Goal: Task Accomplishment & Management: Use online tool/utility

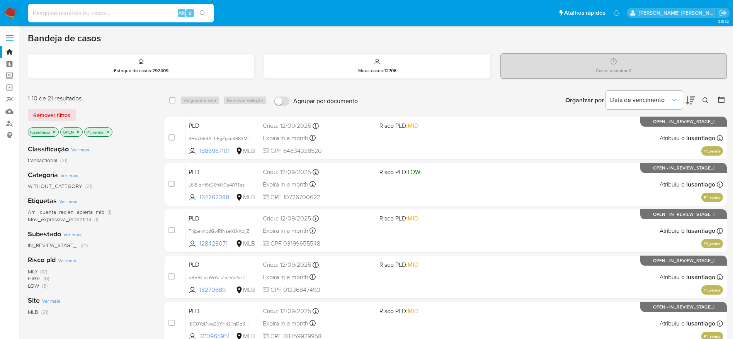
click at [113, 12] on input at bounding box center [120, 13] width 185 height 10
paste input "292421350"
type input "292421350"
click at [205, 12] on icon "search-icon" at bounding box center [203, 13] width 6 height 6
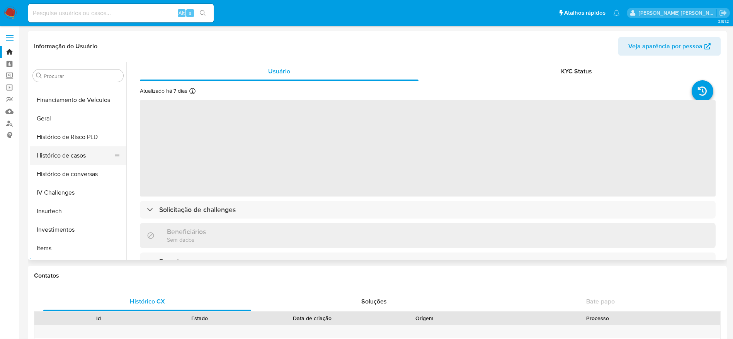
scroll to position [227, 0]
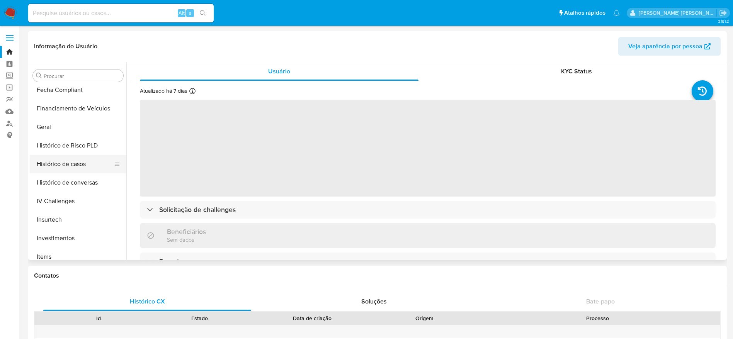
select select "10"
click at [79, 163] on button "Histórico de casos" at bounding box center [75, 164] width 90 height 19
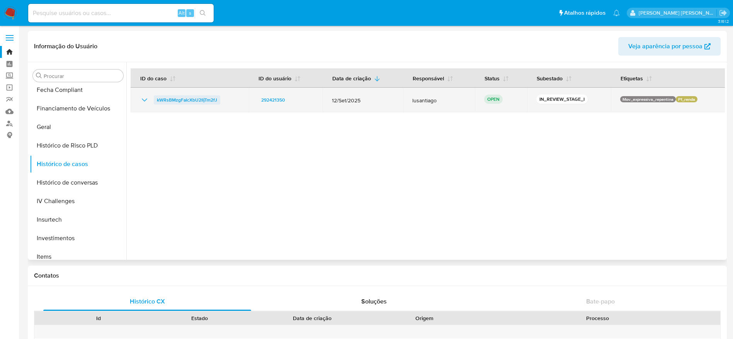
click at [189, 98] on span "kWRsBMzgFaIcXbU2IljTm2fJ" at bounding box center [187, 99] width 60 height 9
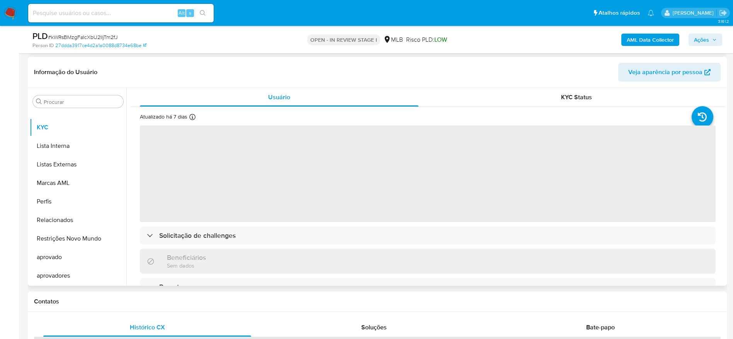
scroll to position [116, 0]
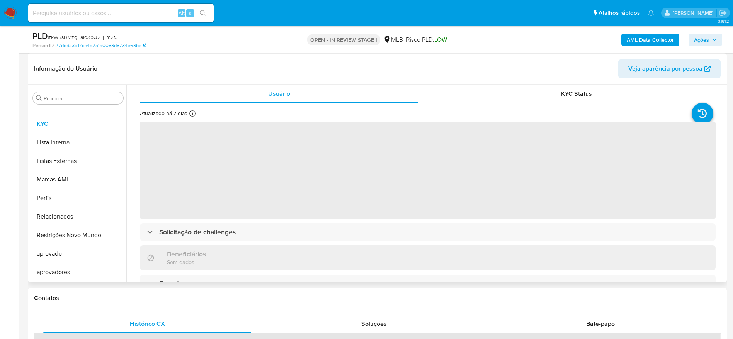
select select "10"
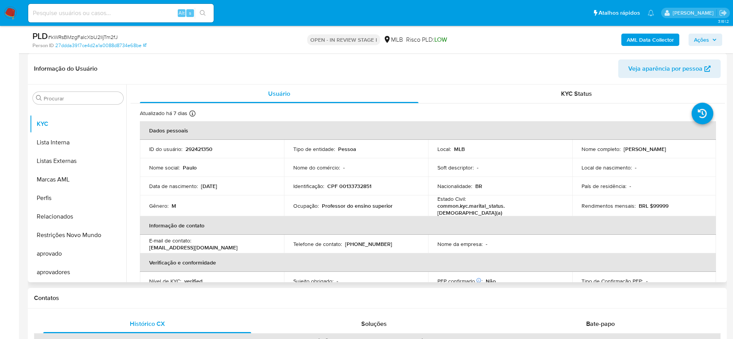
click at [358, 185] on p "CPF 00133732851" at bounding box center [349, 186] width 44 height 7
copy p "00133732851"
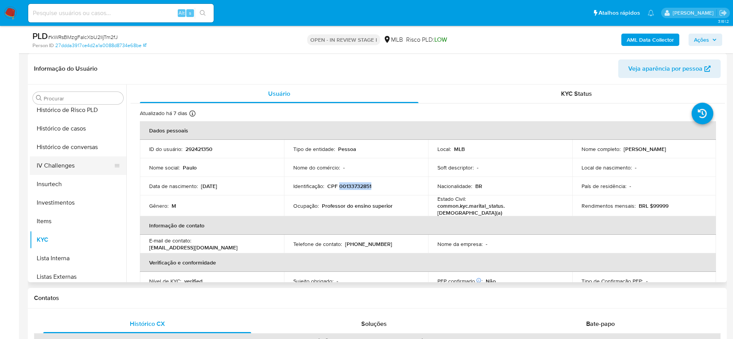
scroll to position [169, 0]
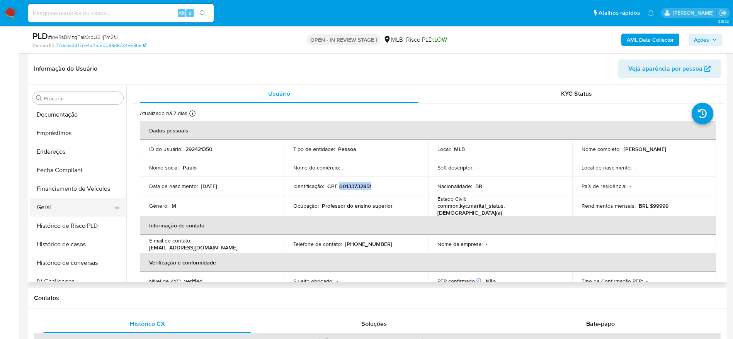
click at [63, 209] on button "Geral" at bounding box center [75, 207] width 90 height 19
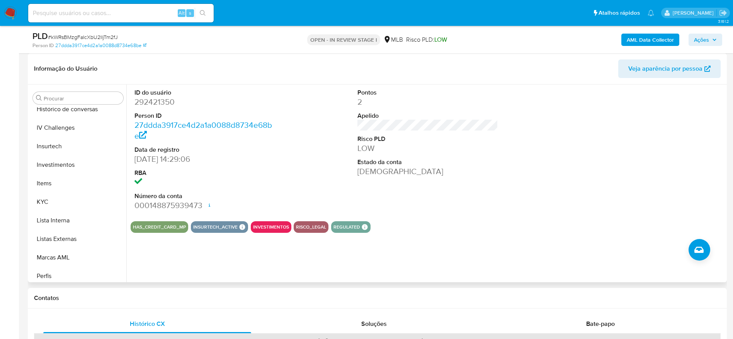
scroll to position [343, 0]
click at [56, 184] on button "KYC" at bounding box center [75, 182] width 90 height 19
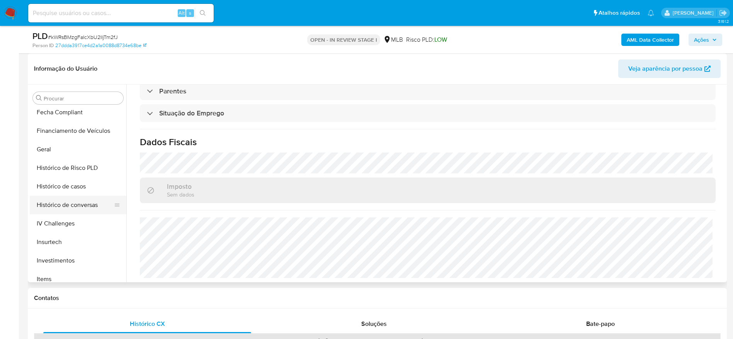
scroll to position [169, 0]
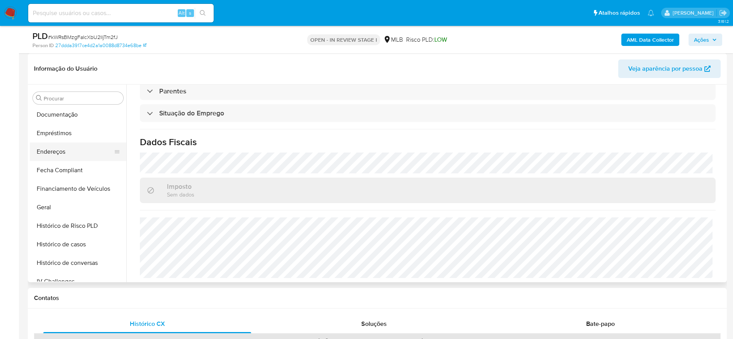
click at [63, 149] on button "Endereços" at bounding box center [75, 152] width 90 height 19
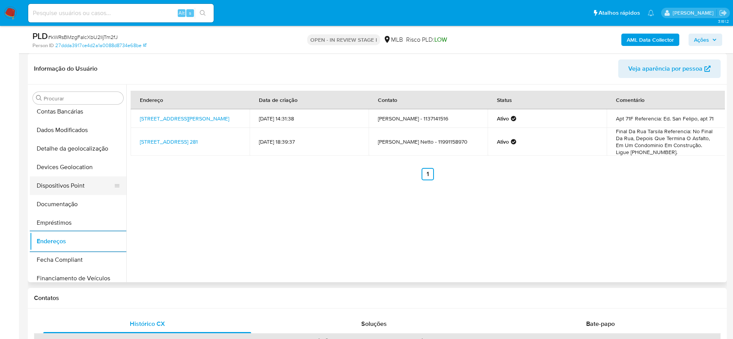
scroll to position [53, 0]
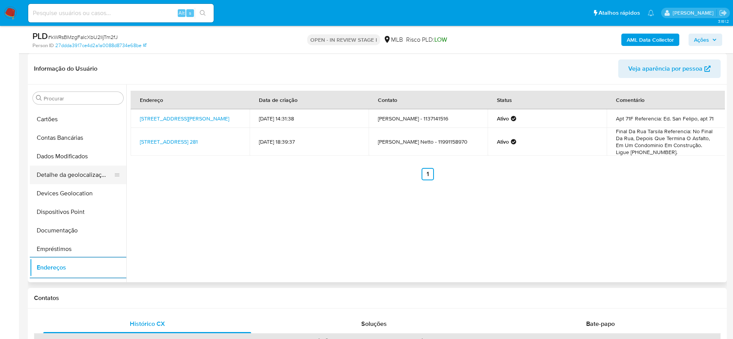
drag, startPoint x: 70, startPoint y: 179, endPoint x: 90, endPoint y: 182, distance: 20.7
click at [70, 179] on button "Detalhe da geolocalização" at bounding box center [75, 175] width 90 height 19
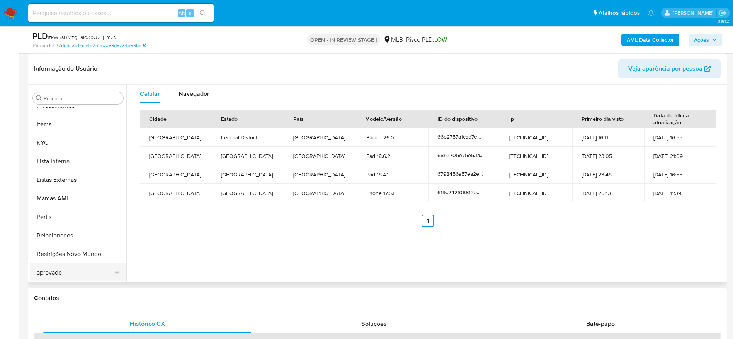
scroll to position [401, 0]
click at [70, 234] on button "Restrições Novo Mundo" at bounding box center [75, 235] width 90 height 19
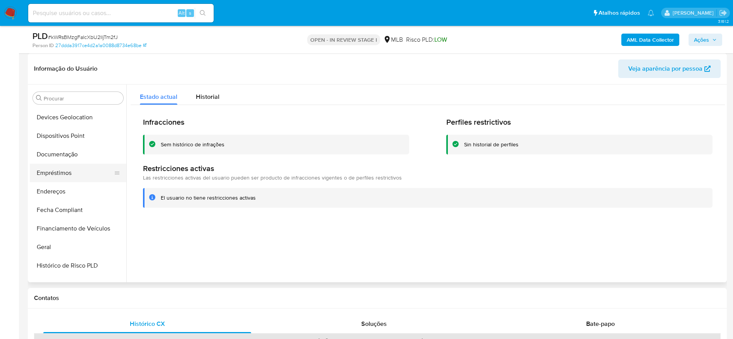
scroll to position [111, 0]
click at [63, 153] on button "Dispositivos Point" at bounding box center [75, 154] width 90 height 19
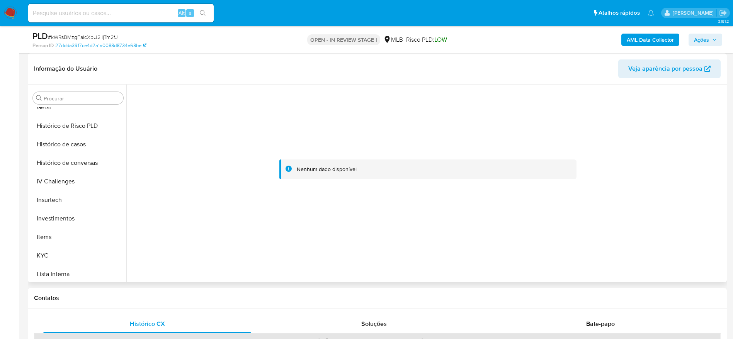
scroll to position [285, 0]
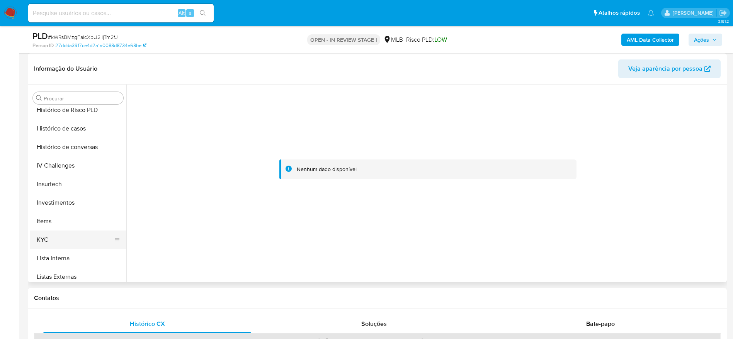
click at [54, 239] on button "KYC" at bounding box center [75, 240] width 90 height 19
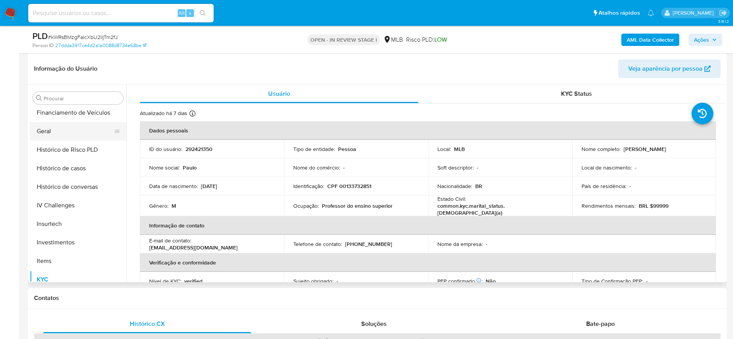
scroll to position [169, 0]
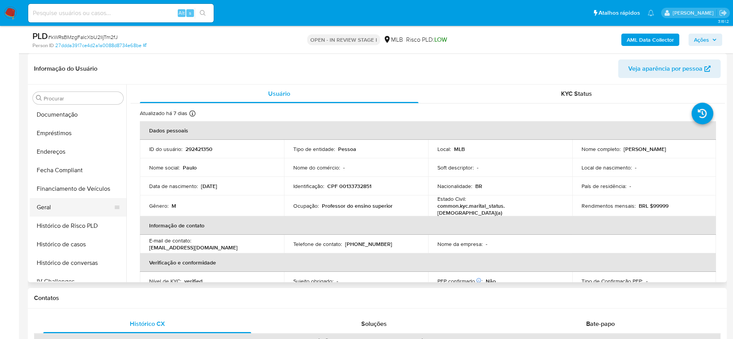
click at [59, 202] on button "Geral" at bounding box center [75, 207] width 90 height 19
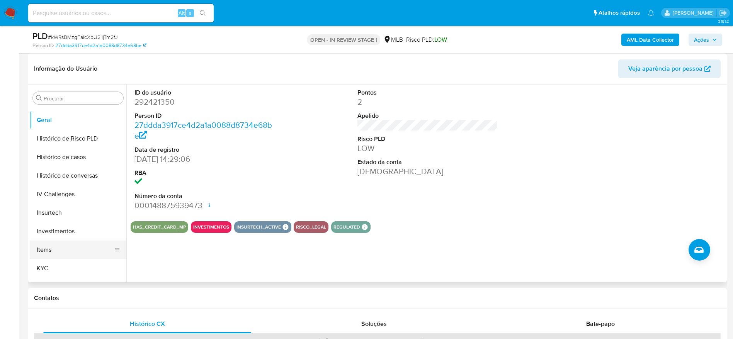
scroll to position [285, 0]
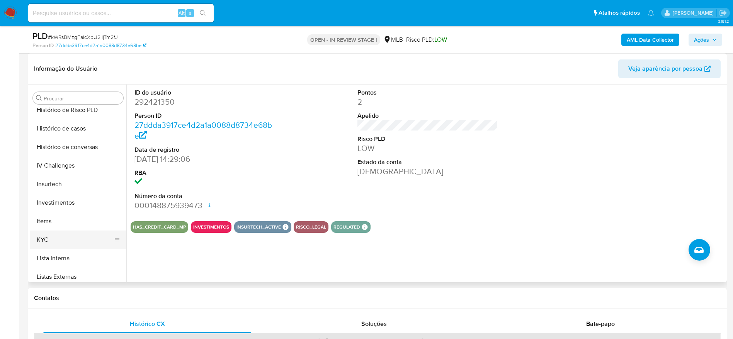
click at [61, 238] on button "KYC" at bounding box center [75, 240] width 90 height 19
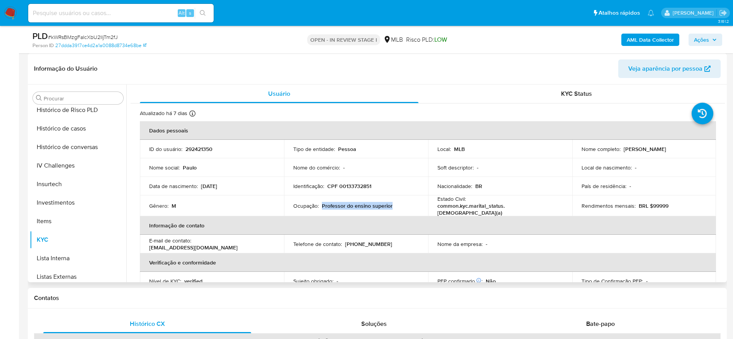
drag, startPoint x: 392, startPoint y: 204, endPoint x: 363, endPoint y: 201, distance: 29.5
click at [321, 207] on div "Ocupação : Professor do ensino superior" at bounding box center [356, 205] width 126 height 7
copy p "Professor do ensino superior"
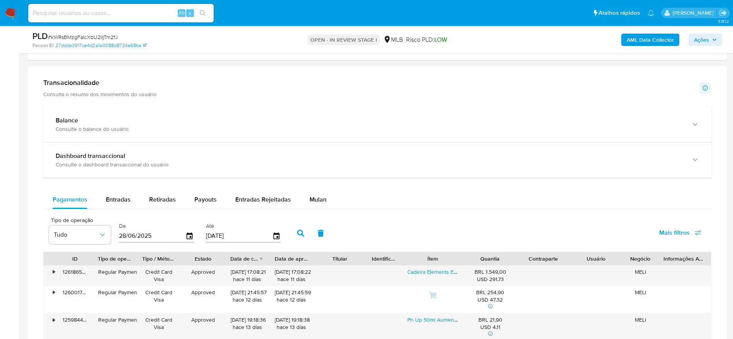
scroll to position [521, 0]
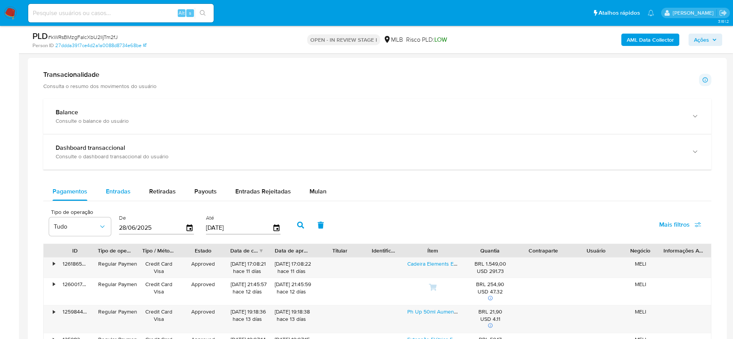
click at [117, 187] on span "Entradas" at bounding box center [118, 191] width 25 height 9
select select "10"
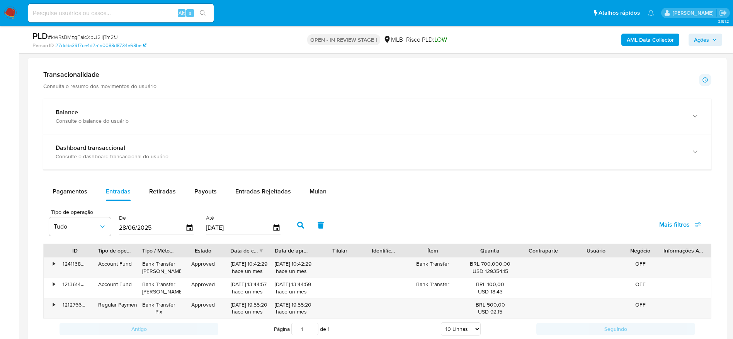
click at [138, 227] on input "28/06/2025" at bounding box center [152, 228] width 66 height 12
type input "28/02/025_"
type input "01/01/2025"
click at [299, 226] on icon "button" at bounding box center [300, 225] width 7 height 7
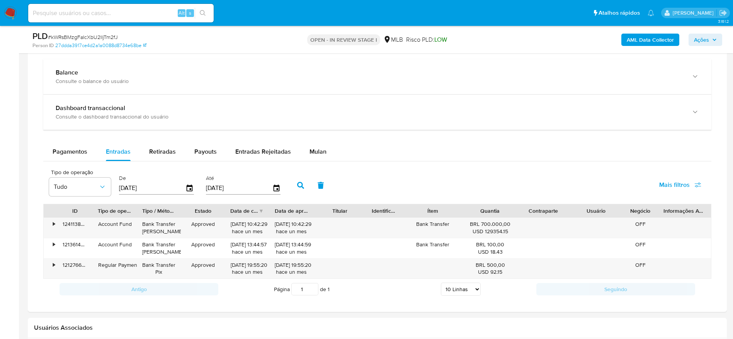
scroll to position [579, 0]
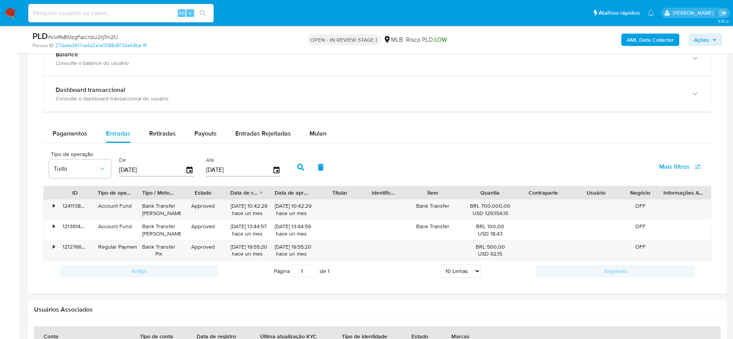
drag, startPoint x: 716, startPoint y: 39, endPoint x: 708, endPoint y: 42, distance: 9.0
click at [715, 39] on icon "button" at bounding box center [714, 39] width 5 height 5
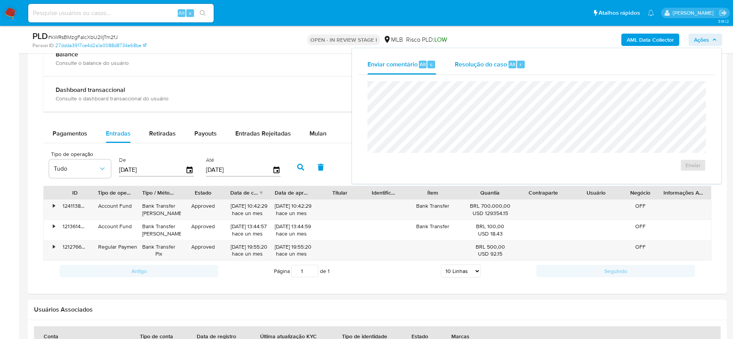
click at [485, 60] on span "Resolução do caso" at bounding box center [481, 63] width 52 height 9
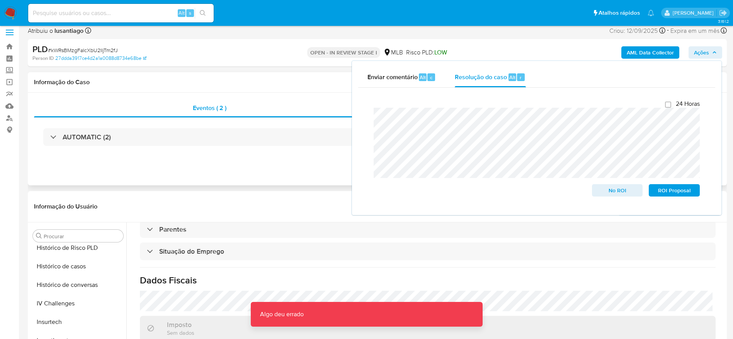
scroll to position [0, 0]
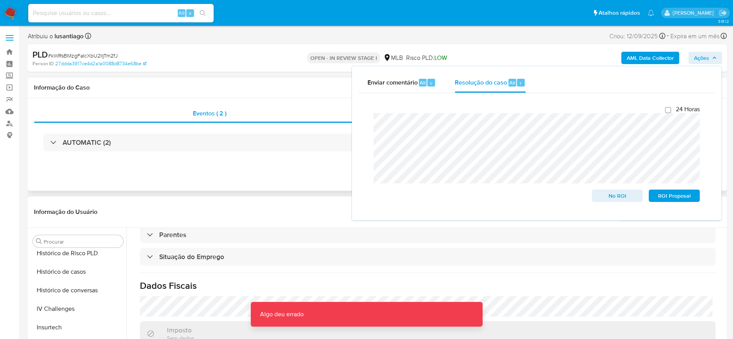
drag, startPoint x: 188, startPoint y: 199, endPoint x: 230, endPoint y: 200, distance: 41.8
click at [194, 200] on div "Informação do Usuário Veja aparência por pessoa" at bounding box center [377, 212] width 699 height 31
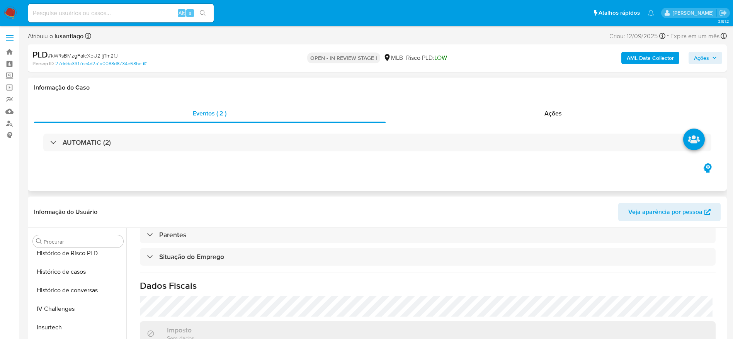
click at [653, 63] on b "AML Data Collector" at bounding box center [649, 58] width 47 height 12
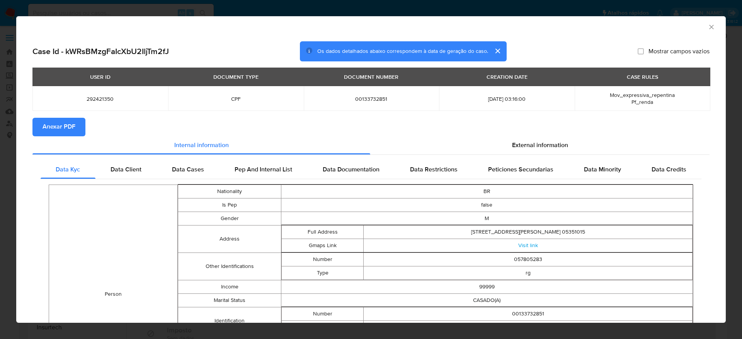
click at [55, 126] on span "Anexar PDF" at bounding box center [58, 127] width 33 height 17
click at [70, 125] on span "Anexar PDF" at bounding box center [58, 127] width 33 height 17
click at [707, 27] on icon "Fechar a janela" at bounding box center [711, 27] width 8 height 8
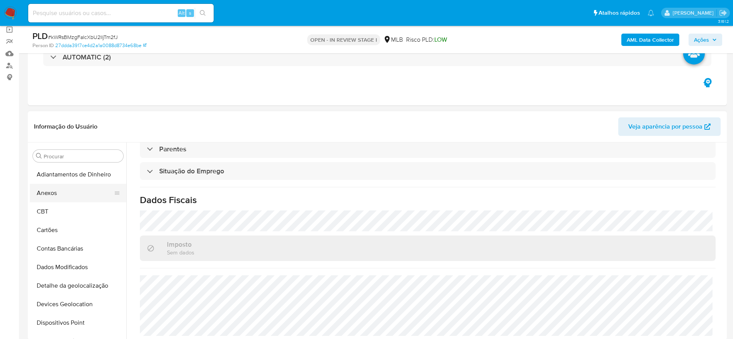
click at [66, 197] on button "Anexos" at bounding box center [75, 193] width 90 height 19
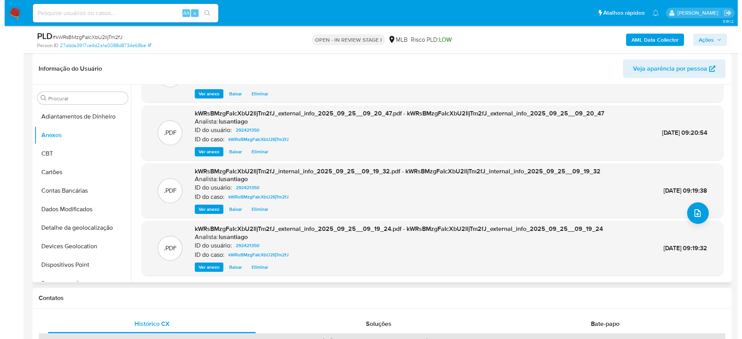
scroll to position [43, 0]
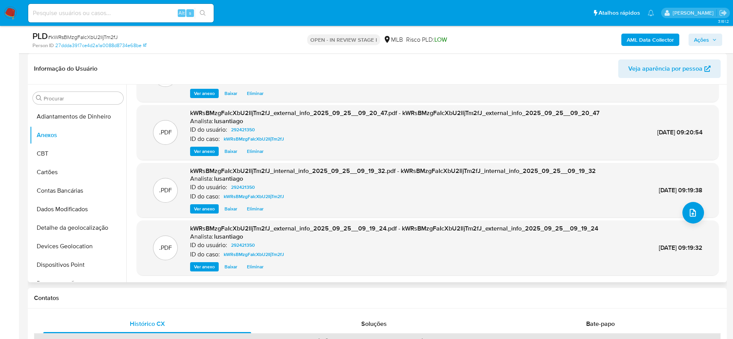
click at [251, 268] on span "Eliminar" at bounding box center [255, 267] width 17 height 8
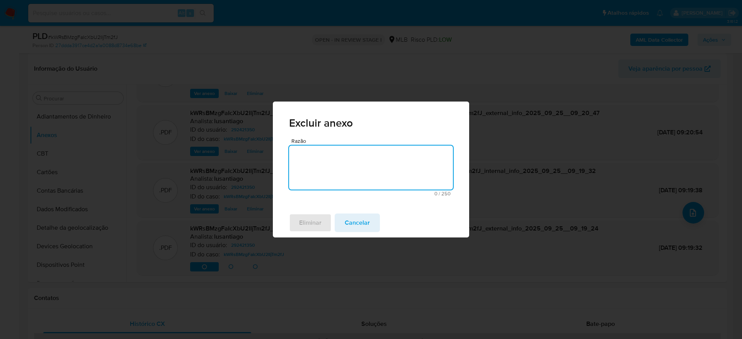
click at [314, 175] on textarea "Razão" at bounding box center [371, 168] width 164 height 44
type textarea "duplicado"
click at [305, 229] on span "Eliminar" at bounding box center [310, 222] width 22 height 17
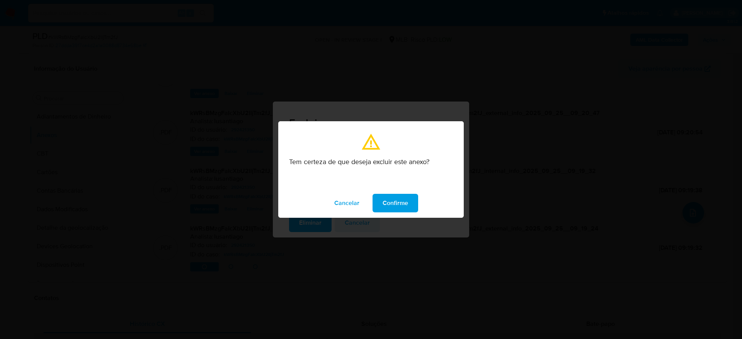
click at [388, 199] on span "Confirme" at bounding box center [394, 203] width 25 height 17
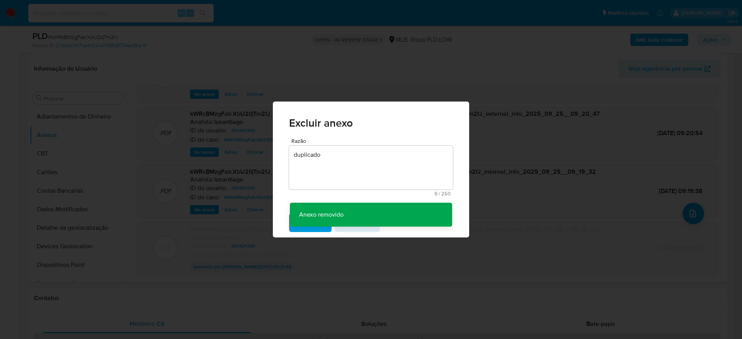
scroll to position [42, 0]
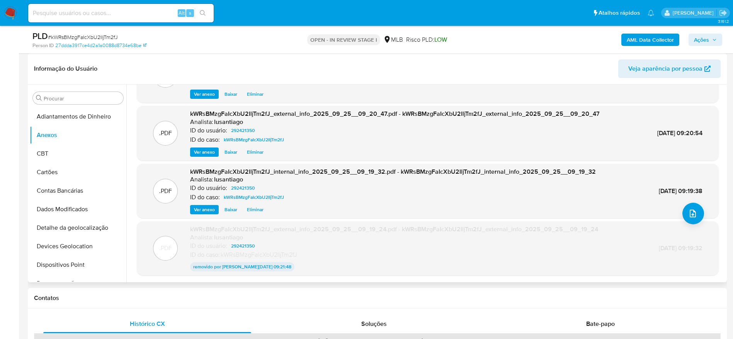
click at [249, 208] on span "Eliminar" at bounding box center [255, 210] width 17 height 8
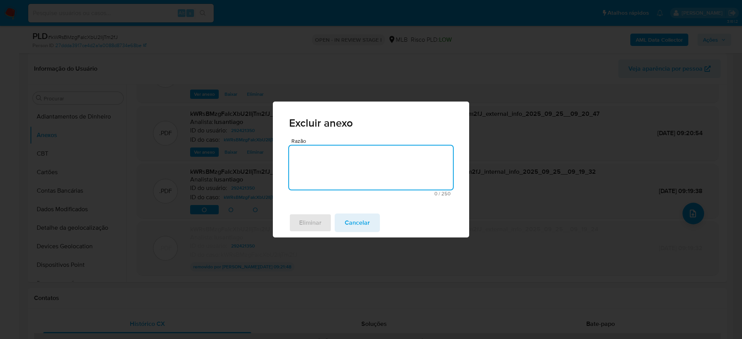
click at [363, 168] on textarea "Razão" at bounding box center [371, 168] width 164 height 44
type textarea "duplicado"
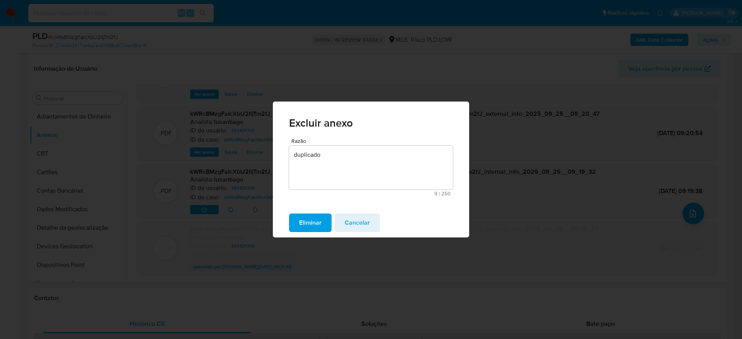
click at [323, 223] on button "Eliminar" at bounding box center [310, 223] width 42 height 19
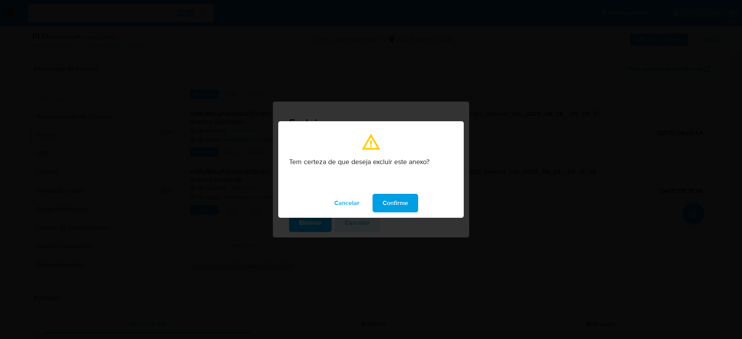
click at [411, 200] on button "Confirme" at bounding box center [395, 203] width 46 height 19
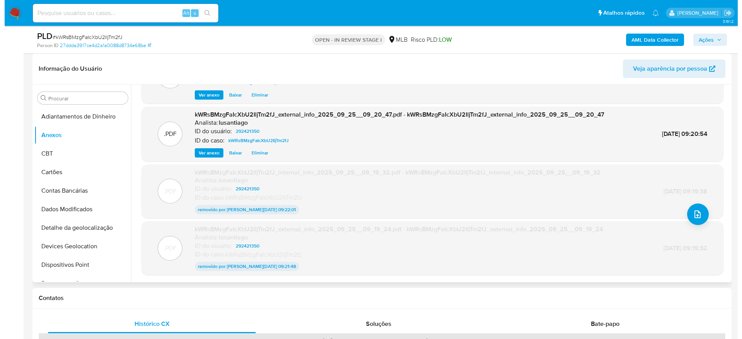
scroll to position [0, 0]
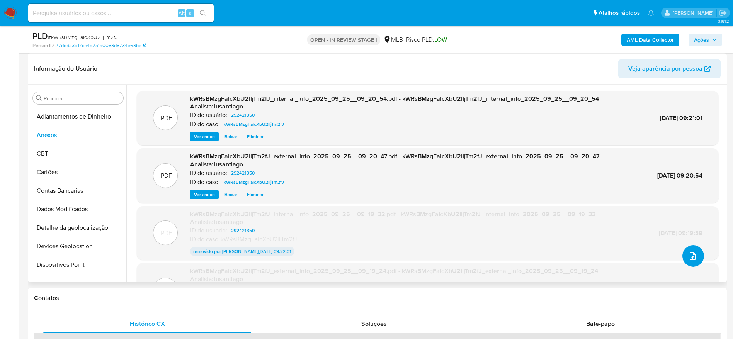
click at [689, 252] on icon "upload-file" at bounding box center [692, 256] width 6 height 8
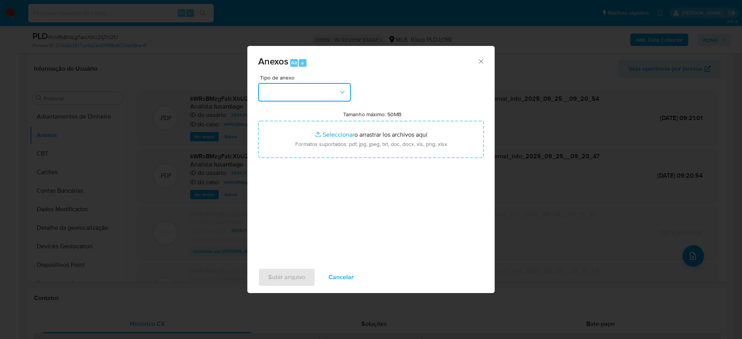
drag, startPoint x: 301, startPoint y: 92, endPoint x: 303, endPoint y: 100, distance: 8.6
click at [302, 92] on button "button" at bounding box center [304, 92] width 93 height 19
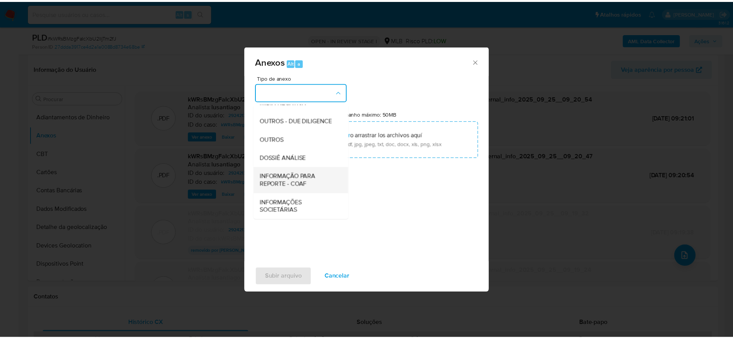
scroll to position [119, 0]
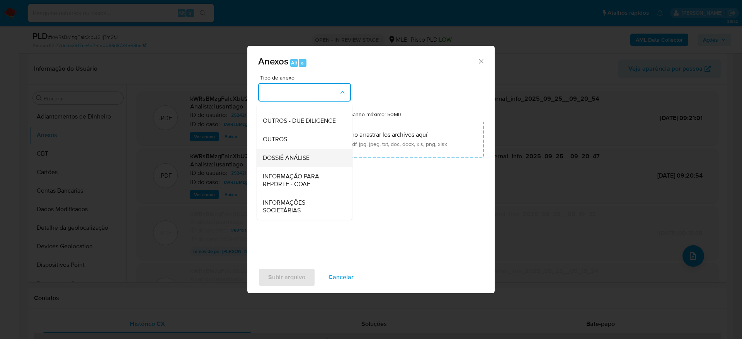
click at [288, 160] on span "DOSSIÊ ANÁLISE" at bounding box center [286, 158] width 47 height 8
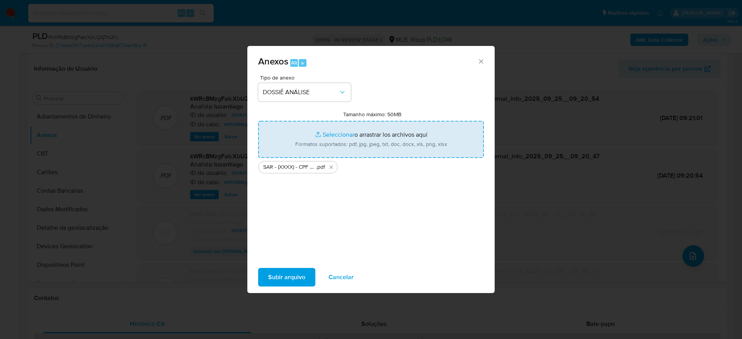
type input "C:\fakepath\Mulan 292421350_2025_09_24_11_53_58.xlsx"
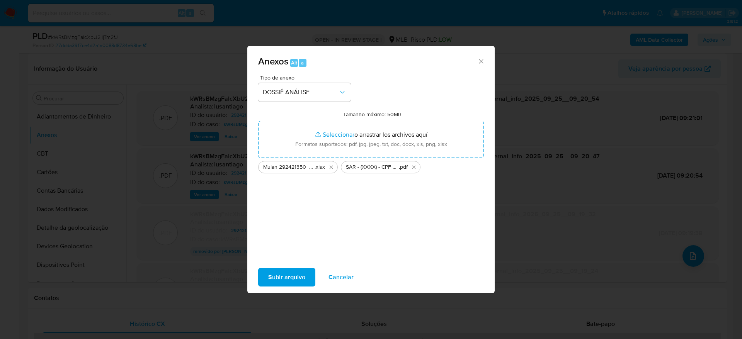
click at [288, 280] on span "Subir arquivo" at bounding box center [286, 277] width 37 height 17
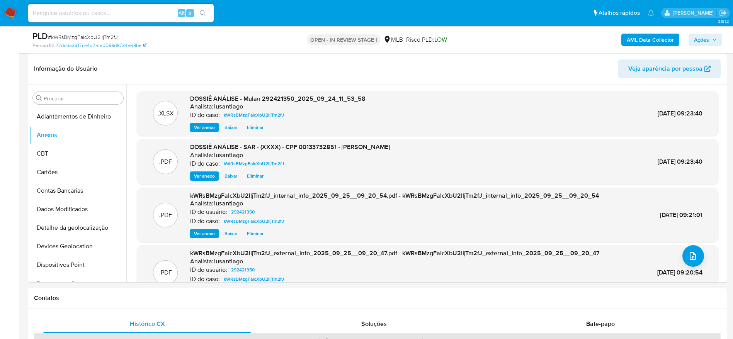
click at [711, 38] on span "Ações" at bounding box center [705, 39] width 23 height 11
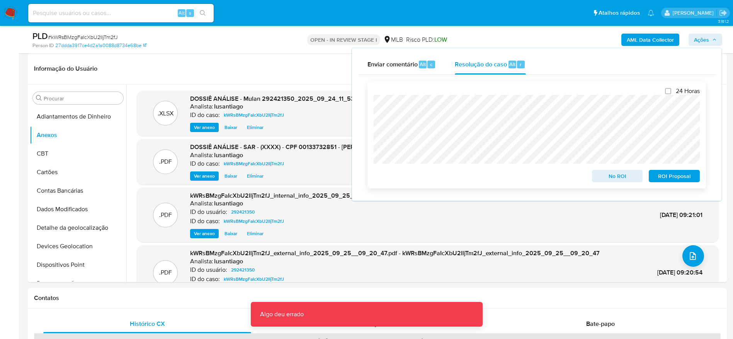
click at [671, 178] on span "ROI Proposal" at bounding box center [674, 176] width 40 height 11
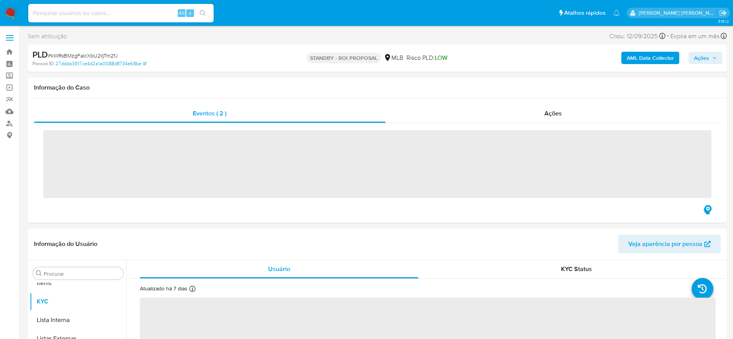
scroll to position [401, 0]
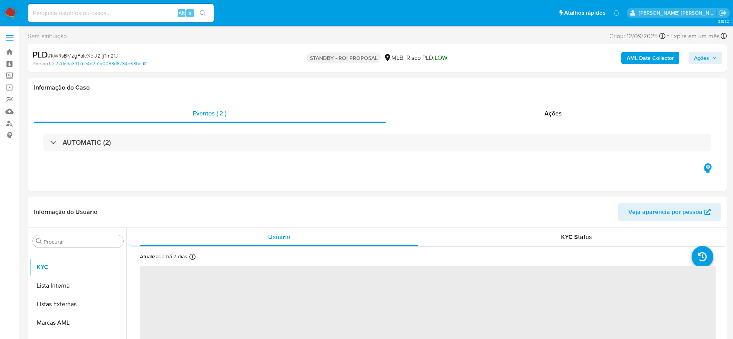
select select "10"
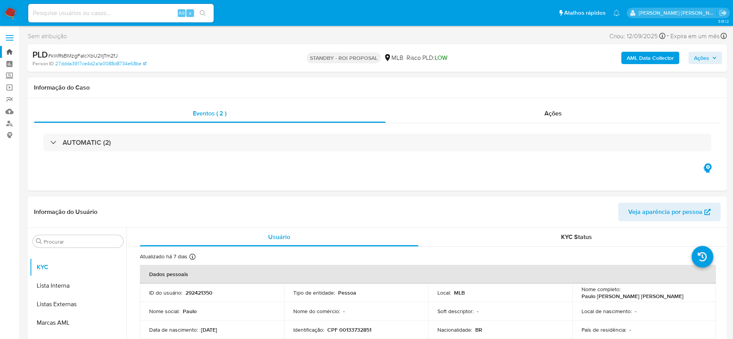
click at [7, 53] on link "Bandeja" at bounding box center [46, 52] width 92 height 12
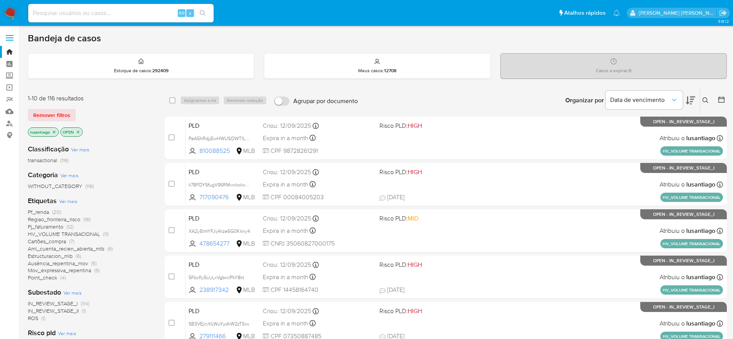
click at [110, 13] on input at bounding box center [120, 13] width 185 height 10
paste input "567595829"
type input "567595829"
click at [203, 8] on button "search-icon" at bounding box center [203, 13] width 16 height 11
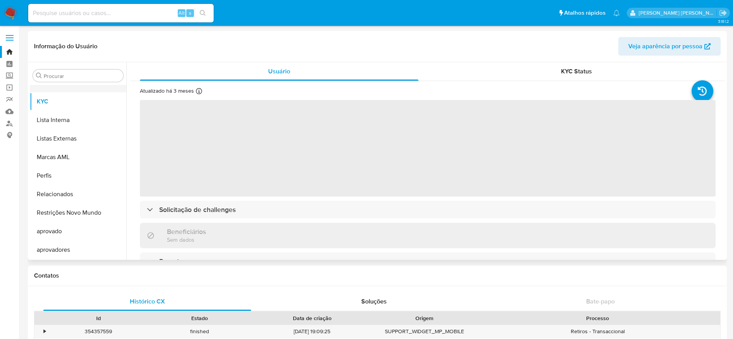
scroll to position [285, 0]
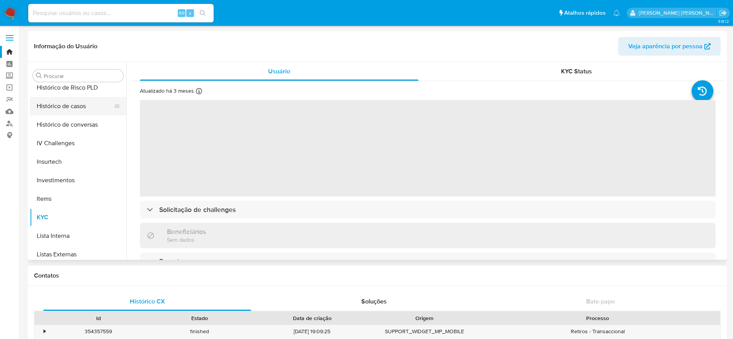
click at [68, 108] on button "Histórico de casos" at bounding box center [75, 106] width 90 height 19
select select "10"
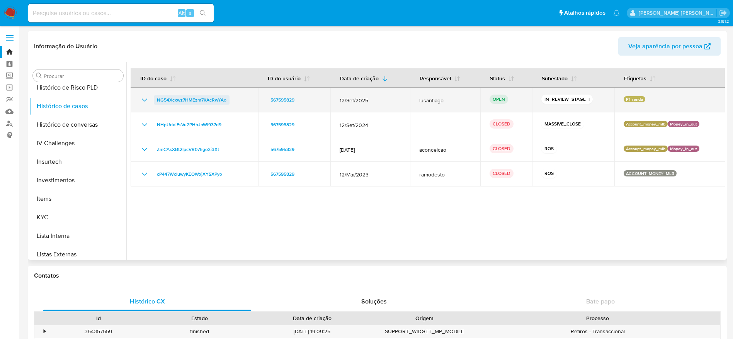
click at [204, 98] on span "NG54Xcxwz7HMEzm7KAcRwYAo" at bounding box center [192, 99] width 70 height 9
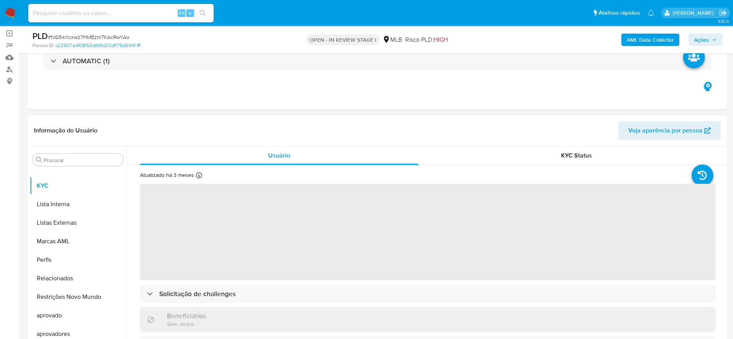
scroll to position [116, 0]
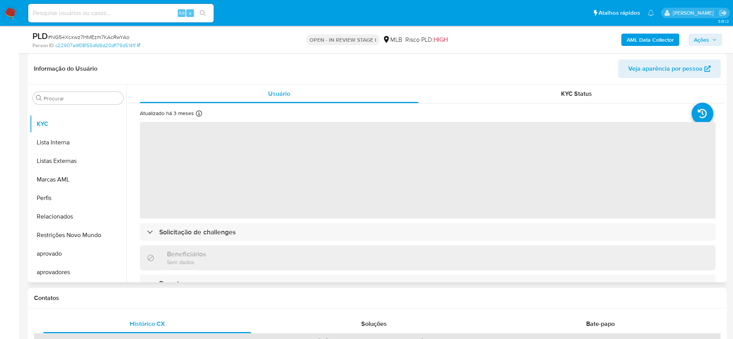
select select "10"
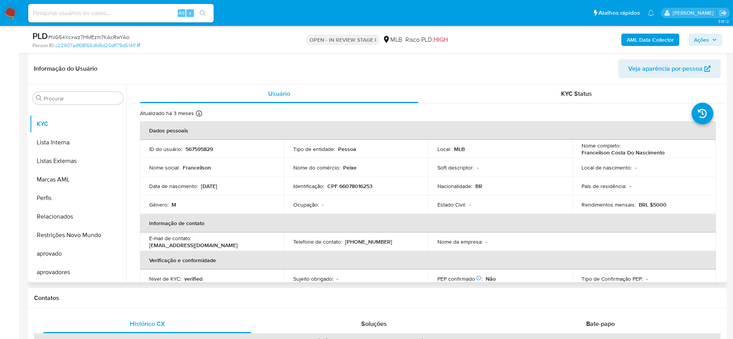
click at [348, 185] on p "CPF 66078016253" at bounding box center [349, 186] width 45 height 7
copy p "66078016253"
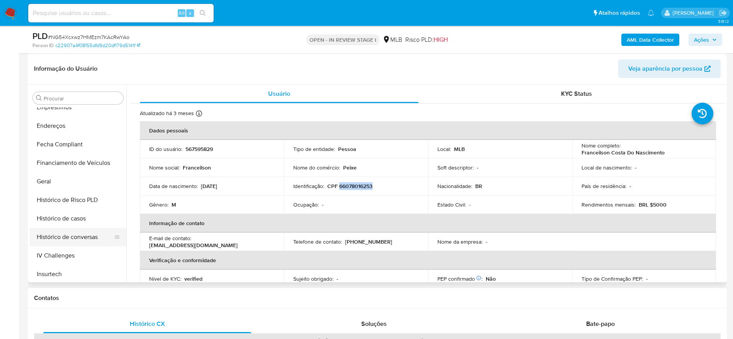
scroll to position [169, 0]
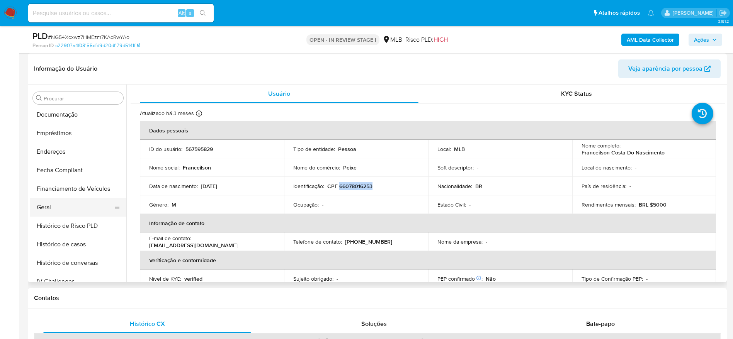
click at [61, 202] on button "Geral" at bounding box center [75, 207] width 90 height 19
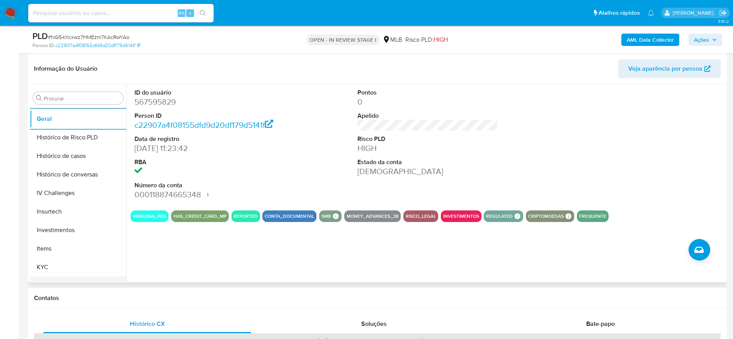
scroll to position [285, 0]
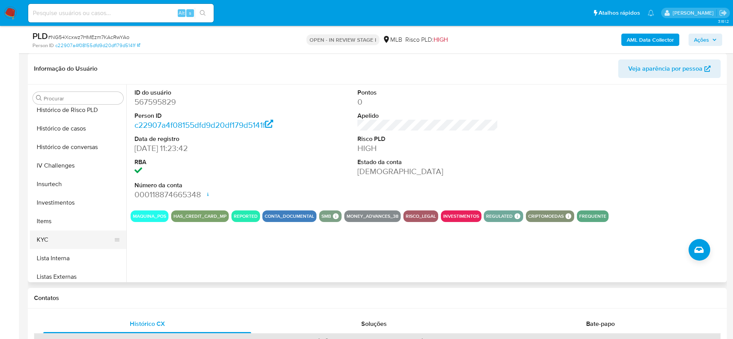
click at [69, 243] on button "KYC" at bounding box center [75, 240] width 90 height 19
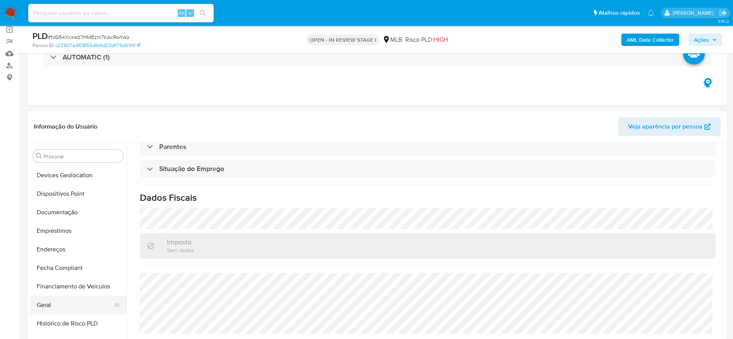
scroll to position [111, 0]
click at [70, 263] on button "Endereços" at bounding box center [75, 267] width 90 height 19
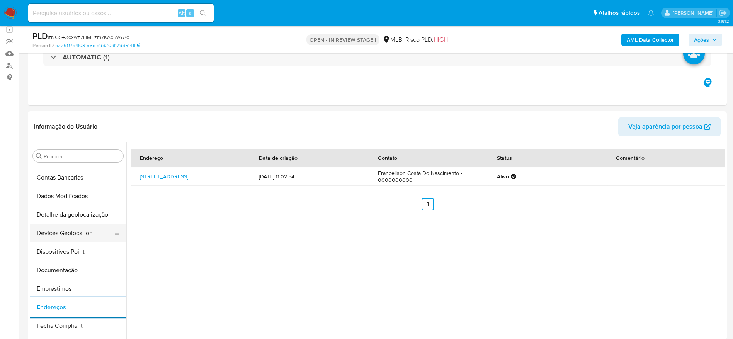
scroll to position [53, 0]
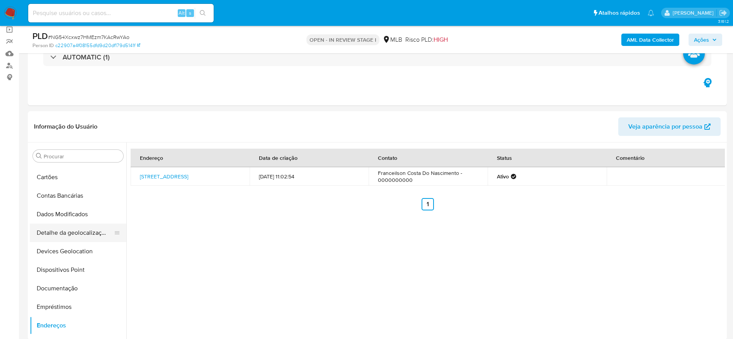
click at [73, 229] on button "Detalhe da geolocalização" at bounding box center [75, 233] width 90 height 19
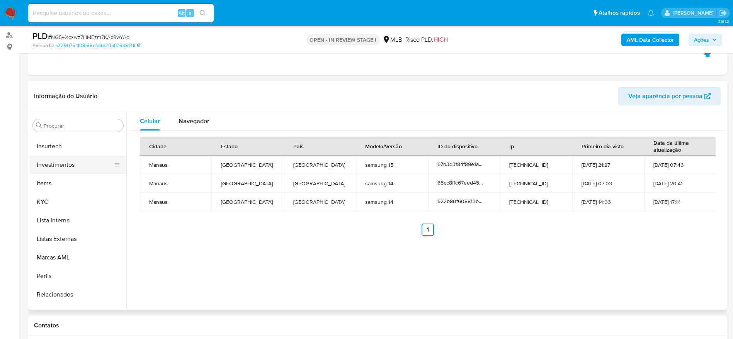
scroll to position [401, 0]
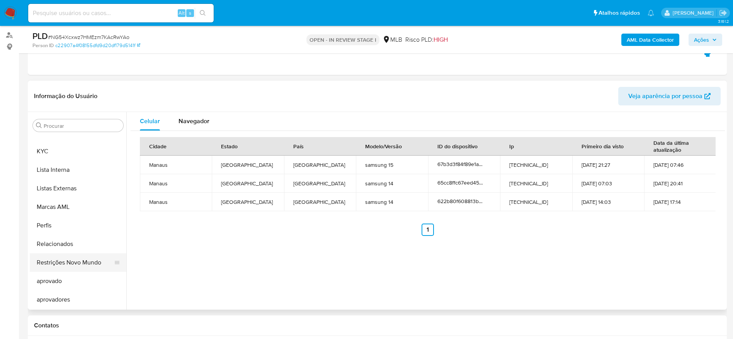
click at [68, 263] on button "Restrições Novo Mundo" at bounding box center [75, 262] width 90 height 19
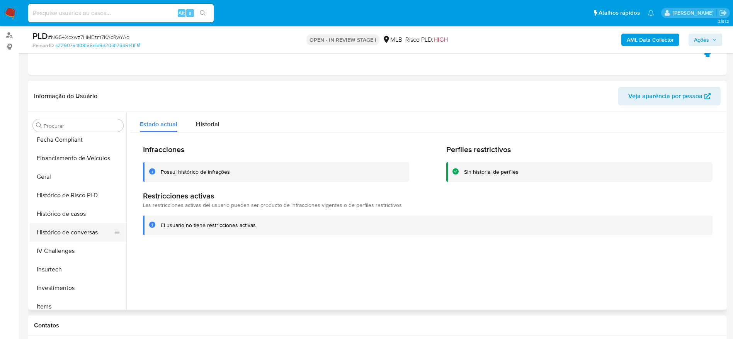
scroll to position [111, 0]
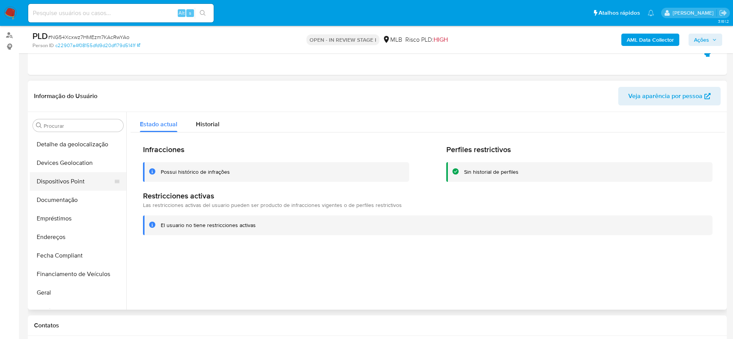
click at [70, 183] on button "Dispositivos Point" at bounding box center [75, 181] width 90 height 19
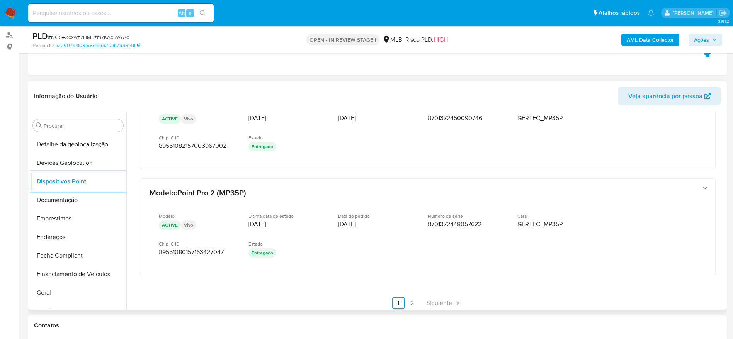
scroll to position [380, 0]
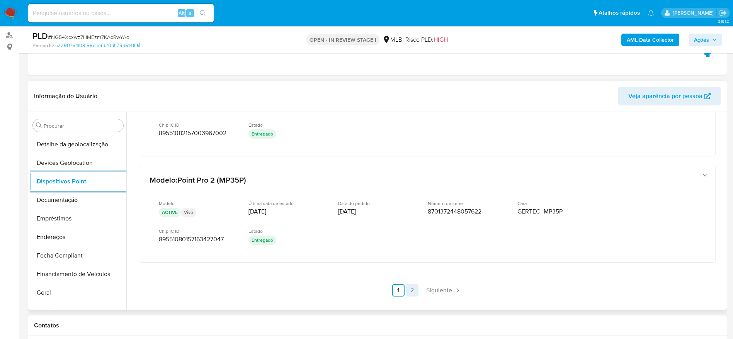
click at [409, 289] on link "2" at bounding box center [412, 290] width 12 height 12
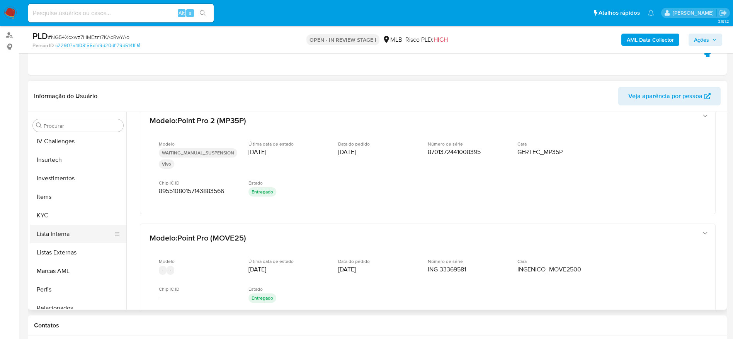
scroll to position [343, 0]
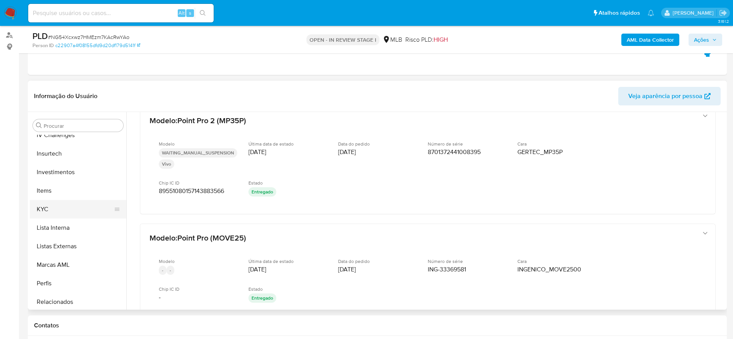
click at [59, 210] on button "KYC" at bounding box center [75, 209] width 90 height 19
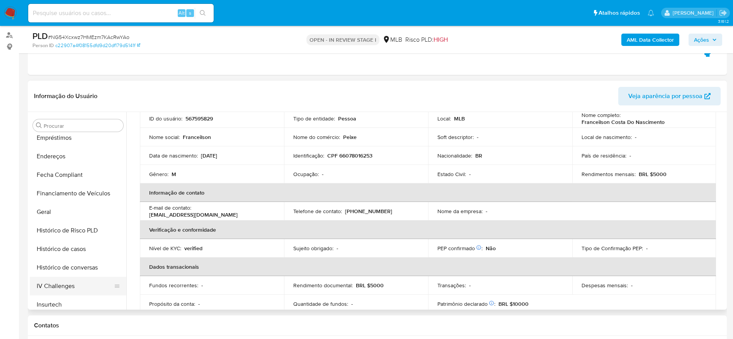
scroll to position [169, 0]
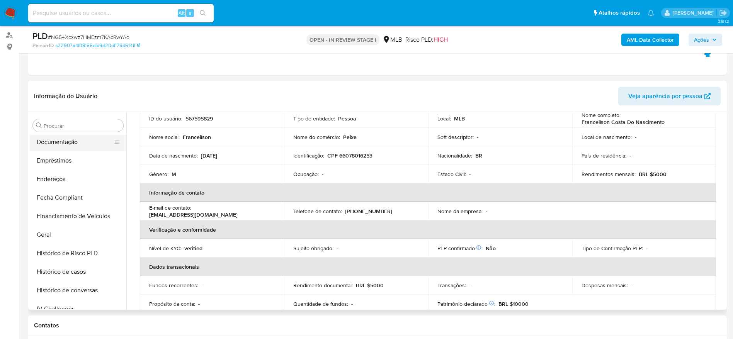
click at [74, 144] on button "Documentação" at bounding box center [75, 142] width 90 height 19
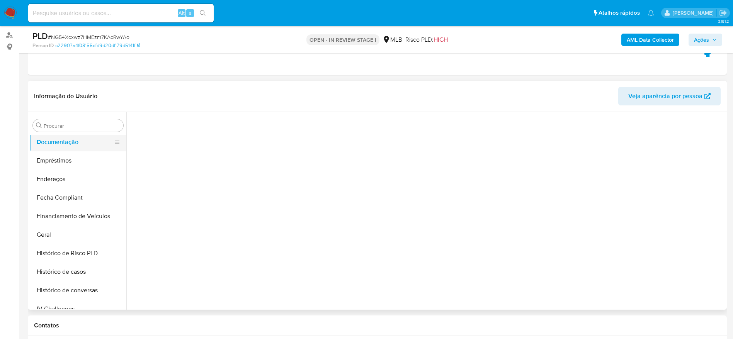
scroll to position [0, 0]
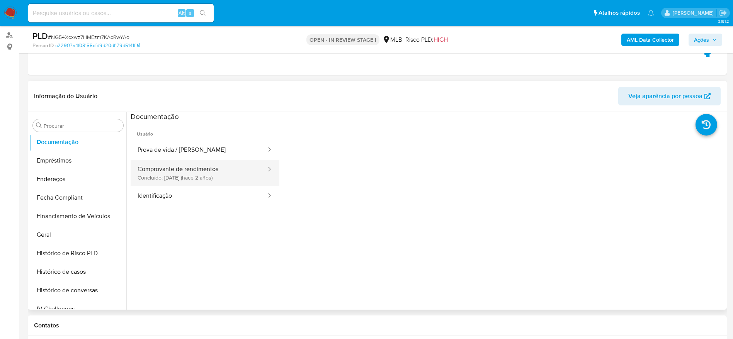
click at [211, 176] on button "Comprovante de rendimentos Concluído: 12/06/2023 (hace 2 años)" at bounding box center [199, 173] width 136 height 26
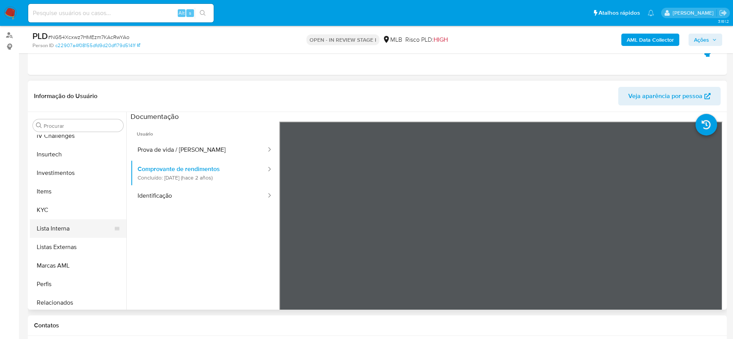
scroll to position [343, 0]
click at [56, 211] on button "KYC" at bounding box center [75, 209] width 90 height 19
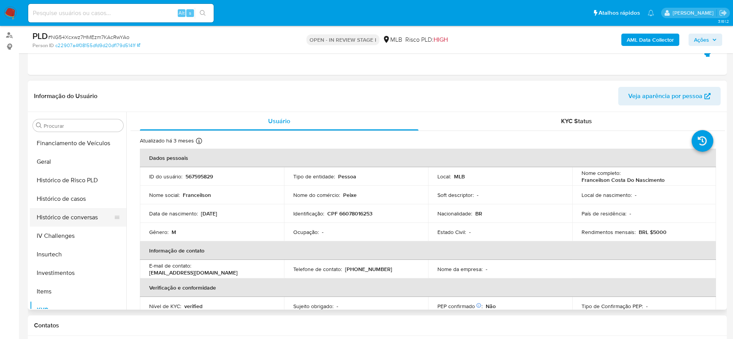
scroll to position [227, 0]
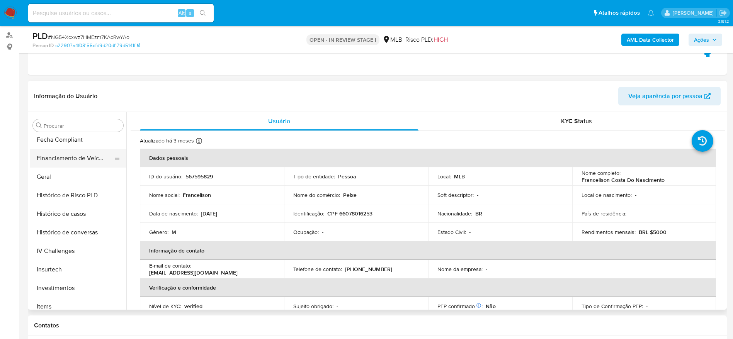
click at [42, 167] on button "Financiamento de Veículos" at bounding box center [75, 158] width 90 height 19
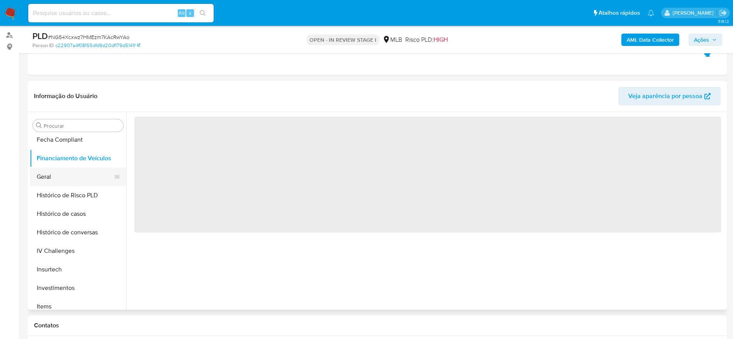
click at [42, 179] on button "Geral" at bounding box center [75, 177] width 90 height 19
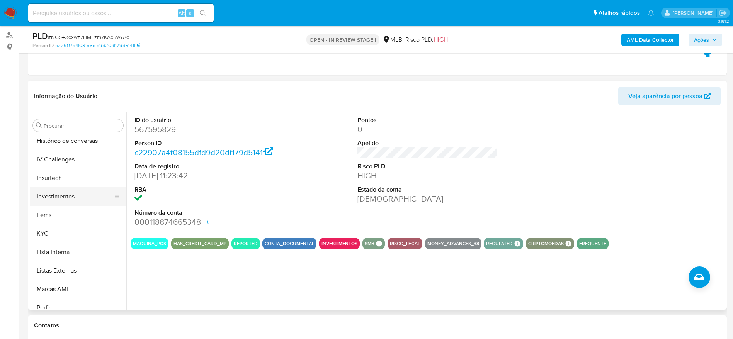
scroll to position [343, 0]
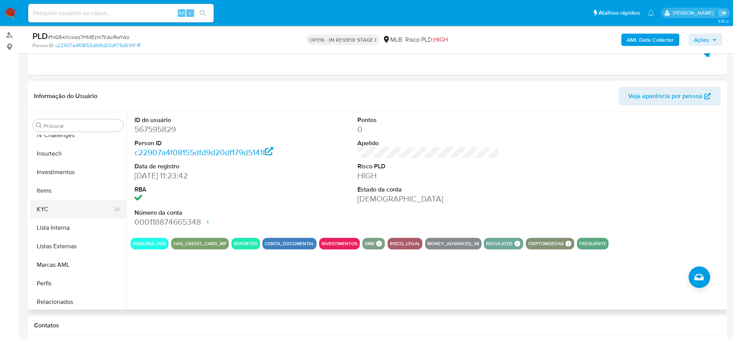
click at [51, 211] on button "KYC" at bounding box center [75, 209] width 90 height 19
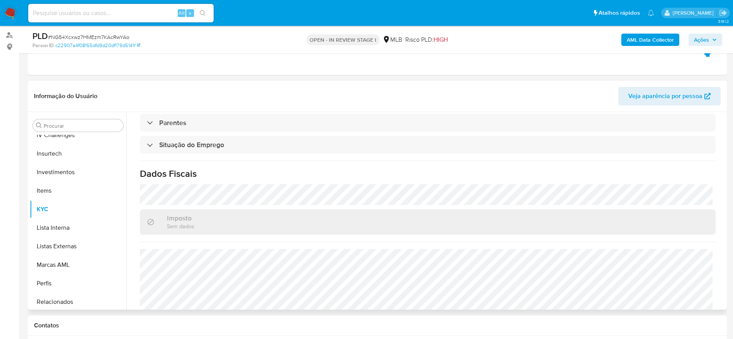
scroll to position [322, 0]
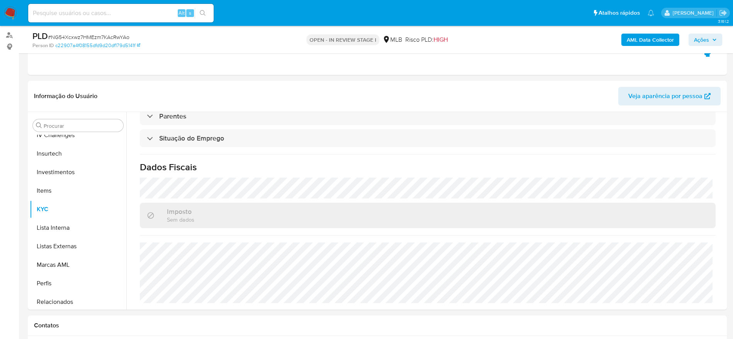
click at [696, 40] on span "Ações" at bounding box center [701, 40] width 15 height 12
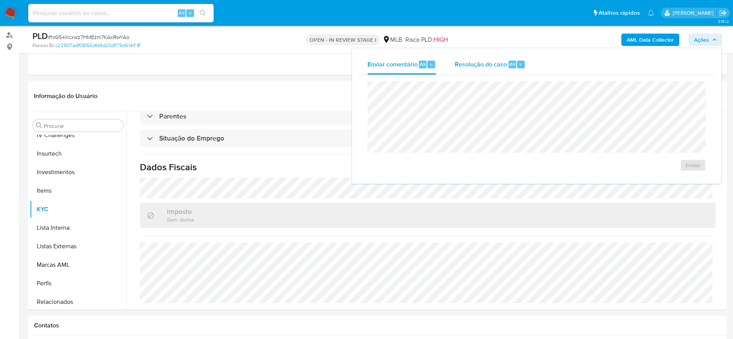
click at [475, 66] on span "Resolução do caso" at bounding box center [481, 63] width 52 height 9
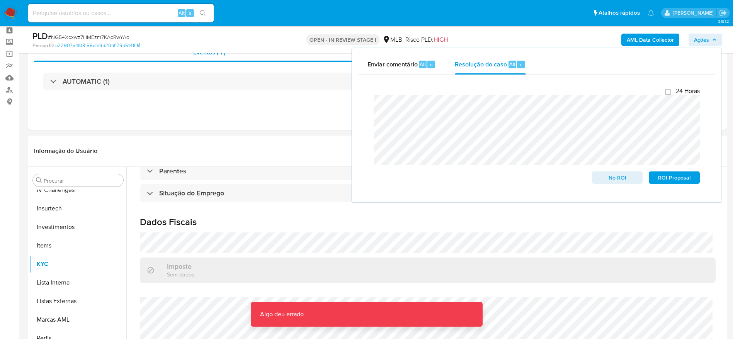
scroll to position [58, 0]
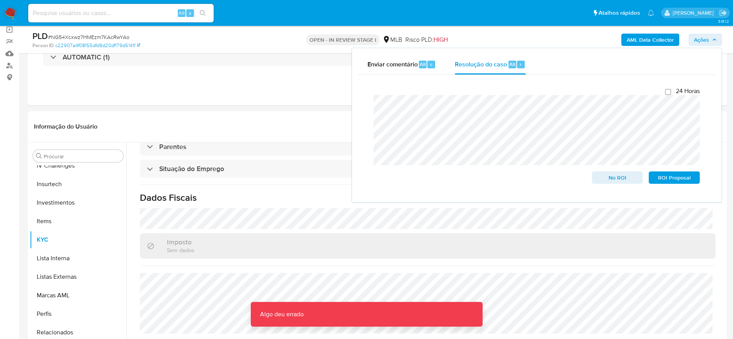
click at [637, 38] on b "AML Data Collector" at bounding box center [649, 40] width 47 height 12
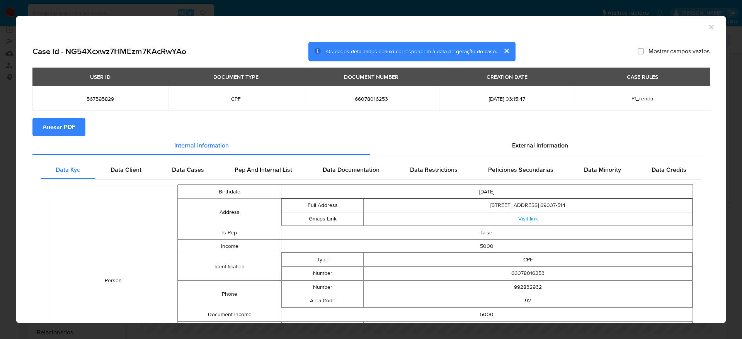
click at [73, 125] on span "Anexar PDF" at bounding box center [58, 127] width 33 height 17
click at [707, 25] on icon "Fechar a janela" at bounding box center [711, 27] width 8 height 8
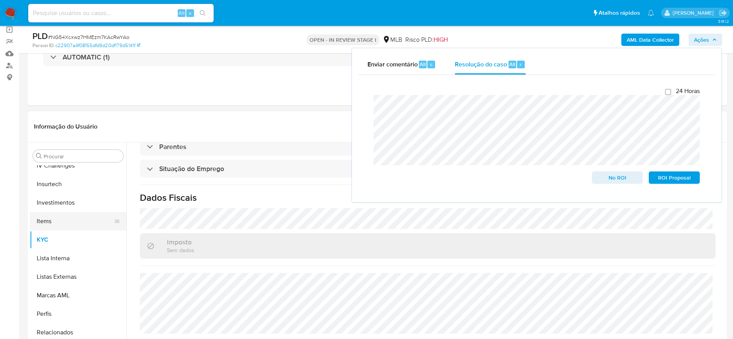
scroll to position [0, 0]
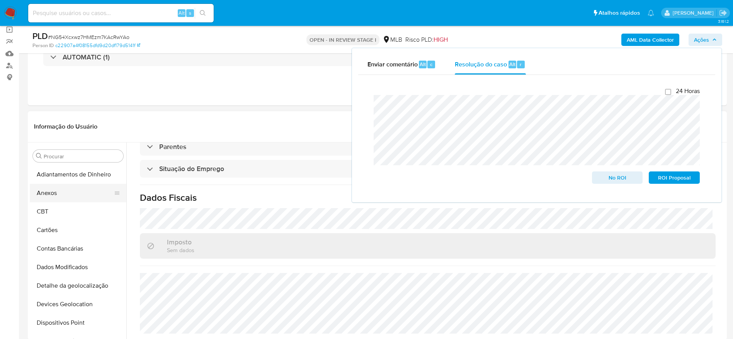
click at [59, 197] on button "Anexos" at bounding box center [75, 193] width 90 height 19
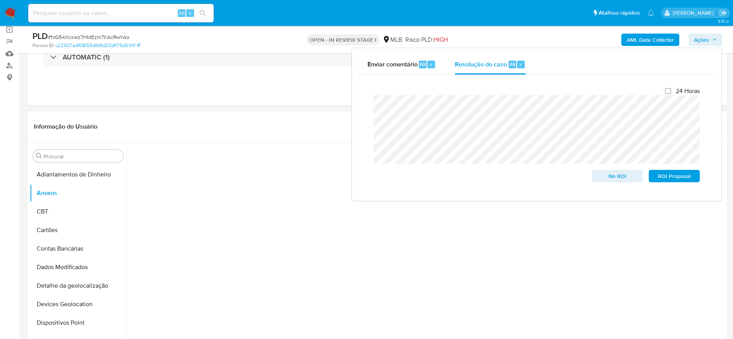
click at [710, 42] on span "Ações" at bounding box center [705, 39] width 23 height 11
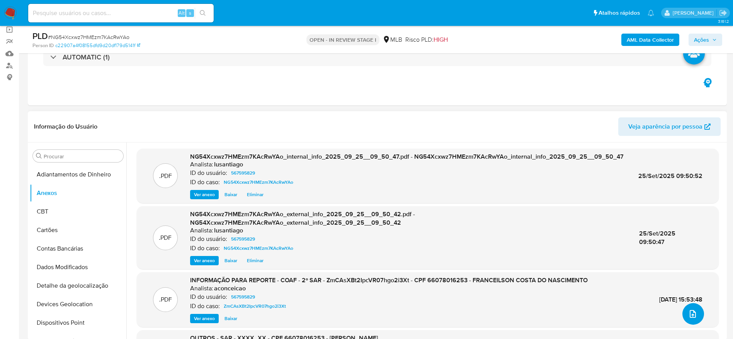
click at [691, 313] on icon "upload-file" at bounding box center [692, 313] width 9 height 9
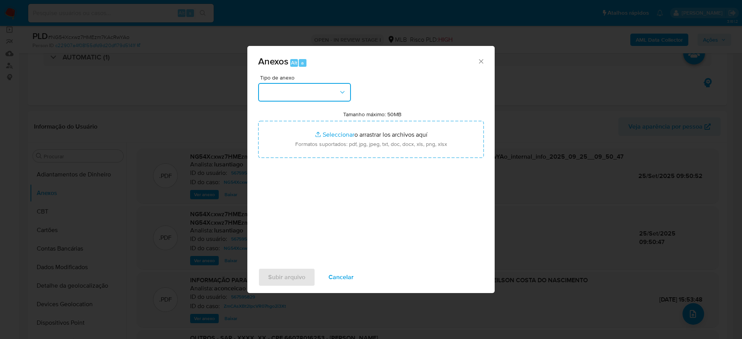
click at [328, 90] on button "button" at bounding box center [304, 92] width 93 height 19
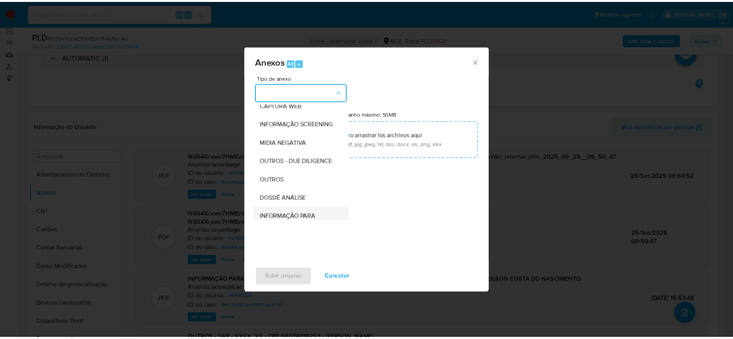
scroll to position [119, 0]
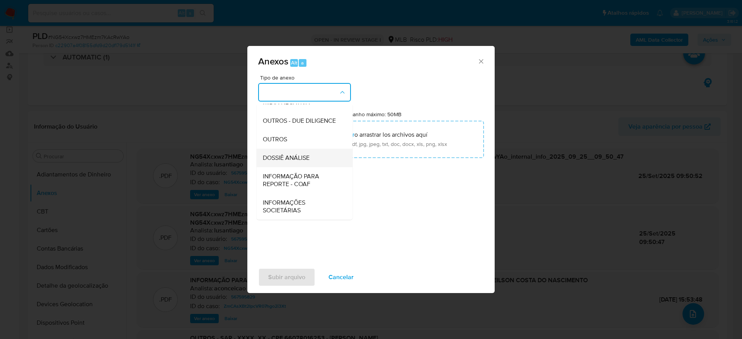
click at [292, 158] on span "DOSSIÊ ANÁLISE" at bounding box center [286, 158] width 47 height 8
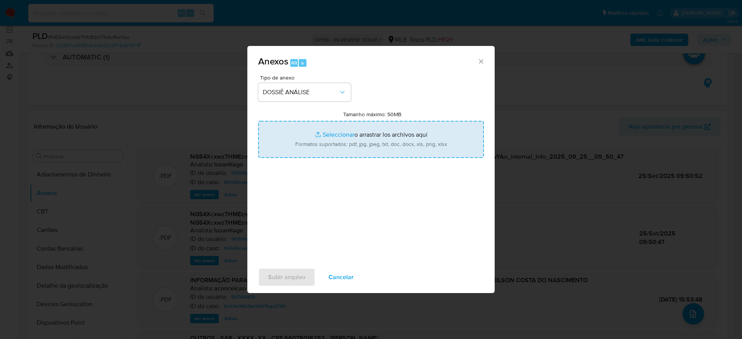
type input "C:\fakepath\SAR - (XXXX) - CPF 66078016253 - FRANCEILSON COSTA DO NASCIMENTO.pdf"
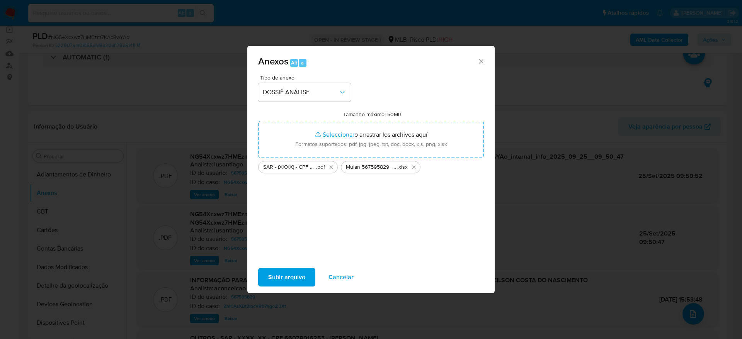
click at [290, 276] on span "Subir arquivo" at bounding box center [286, 277] width 37 height 17
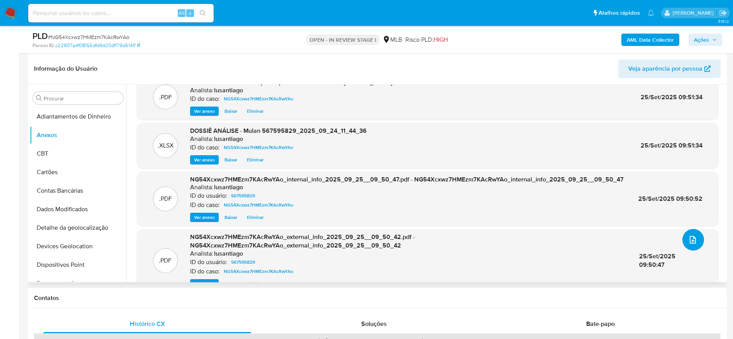
scroll to position [0, 0]
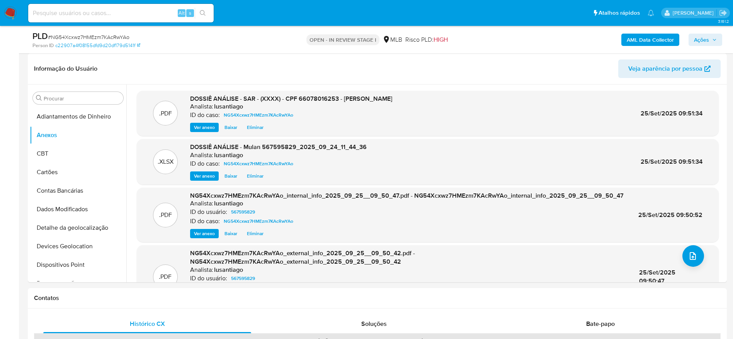
click at [696, 34] on span "Ações" at bounding box center [701, 40] width 15 height 12
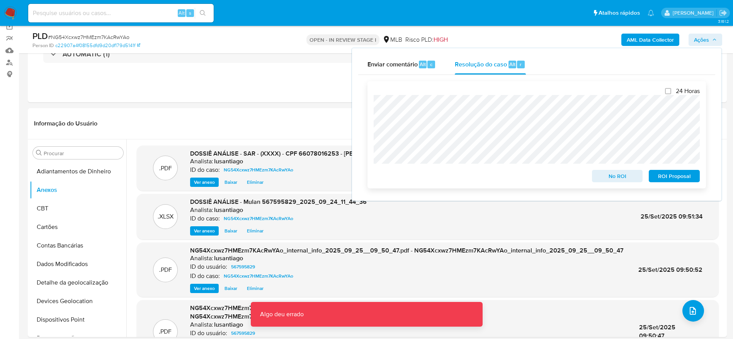
scroll to position [58, 0]
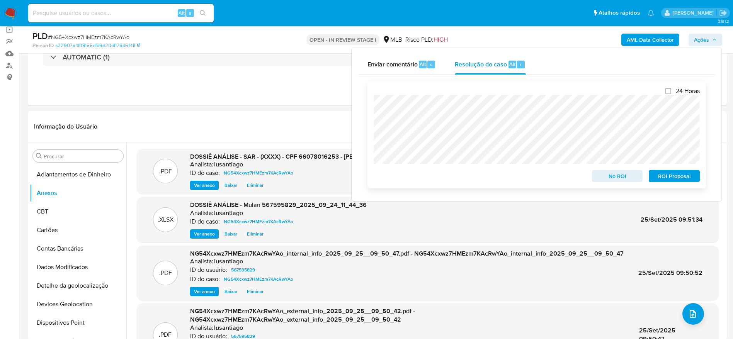
click at [667, 178] on span "ROI Proposal" at bounding box center [674, 176] width 40 height 11
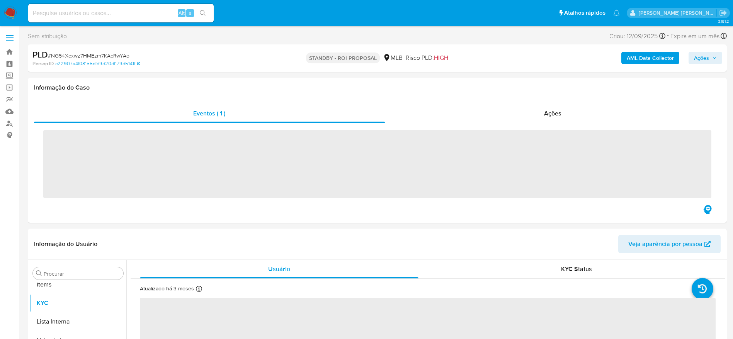
scroll to position [401, 0]
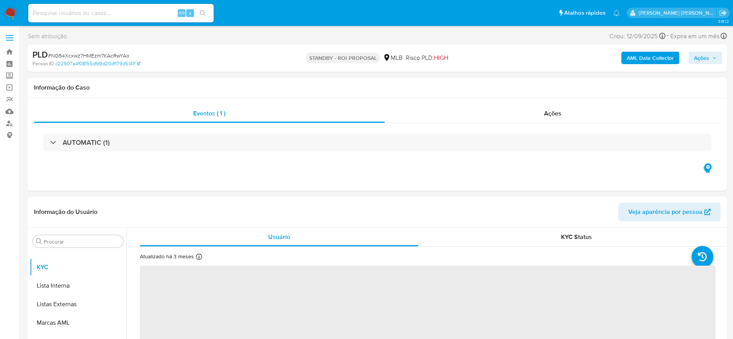
select select "10"
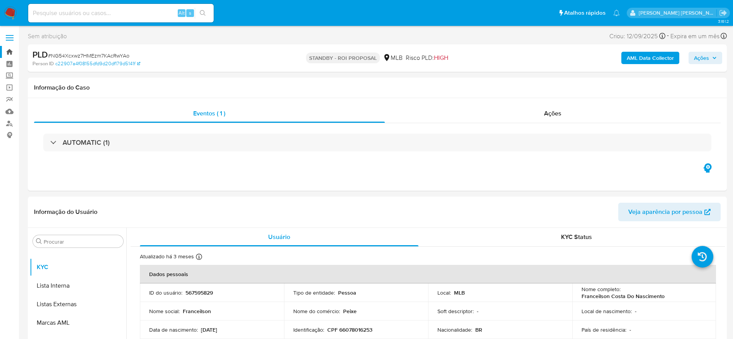
click at [10, 49] on link "Bandeja" at bounding box center [46, 52] width 92 height 12
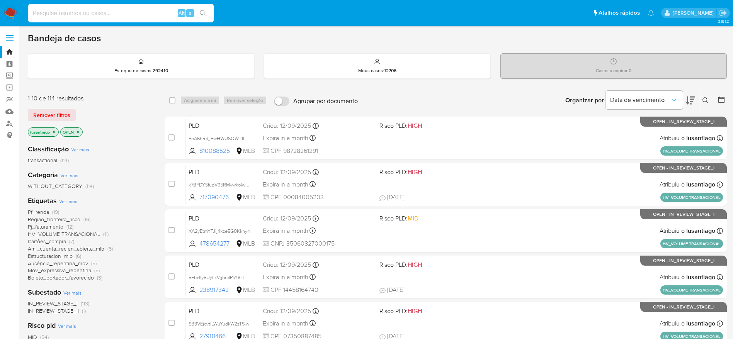
click at [116, 12] on input at bounding box center [120, 13] width 185 height 10
paste input "34866562"
type input "34866562"
click at [202, 13] on icon "search-icon" at bounding box center [203, 13] width 6 height 6
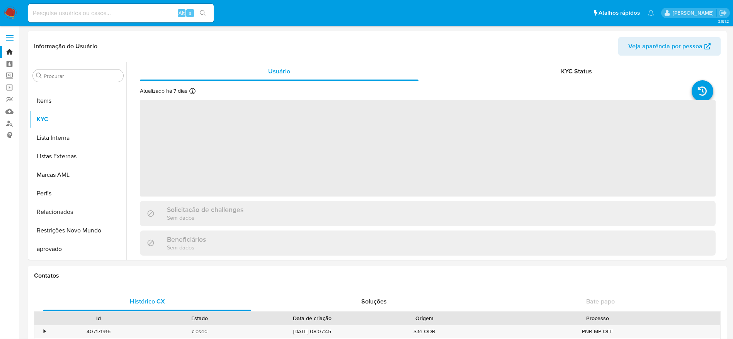
scroll to position [401, 0]
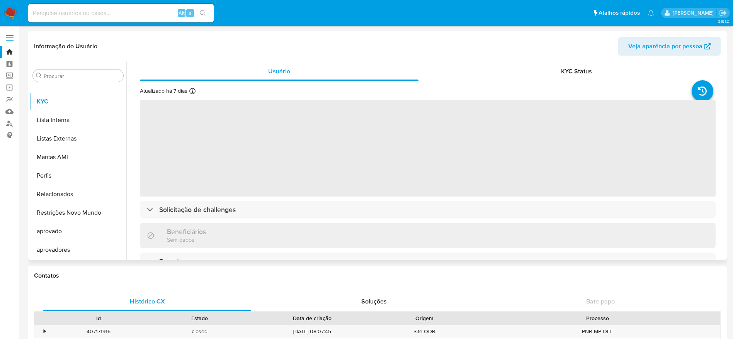
select select "10"
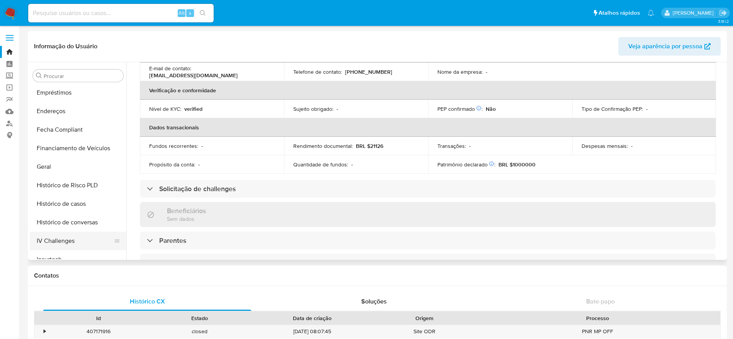
scroll to position [169, 0]
click at [74, 217] on button "Histórico de casos" at bounding box center [75, 222] width 90 height 19
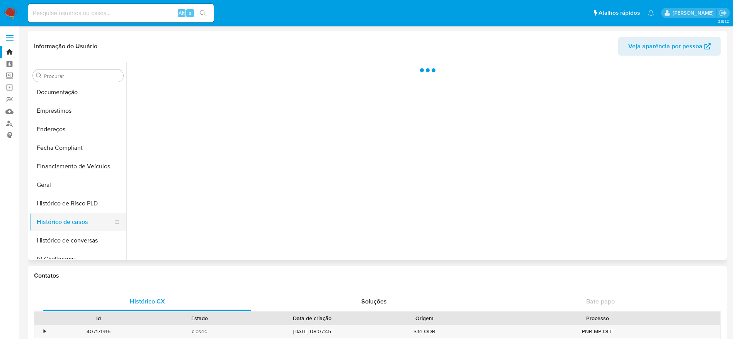
scroll to position [0, 0]
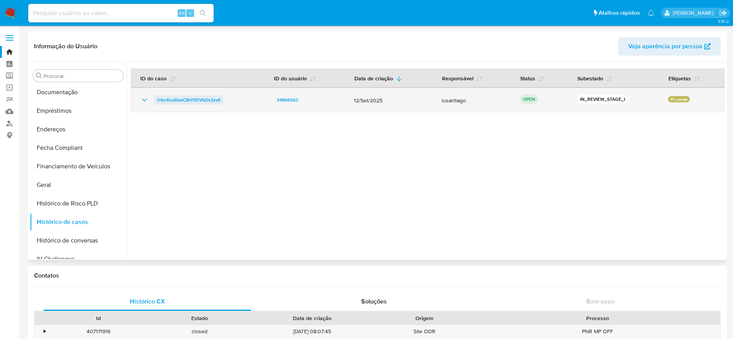
click at [199, 102] on span "rHbr4vu6bwC8H1fDV6Ox3zvK" at bounding box center [189, 99] width 64 height 9
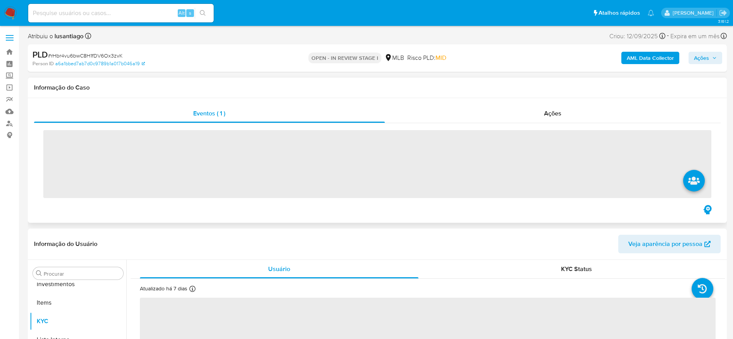
scroll to position [401, 0]
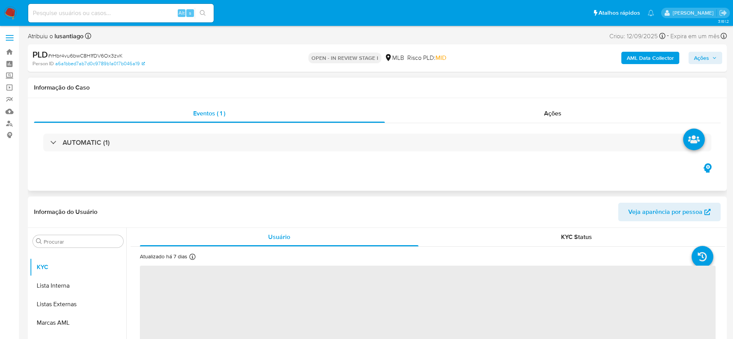
select select "10"
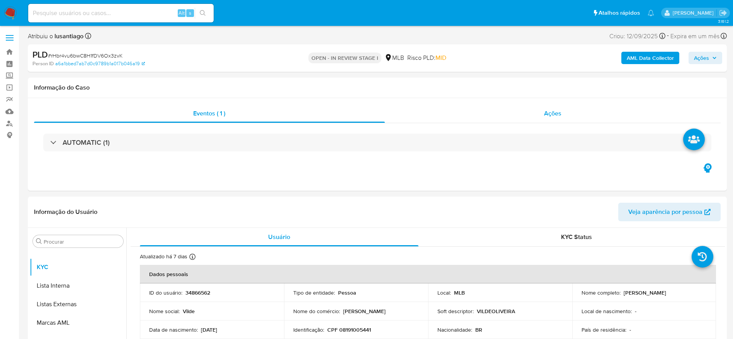
click at [475, 115] on div "Ações" at bounding box center [553, 113] width 336 height 19
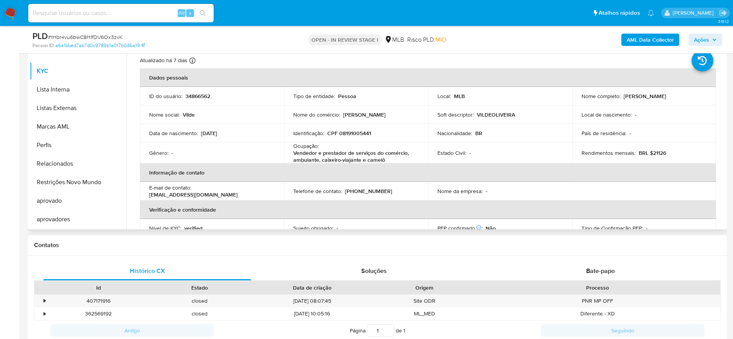
scroll to position [174, 0]
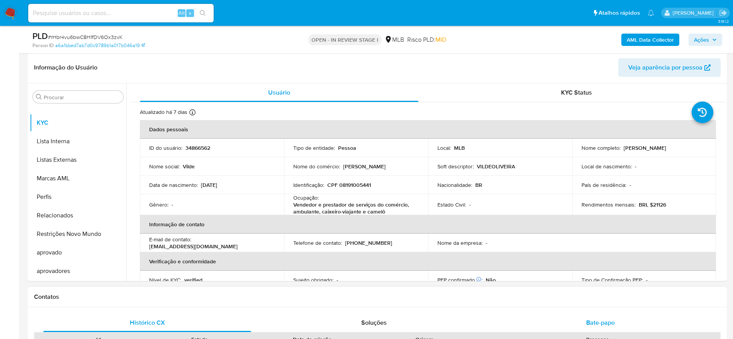
click at [607, 324] on span "Bate-papo" at bounding box center [600, 322] width 29 height 9
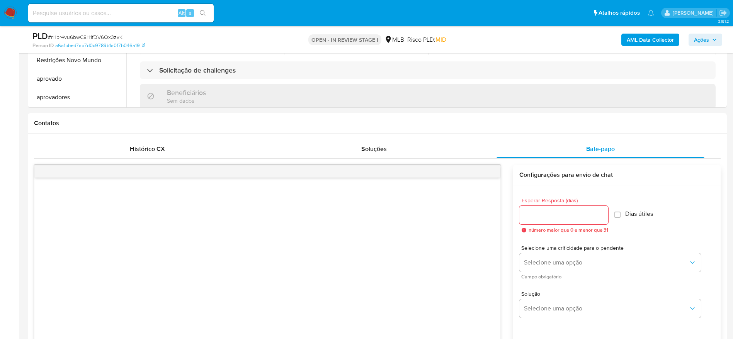
scroll to position [463, 0]
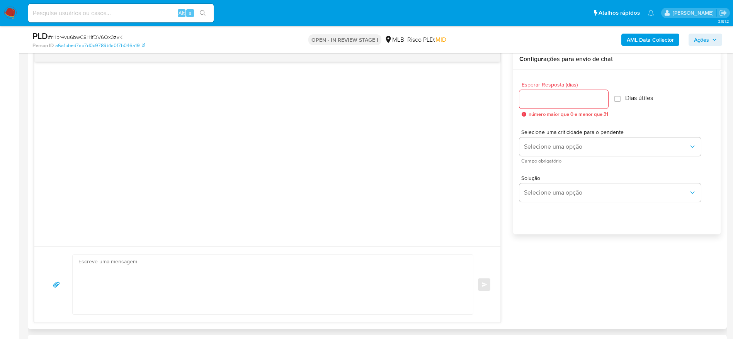
click at [579, 104] on div at bounding box center [563, 99] width 89 height 19
click at [576, 99] on input "Esperar Resposta (dias)" at bounding box center [563, 99] width 89 height 10
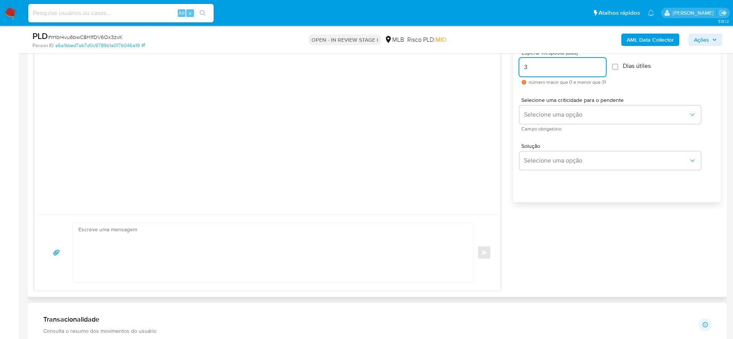
scroll to position [521, 0]
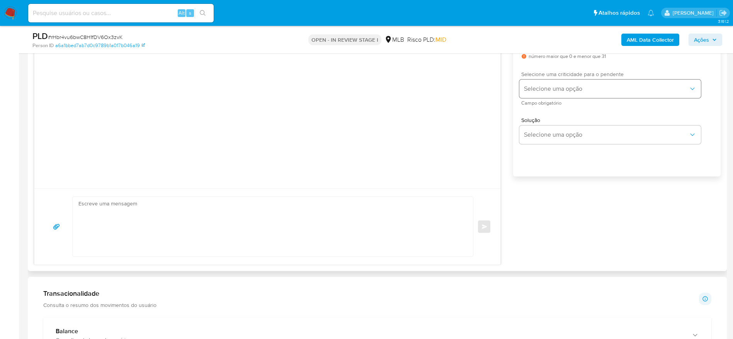
type input "3"
click at [604, 83] on button "Selecione uma opção" at bounding box center [610, 89] width 182 height 19
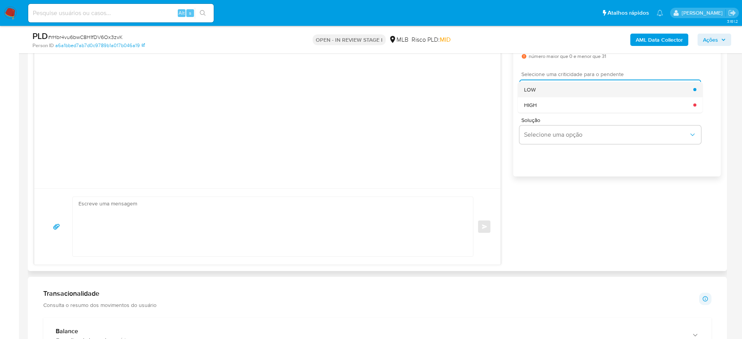
click at [576, 95] on div "LOW" at bounding box center [608, 89] width 169 height 15
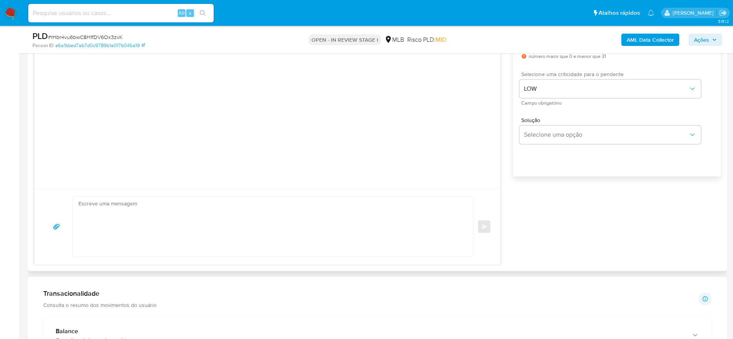
click at [273, 237] on textarea at bounding box center [270, 226] width 385 height 59
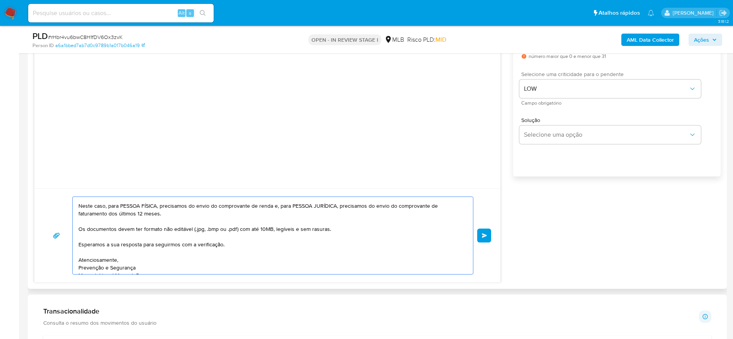
scroll to position [90, 0]
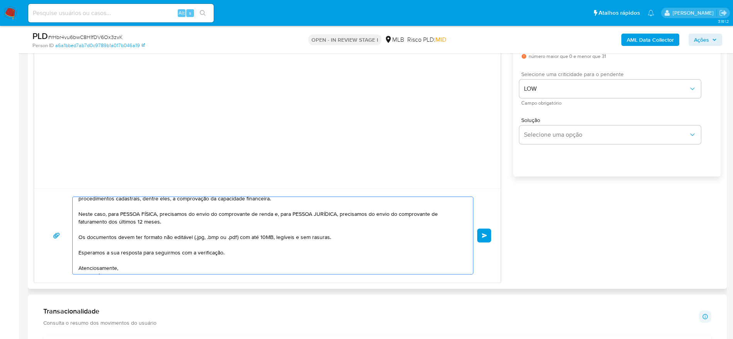
drag, startPoint x: 108, startPoint y: 214, endPoint x: 158, endPoint y: 215, distance: 49.4
click at [158, 215] on textarea "Olá! Estamos realizando uma verificação adicional de segurança em contas de usu…" at bounding box center [270, 235] width 385 height 77
drag, startPoint x: 222, startPoint y: 215, endPoint x: 233, endPoint y: 223, distance: 12.9
click at [233, 223] on textarea "Olá! Estamos realizando uma verificação adicional de segurança em contas de usu…" at bounding box center [270, 235] width 385 height 77
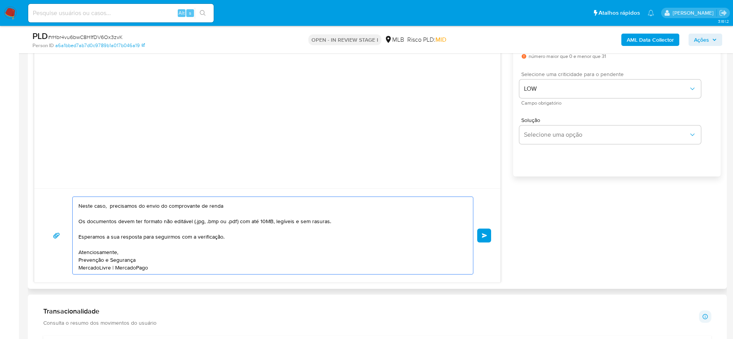
scroll to position [0, 0]
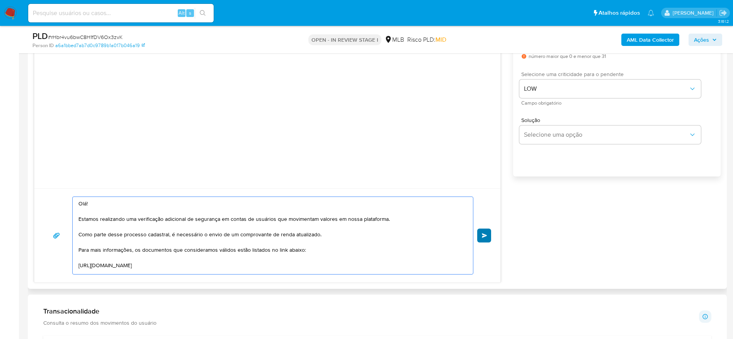
type textarea "Olá! Estamos realizando uma verificação adicional de segurança em contas de usu…"
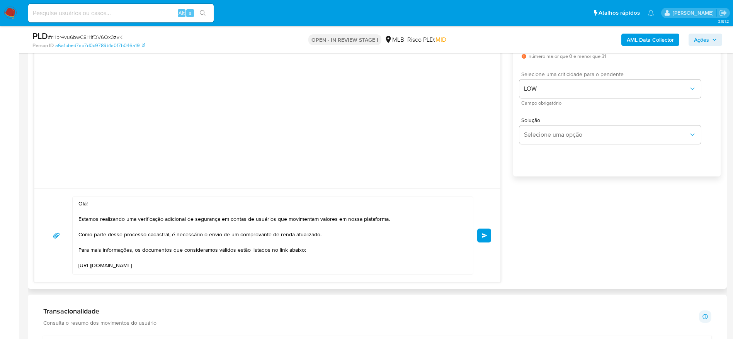
click at [482, 233] on button "common.send" at bounding box center [484, 236] width 14 height 14
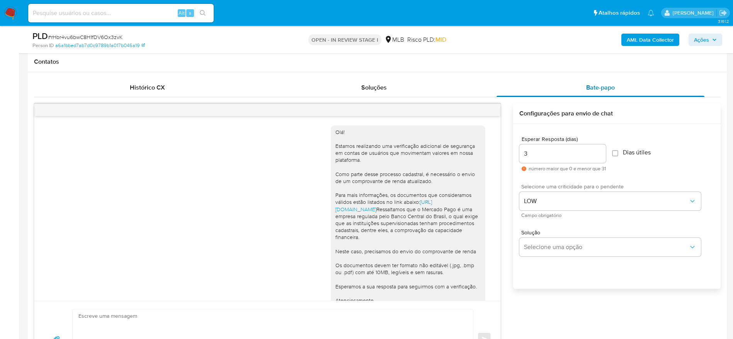
scroll to position [290, 0]
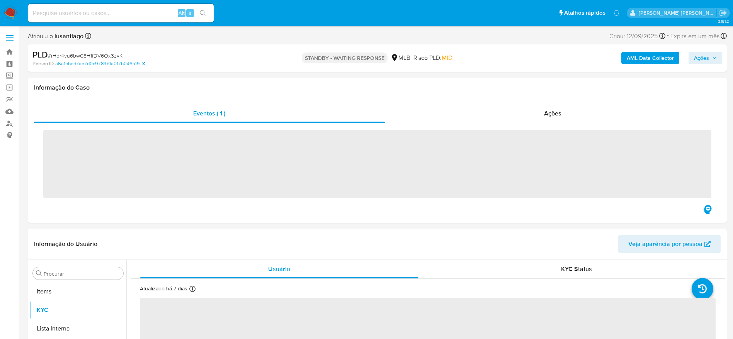
scroll to position [401, 0]
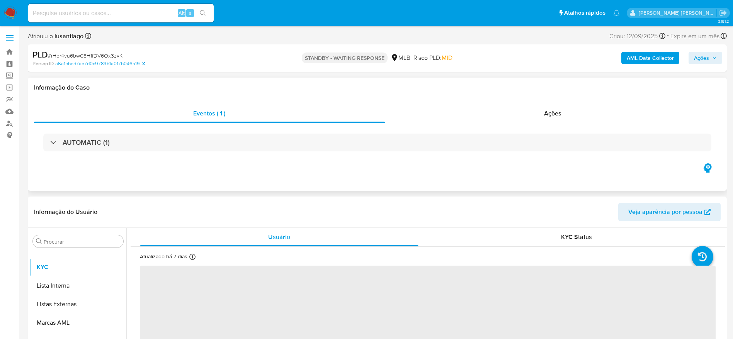
select select "10"
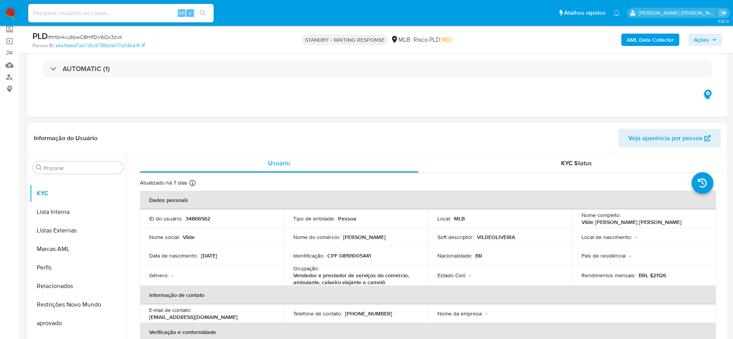
scroll to position [116, 0]
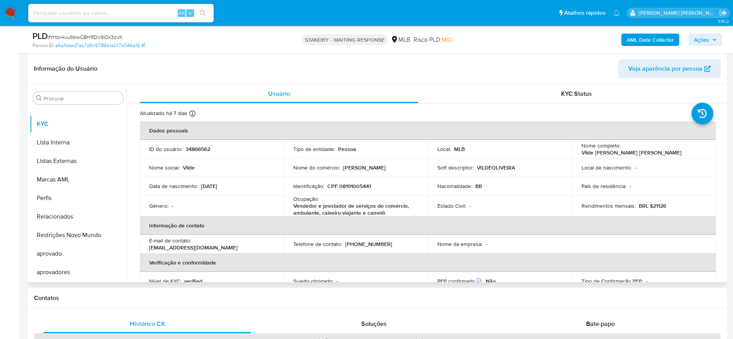
click at [358, 186] on p "CPF 08191005441" at bounding box center [349, 186] width 44 height 7
copy p "08191005441"
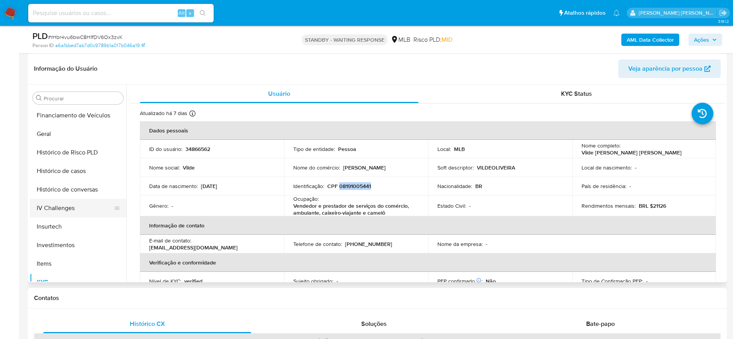
scroll to position [227, 0]
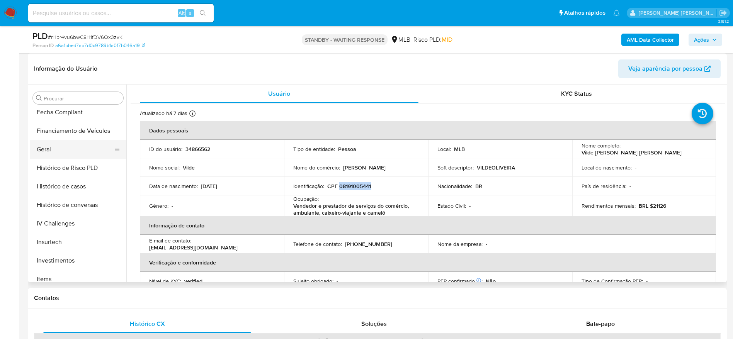
click at [57, 155] on button "Geral" at bounding box center [75, 149] width 90 height 19
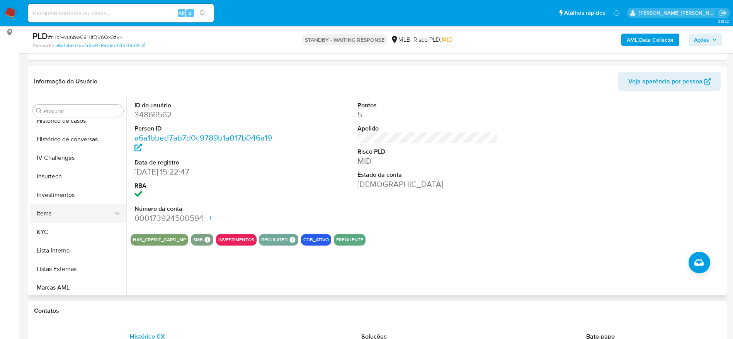
scroll to position [285, 0]
click at [63, 248] on button "KYC" at bounding box center [75, 252] width 90 height 19
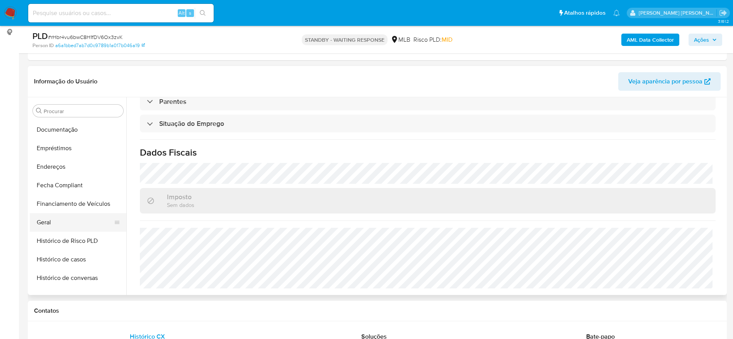
scroll to position [169, 0]
click at [54, 153] on button "Empréstimos" at bounding box center [75, 146] width 90 height 19
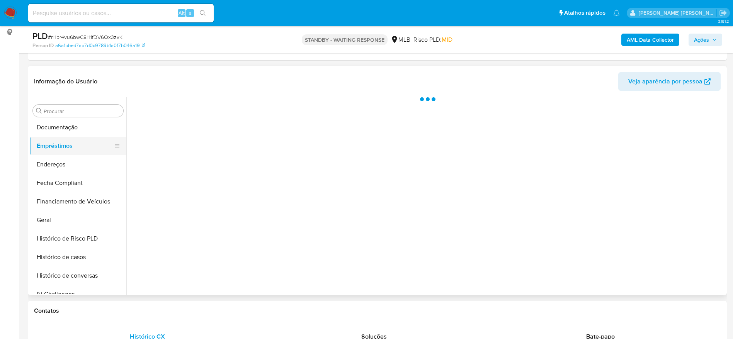
scroll to position [0, 0]
click at [54, 159] on button "Endereços" at bounding box center [75, 164] width 90 height 19
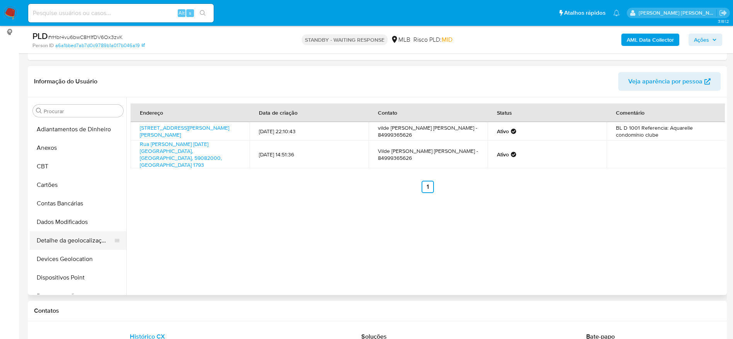
click at [81, 232] on button "Detalhe da geolocalização" at bounding box center [75, 240] width 90 height 19
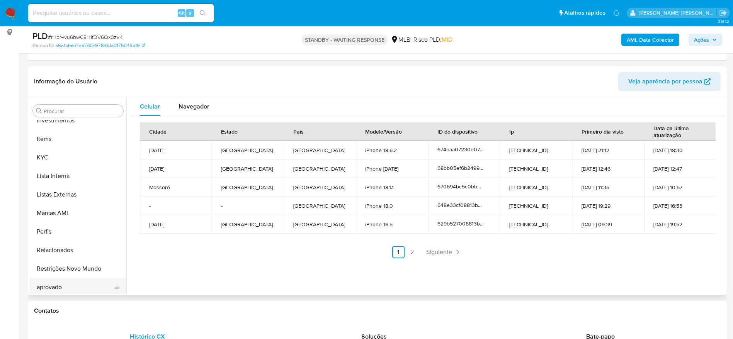
scroll to position [401, 0]
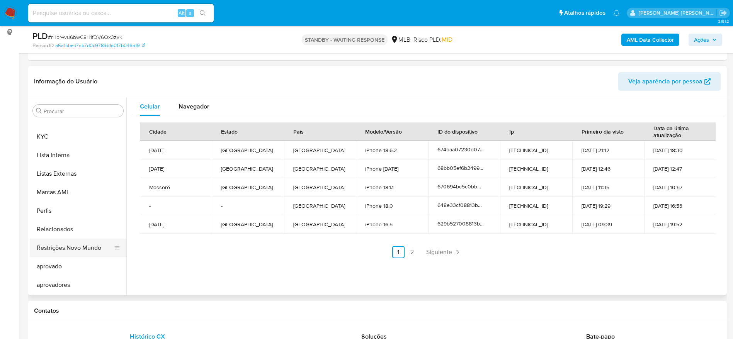
click at [63, 248] on button "Restrições Novo Mundo" at bounding box center [75, 248] width 90 height 19
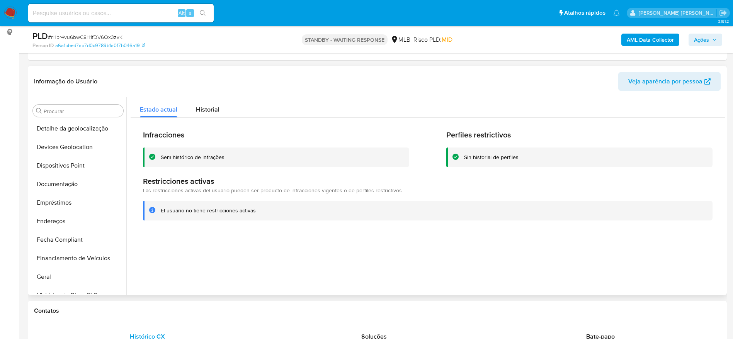
scroll to position [111, 0]
click at [66, 165] on button "Dispositivos Point" at bounding box center [75, 167] width 90 height 19
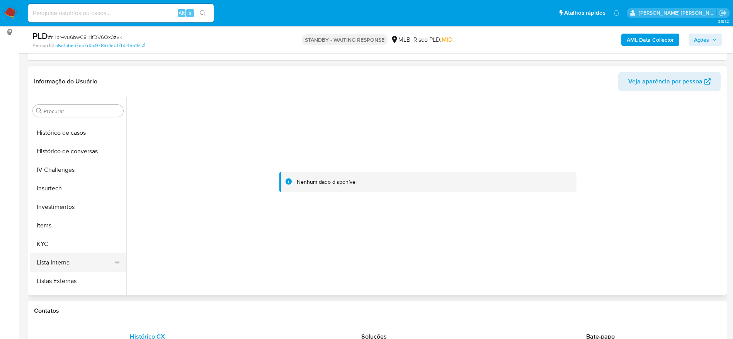
scroll to position [343, 0]
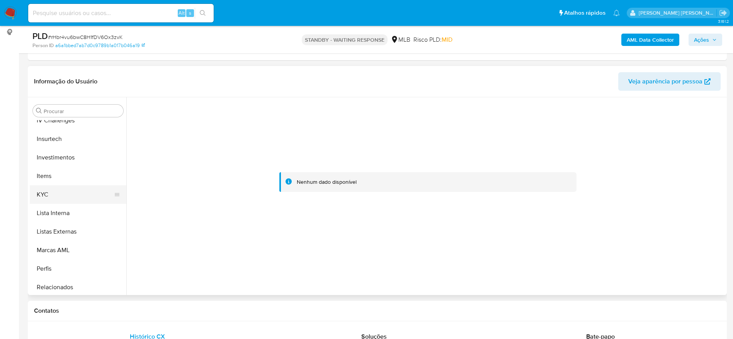
click at [66, 195] on button "KYC" at bounding box center [75, 194] width 90 height 19
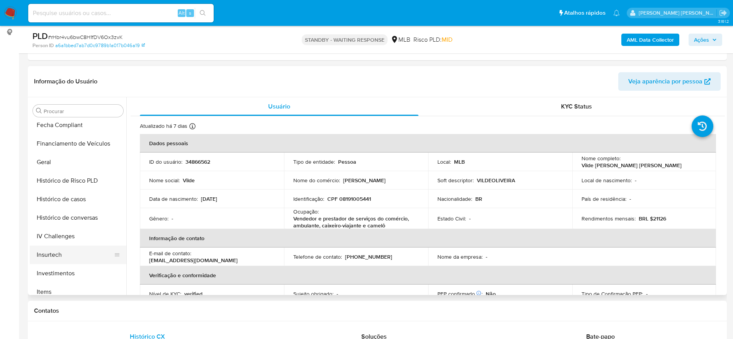
scroll to position [169, 0]
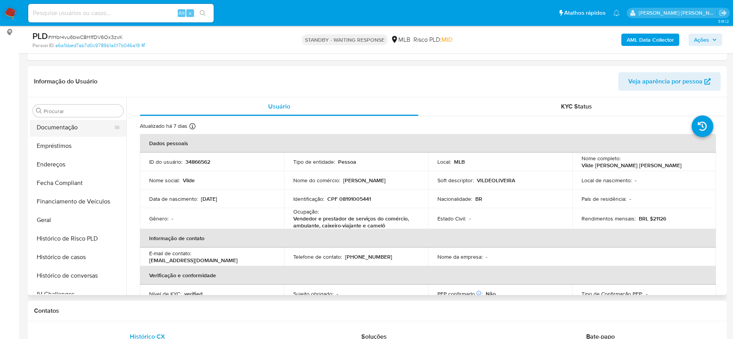
click at [57, 131] on button "Documentação" at bounding box center [75, 127] width 90 height 19
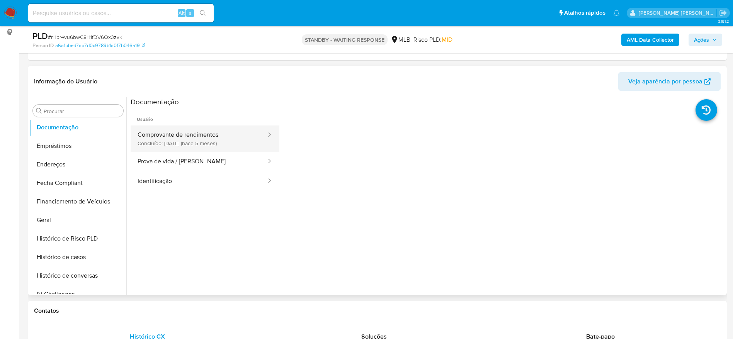
click at [172, 146] on button "Comprovante de rendimentos Concluído: 14/04/2025 (hace 5 meses)" at bounding box center [199, 139] width 136 height 26
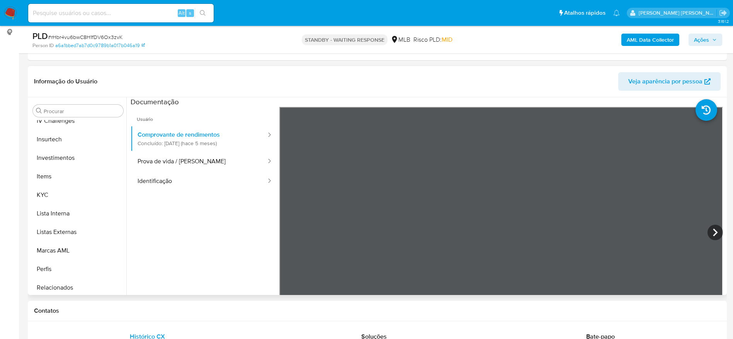
scroll to position [343, 0]
click at [59, 194] on button "KYC" at bounding box center [75, 194] width 90 height 19
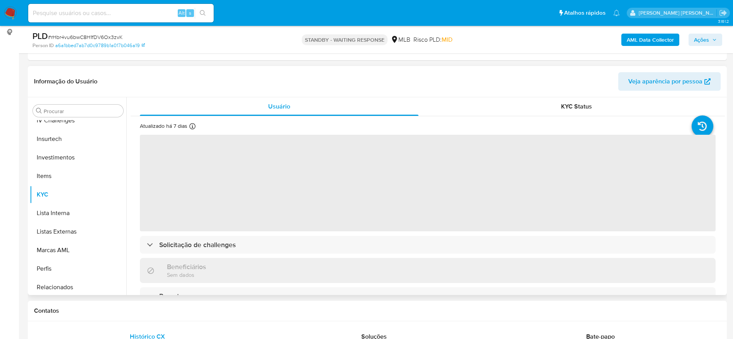
scroll to position [227, 0]
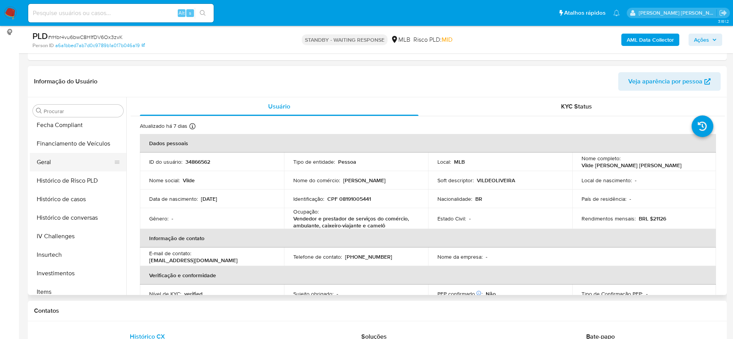
click at [55, 161] on button "Geral" at bounding box center [75, 162] width 90 height 19
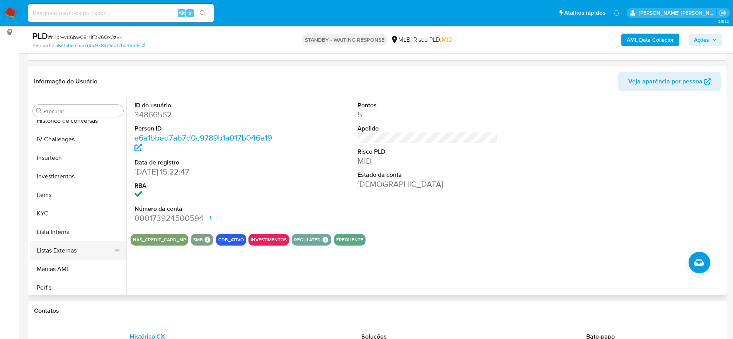
scroll to position [343, 0]
click at [49, 196] on button "KYC" at bounding box center [75, 194] width 90 height 19
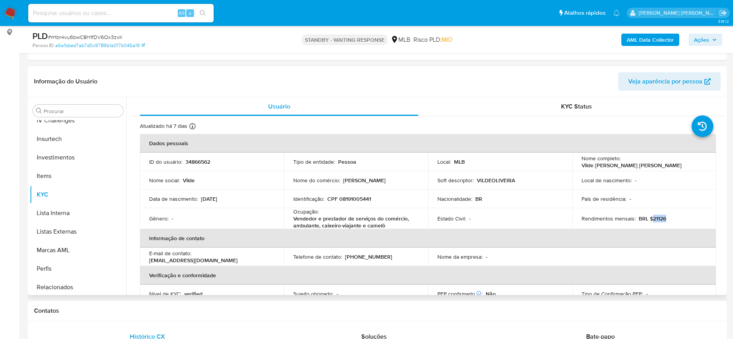
drag, startPoint x: 666, startPoint y: 219, endPoint x: 649, endPoint y: 220, distance: 16.6
click at [649, 220] on div "Rendimentos mensais : BRL $21126" at bounding box center [644, 218] width 126 height 7
copy p "21126"
click at [315, 215] on p "Vendedor e prestador de serviços do comércio, ambulante, caixeiro-viajante e ca…" at bounding box center [354, 222] width 122 height 14
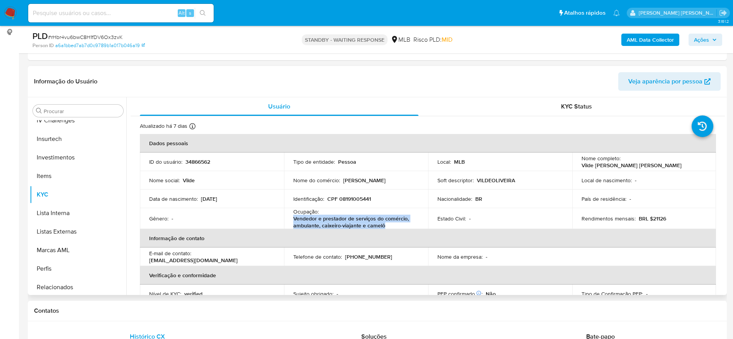
drag, startPoint x: 388, startPoint y: 225, endPoint x: 292, endPoint y: 220, distance: 96.7
click at [292, 220] on td "Ocupação : Vendedor e prestador de serviços do comércio, ambulante, caixeiro-vi…" at bounding box center [356, 218] width 144 height 21
copy p "Vendedor e prestador de serviços do comércio, ambulante, caixeiro-viajante e ca…"
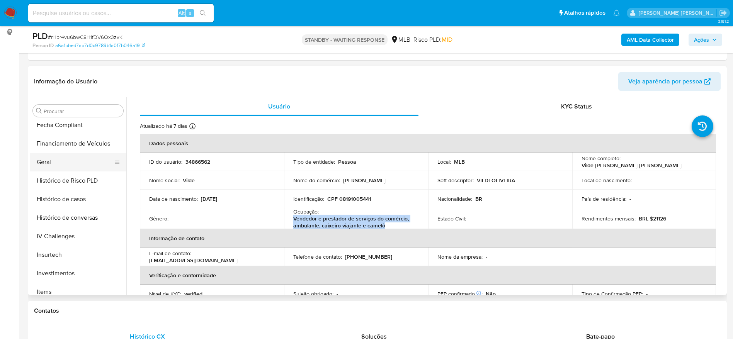
click at [65, 168] on button "Geral" at bounding box center [75, 162] width 90 height 19
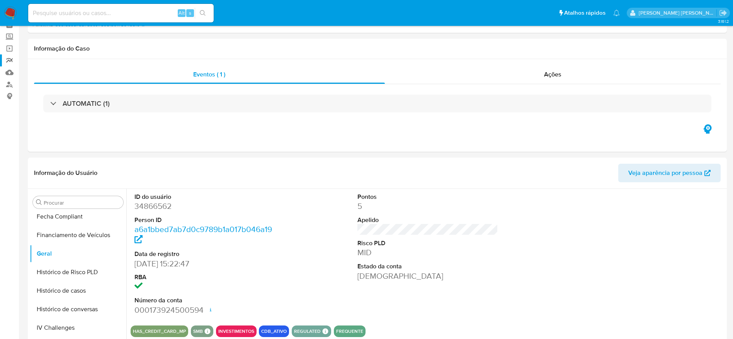
scroll to position [0, 0]
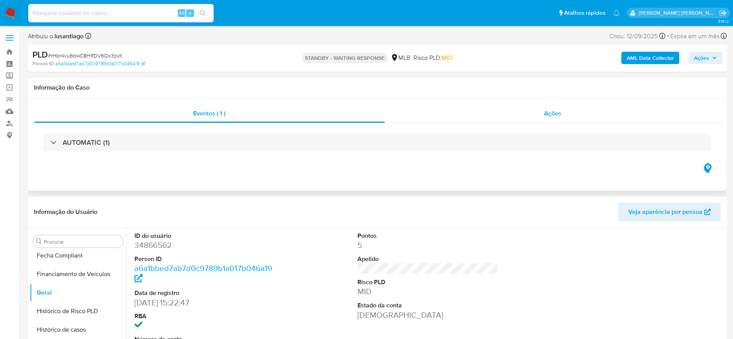
click at [581, 112] on div "Ações" at bounding box center [553, 113] width 336 height 19
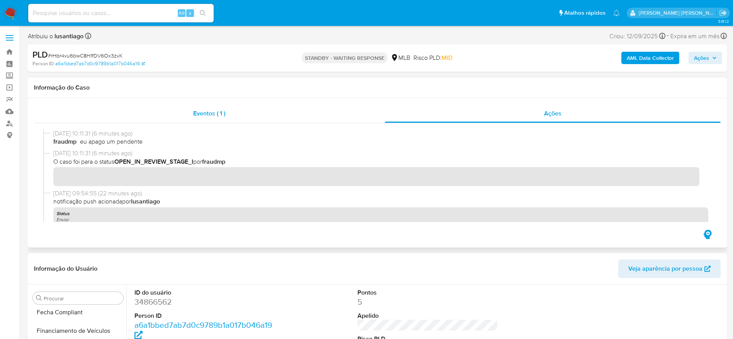
click at [270, 115] on div "Eventos ( 1 )" at bounding box center [209, 113] width 351 height 19
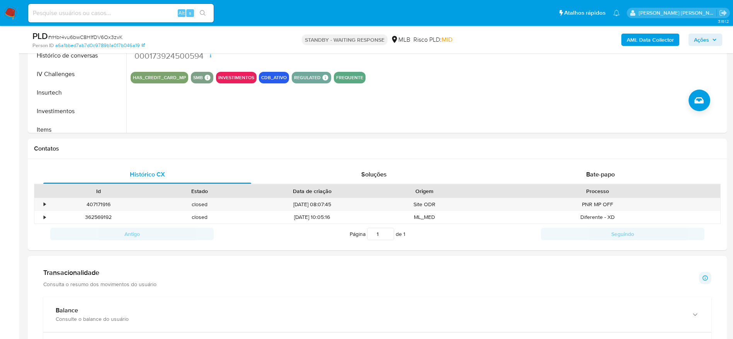
scroll to position [360, 0]
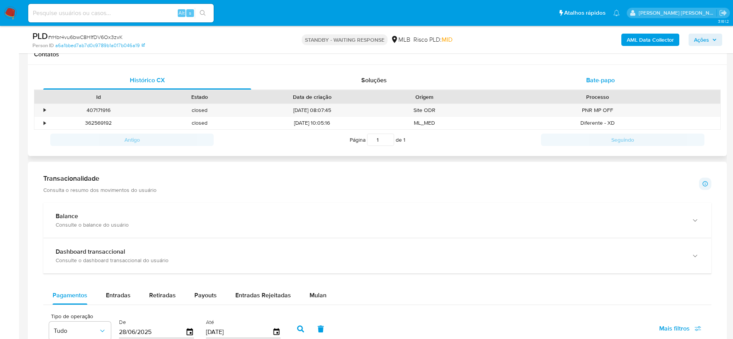
click at [608, 85] on div "Bate-papo" at bounding box center [600, 80] width 208 height 19
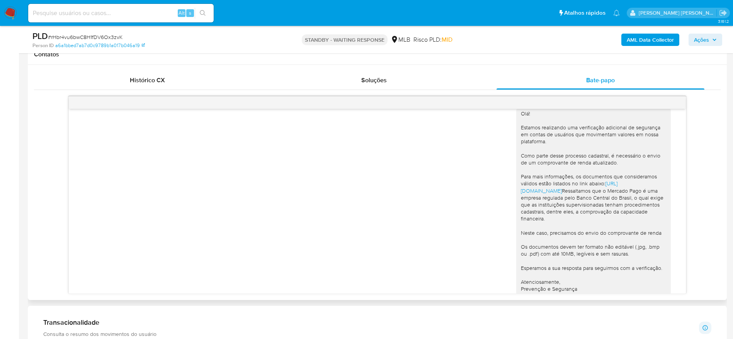
scroll to position [0, 0]
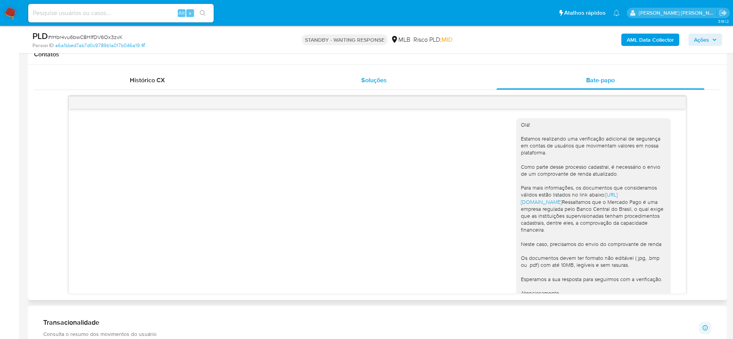
click at [369, 82] on span "Soluções" at bounding box center [373, 80] width 25 height 9
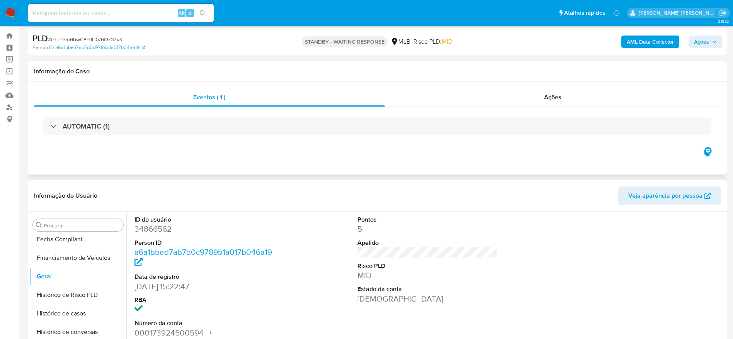
scroll to position [12, 0]
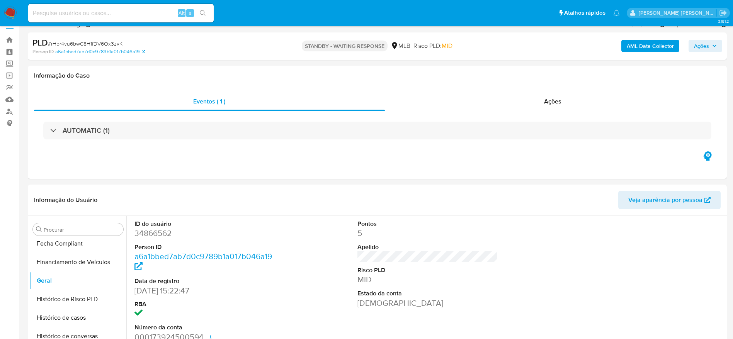
click at [112, 42] on span "# rHbr4vu6bwC8H1fDV6Ox3zvK" at bounding box center [85, 44] width 75 height 8
copy span "rHbr4vu6bwC8H1fDV6Ox3zvK"
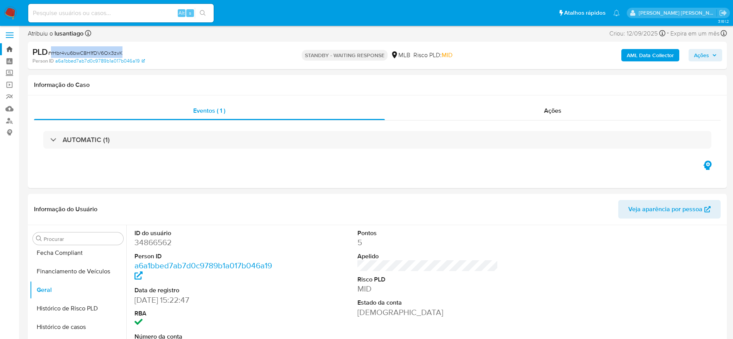
scroll to position [0, 0]
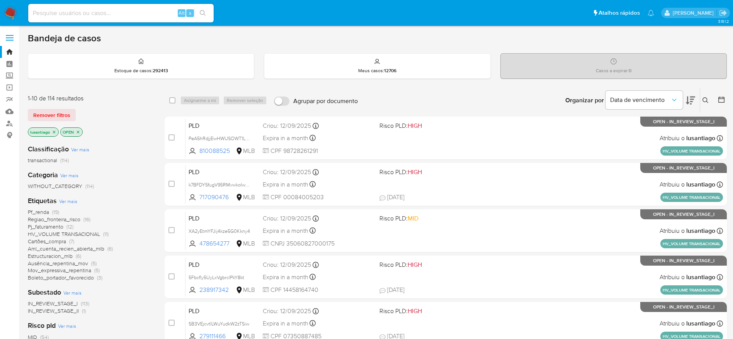
click at [120, 12] on input at bounding box center [120, 13] width 185 height 10
paste input "2599734802"
type input "2599734802"
click at [204, 11] on icon "search-icon" at bounding box center [203, 13] width 6 height 6
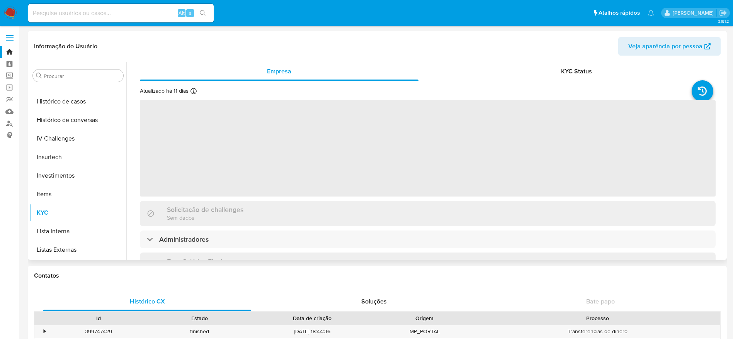
scroll to position [285, 0]
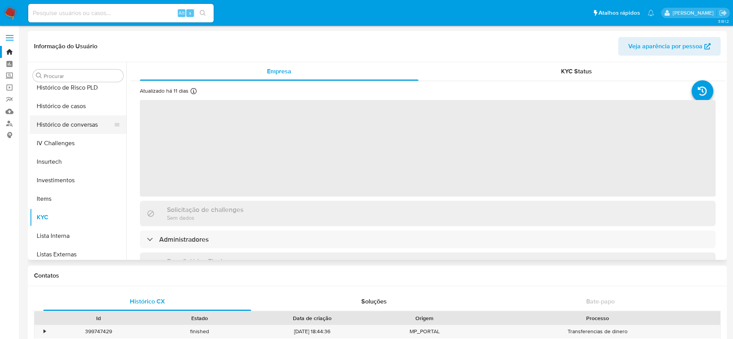
select select "10"
click at [67, 112] on button "Histórico de casos" at bounding box center [75, 106] width 90 height 19
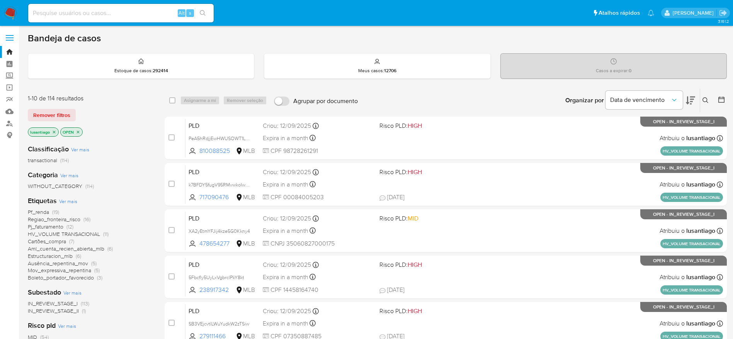
click at [704, 98] on icon at bounding box center [705, 100] width 6 height 6
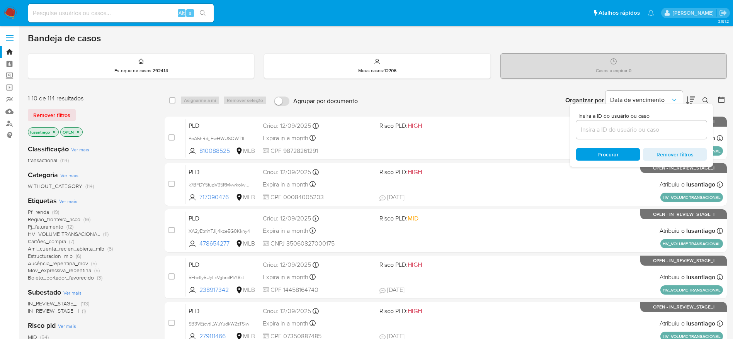
click at [598, 131] on input at bounding box center [641, 130] width 131 height 10
type input "rHbr4vu6bwC8H1fDV6Ox3zvK"
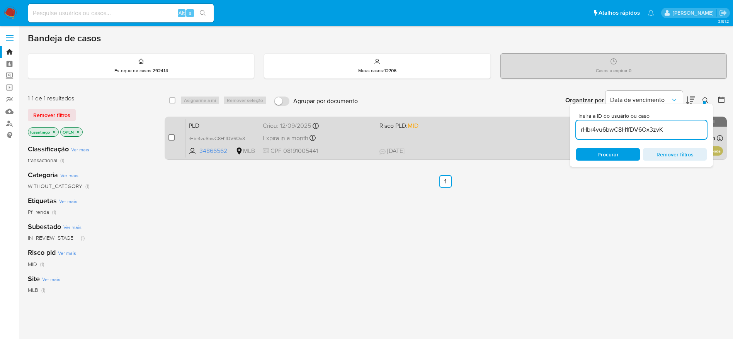
click at [171, 137] on input "checkbox" at bounding box center [171, 137] width 6 height 6
checkbox input "true"
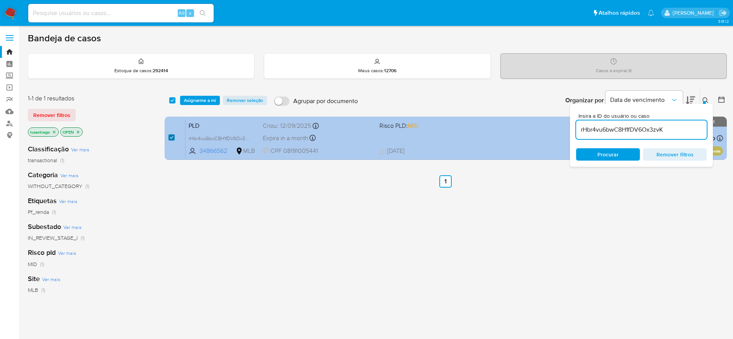
checkbox input "true"
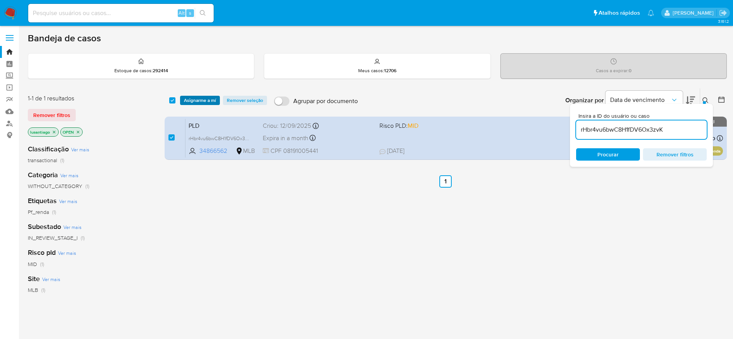
click at [197, 99] on span "Asignarme a mí" at bounding box center [200, 101] width 32 height 8
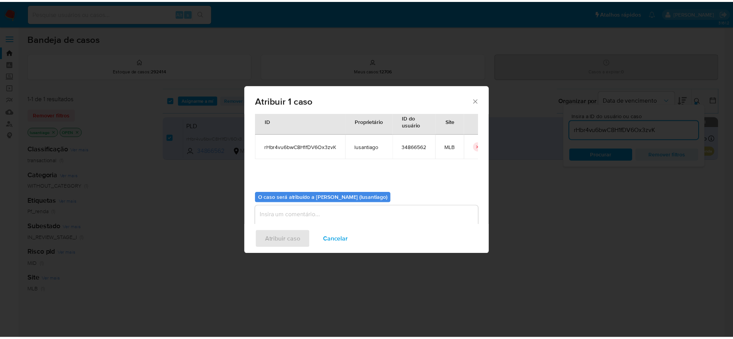
scroll to position [40, 0]
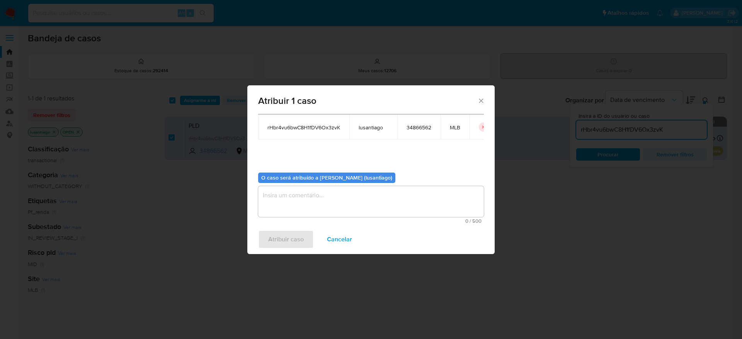
click at [301, 198] on textarea "assign-modal" at bounding box center [371, 201] width 226 height 31
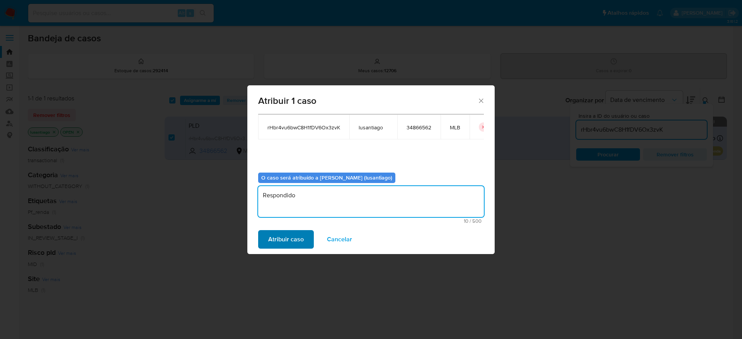
type textarea "Respondido"
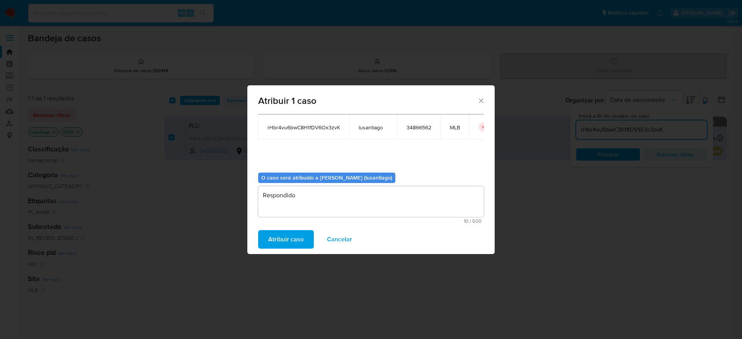
click at [294, 238] on span "Atribuir caso" at bounding box center [286, 239] width 36 height 17
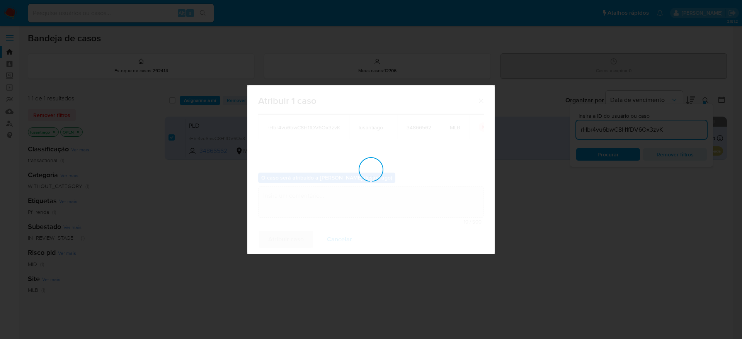
checkbox input "false"
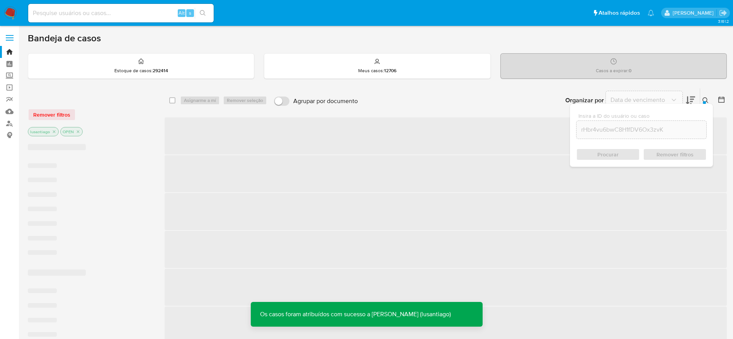
click at [706, 99] on icon at bounding box center [705, 100] width 6 height 6
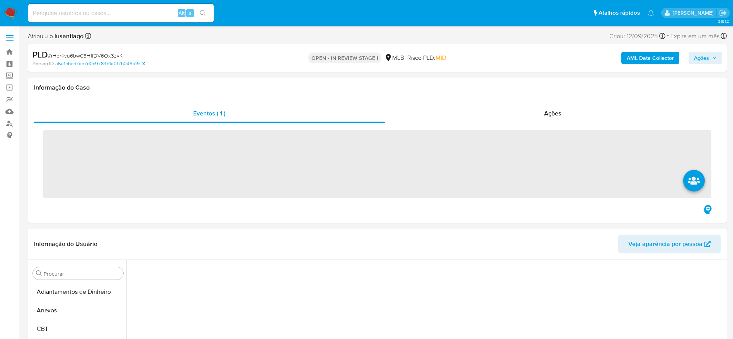
scroll to position [321, 0]
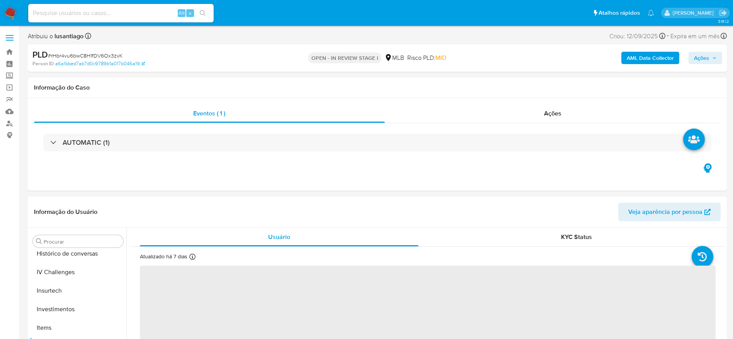
select select "10"
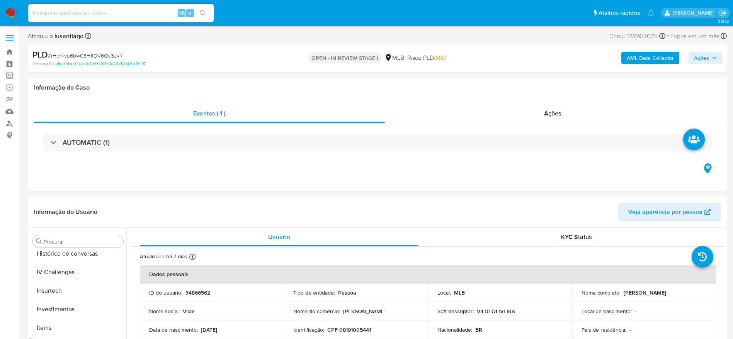
scroll to position [401, 0]
click at [708, 56] on span "Ações" at bounding box center [701, 58] width 15 height 12
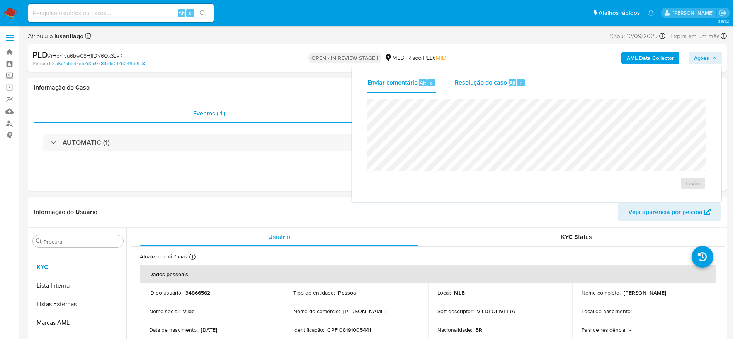
drag, startPoint x: 483, startPoint y: 85, endPoint x: 482, endPoint y: 90, distance: 5.5
click at [482, 86] on span "Resolução do caso" at bounding box center [481, 82] width 52 height 9
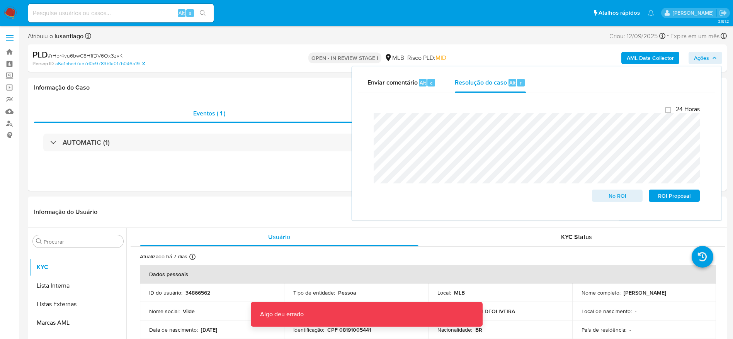
click at [658, 59] on b "AML Data Collector" at bounding box center [649, 58] width 47 height 12
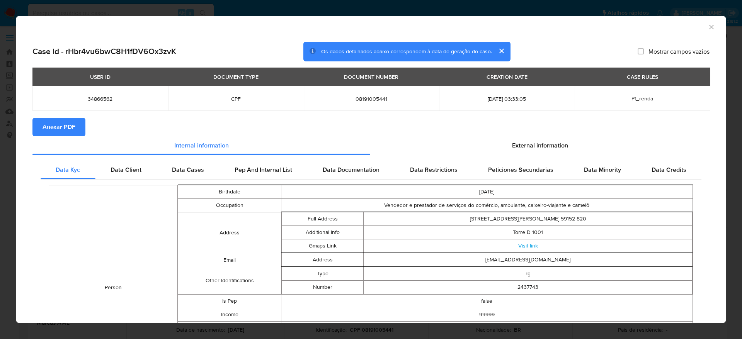
click at [63, 125] on span "Anexar PDF" at bounding box center [58, 127] width 33 height 17
click at [707, 26] on icon "Fechar a janela" at bounding box center [711, 27] width 8 height 8
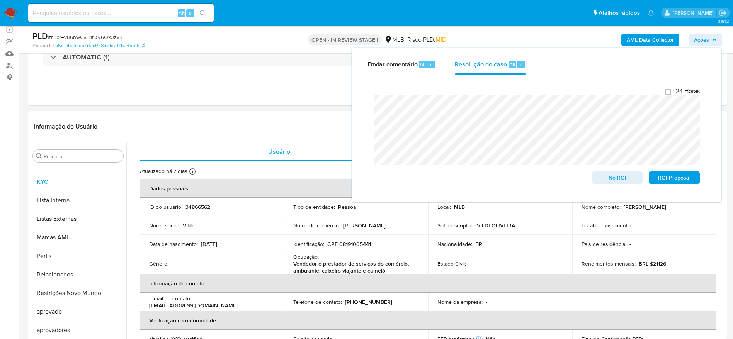
scroll to position [0, 0]
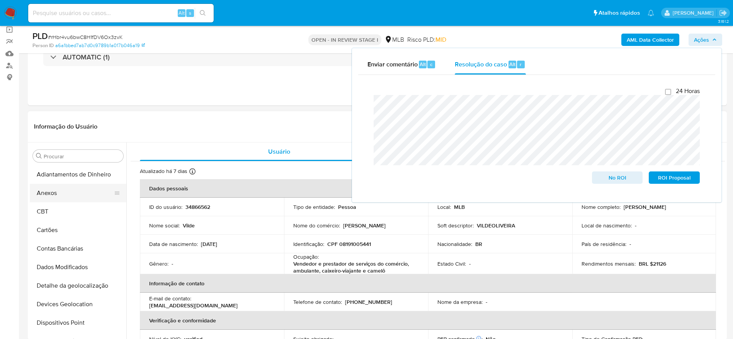
click at [62, 195] on button "Anexos" at bounding box center [75, 193] width 90 height 19
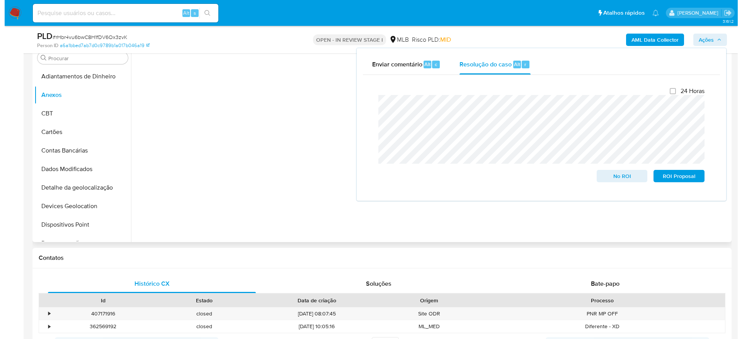
scroll to position [174, 0]
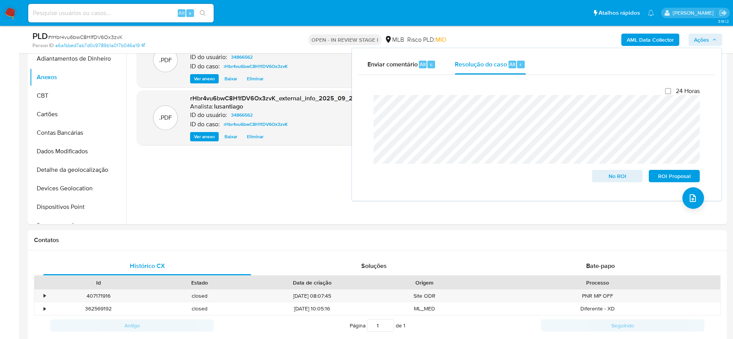
click at [710, 39] on span "Ações" at bounding box center [705, 39] width 23 height 11
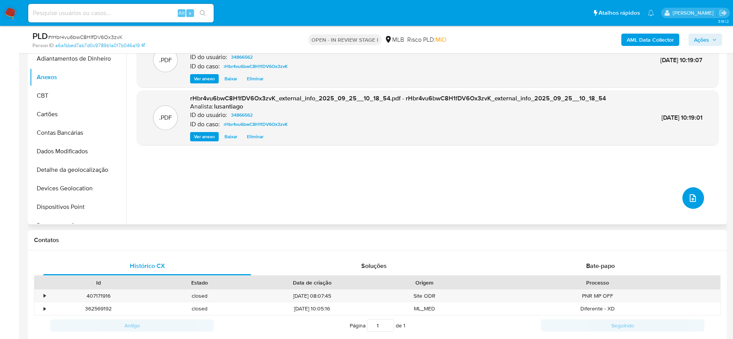
click at [688, 192] on button "upload-file" at bounding box center [693, 198] width 22 height 22
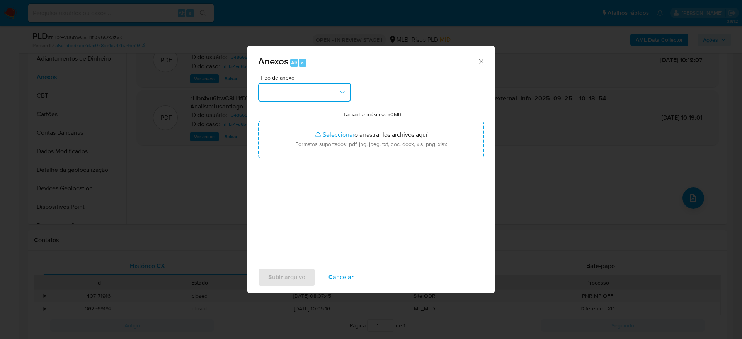
click at [264, 95] on button "button" at bounding box center [304, 92] width 93 height 19
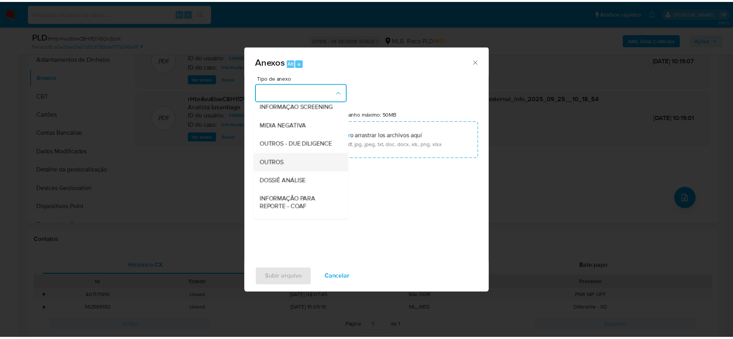
scroll to position [119, 0]
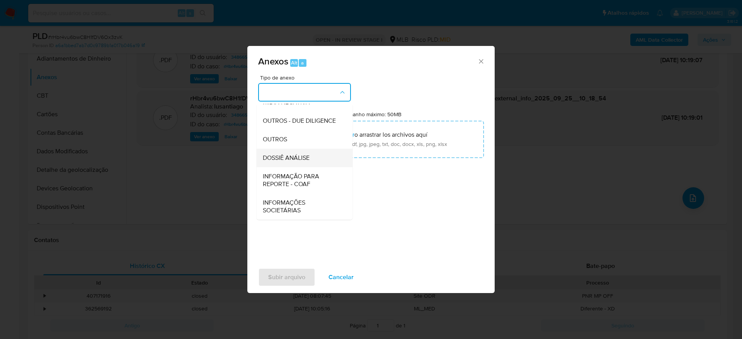
click at [291, 156] on span "DOSSIÊ ANÁLISE" at bounding box center [286, 158] width 47 height 8
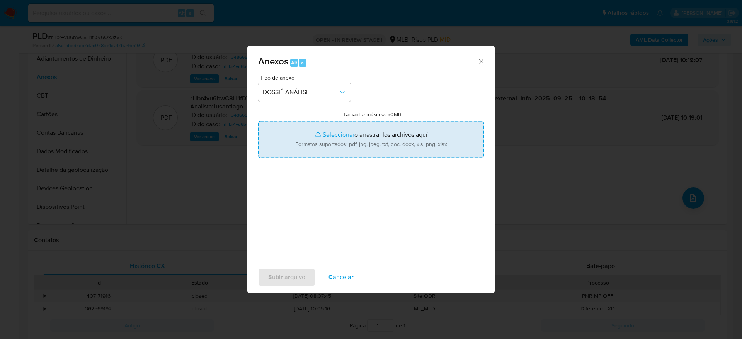
type input "C:\fakepath\SAR - (XXXX) - CPF 08191005441 - VILDE RODRIGUES DE OLIVEIRA.pdf"
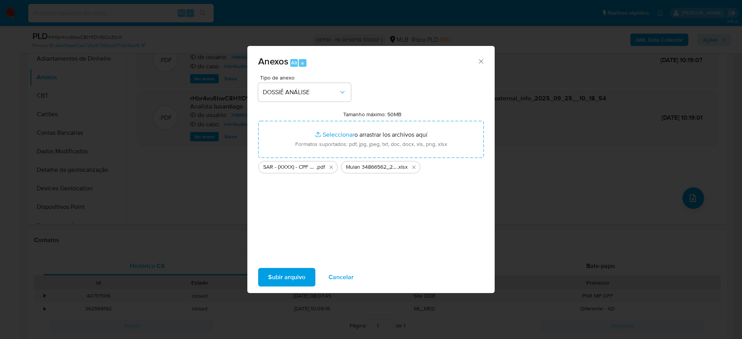
click at [281, 279] on span "Subir arquivo" at bounding box center [286, 277] width 37 height 17
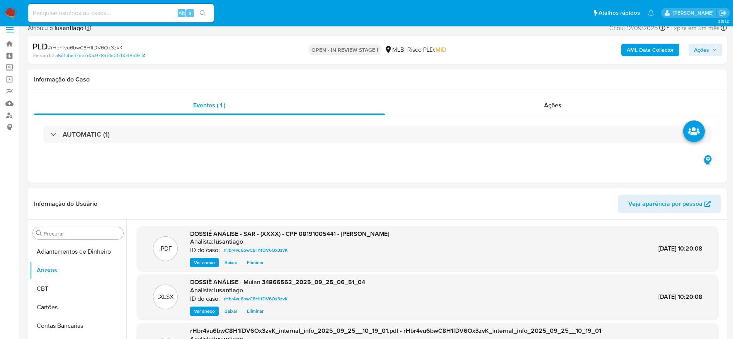
scroll to position [0, 0]
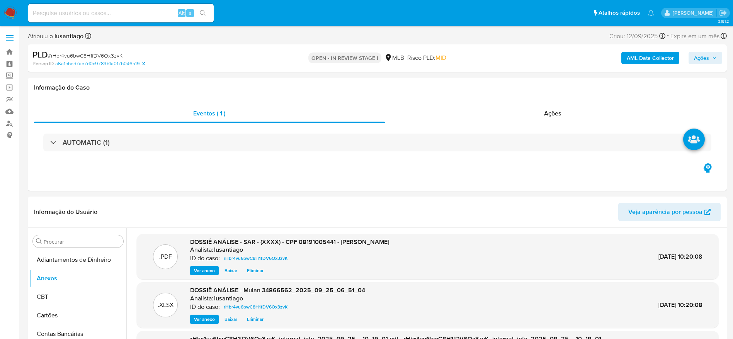
click at [708, 53] on span "Ações" at bounding box center [701, 58] width 15 height 12
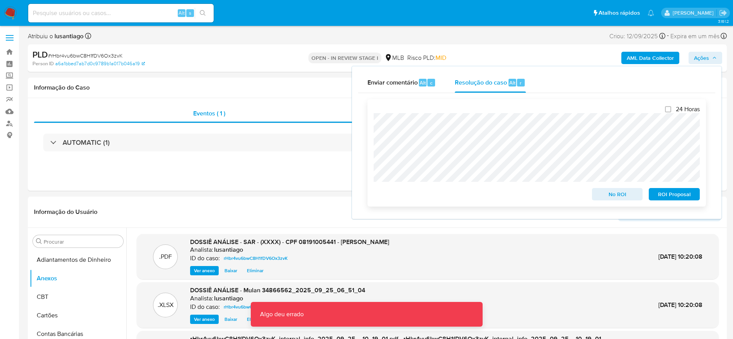
click at [674, 198] on span "ROI Proposal" at bounding box center [674, 194] width 40 height 11
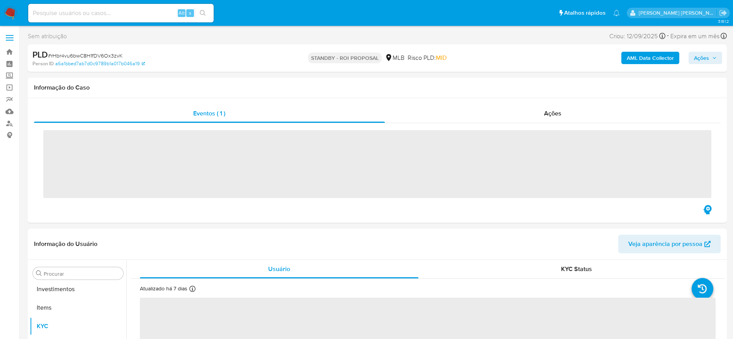
scroll to position [401, 0]
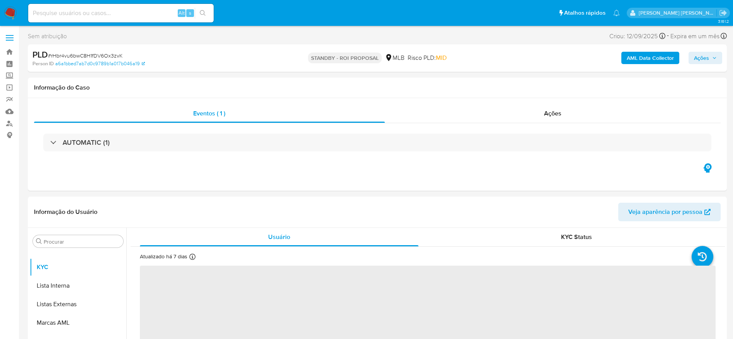
select select "10"
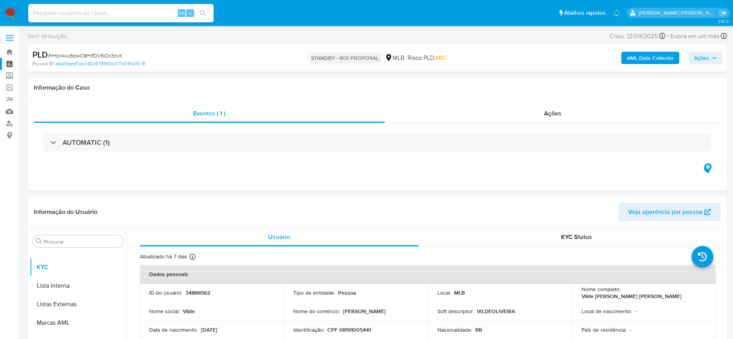
click at [10, 64] on link "Painel" at bounding box center [46, 64] width 92 height 12
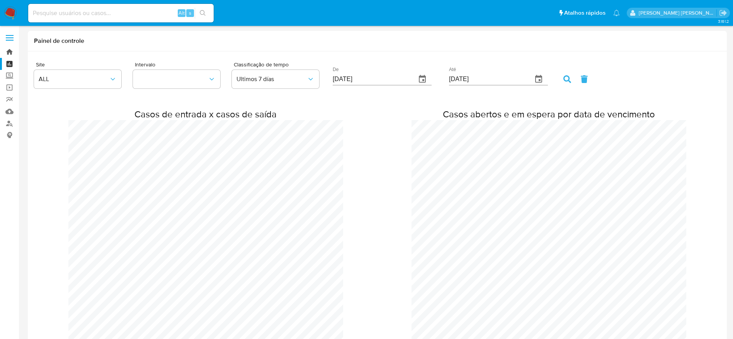
click at [10, 47] on link "Bandeja" at bounding box center [46, 52] width 92 height 12
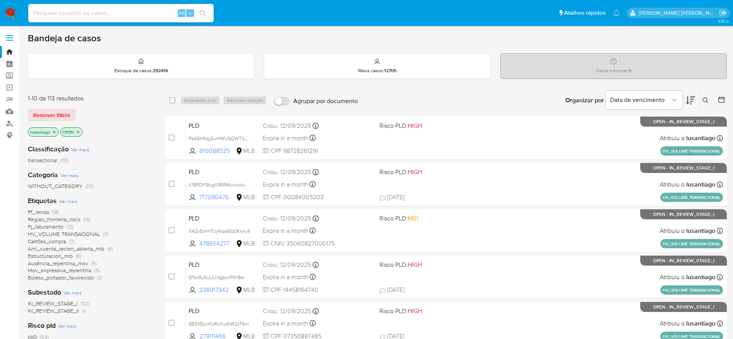
click at [77, 17] on input at bounding box center [120, 13] width 185 height 10
paste input "75076730"
type input "75076730"
click at [201, 15] on icon "search-icon" at bounding box center [203, 13] width 6 height 6
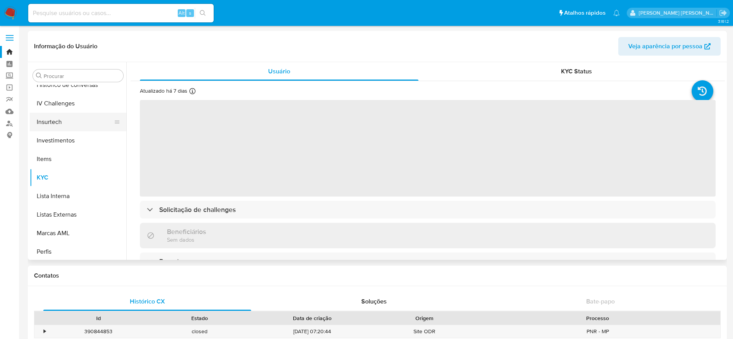
select select "10"
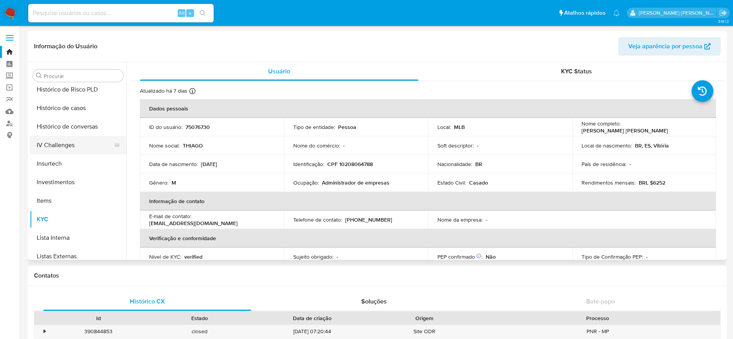
scroll to position [285, 0]
click at [69, 105] on button "Histórico de casos" at bounding box center [75, 106] width 90 height 19
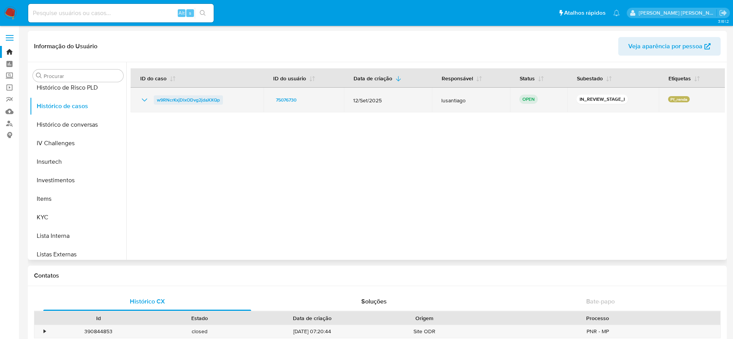
click at [204, 101] on span "w9RNcrKxjDlxODvg2jdaXXQp" at bounding box center [188, 99] width 63 height 9
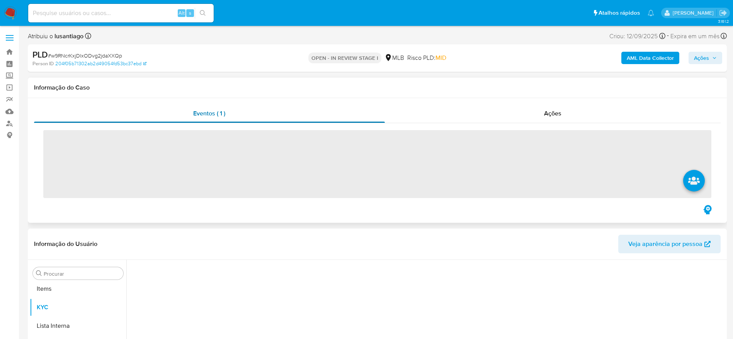
scroll to position [401, 0]
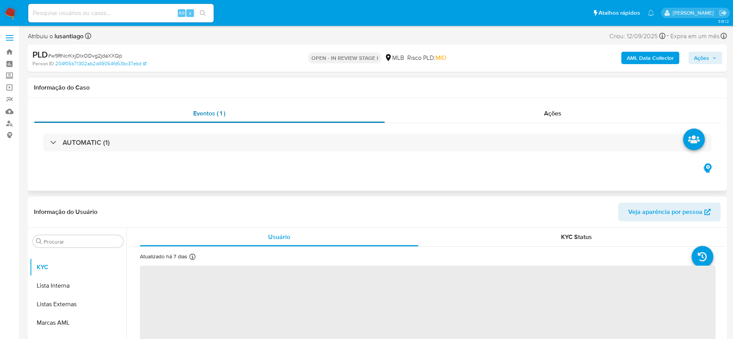
select select "10"
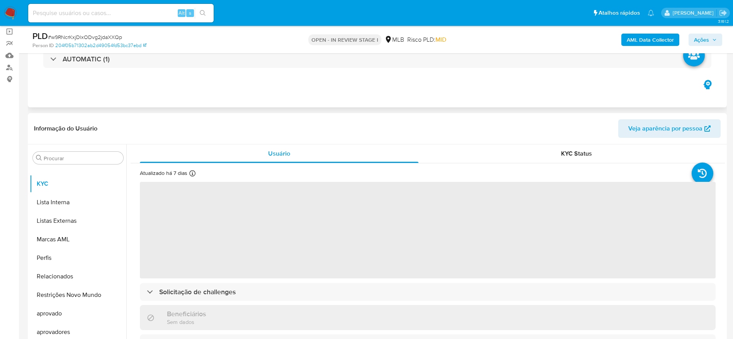
scroll to position [116, 0]
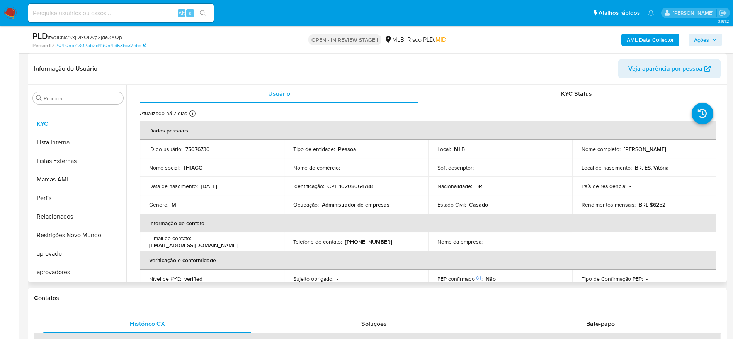
click at [344, 186] on p "CPF 10208064788" at bounding box center [350, 186] width 46 height 7
copy p "10208064788"
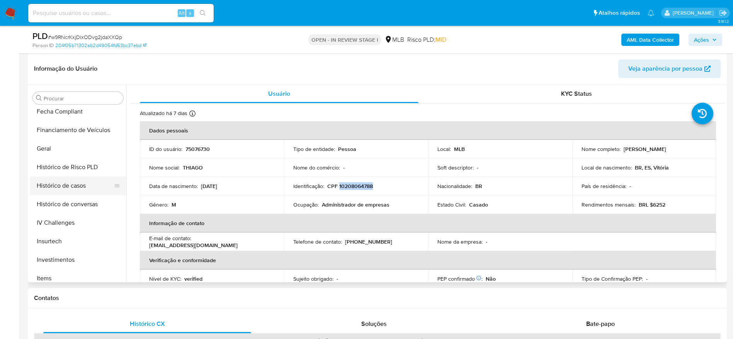
scroll to position [227, 0]
click at [53, 151] on button "Geral" at bounding box center [75, 149] width 90 height 19
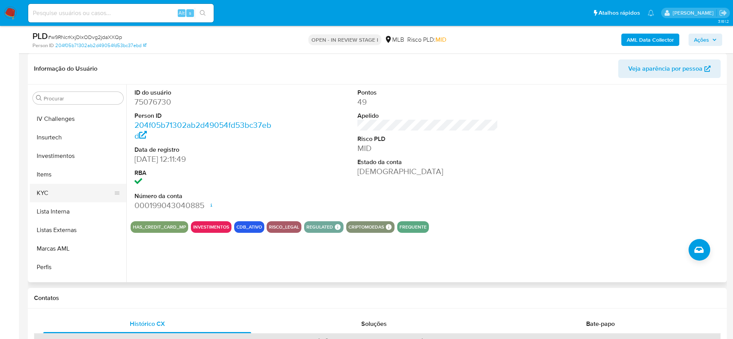
scroll to position [343, 0]
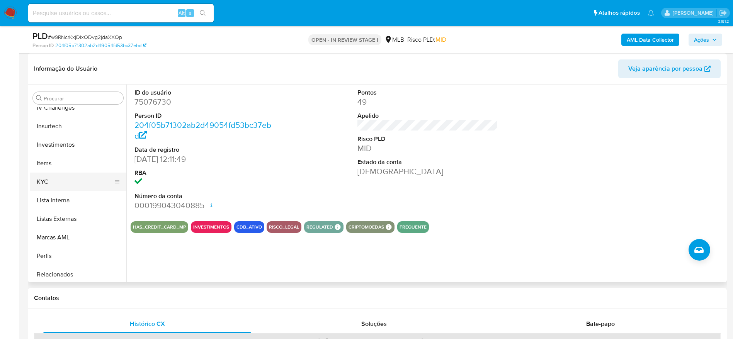
click at [58, 187] on button "KYC" at bounding box center [75, 182] width 90 height 19
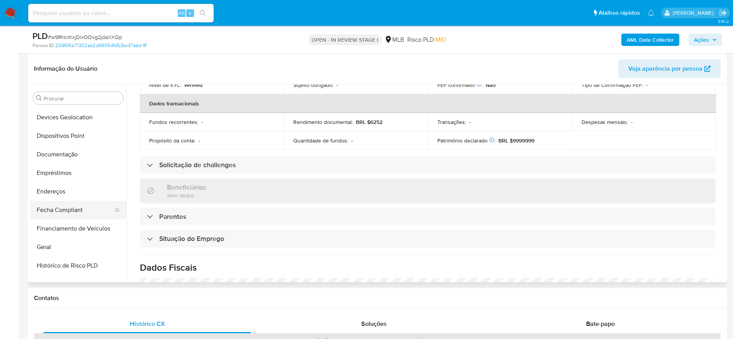
scroll to position [111, 0]
click at [63, 212] on button "Endereços" at bounding box center [75, 209] width 90 height 19
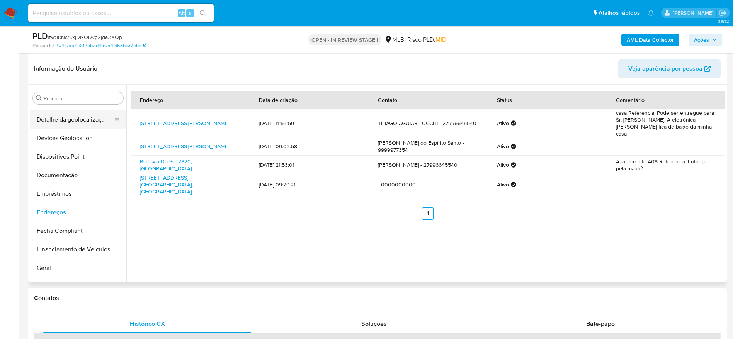
click at [76, 172] on ul "Adiantamentos de Dinheiro Anexos CBT Cartões Contas Bancárias Dados Modificados…" at bounding box center [78, 194] width 97 height 174
click at [76, 115] on button "Detalhe da geolocalização" at bounding box center [75, 117] width 90 height 19
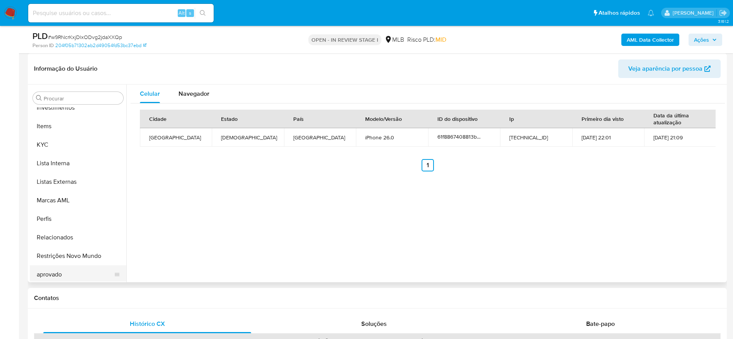
scroll to position [401, 0]
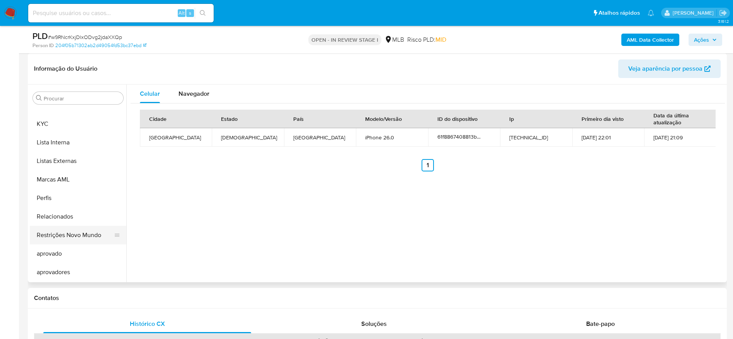
click at [66, 230] on button "Restrições Novo Mundo" at bounding box center [75, 235] width 90 height 19
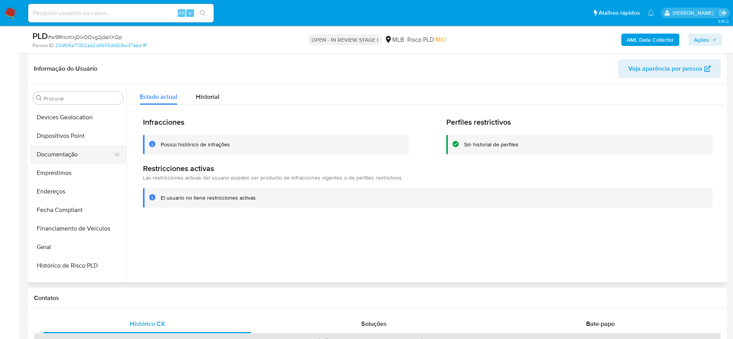
scroll to position [111, 0]
click at [63, 158] on button "Dispositivos Point" at bounding box center [75, 154] width 90 height 19
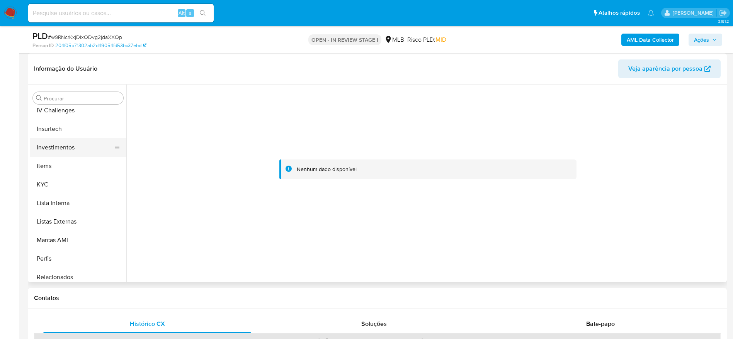
scroll to position [343, 0]
click at [60, 180] on button "KYC" at bounding box center [75, 182] width 90 height 19
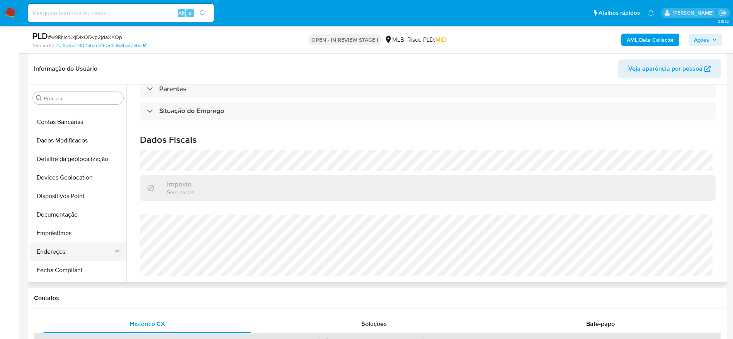
scroll to position [53, 0]
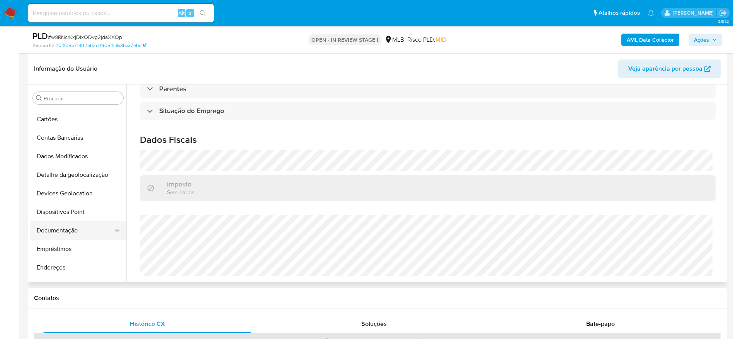
click at [64, 233] on button "Documentação" at bounding box center [75, 230] width 90 height 19
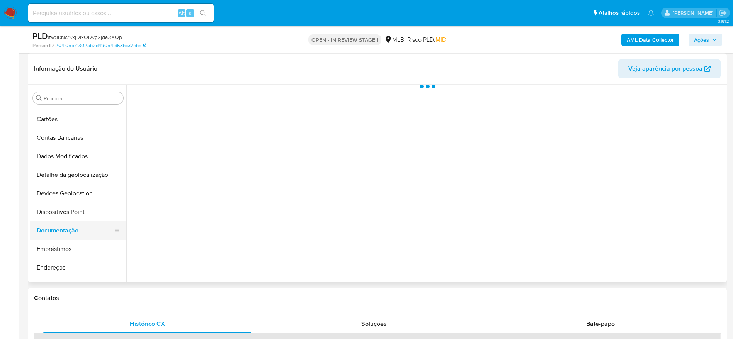
scroll to position [0, 0]
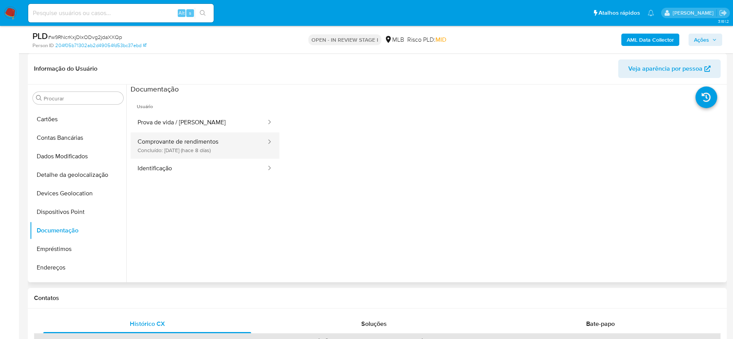
click at [190, 147] on button "Comprovante de rendimentos Concluído: 17/09/2025 (hace 8 días)" at bounding box center [199, 145] width 136 height 26
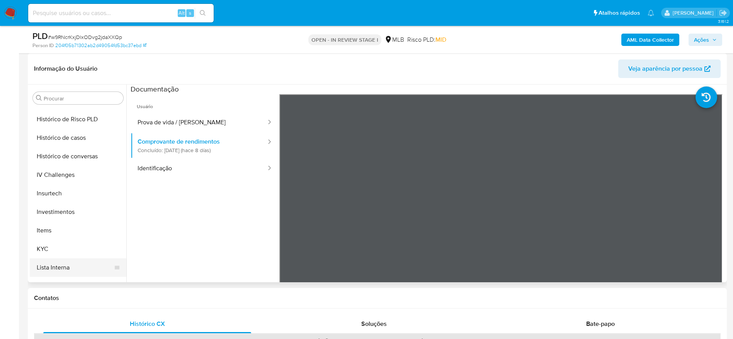
scroll to position [343, 0]
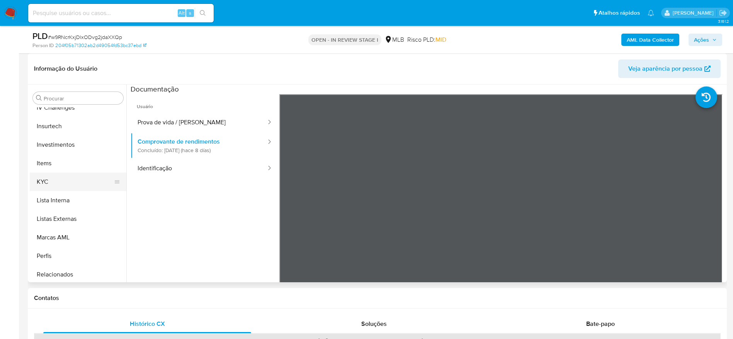
click at [67, 175] on button "KYC" at bounding box center [75, 182] width 90 height 19
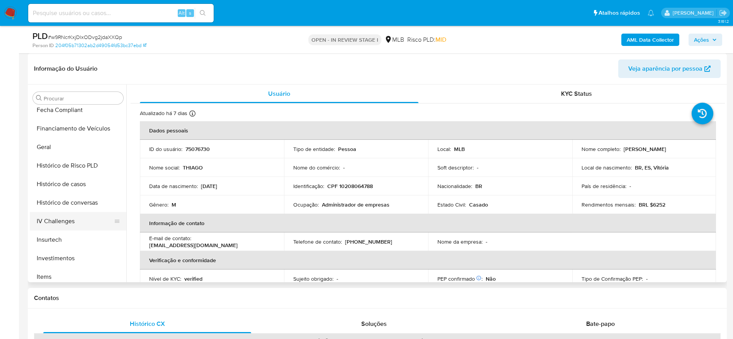
scroll to position [227, 0]
click at [61, 151] on button "Geral" at bounding box center [75, 149] width 90 height 19
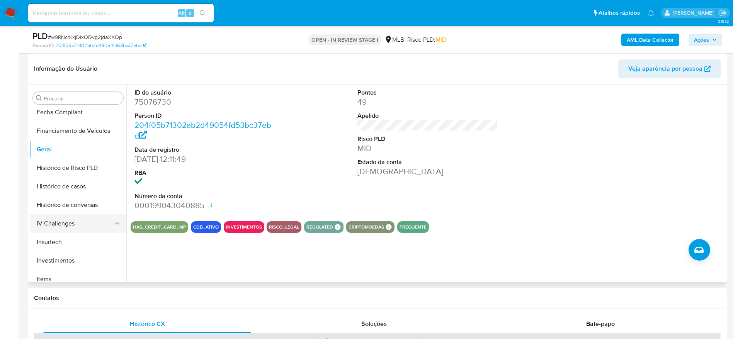
scroll to position [285, 0]
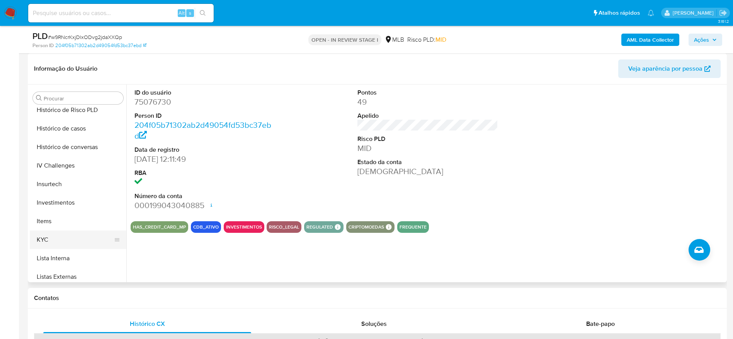
click at [60, 235] on button "KYC" at bounding box center [75, 240] width 90 height 19
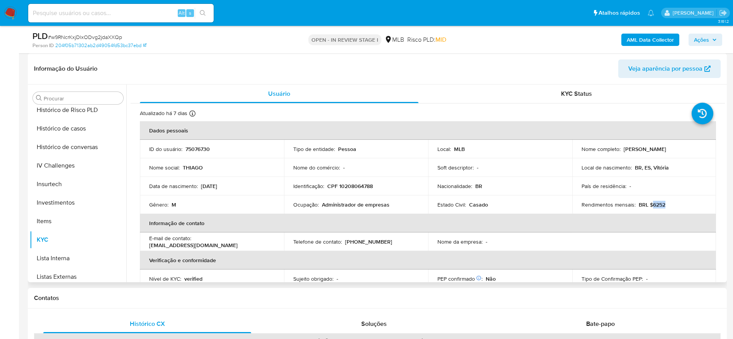
drag, startPoint x: 669, startPoint y: 206, endPoint x: 648, endPoint y: 208, distance: 20.9
click at [648, 208] on div "Rendimentos mensais : BRL $6252" at bounding box center [644, 204] width 126 height 7
copy p "6252"
drag, startPoint x: 391, startPoint y: 204, endPoint x: 320, endPoint y: 207, distance: 70.8
click at [320, 207] on div "Ocupação : Administrador de empresas" at bounding box center [356, 204] width 126 height 7
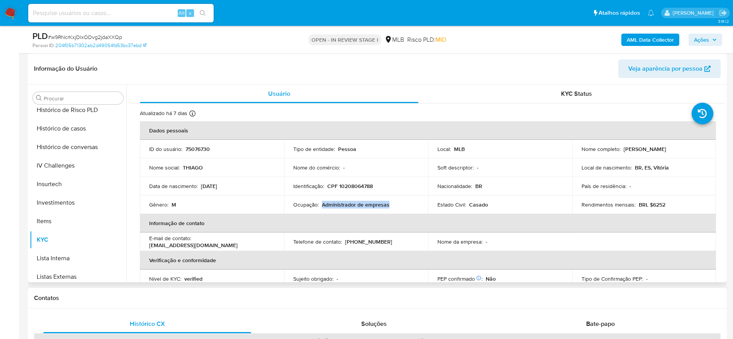
copy p "Administrador de empresas"
click at [704, 44] on span "Ações" at bounding box center [701, 40] width 15 height 12
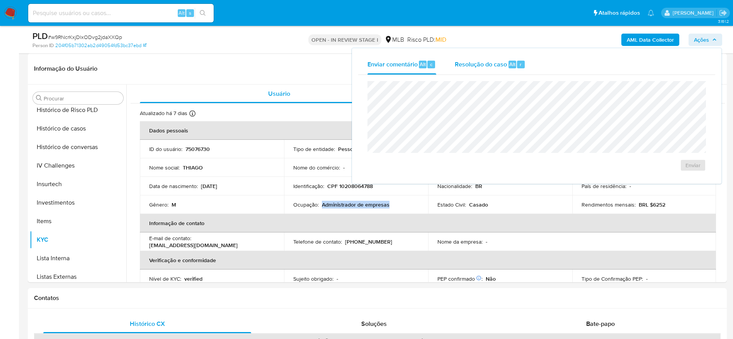
click at [481, 67] on span "Resolução do caso" at bounding box center [481, 63] width 52 height 9
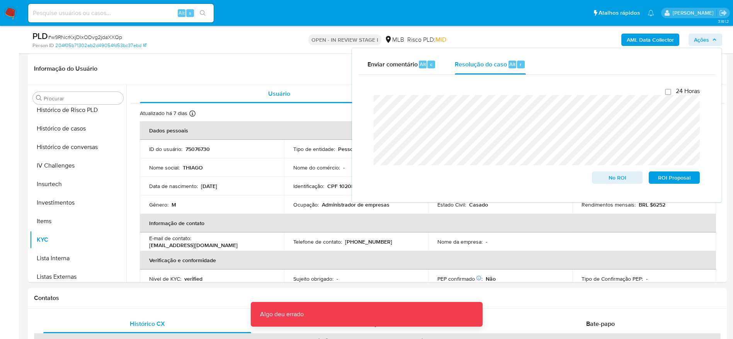
click at [652, 38] on b "AML Data Collector" at bounding box center [649, 40] width 47 height 12
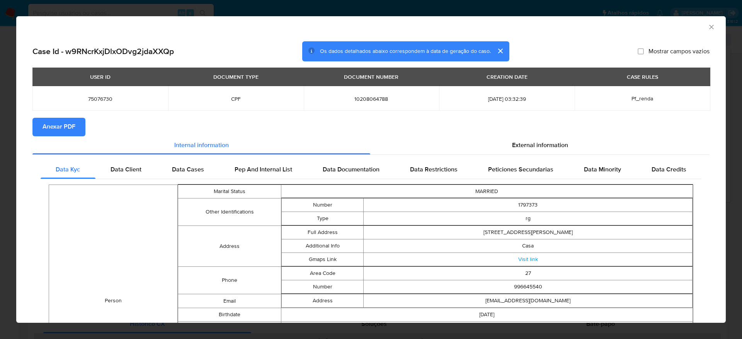
click at [49, 126] on span "Anexar PDF" at bounding box center [58, 127] width 33 height 17
drag, startPoint x: 702, startPoint y: 26, endPoint x: 621, endPoint y: 48, distance: 84.3
click at [707, 26] on icon "Fechar a janela" at bounding box center [711, 27] width 8 height 8
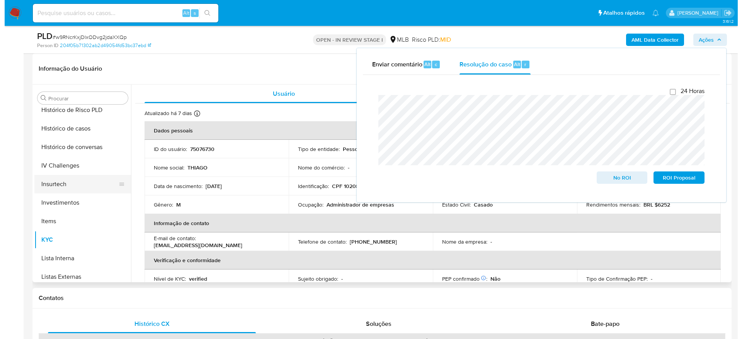
scroll to position [0, 0]
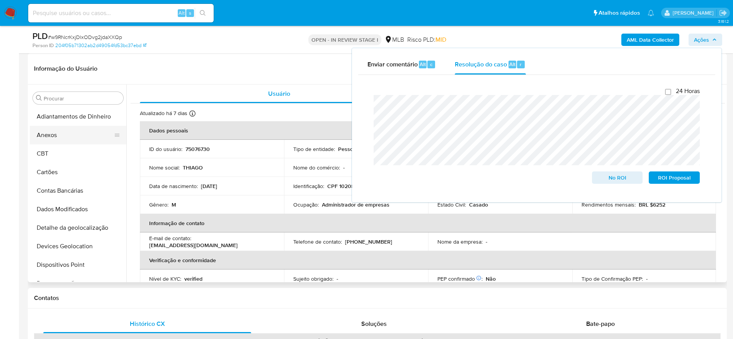
click at [66, 137] on button "Anexos" at bounding box center [75, 135] width 90 height 19
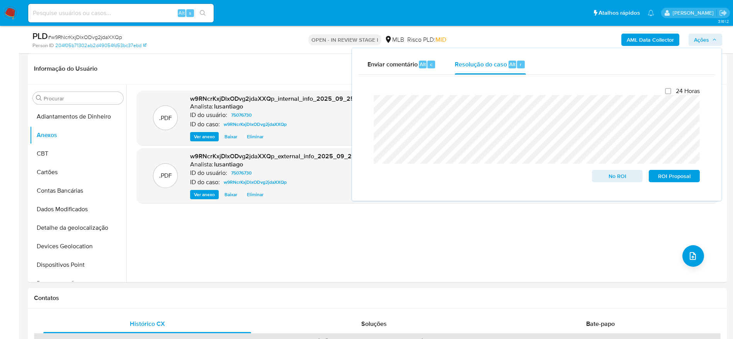
click at [709, 35] on span "Ações" at bounding box center [705, 39] width 23 height 11
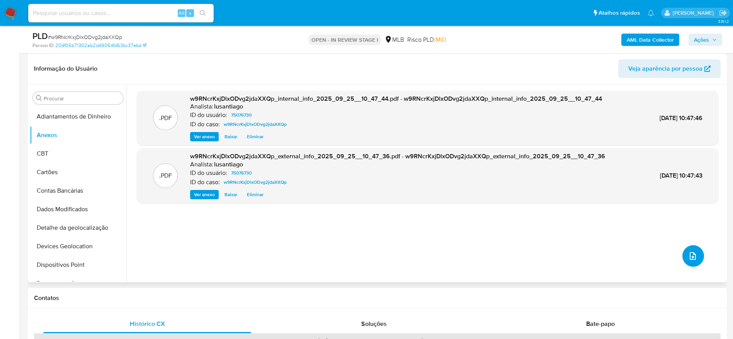
click at [688, 258] on icon "upload-file" at bounding box center [692, 255] width 9 height 9
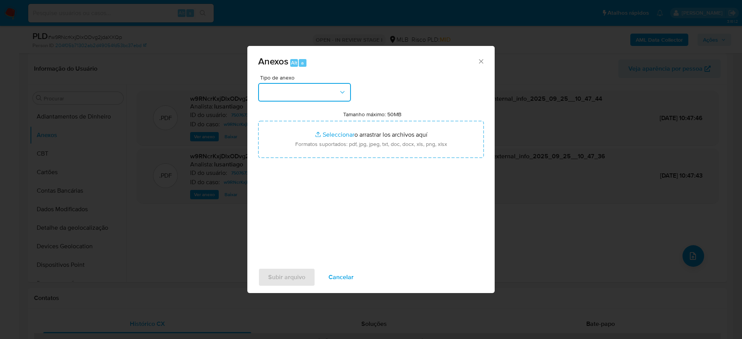
click at [324, 89] on button "button" at bounding box center [304, 92] width 93 height 19
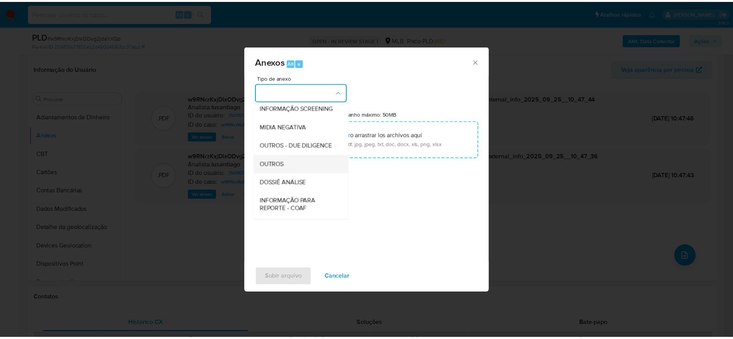
scroll to position [119, 0]
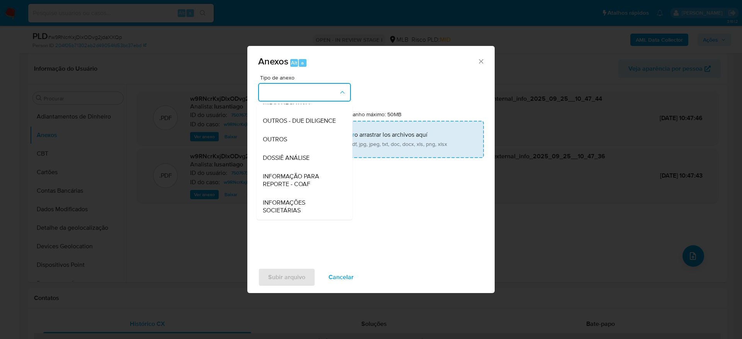
click at [292, 141] on div "OUTROS" at bounding box center [302, 139] width 79 height 19
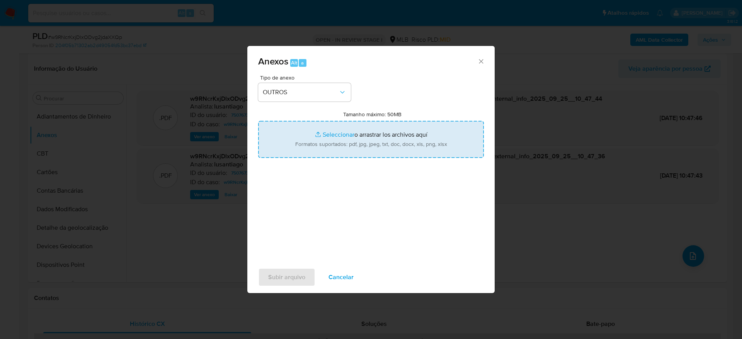
type input "C:\fakepath\SAR - (XXXX) - CPF 10208064788 - THIAGO AGUIAR LUCCHI.pdf"
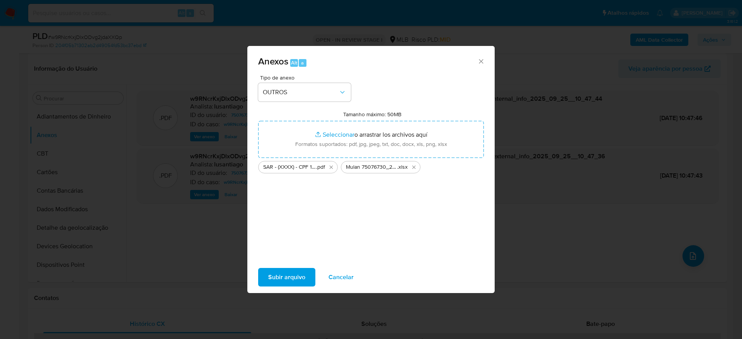
click at [283, 272] on span "Subir arquivo" at bounding box center [286, 277] width 37 height 17
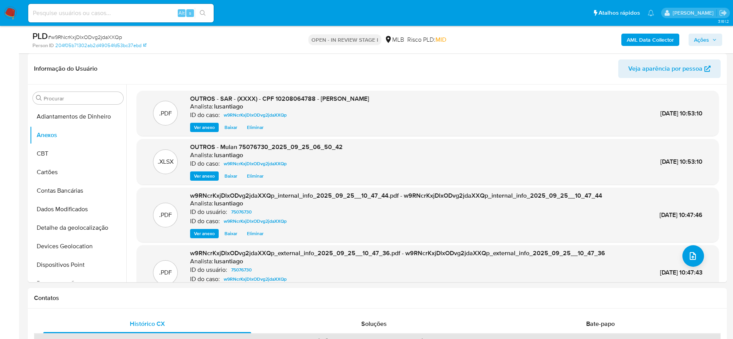
click at [704, 39] on span "Ações" at bounding box center [701, 40] width 15 height 12
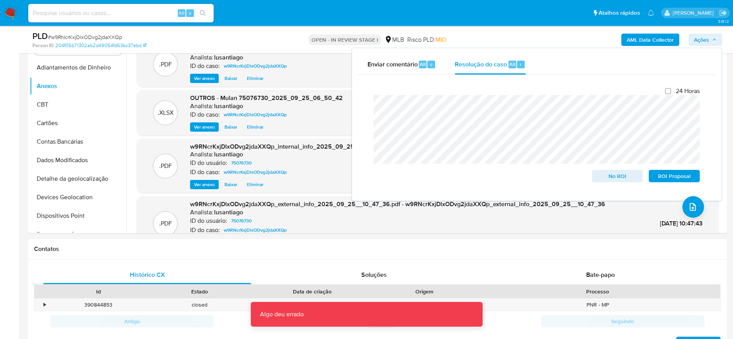
scroll to position [232, 0]
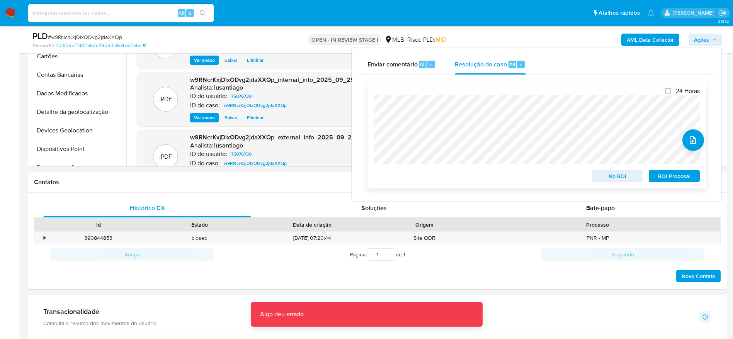
click at [672, 178] on span "ROI Proposal" at bounding box center [674, 176] width 40 height 11
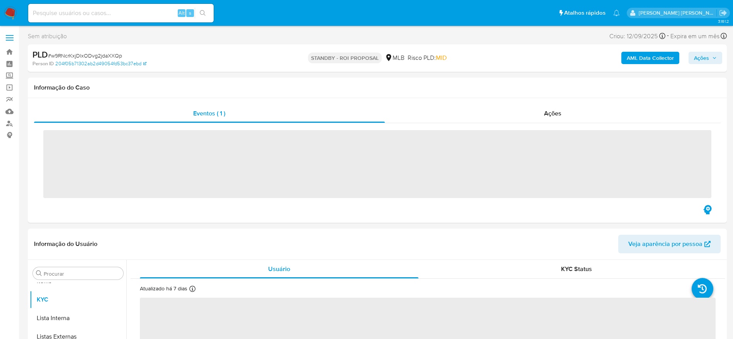
scroll to position [401, 0]
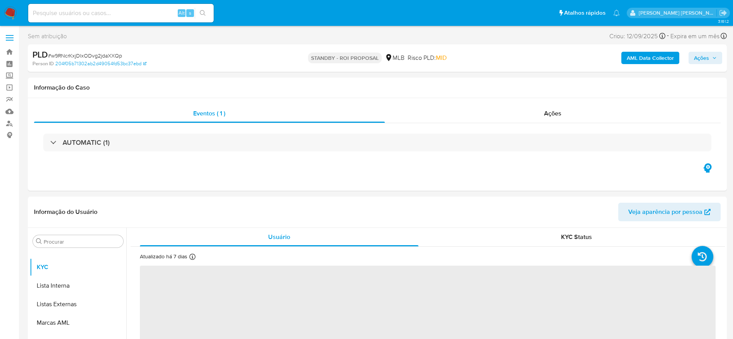
select select "10"
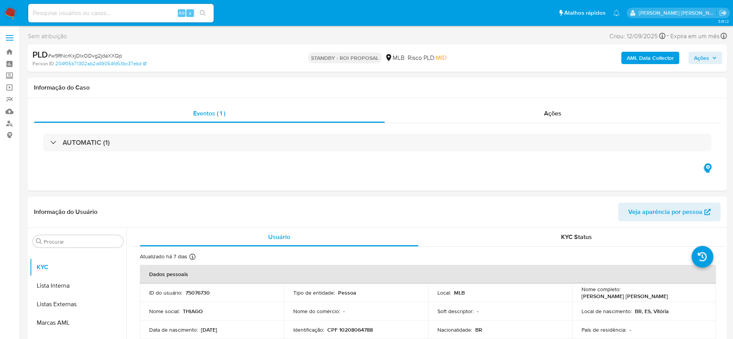
click at [104, 55] on span "# w9RNcrKxjDlxODvg2jdaXXQp" at bounding box center [85, 56] width 74 height 8
copy span "w9RNcrKxjDlxODvg2jdaXXQp"
click at [10, 52] on link "Bandeja" at bounding box center [46, 52] width 92 height 12
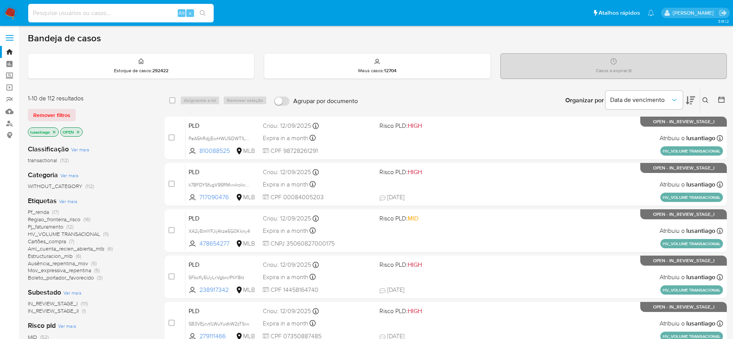
click at [97, 11] on input at bounding box center [120, 13] width 185 height 10
paste input "118864365"
type input "118864365"
click at [207, 12] on button "search-icon" at bounding box center [203, 13] width 16 height 11
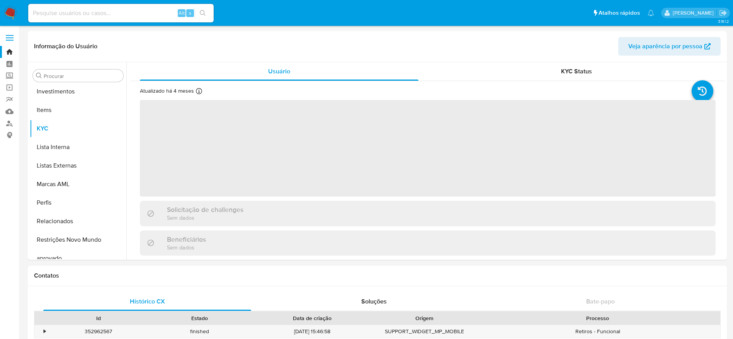
scroll to position [401, 0]
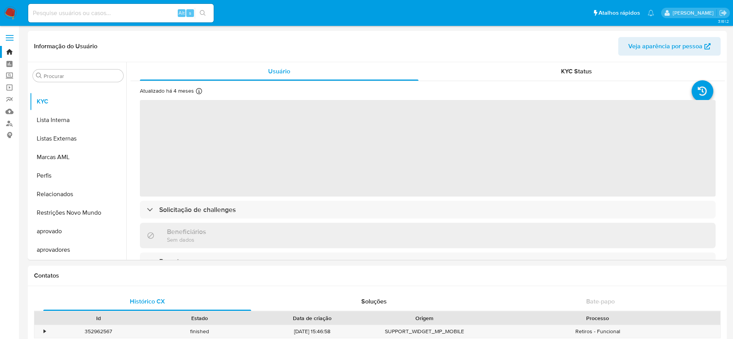
select select "10"
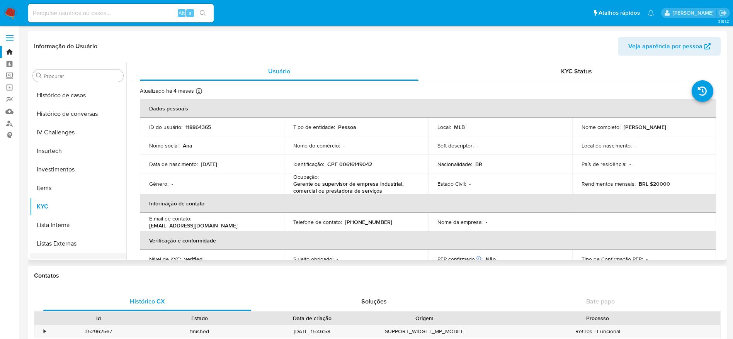
scroll to position [285, 0]
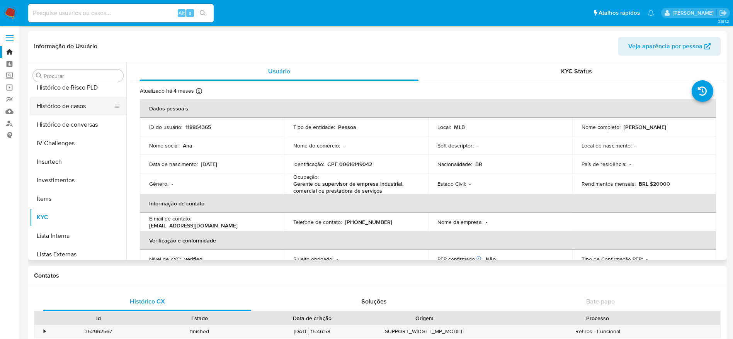
click at [73, 109] on button "Histórico de casos" at bounding box center [75, 106] width 90 height 19
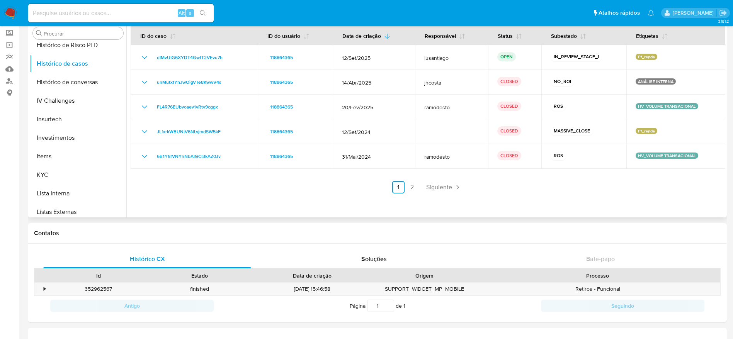
scroll to position [58, 0]
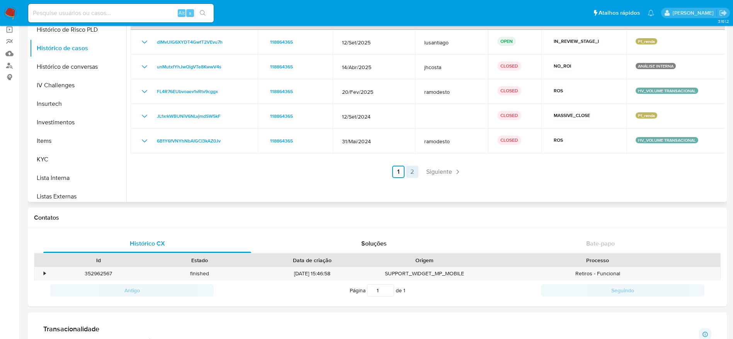
click at [410, 171] on link "2" at bounding box center [412, 172] width 12 height 12
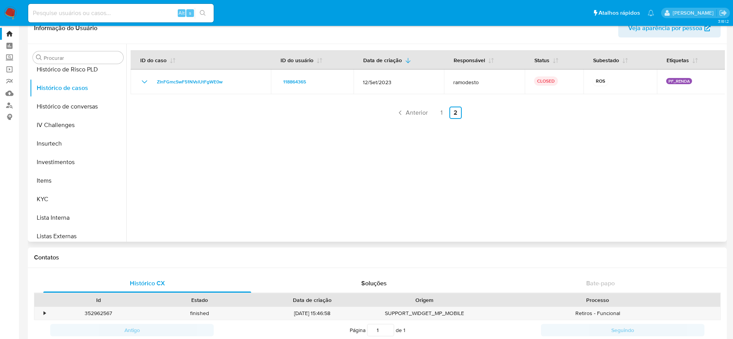
scroll to position [0, 0]
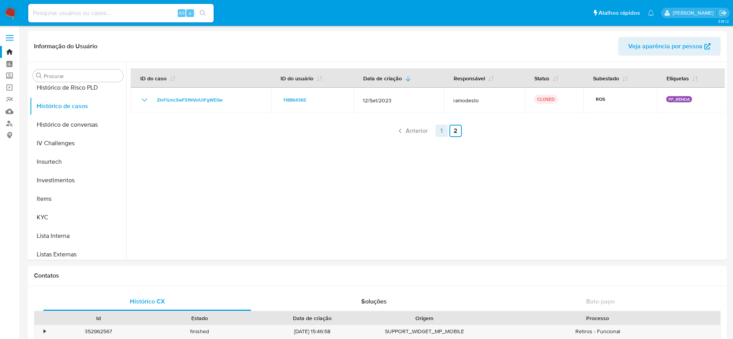
click at [438, 132] on link "1" at bounding box center [441, 131] width 12 height 12
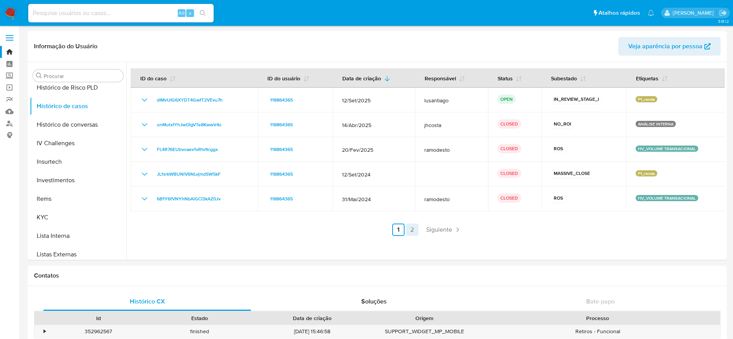
click at [408, 229] on link "2" at bounding box center [412, 230] width 12 height 12
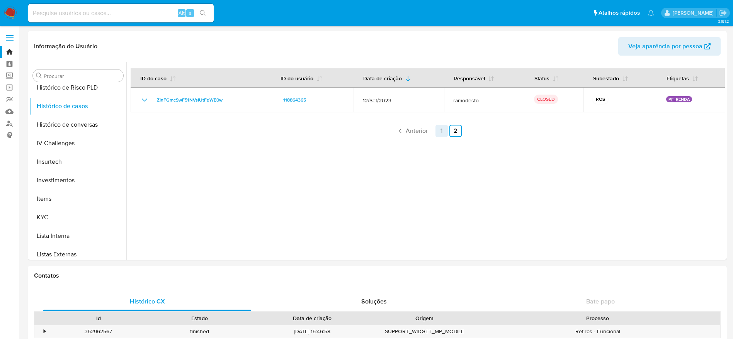
click at [440, 129] on link "1" at bounding box center [441, 131] width 12 height 12
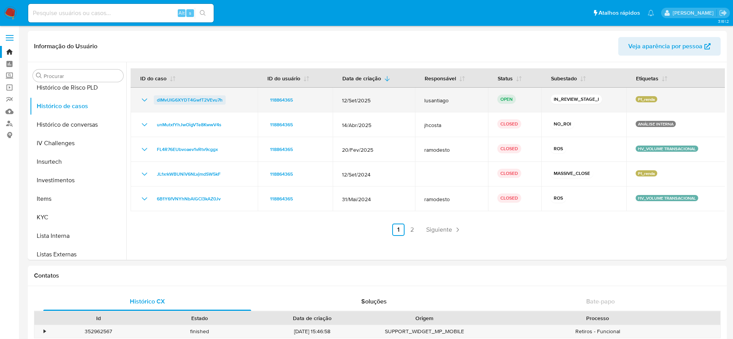
click at [212, 98] on span "dIMvUIG6XYDT4GwfT2VEvu7h" at bounding box center [190, 99] width 66 height 9
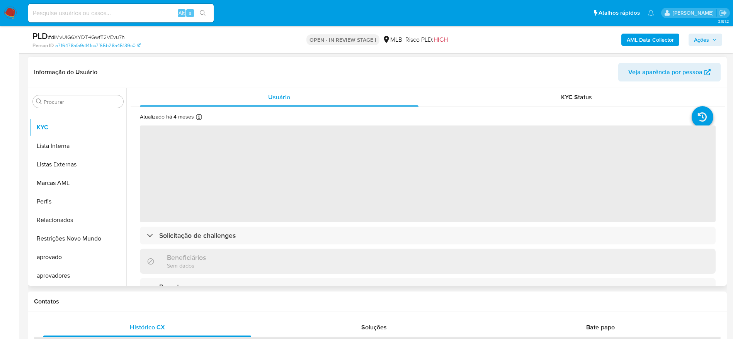
scroll to position [116, 0]
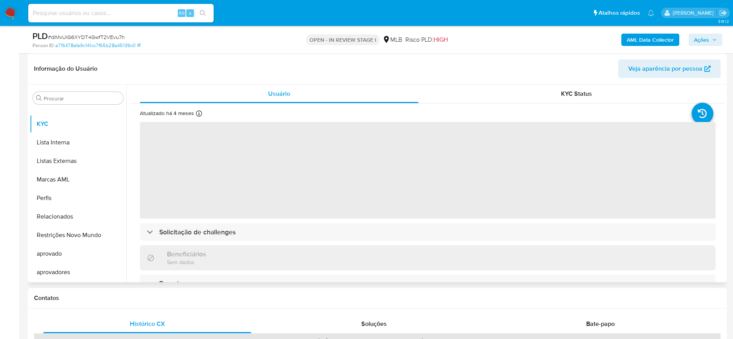
select select "10"
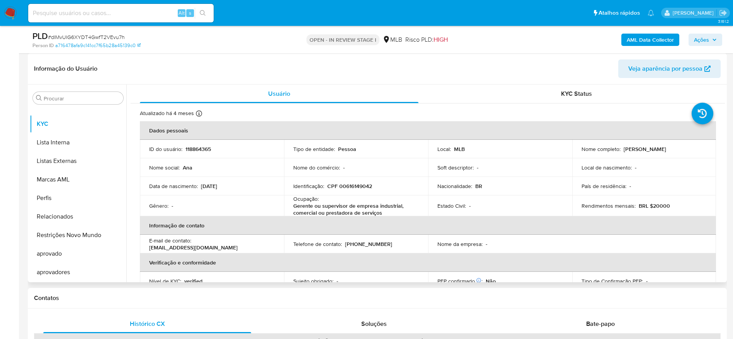
click at [352, 188] on p "CPF 00616149042" at bounding box center [349, 186] width 45 height 7
copy p "00616149042"
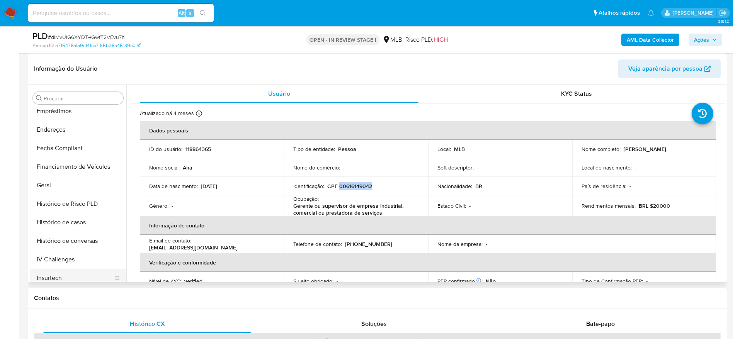
scroll to position [169, 0]
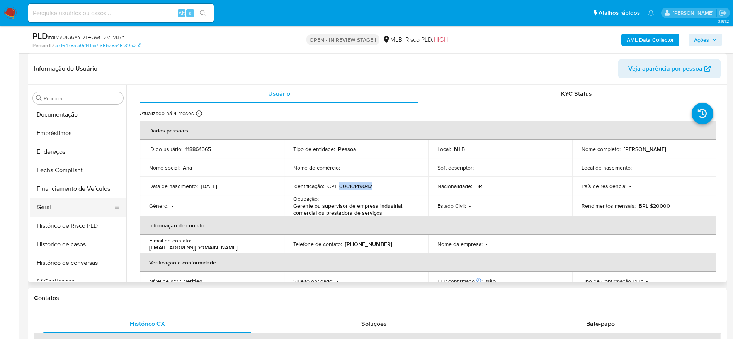
click at [57, 202] on button "Geral" at bounding box center [75, 207] width 90 height 19
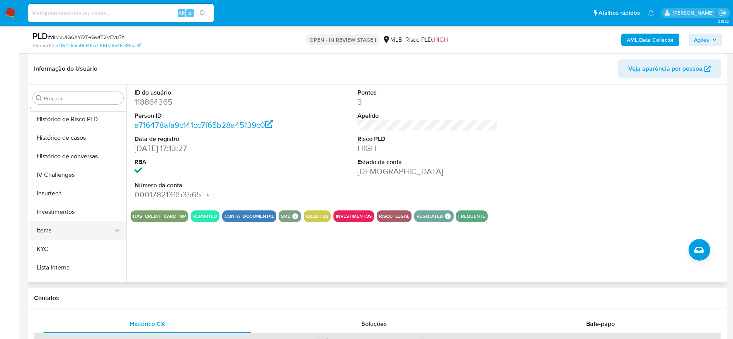
scroll to position [285, 0]
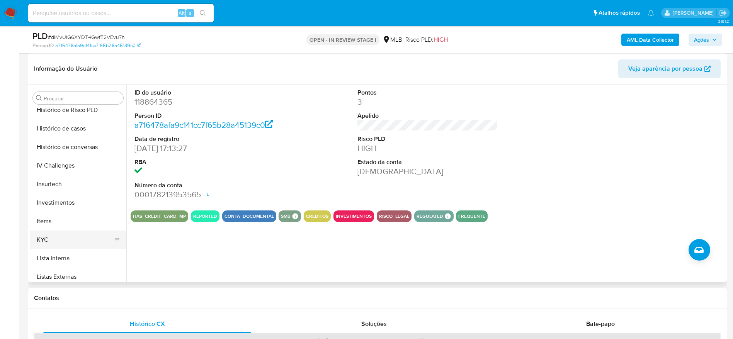
drag, startPoint x: 62, startPoint y: 241, endPoint x: 80, endPoint y: 241, distance: 18.2
click at [62, 241] on button "KYC" at bounding box center [75, 240] width 90 height 19
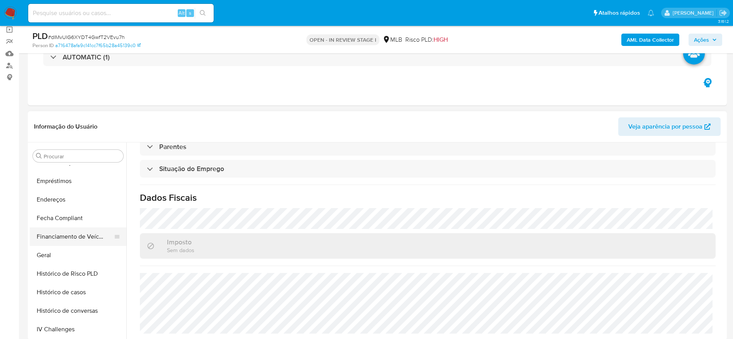
scroll to position [169, 0]
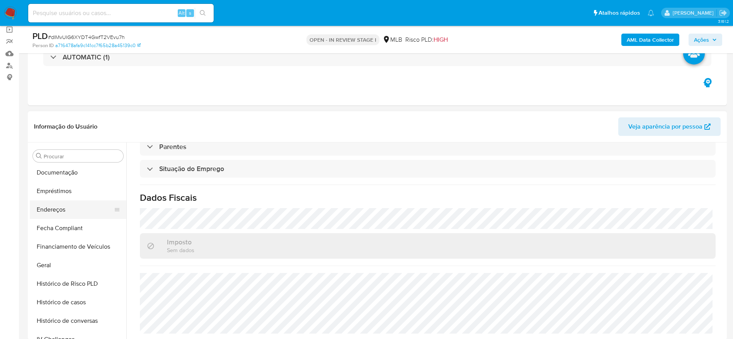
click at [59, 208] on button "Endereços" at bounding box center [75, 209] width 90 height 19
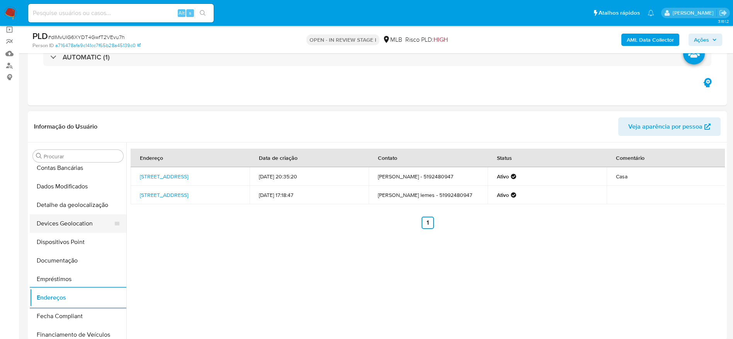
scroll to position [53, 0]
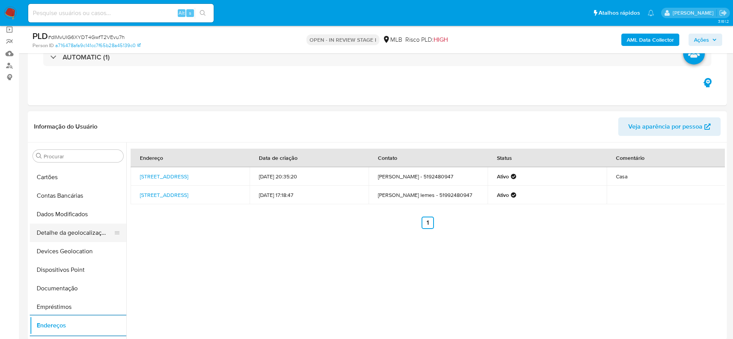
click at [70, 232] on button "Detalhe da geolocalização" at bounding box center [75, 233] width 90 height 19
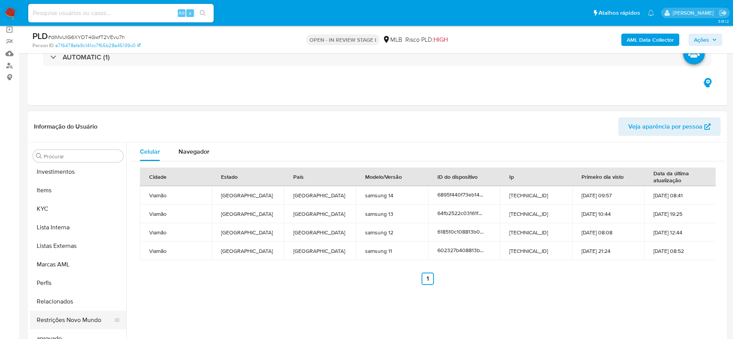
scroll to position [401, 0]
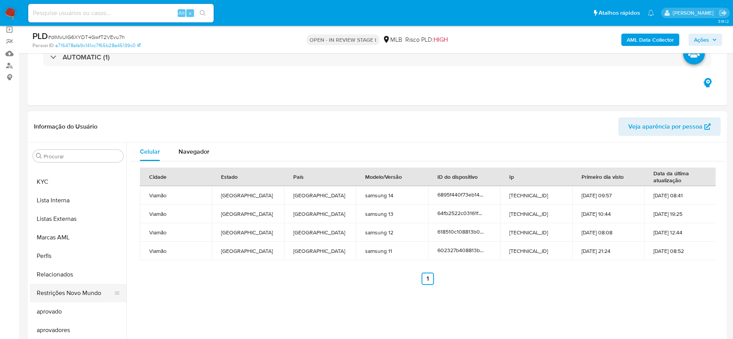
click at [63, 294] on button "Restrições Novo Mundo" at bounding box center [75, 293] width 90 height 19
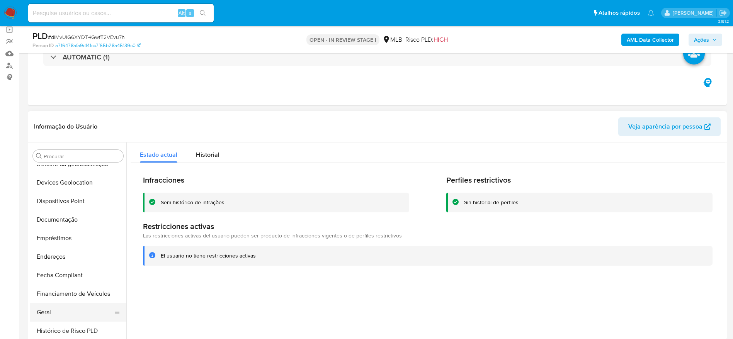
scroll to position [111, 0]
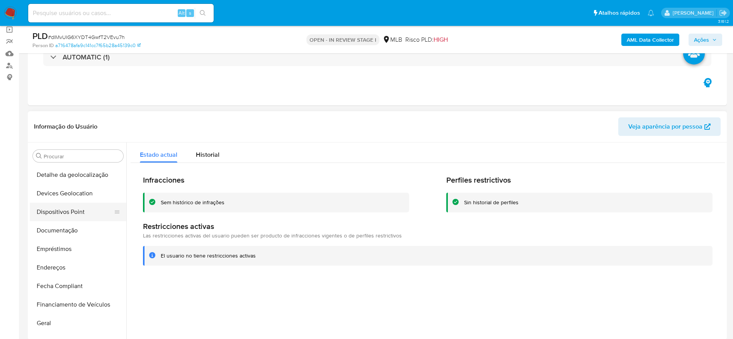
click at [71, 221] on button "Documentação" at bounding box center [78, 230] width 97 height 19
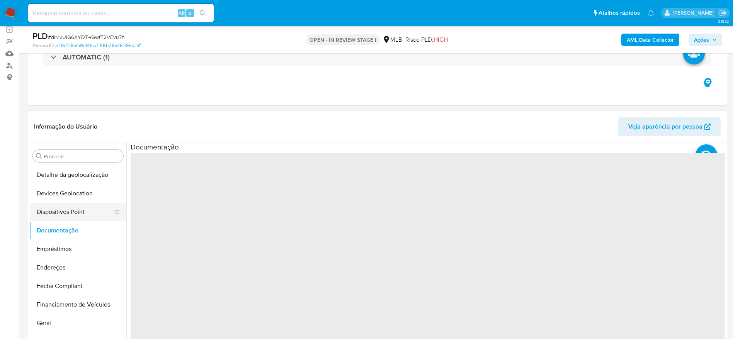
click at [73, 212] on button "Dispositivos Point" at bounding box center [75, 212] width 90 height 19
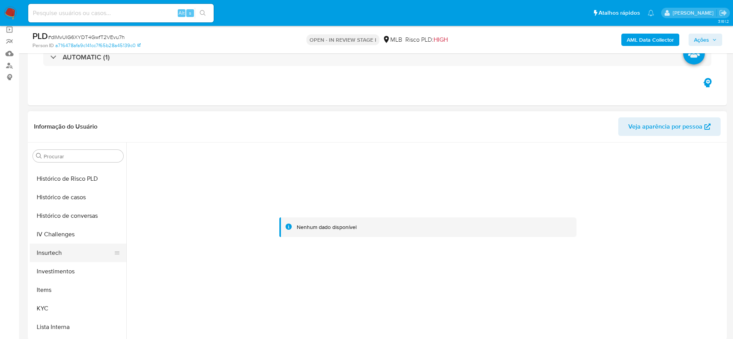
scroll to position [285, 0]
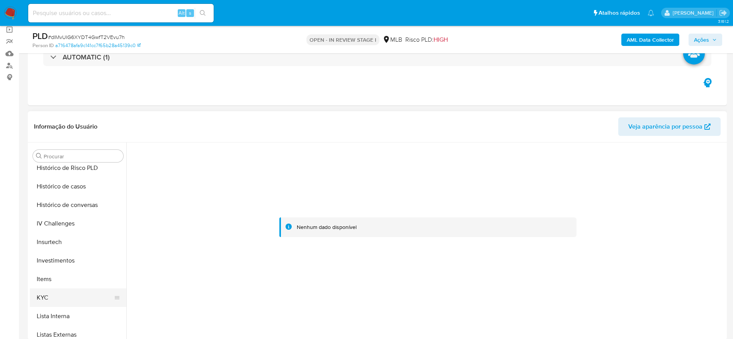
click at [60, 295] on button "KYC" at bounding box center [75, 298] width 90 height 19
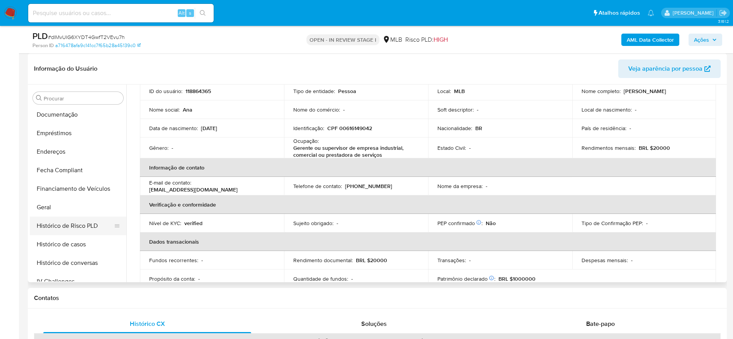
scroll to position [111, 0]
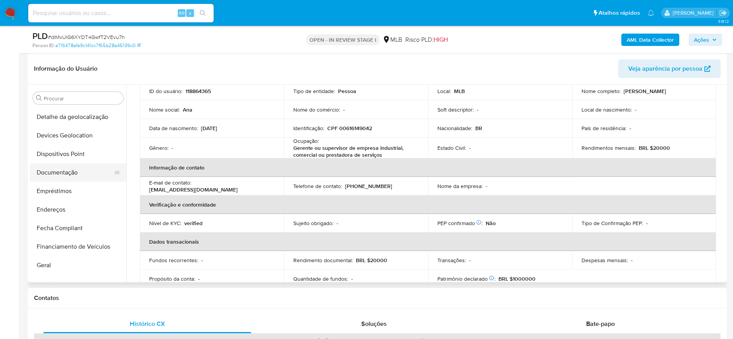
click at [60, 173] on button "Documentação" at bounding box center [75, 172] width 90 height 19
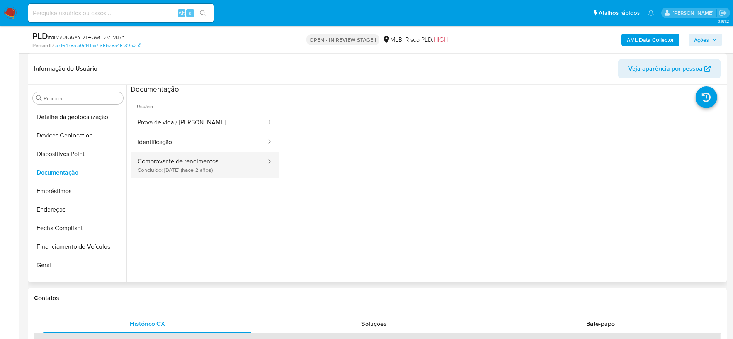
click at [188, 170] on button "Comprovante de rendimentos Concluído: 02/10/2023 (hace 2 años)" at bounding box center [199, 165] width 136 height 26
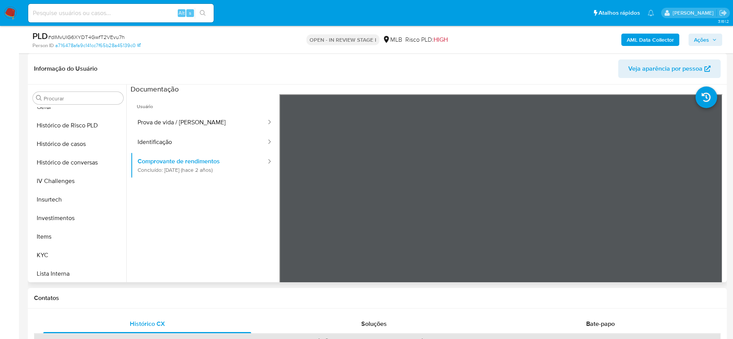
scroll to position [285, 0]
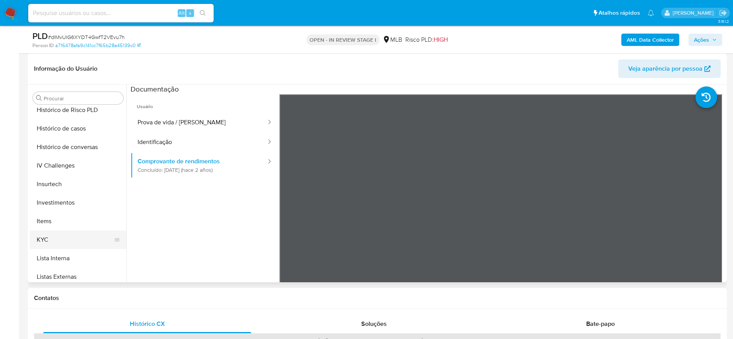
click at [44, 246] on button "KYC" at bounding box center [75, 240] width 90 height 19
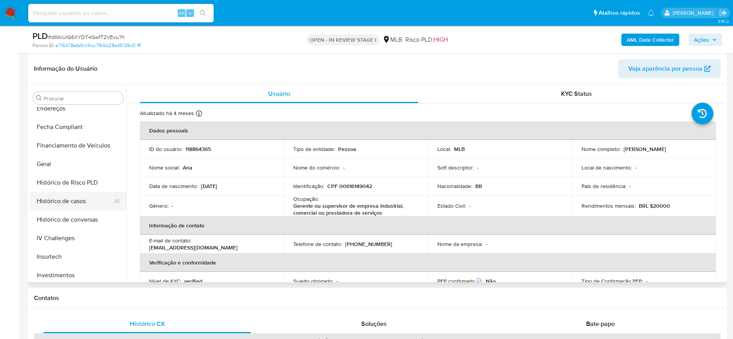
scroll to position [169, 0]
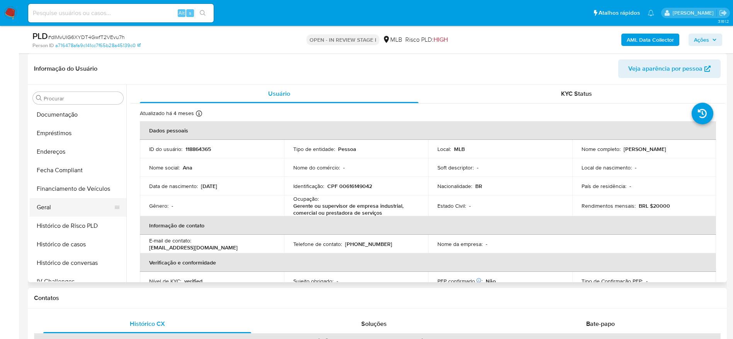
click at [49, 209] on button "Geral" at bounding box center [75, 207] width 90 height 19
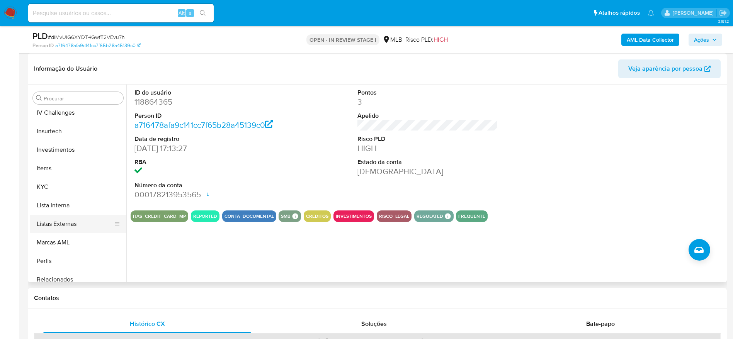
scroll to position [343, 0]
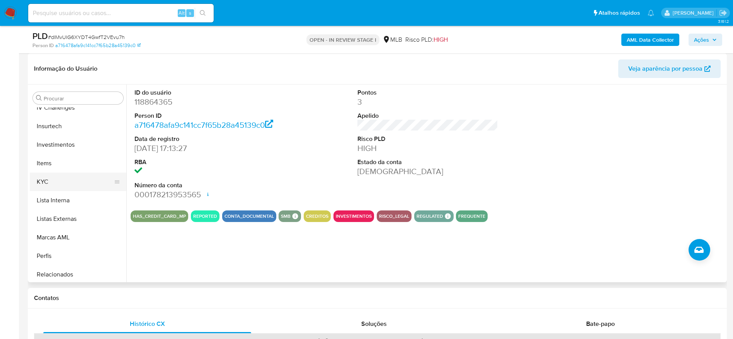
click at [57, 181] on button "KYC" at bounding box center [75, 182] width 90 height 19
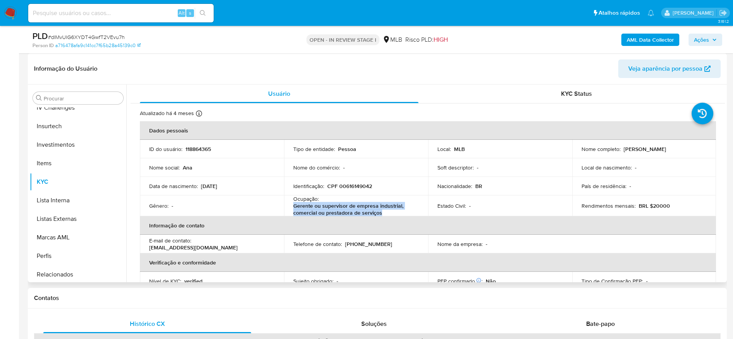
drag, startPoint x: 389, startPoint y: 213, endPoint x: 292, endPoint y: 206, distance: 97.6
click at [292, 206] on td "Ocupação : Gerente ou supervisor de empresa industrial, comercial ou prestadora…" at bounding box center [356, 205] width 144 height 21
copy p "Gerente ou supervisor de empresa industrial, comercial ou prestadora de serviços"
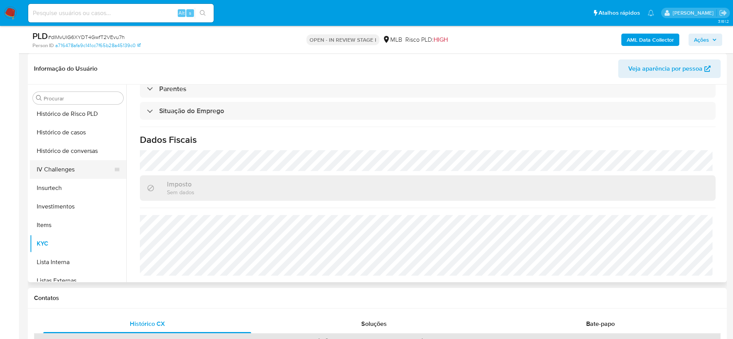
scroll to position [227, 0]
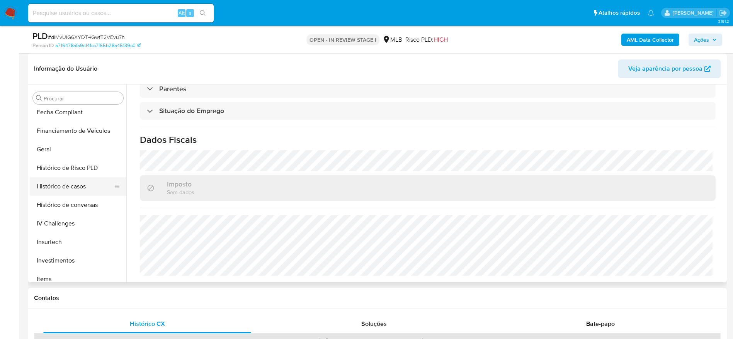
click at [57, 185] on button "Histórico de casos" at bounding box center [75, 186] width 90 height 19
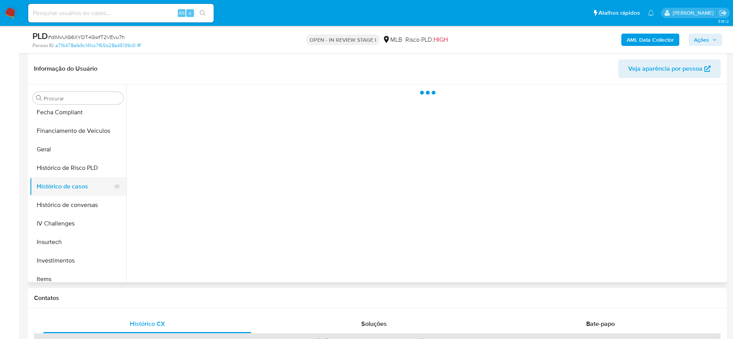
scroll to position [0, 0]
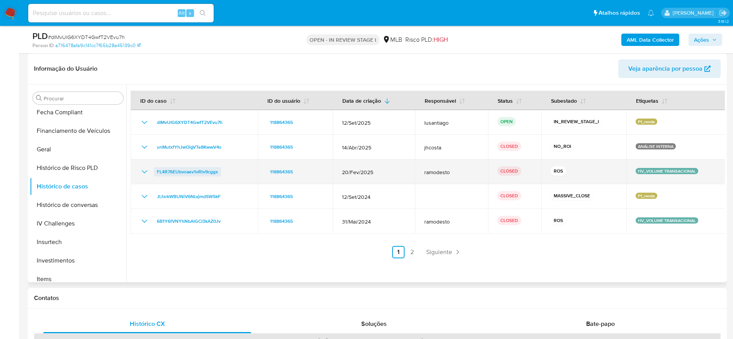
click at [199, 172] on span "FL4R76EUbvoaev1vRtv9cggx" at bounding box center [187, 171] width 61 height 9
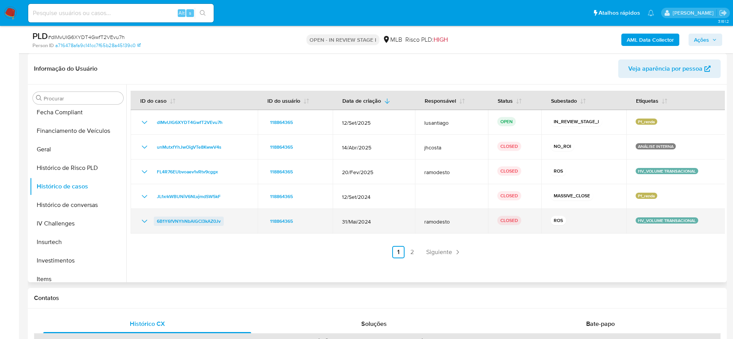
click at [170, 220] on span "6B1Y6fVNYhNbAlGCI3kAZ0Jv" at bounding box center [189, 221] width 64 height 9
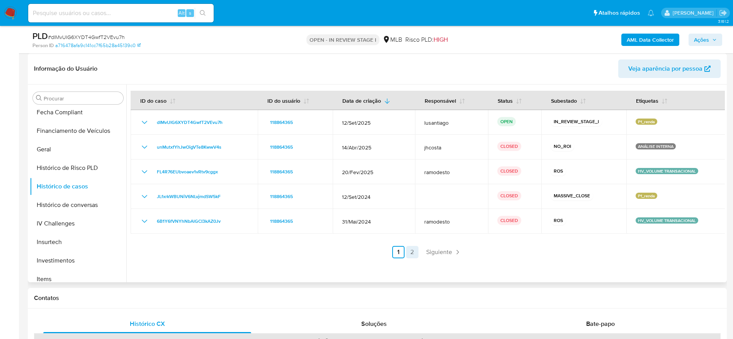
click at [410, 253] on link "2" at bounding box center [412, 252] width 12 height 12
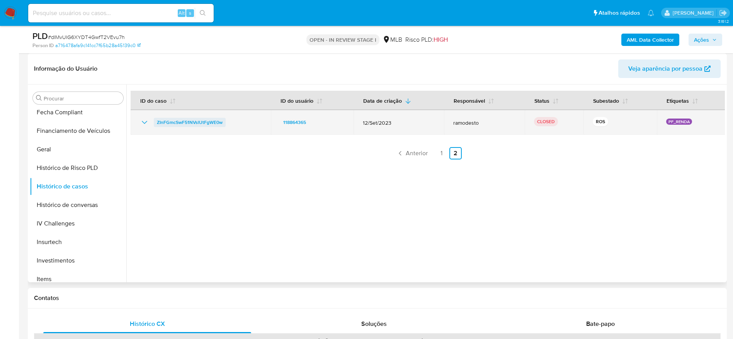
click at [175, 121] on span "ZInFGmcSwF51NVslUtFgWE0w" at bounding box center [190, 122] width 66 height 9
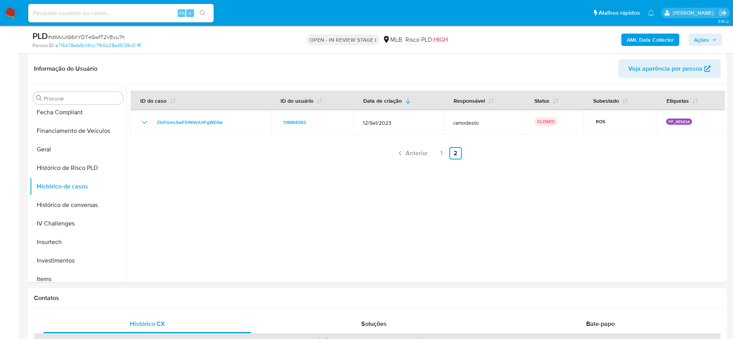
drag, startPoint x: 708, startPoint y: 39, endPoint x: 684, endPoint y: 44, distance: 23.8
click at [706, 39] on span "Ações" at bounding box center [701, 40] width 15 height 12
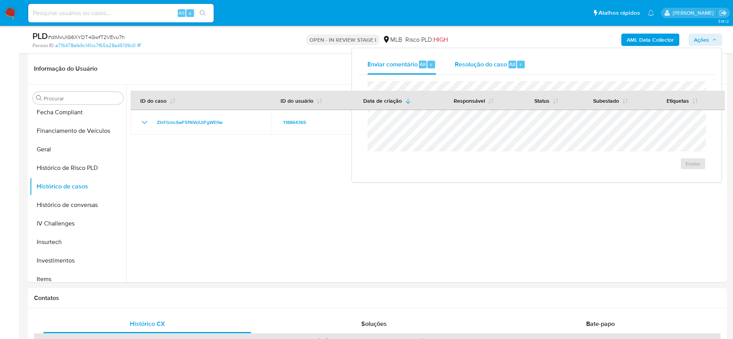
click at [479, 68] on div "Resolução do caso Alt r" at bounding box center [490, 64] width 71 height 20
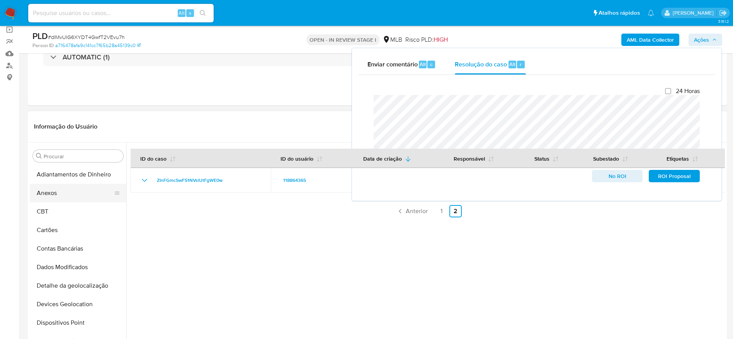
click at [68, 184] on button "Anexos" at bounding box center [75, 193] width 90 height 19
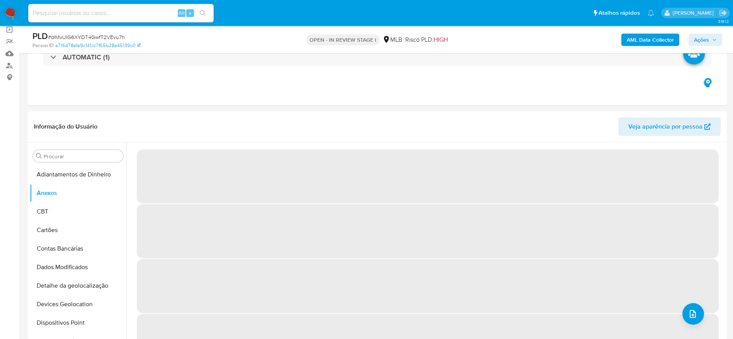
click at [639, 39] on b "AML Data Collector" at bounding box center [649, 40] width 47 height 12
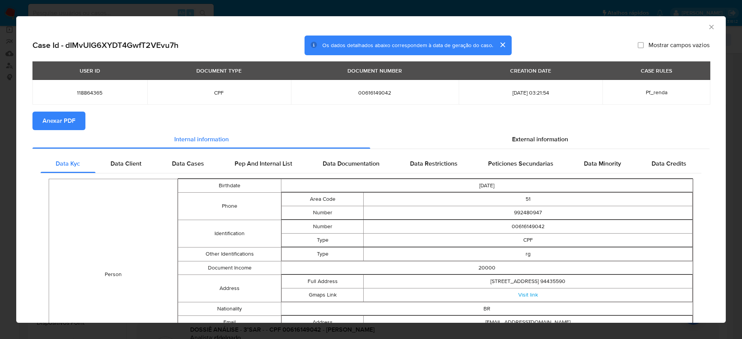
click at [61, 118] on span "Anexar PDF" at bounding box center [58, 120] width 33 height 17
click at [709, 27] on icon "Fechar a janela" at bounding box center [711, 27] width 4 height 4
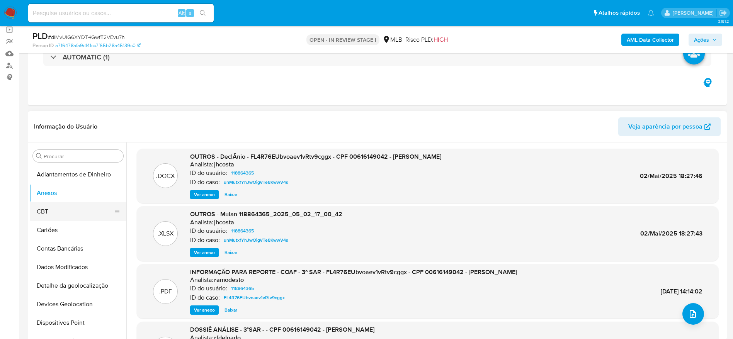
click at [64, 212] on button "CBT" at bounding box center [75, 211] width 90 height 19
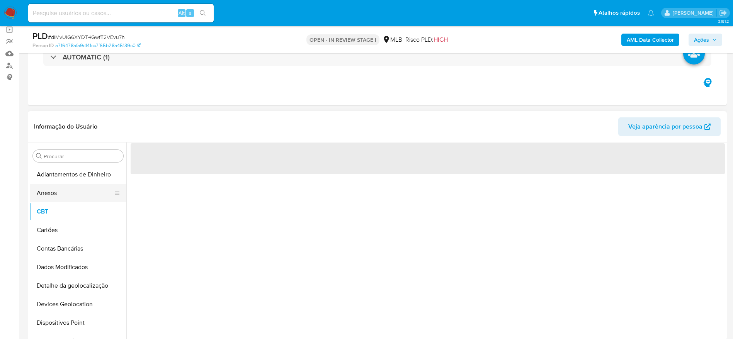
click at [76, 194] on button "Anexos" at bounding box center [75, 193] width 90 height 19
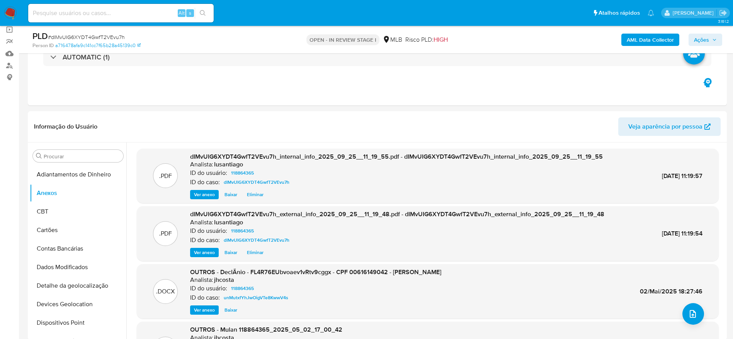
click at [711, 39] on span "Ações" at bounding box center [705, 39] width 23 height 11
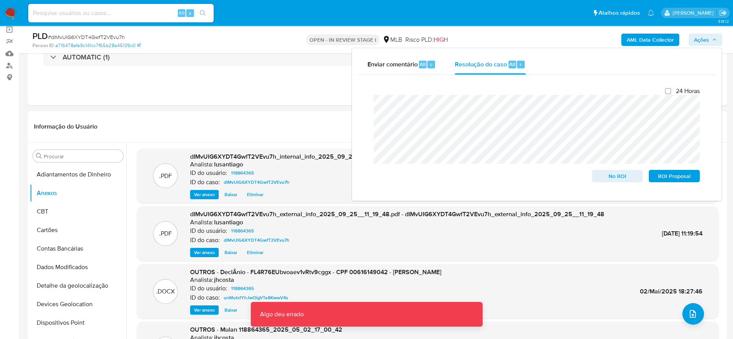
click at [711, 40] on span "Ações" at bounding box center [705, 39] width 23 height 11
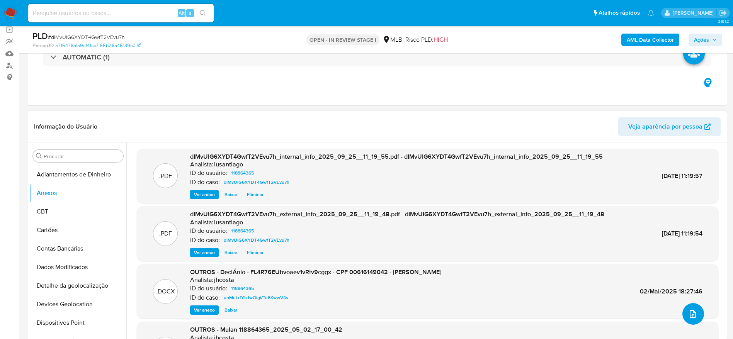
click at [689, 316] on icon "upload-file" at bounding box center [692, 313] width 9 height 9
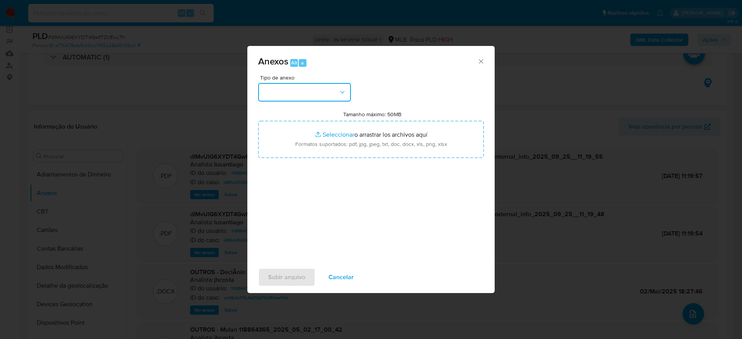
click at [322, 88] on button "button" at bounding box center [304, 92] width 93 height 19
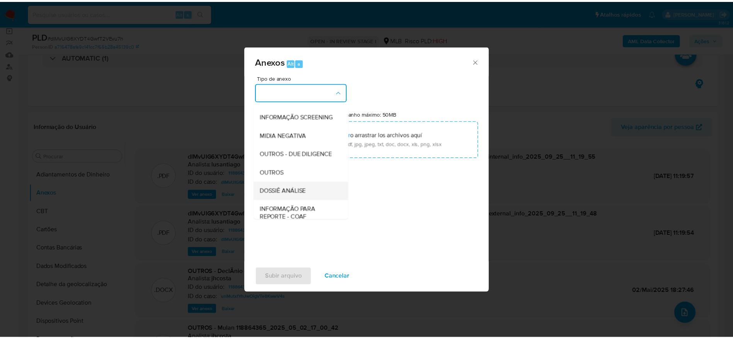
scroll to position [119, 0]
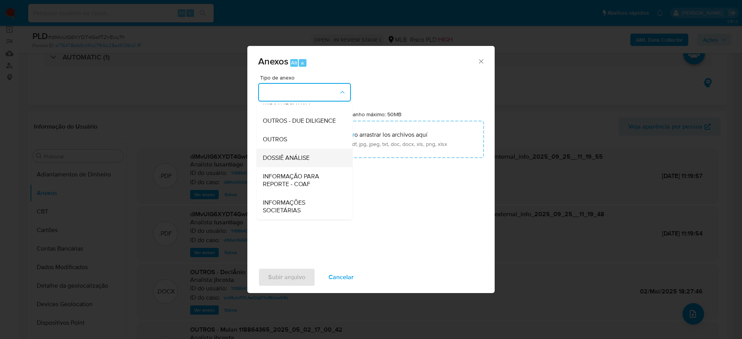
click at [309, 157] on span "DOSSIÊ ANÁLISE" at bounding box center [286, 158] width 47 height 8
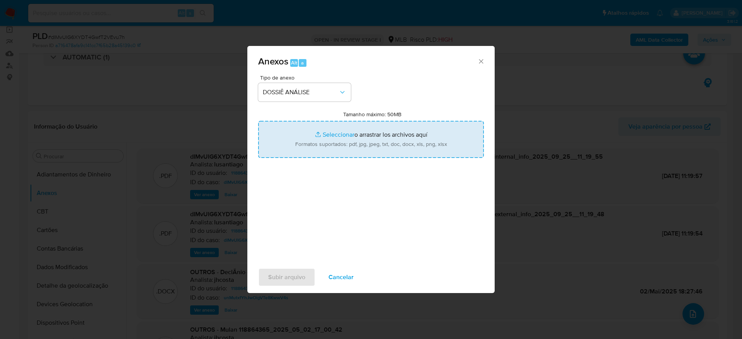
type input "C:\fakepath\4° SAR - (XXXX) - CPF 00616149042 - ANA PAULA SOUZA LEMES.pdf"
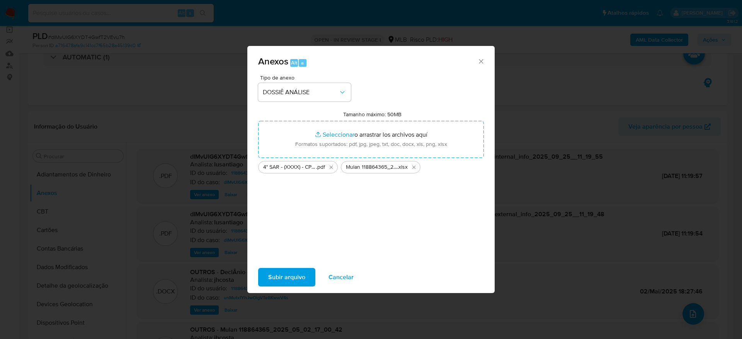
click at [287, 278] on span "Subir arquivo" at bounding box center [286, 277] width 37 height 17
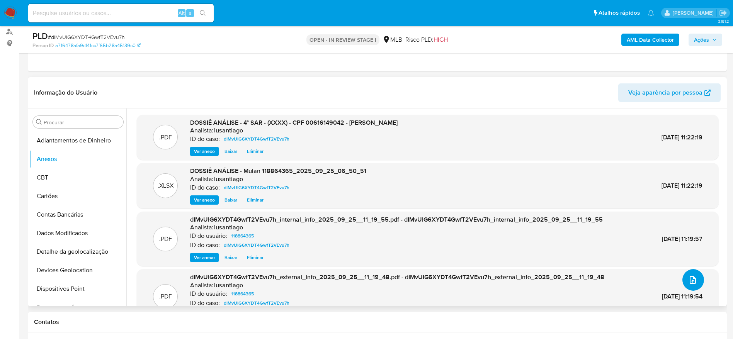
scroll to position [58, 0]
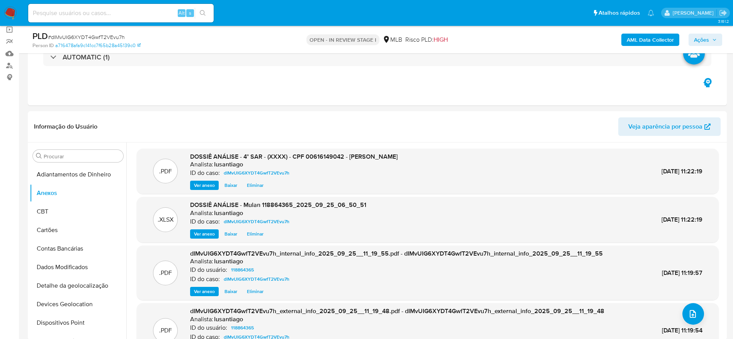
click at [698, 41] on span "Ações" at bounding box center [701, 40] width 15 height 12
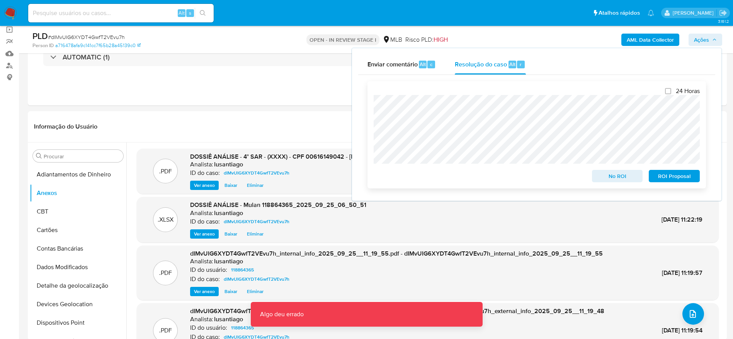
click at [670, 174] on span "ROI Proposal" at bounding box center [674, 176] width 40 height 11
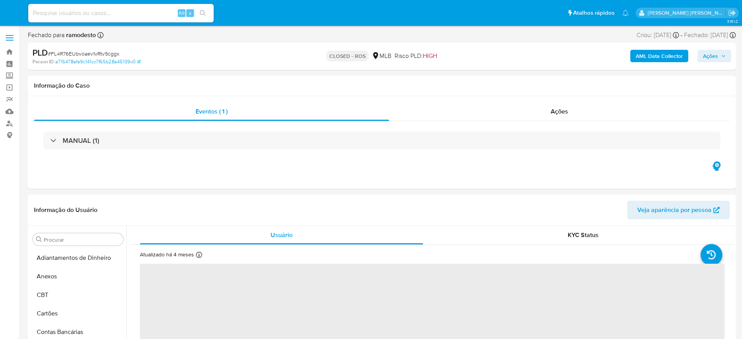
select select "10"
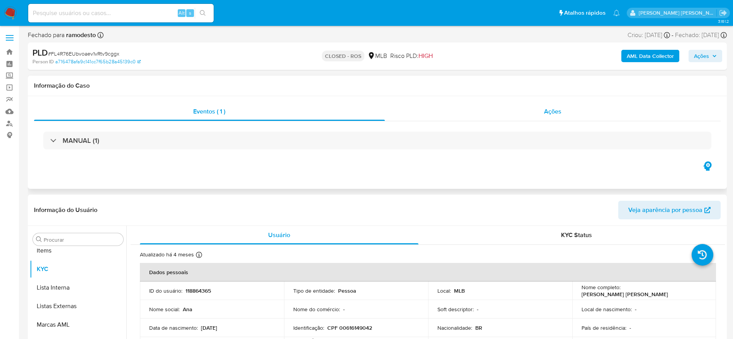
scroll to position [401, 0]
click at [480, 113] on div "Ações" at bounding box center [553, 111] width 336 height 19
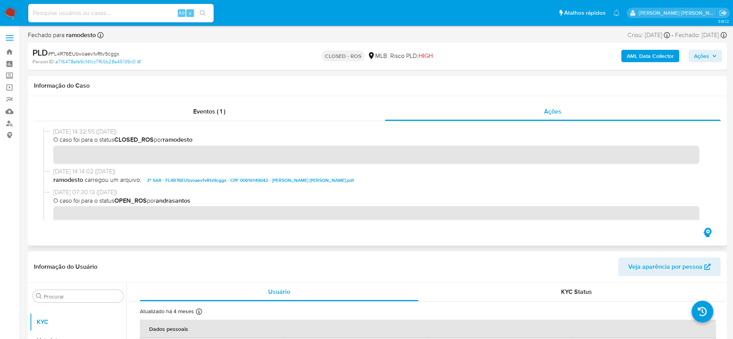
drag, startPoint x: 53, startPoint y: 130, endPoint x: 83, endPoint y: 132, distance: 29.8
click at [83, 132] on div "13/03/2025 14:32:55 (6 months ago) O caso foi para o status CLOSED_ROS por ramo…" at bounding box center [377, 147] width 668 height 40
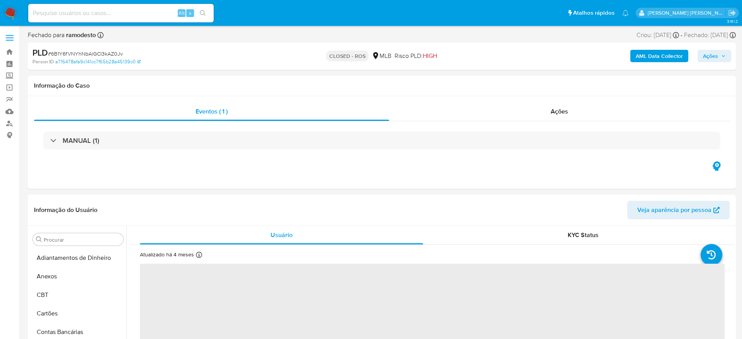
select select "10"
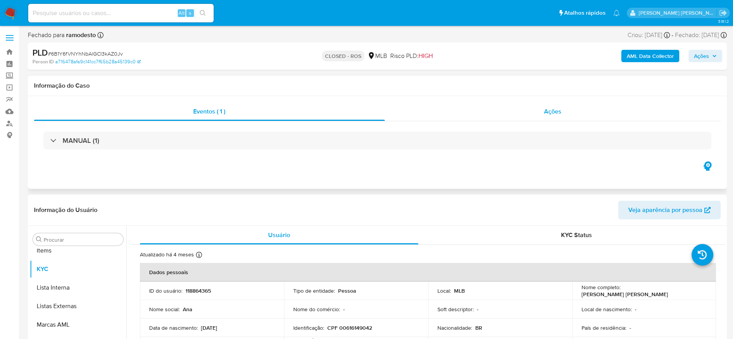
scroll to position [401, 0]
click at [490, 110] on div "Ações" at bounding box center [553, 111] width 336 height 19
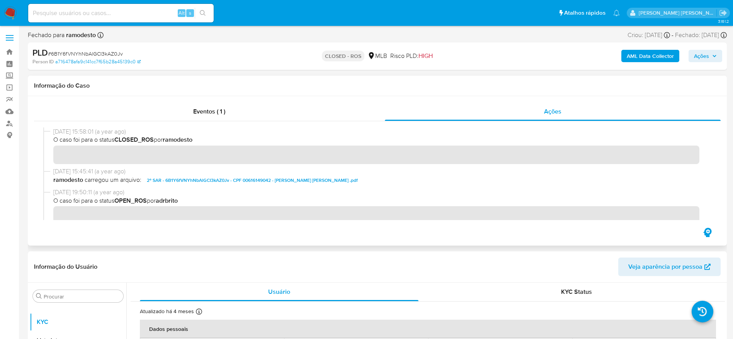
drag, startPoint x: 54, startPoint y: 131, endPoint x: 84, endPoint y: 133, distance: 30.2
click at [84, 133] on span "[DATE] 15:58:01 (a year ago)" at bounding box center [380, 131] width 655 height 8
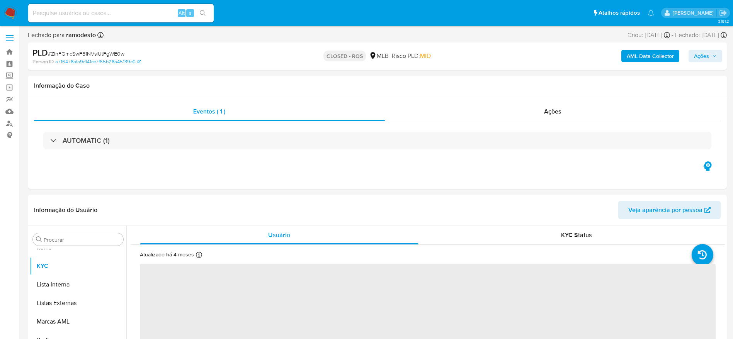
scroll to position [401, 0]
select select "10"
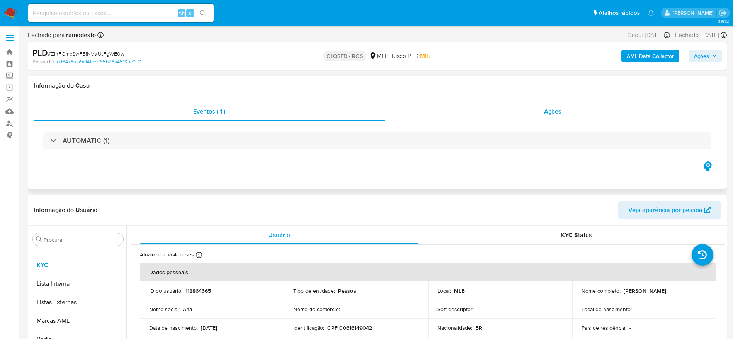
click at [465, 114] on div "Ações" at bounding box center [553, 111] width 336 height 19
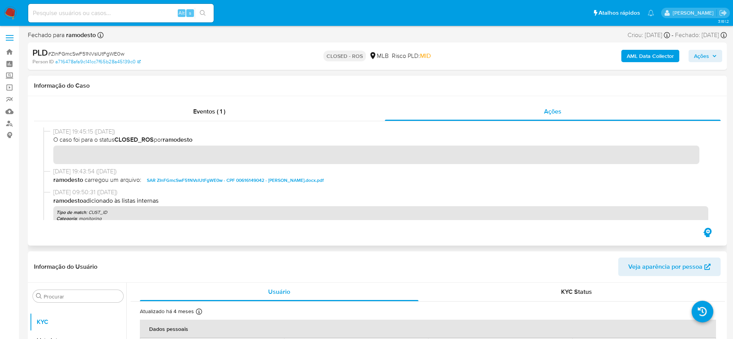
drag, startPoint x: 52, startPoint y: 133, endPoint x: 83, endPoint y: 130, distance: 31.4
click at [83, 130] on div "[DATE] 19:45:15 ([DATE]) O caso foi para o status CLOSED_ROS por ramodesto" at bounding box center [377, 147] width 668 height 40
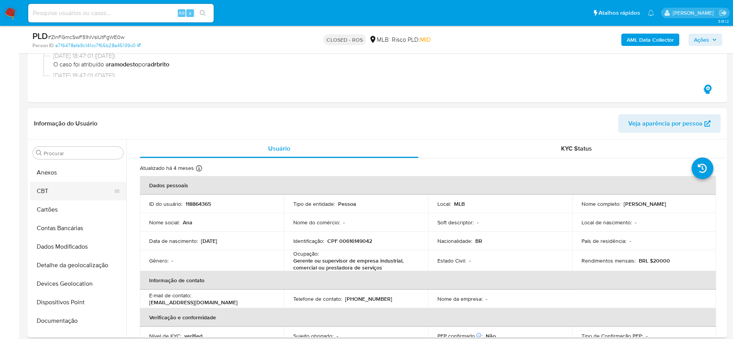
scroll to position [0, 0]
click at [72, 192] on button "Anexos" at bounding box center [75, 190] width 90 height 19
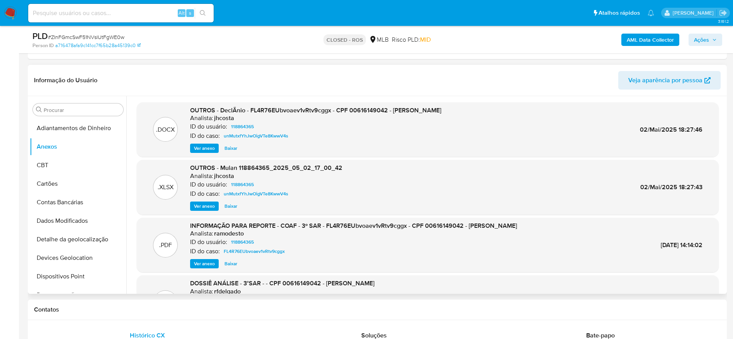
scroll to position [174, 0]
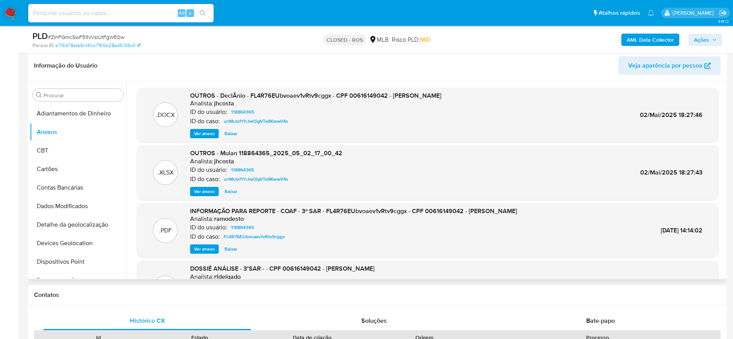
click at [200, 252] on span "Ver anexo" at bounding box center [204, 249] width 21 height 8
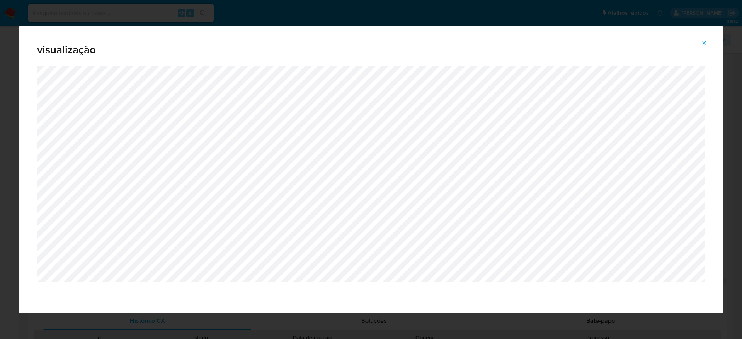
click at [706, 39] on span "Attachment preview" at bounding box center [704, 42] width 6 height 11
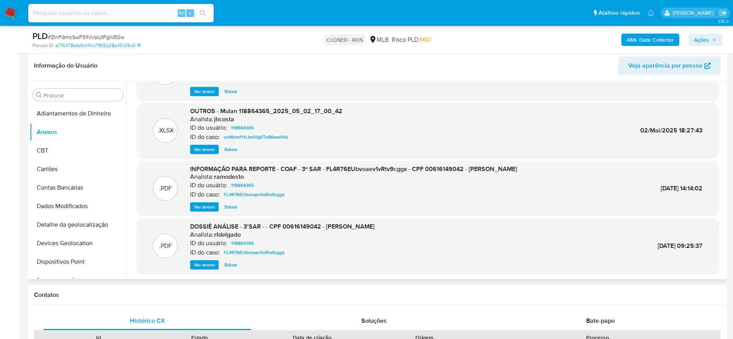
scroll to position [58, 0]
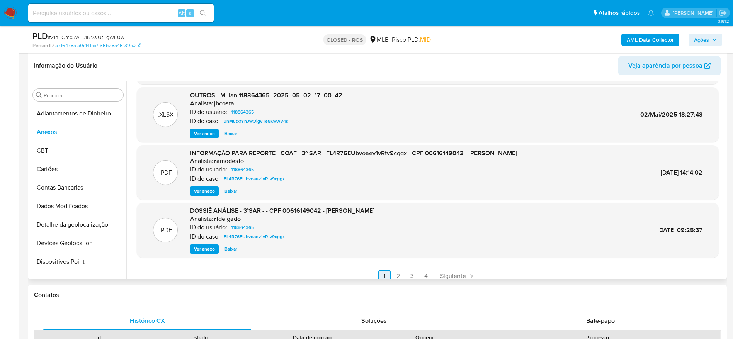
click at [398, 274] on link "2" at bounding box center [398, 276] width 12 height 12
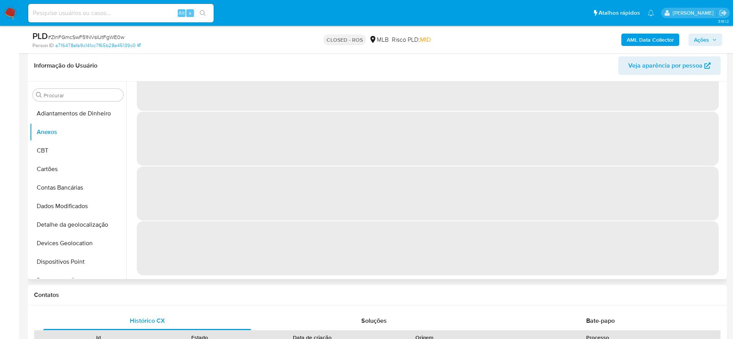
scroll to position [0, 0]
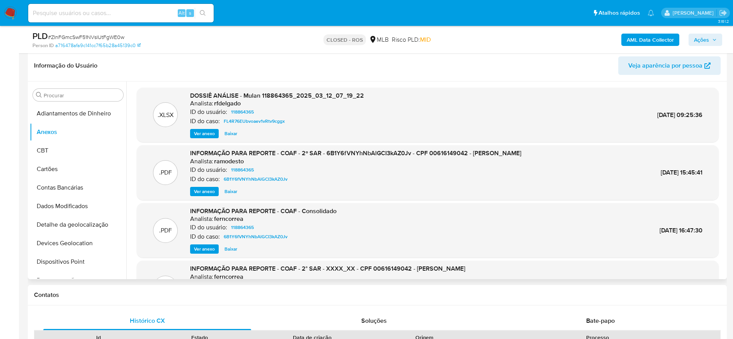
click at [199, 190] on span "Ver anexo" at bounding box center [204, 192] width 21 height 8
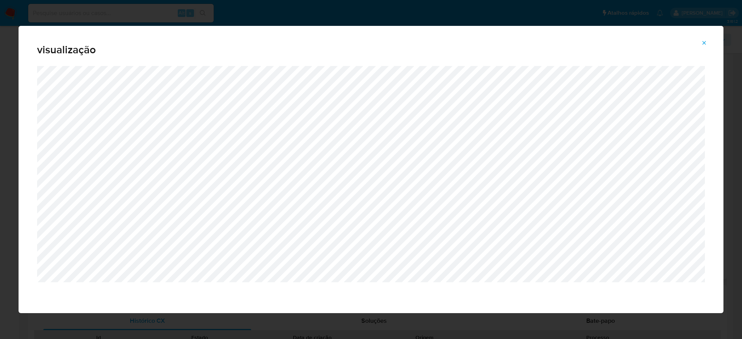
click at [702, 43] on icon "Attachment preview" at bounding box center [704, 43] width 6 height 6
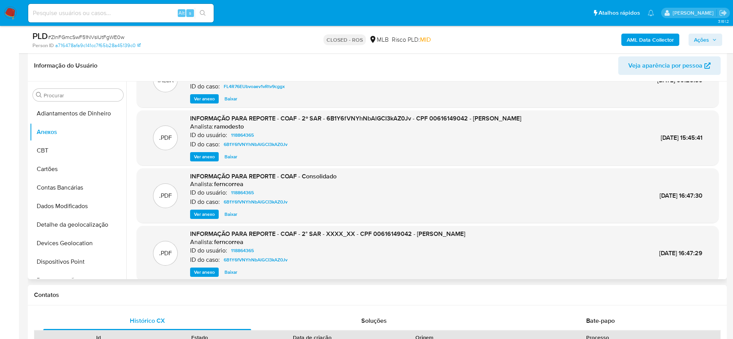
scroll to position [65, 0]
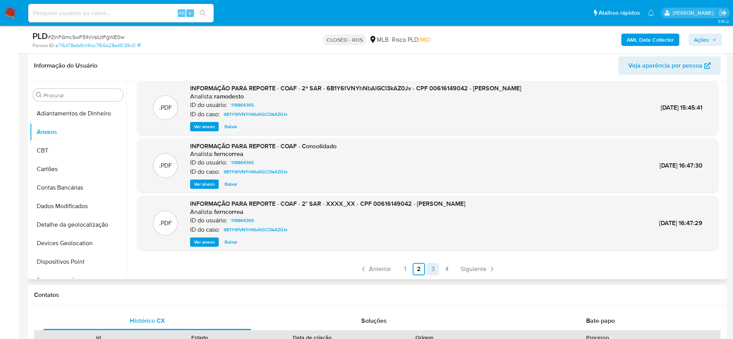
click at [432, 267] on link "3" at bounding box center [432, 269] width 12 height 12
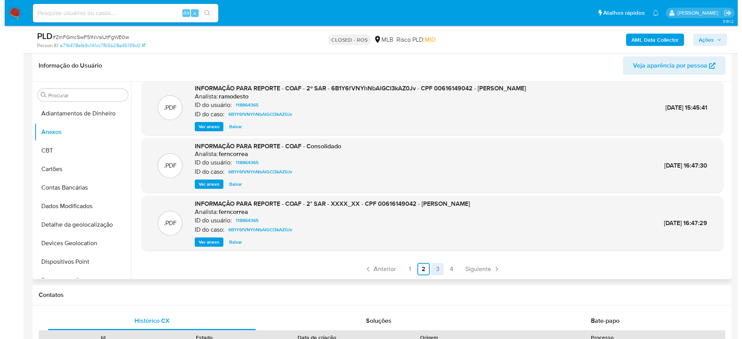
scroll to position [0, 0]
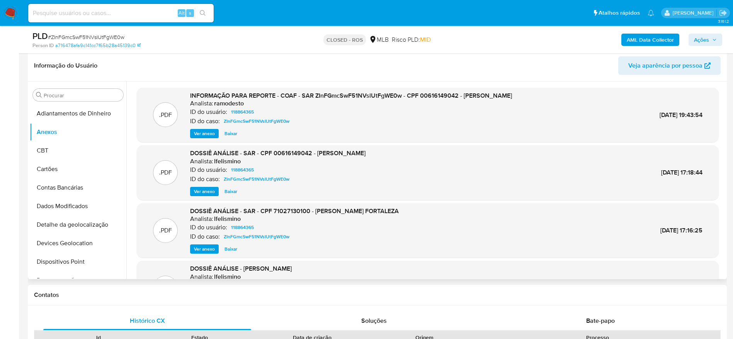
click at [209, 135] on span "Ver anexo" at bounding box center [204, 134] width 21 height 8
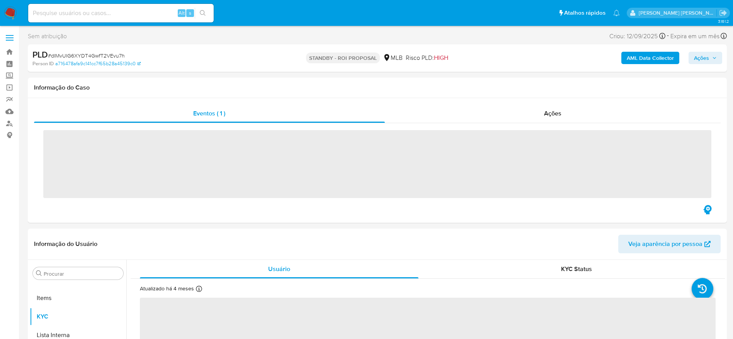
scroll to position [401, 0]
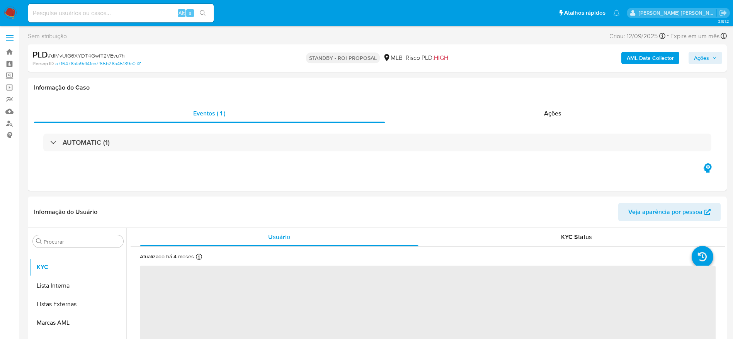
select select "10"
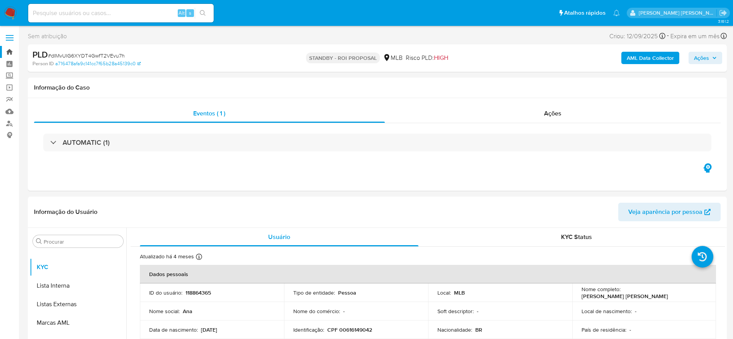
click at [10, 51] on link "Bandeja" at bounding box center [46, 52] width 92 height 12
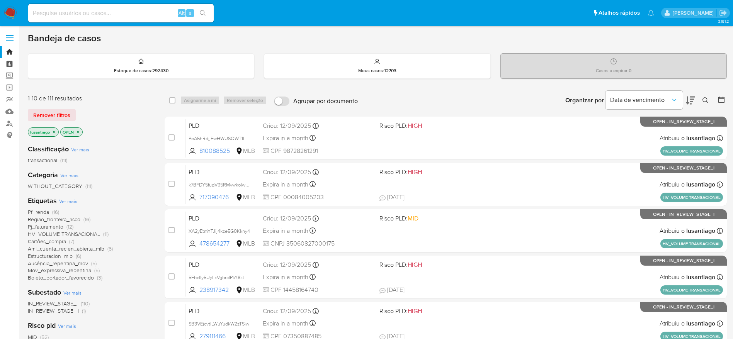
click at [11, 65] on link "Painel" at bounding box center [46, 64] width 92 height 12
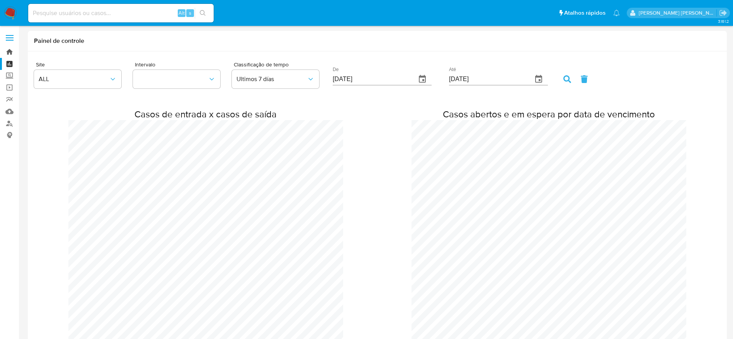
click at [8, 51] on link "Bandeja" at bounding box center [46, 52] width 92 height 12
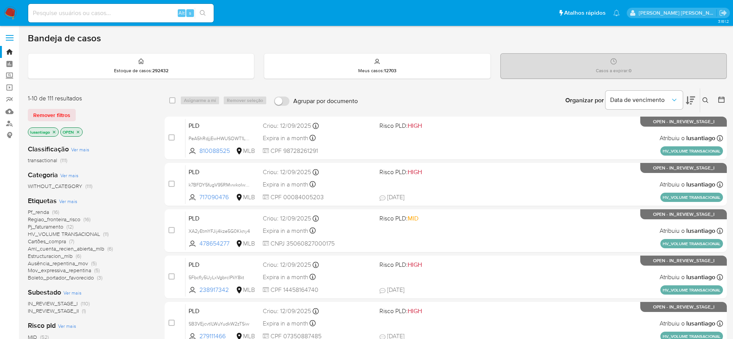
click at [104, 5] on div "Alt s" at bounding box center [120, 13] width 185 height 19
click at [102, 8] on input at bounding box center [120, 13] width 185 height 10
paste input "210202527"
type input "210202527"
click at [206, 13] on button "search-icon" at bounding box center [203, 13] width 16 height 11
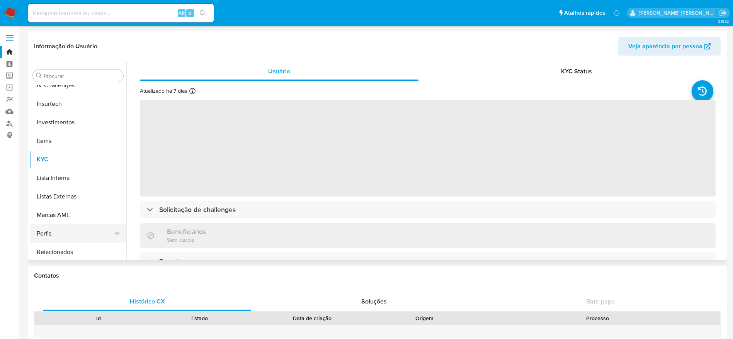
scroll to position [285, 0]
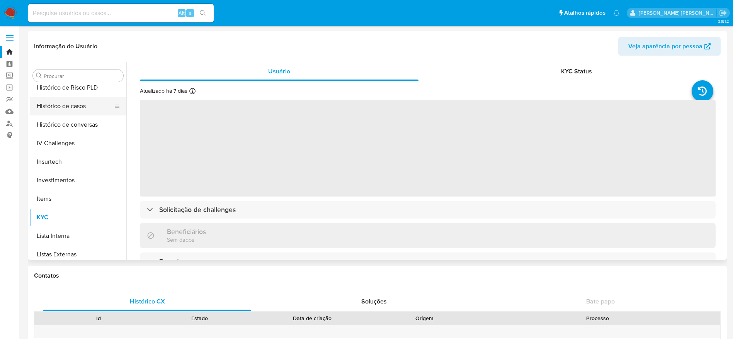
select select "10"
click at [62, 114] on button "Histórico de casos" at bounding box center [75, 106] width 90 height 19
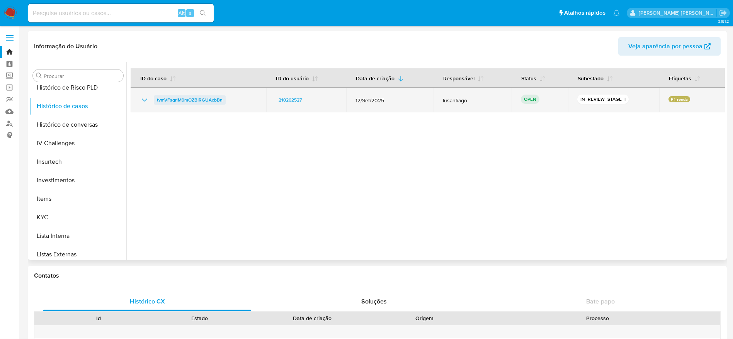
click at [200, 98] on span "tvmVFsqrlM9mOZBIRGUAcbBn" at bounding box center [190, 99] width 66 height 9
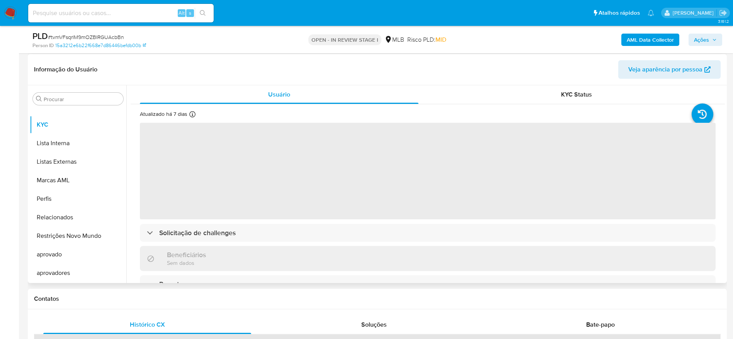
scroll to position [116, 0]
select select "10"
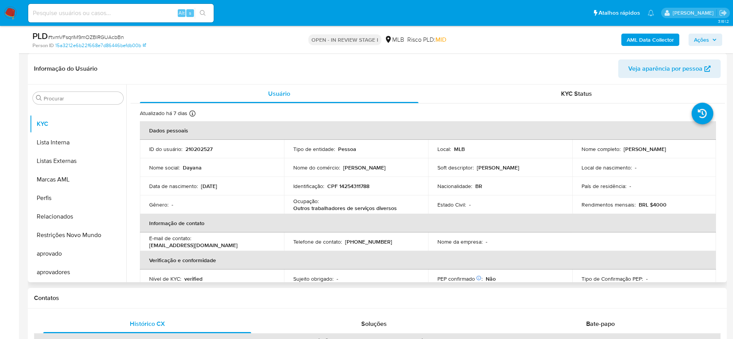
click at [353, 188] on p "CPF 14254311788" at bounding box center [348, 186] width 42 height 7
copy p "14254311788"
click at [360, 188] on p "CPF 14254311788" at bounding box center [348, 186] width 42 height 7
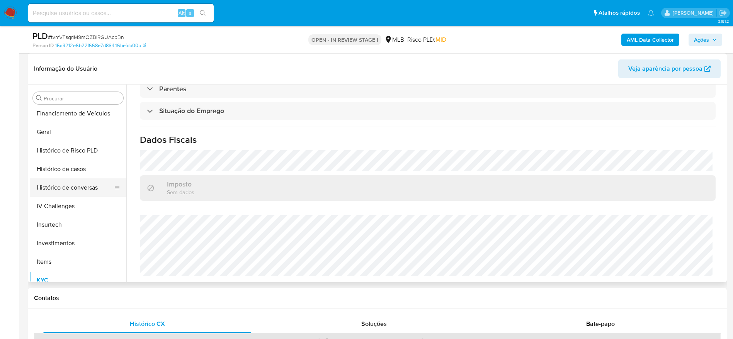
scroll to position [169, 0]
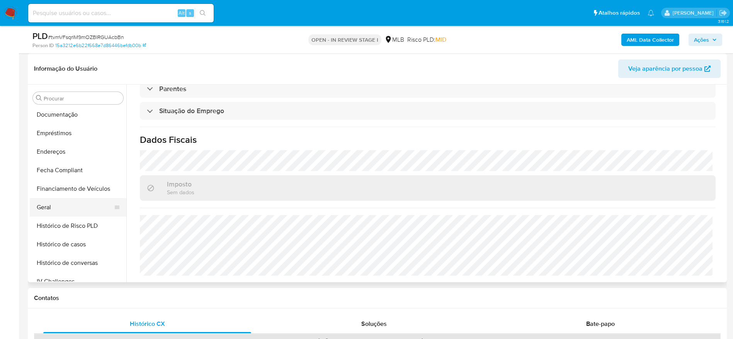
click at [63, 212] on button "Geral" at bounding box center [75, 207] width 90 height 19
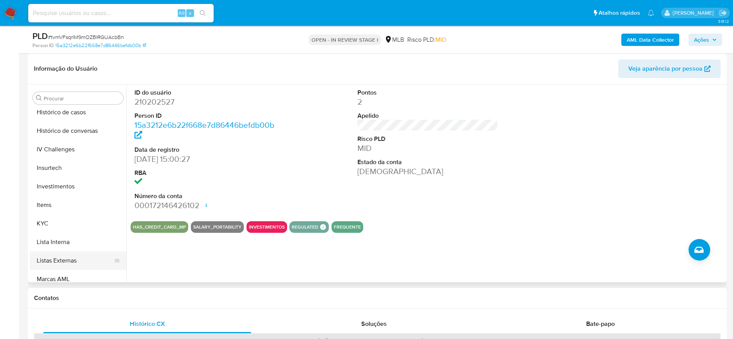
scroll to position [343, 0]
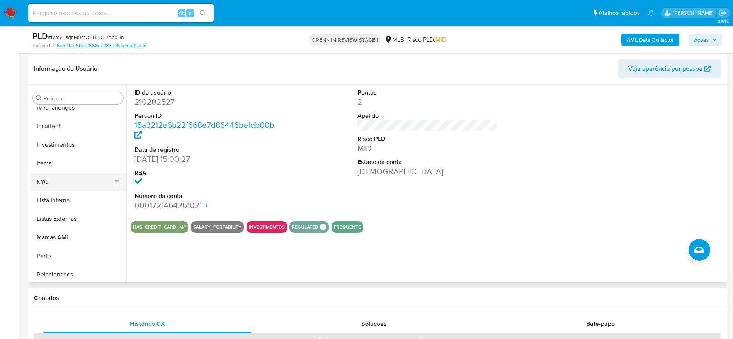
click at [63, 173] on button "KYC" at bounding box center [75, 182] width 90 height 19
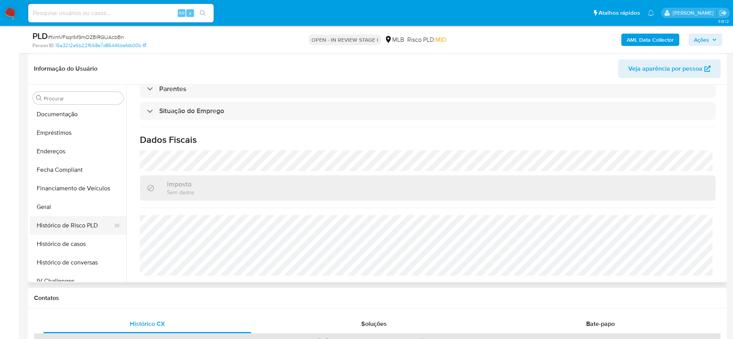
scroll to position [169, 0]
click at [74, 149] on button "Endereços" at bounding box center [75, 152] width 90 height 19
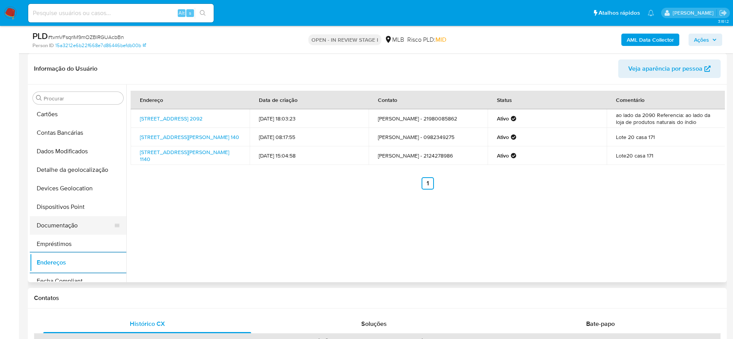
scroll to position [53, 0]
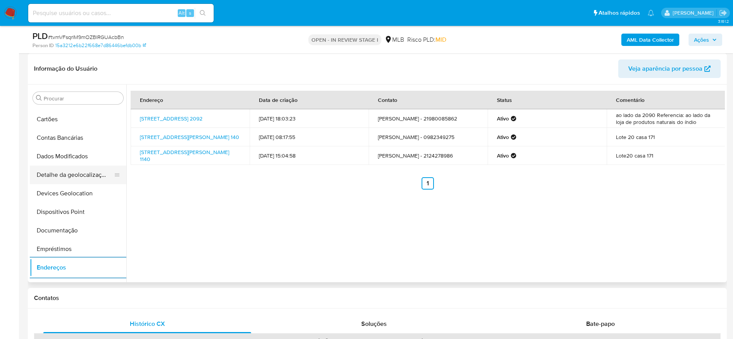
click at [67, 179] on button "Detalhe da geolocalização" at bounding box center [75, 175] width 90 height 19
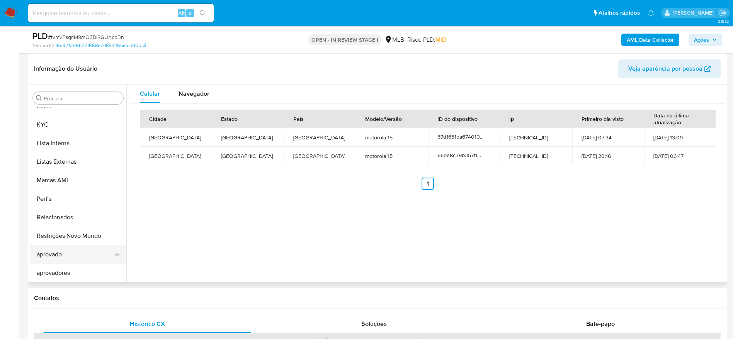
scroll to position [401, 0]
click at [70, 234] on button "Restrições Novo Mundo" at bounding box center [75, 235] width 90 height 19
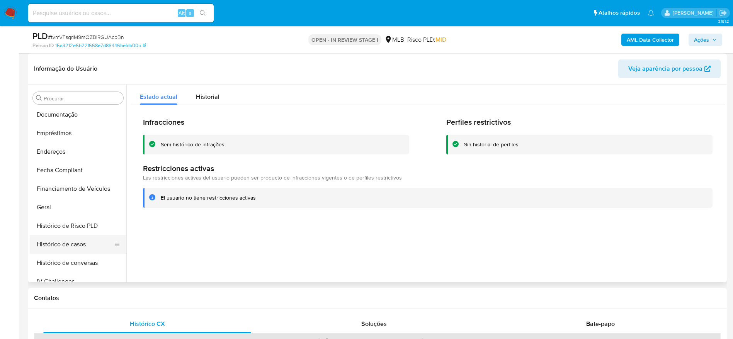
scroll to position [111, 0]
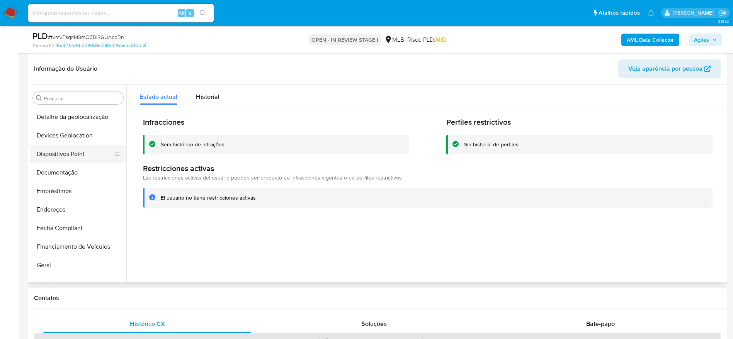
drag, startPoint x: 56, startPoint y: 139, endPoint x: 55, endPoint y: 144, distance: 5.2
click at [56, 139] on button "Devices Geolocation" at bounding box center [78, 135] width 97 height 19
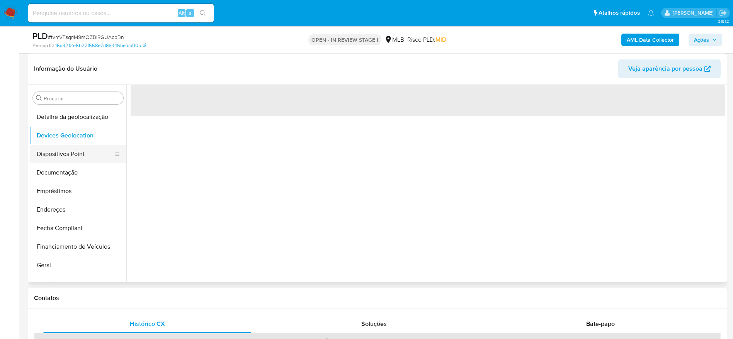
click at [51, 160] on button "Dispositivos Point" at bounding box center [75, 154] width 90 height 19
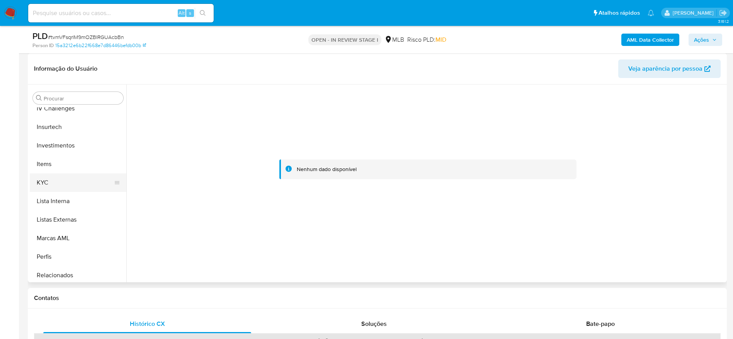
scroll to position [343, 0]
click at [62, 181] on button "KYC" at bounding box center [75, 182] width 90 height 19
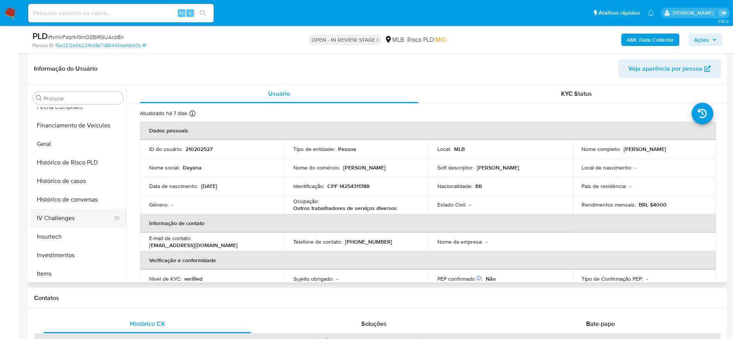
scroll to position [227, 0]
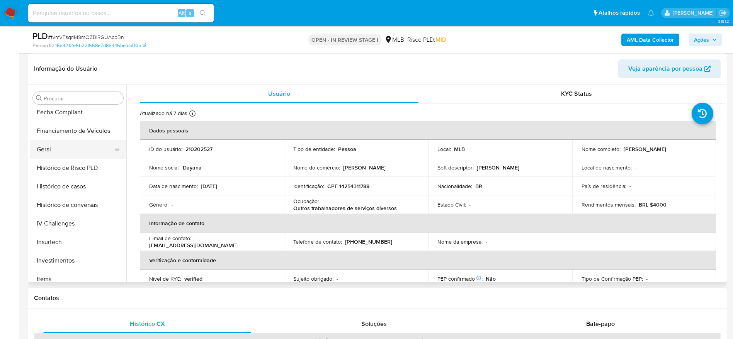
click button "Geral"
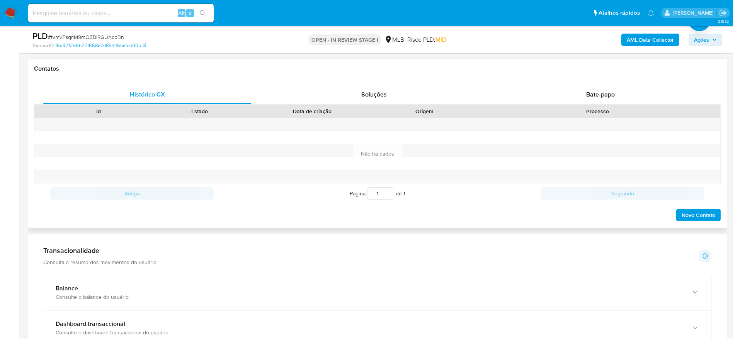
scroll to position [348, 0]
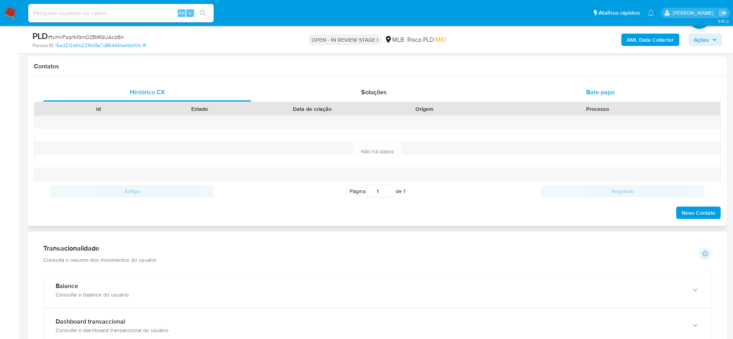
click div "Bate-papo"
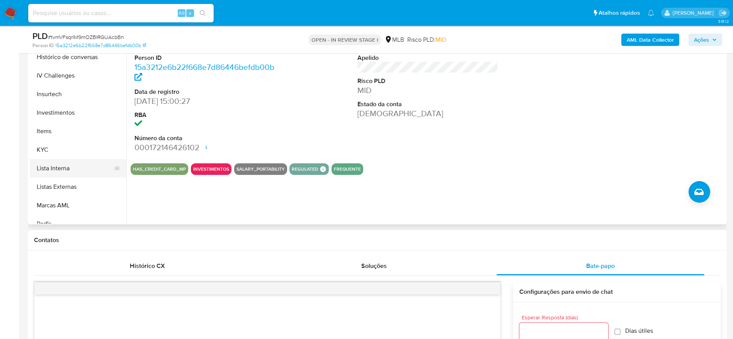
scroll to position [343, 0]
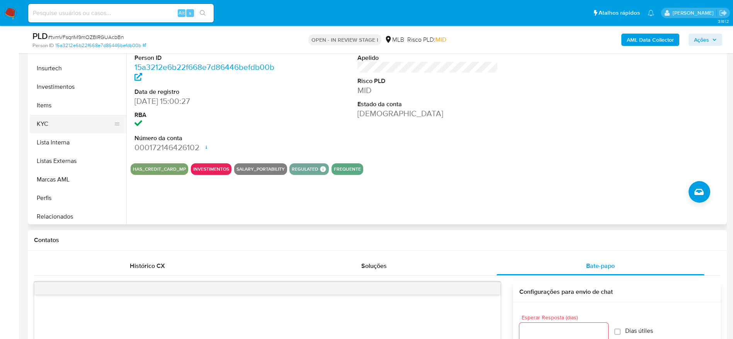
click button "KYC"
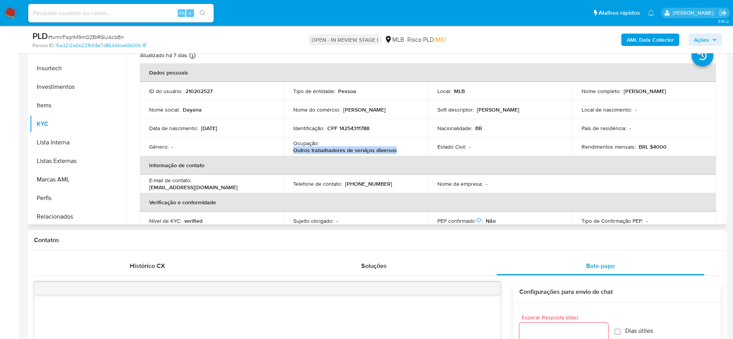
drag, startPoint x: 392, startPoint y: 153, endPoint x: 293, endPoint y: 152, distance: 98.9
click td "Ocupação : Outros trabalhadores de serviços diversos"
copy p "Outros trabalhadores de serviços diversos"
click p "CPF 14254311788"
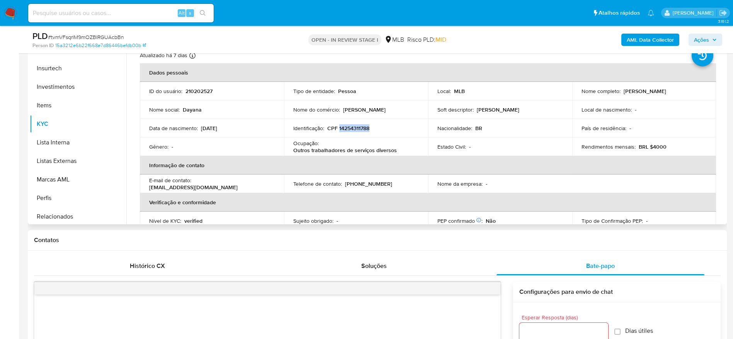
copy p "14254311788"
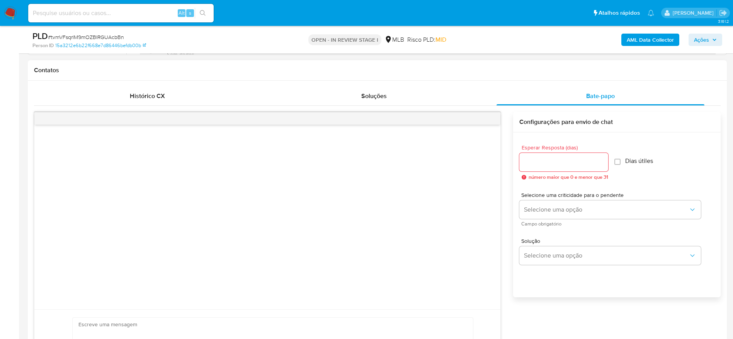
scroll to position [348, 0]
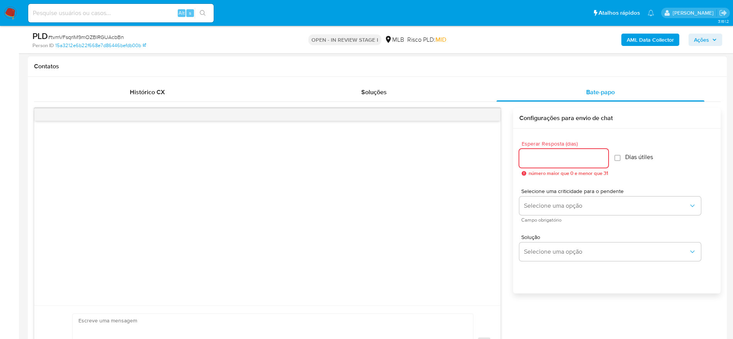
click input "Esperar Resposta (dias)"
type input "3"
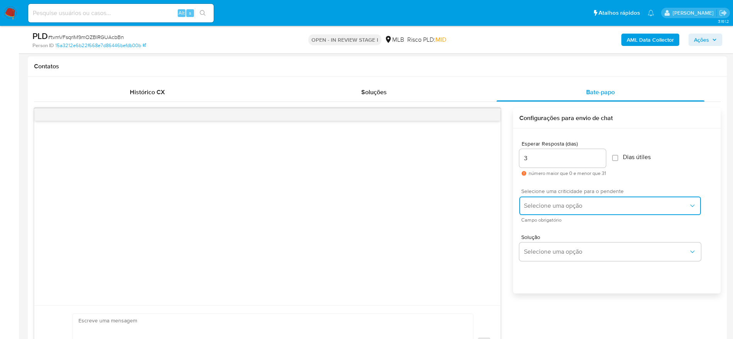
click span "Selecione uma opção"
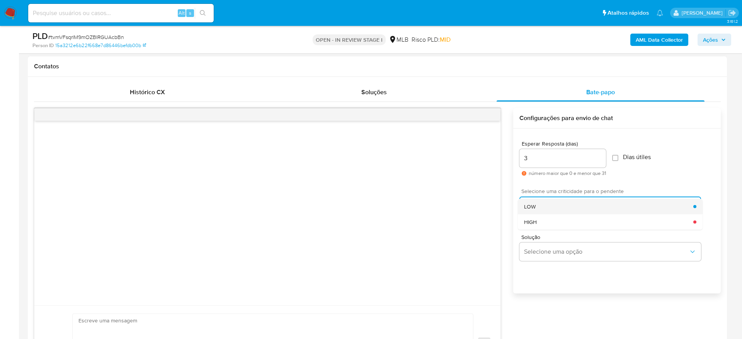
click div "LOW"
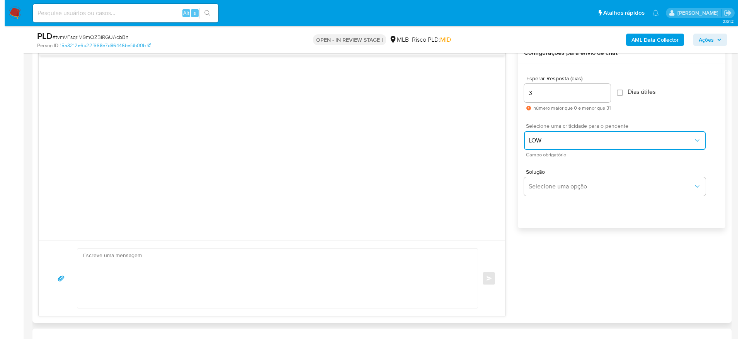
scroll to position [463, 0]
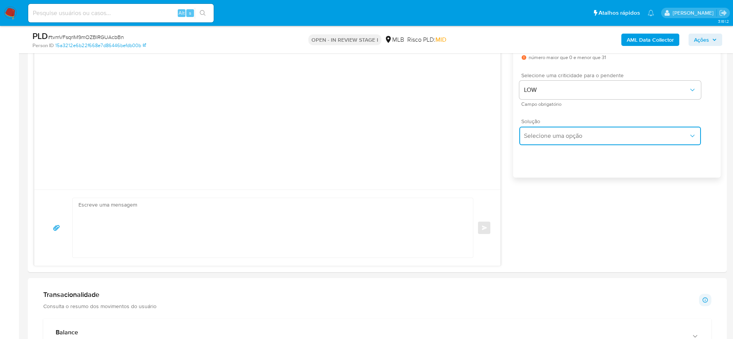
click span "Selecione uma opção"
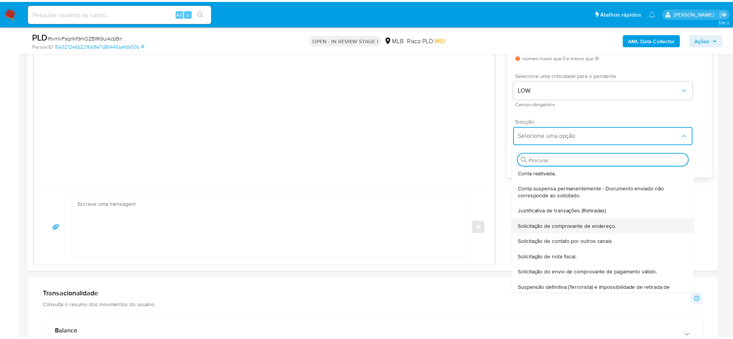
scroll to position [58, 0]
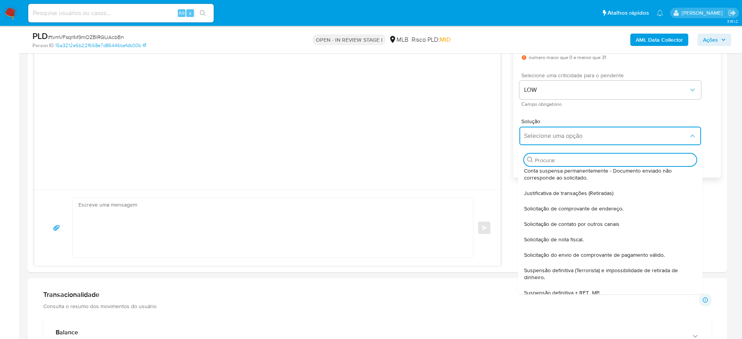
drag, startPoint x: 572, startPoint y: 238, endPoint x: 566, endPoint y: 238, distance: 5.4
click span "Solicitação de nota fiscal."
type textarea "Olá,Suspendemos a sua conta para uma verificação adicional de segurança.Por fav…"
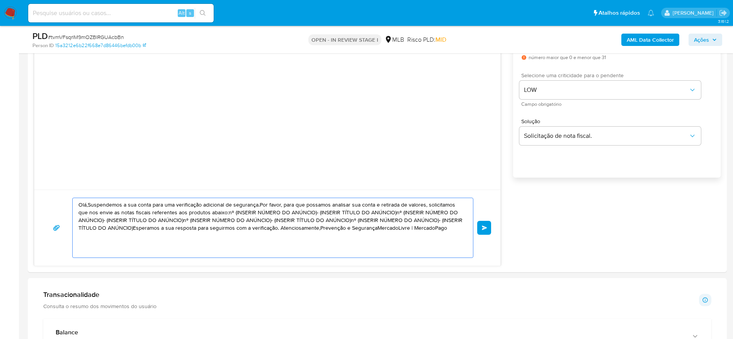
click textarea "Olá,Suspendemos a sua conta para uma verificação adicional de segurança.Por fav…"
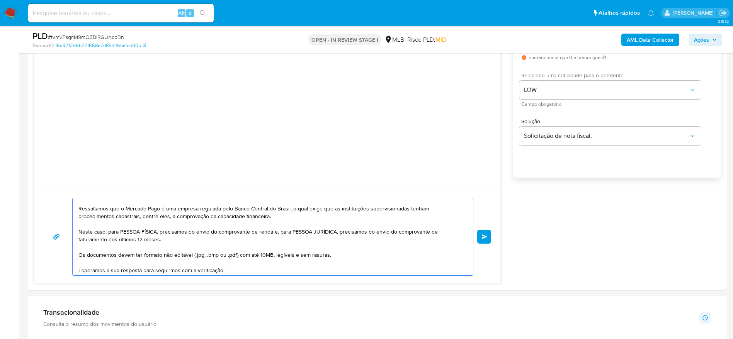
scroll to position [56, 0]
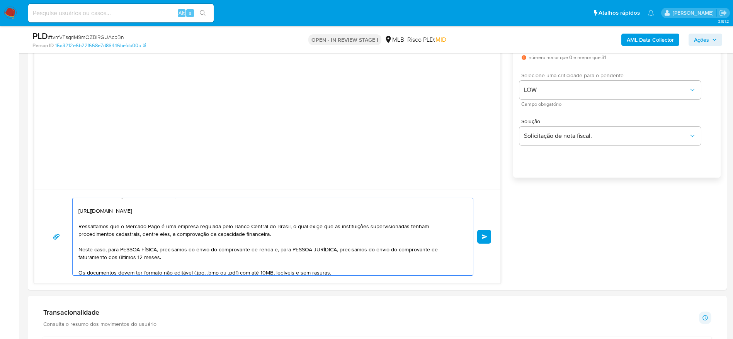
drag, startPoint x: 108, startPoint y: 251, endPoint x: 160, endPoint y: 251, distance: 51.4
click textarea "Olá! Estamos realizando uma verificação adicional de segurança em contas de usu…"
drag, startPoint x: 220, startPoint y: 251, endPoint x: 227, endPoint y: 254, distance: 7.1
click textarea "Olá! Estamos realizando uma verificação adicional de segurança em contas de usu…"
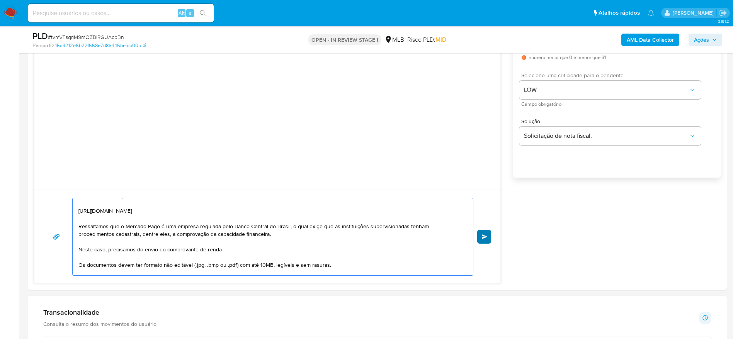
type textarea "Olá! Estamos realizando uma verificação adicional de segurança em contas de usu…"
click span "common.send"
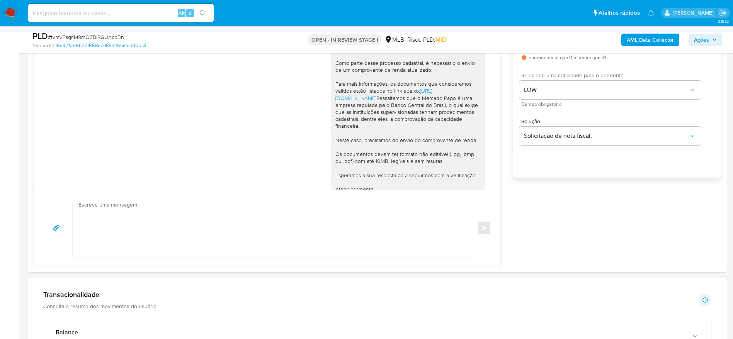
scroll to position [49, 0]
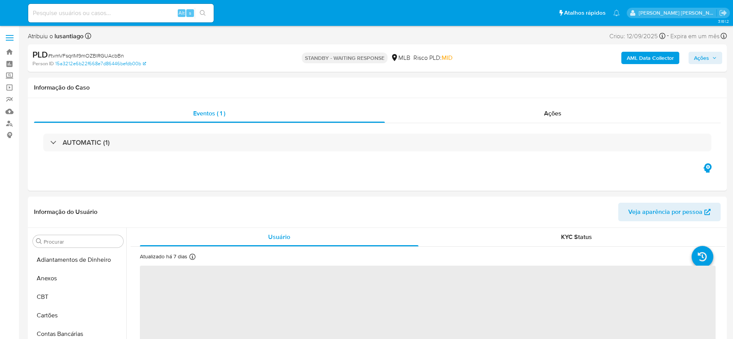
select select "10"
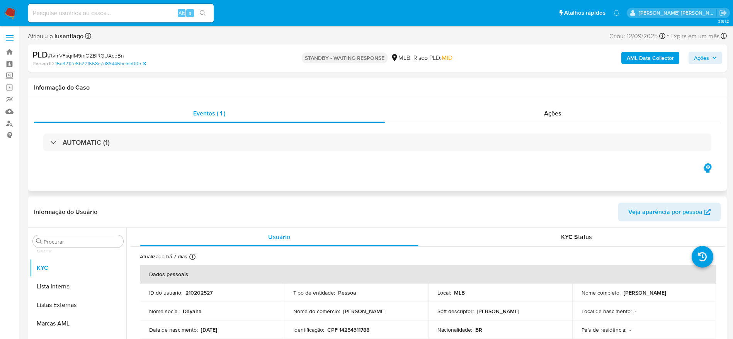
scroll to position [401, 0]
click at [557, 115] on span "Ações" at bounding box center [552, 113] width 17 height 9
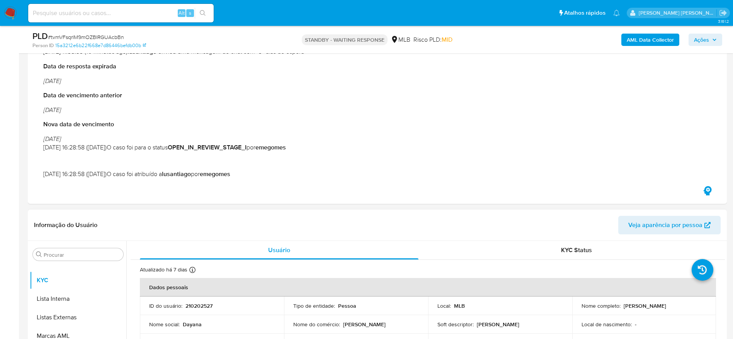
scroll to position [290, 0]
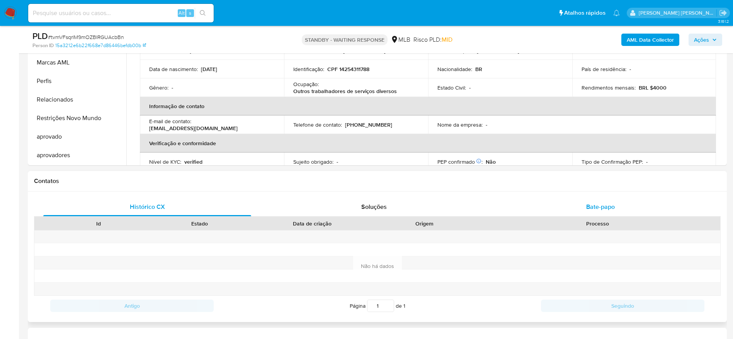
drag, startPoint x: 567, startPoint y: 207, endPoint x: 553, endPoint y: 207, distance: 13.9
click at [567, 207] on div "Bate-papo" at bounding box center [600, 207] width 208 height 19
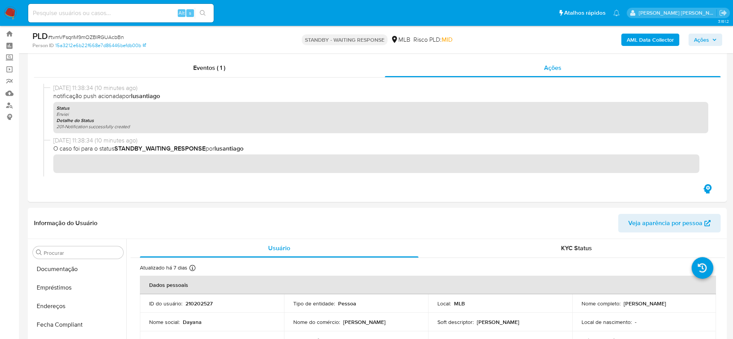
scroll to position [0, 0]
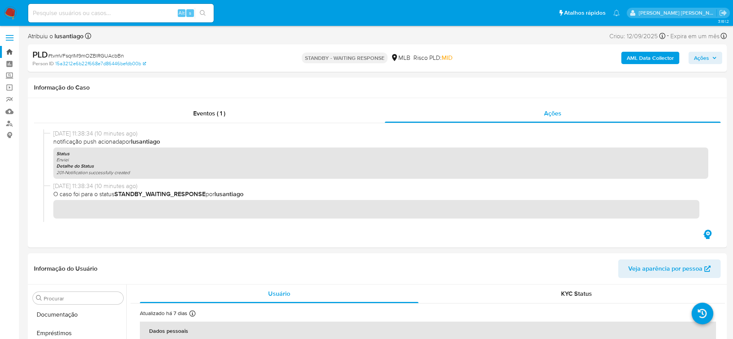
click at [10, 50] on link "Bandeja" at bounding box center [46, 52] width 92 height 12
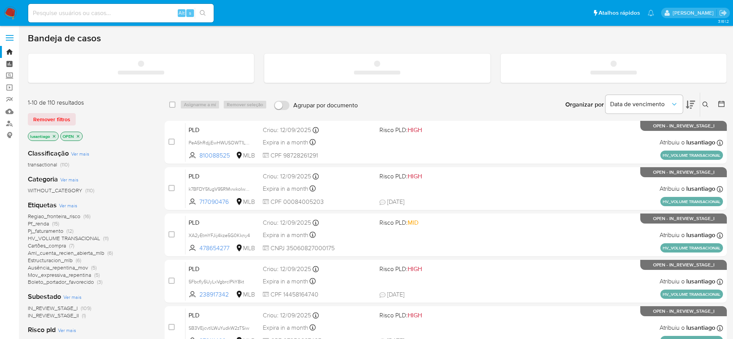
click at [11, 62] on link "Painel" at bounding box center [46, 64] width 92 height 12
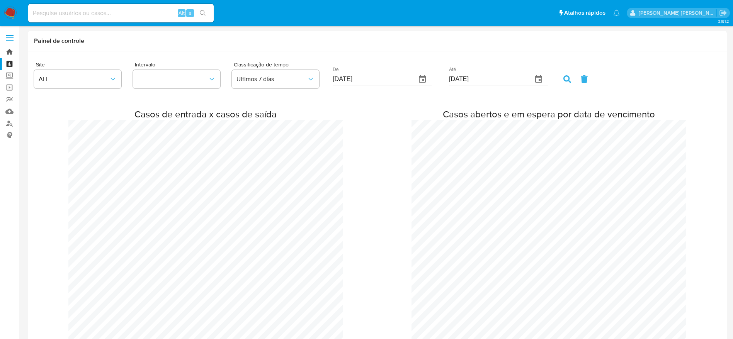
click at [10, 55] on link "Bandeja" at bounding box center [46, 52] width 92 height 12
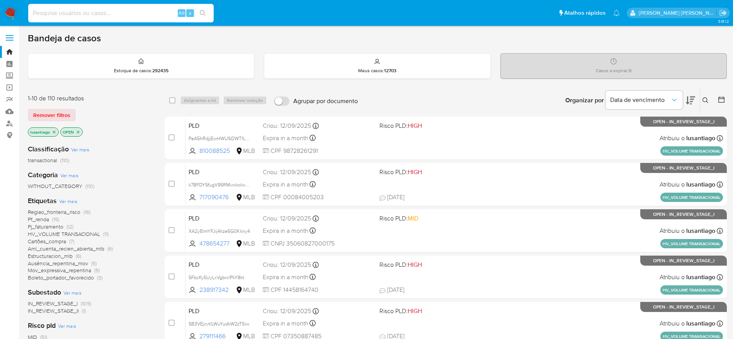
click at [114, 10] on input at bounding box center [120, 13] width 185 height 10
paste input "1886987101"
type input "1886987101"
click at [203, 15] on icon "search-icon" at bounding box center [203, 13] width 6 height 6
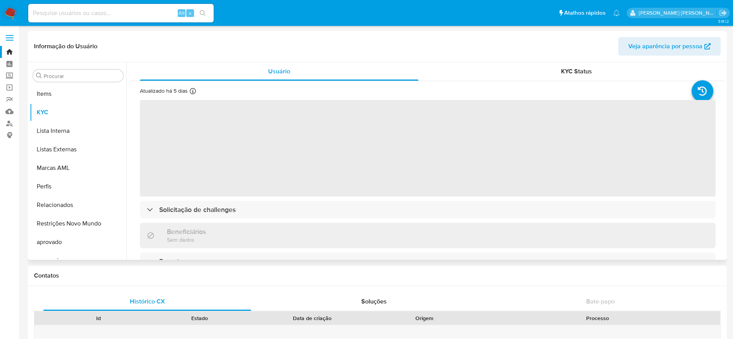
scroll to position [401, 0]
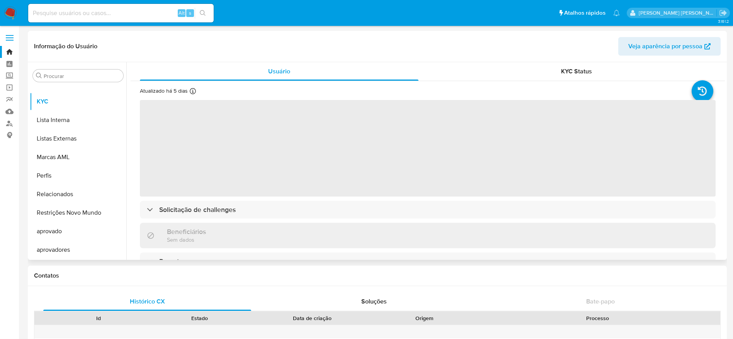
select select "10"
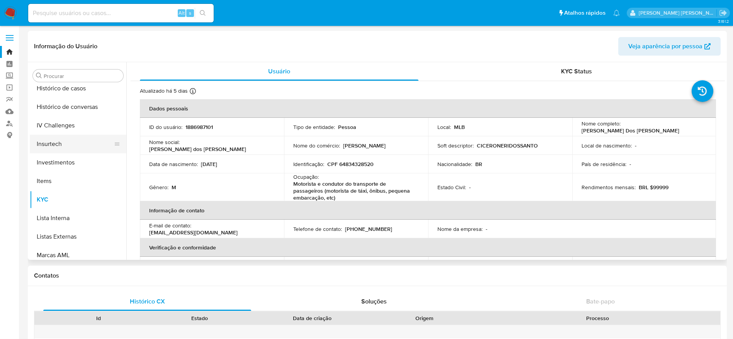
scroll to position [285, 0]
click at [73, 107] on button "Histórico de casos" at bounding box center [75, 106] width 90 height 19
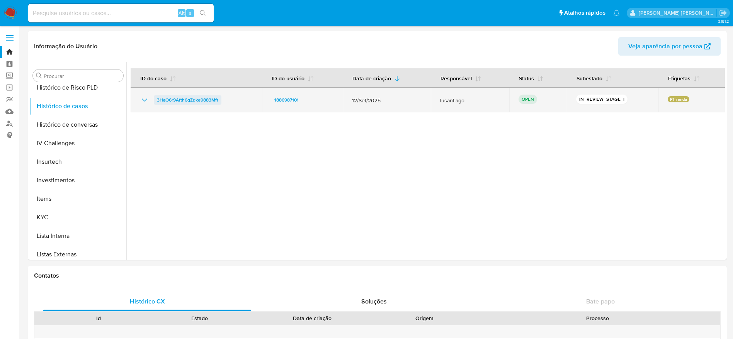
click at [198, 98] on span "3HaO6r9Afth6gZgke9883Mfr" at bounding box center [187, 99] width 61 height 9
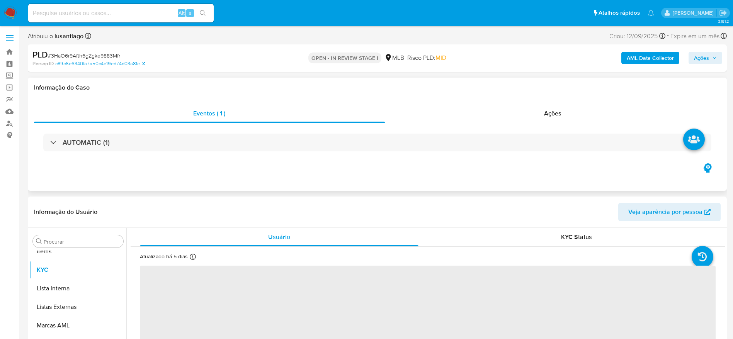
scroll to position [401, 0]
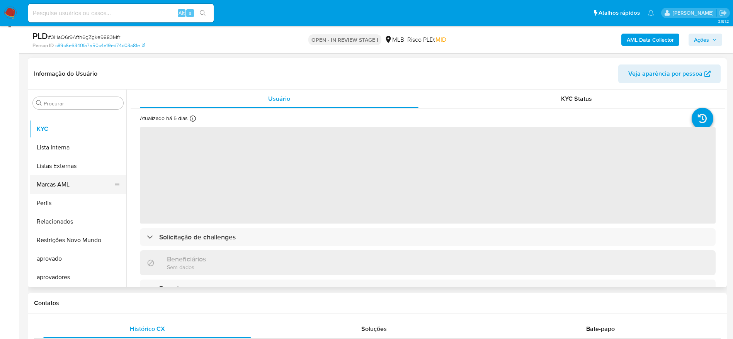
select select "10"
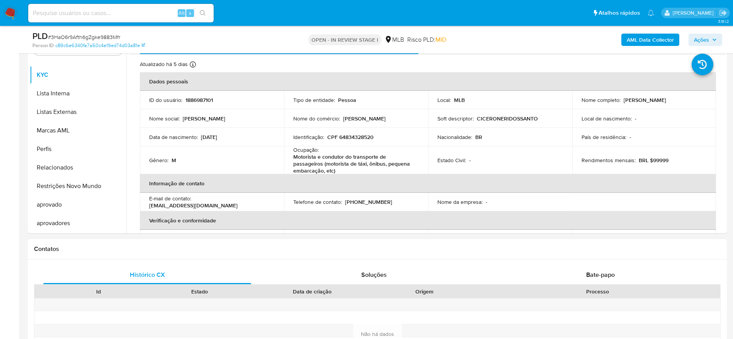
scroll to position [232, 0]
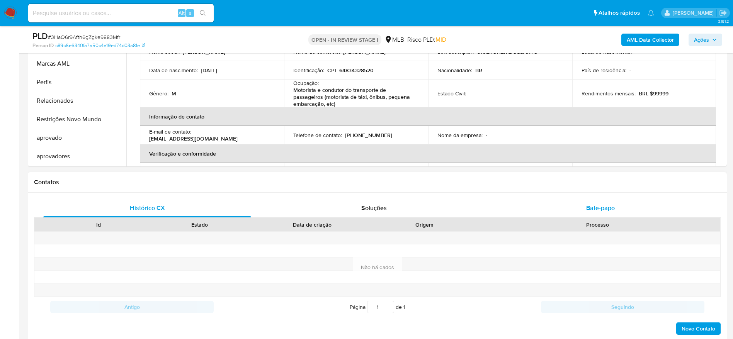
click at [564, 204] on div "Bate-papo" at bounding box center [600, 208] width 208 height 19
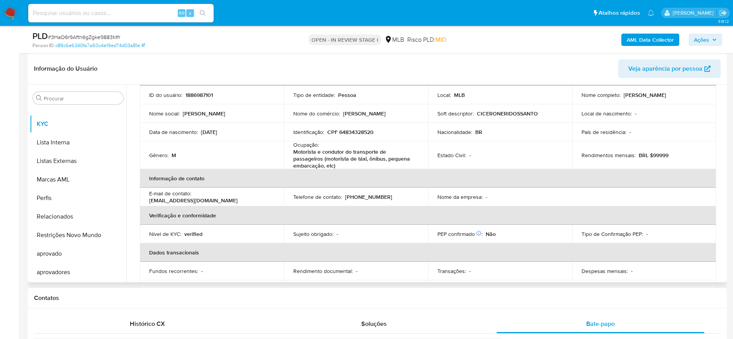
scroll to position [41, 0]
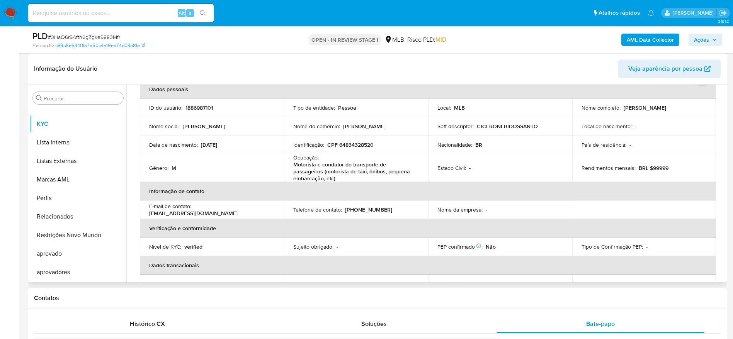
click at [356, 145] on p "CPF 64834328520" at bounding box center [350, 144] width 46 height 7
copy p "64834328520"
click at [122, 15] on input at bounding box center [120, 13] width 185 height 10
paste input "1886987101"
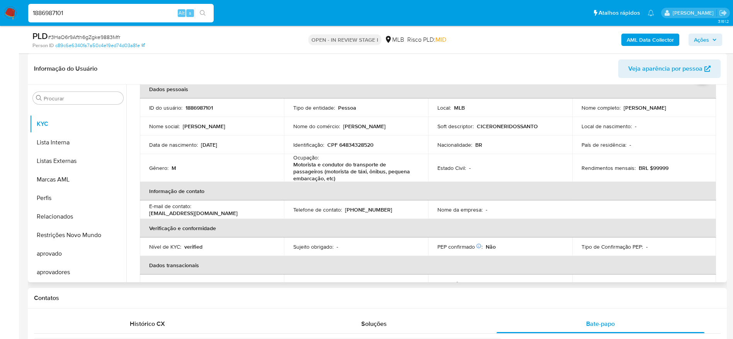
type input "1886987101"
click at [248, 55] on div "Informação do Usuário Veja aparência por pessoa" at bounding box center [377, 68] width 699 height 31
click at [349, 144] on p "CPF 64834328520" at bounding box center [350, 144] width 46 height 7
copy p "64834328520"
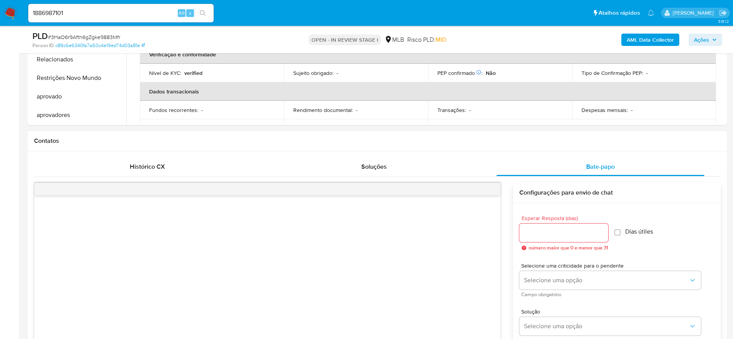
scroll to position [290, 0]
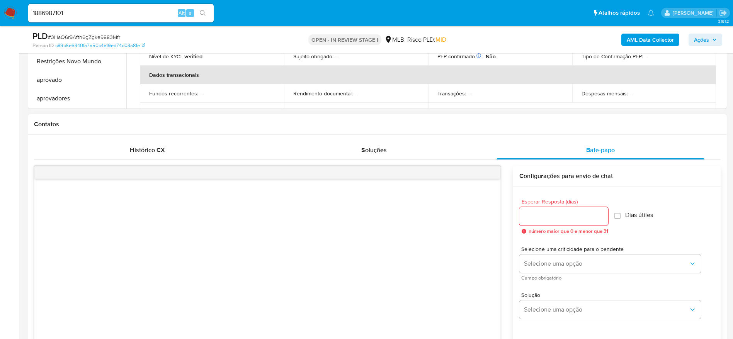
click at [545, 213] on input "Esperar Resposta (dias)" at bounding box center [563, 216] width 89 height 10
type input "3"
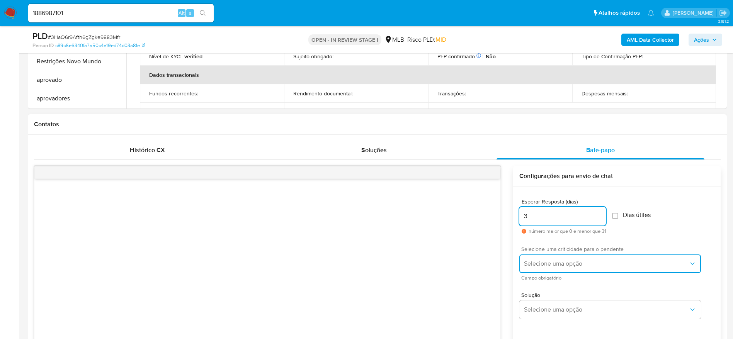
click at [574, 263] on span "Selecione uma opção" at bounding box center [606, 264] width 165 height 8
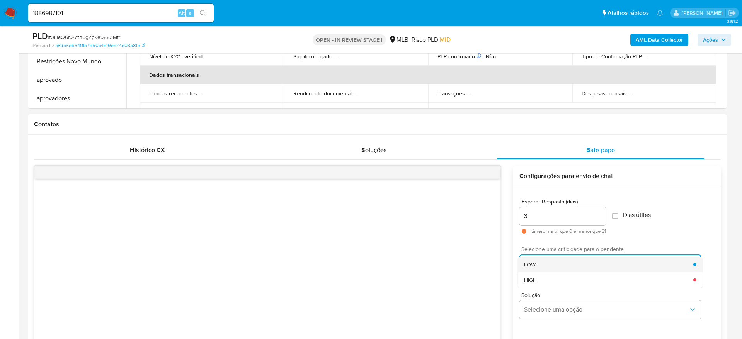
click at [555, 264] on div "LOW" at bounding box center [608, 264] width 169 height 15
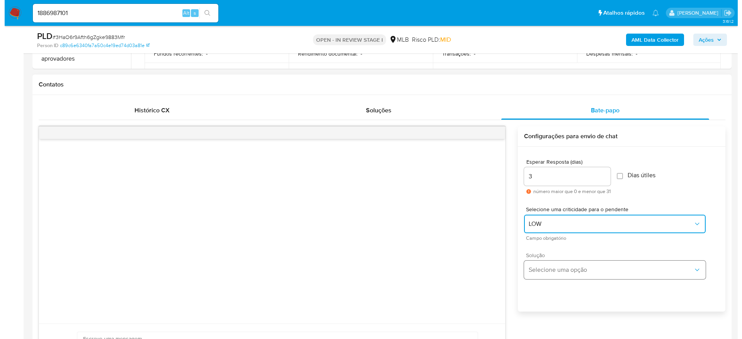
scroll to position [348, 0]
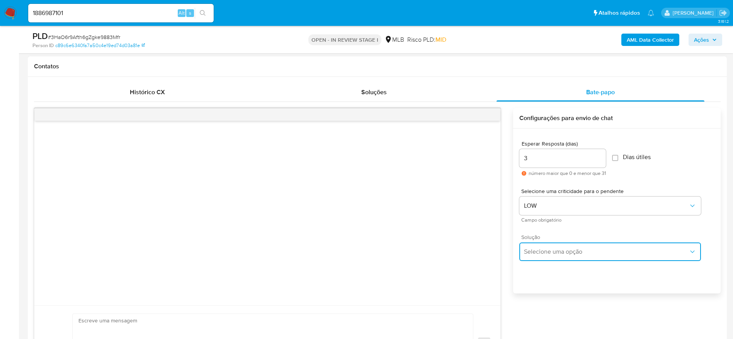
click at [604, 260] on button "Selecione uma opção" at bounding box center [610, 252] width 182 height 19
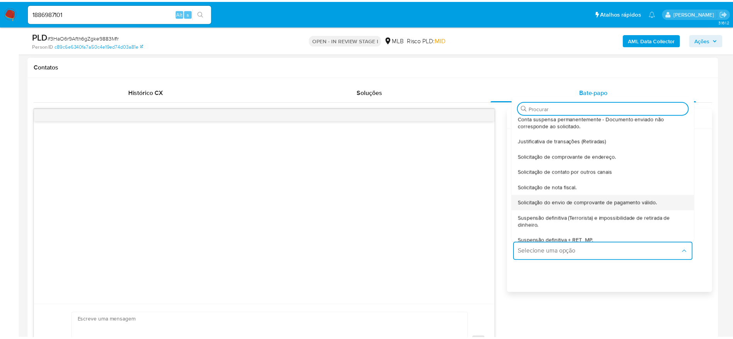
scroll to position [64, 0]
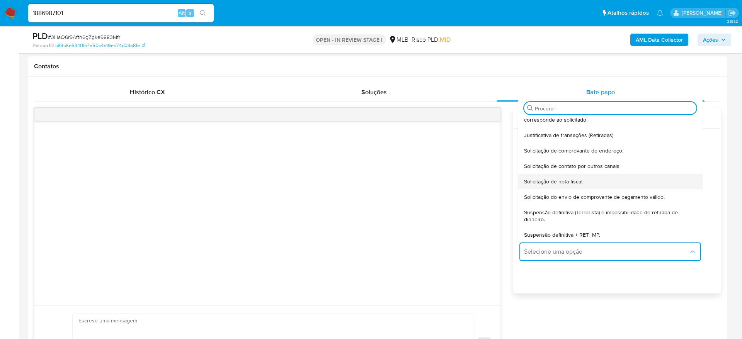
click at [582, 178] on span "Solicitação de nota fiscal." at bounding box center [553, 181] width 59 height 7
type textarea "Olá,Suspendemos a sua conta para uma verificação adicional de segurança.Por fav…"
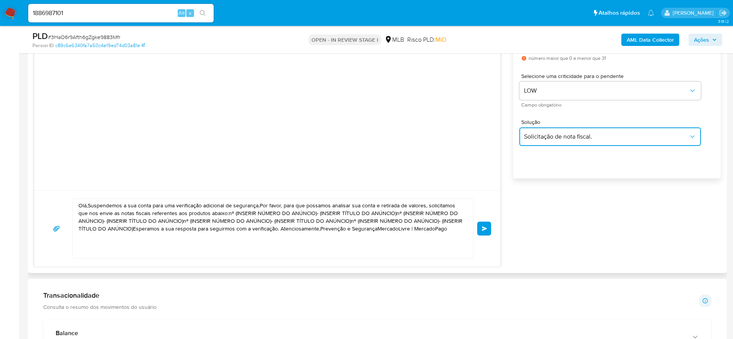
scroll to position [463, 0]
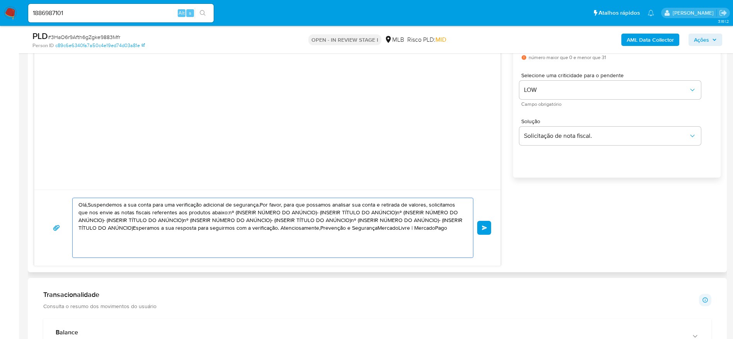
click at [294, 226] on textarea "Olá,Suspendemos a sua conta para uma verificação adicional de segurança.Por fav…" at bounding box center [270, 227] width 385 height 59
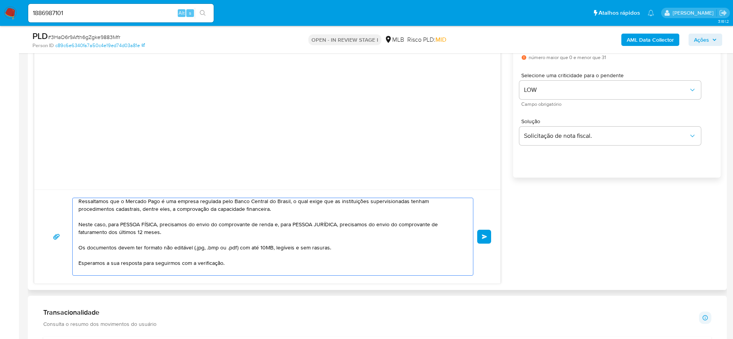
scroll to position [56, 0]
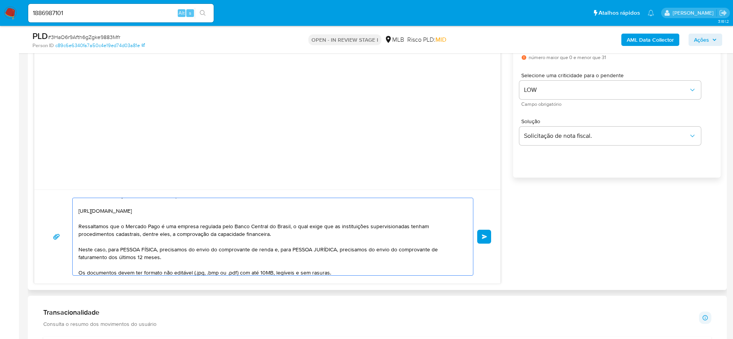
drag, startPoint x: 109, startPoint y: 250, endPoint x: 159, endPoint y: 252, distance: 50.3
click at [159, 252] on textarea "Olá! Estamos realizando uma verificação adicional de segurança em contas de usu…" at bounding box center [270, 236] width 385 height 77
drag, startPoint x: 222, startPoint y: 251, endPoint x: 227, endPoint y: 256, distance: 7.1
click at [227, 256] on textarea "Olá! Estamos realizando uma verificação adicional de segurança em contas de usu…" at bounding box center [270, 236] width 385 height 77
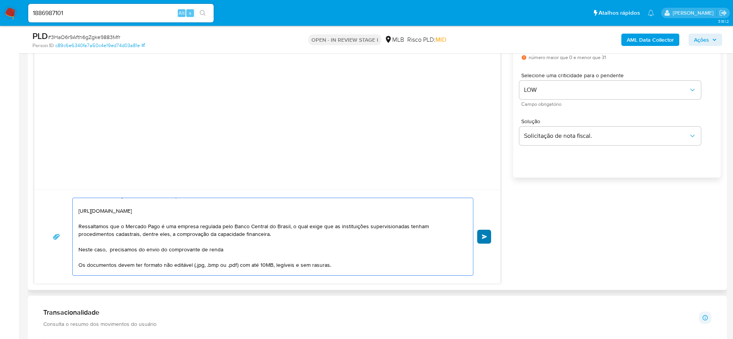
type textarea "Olá! Estamos realizando uma verificação adicional de segurança em contas de usu…"
click at [484, 236] on span "common.send" at bounding box center [484, 236] width 5 height 5
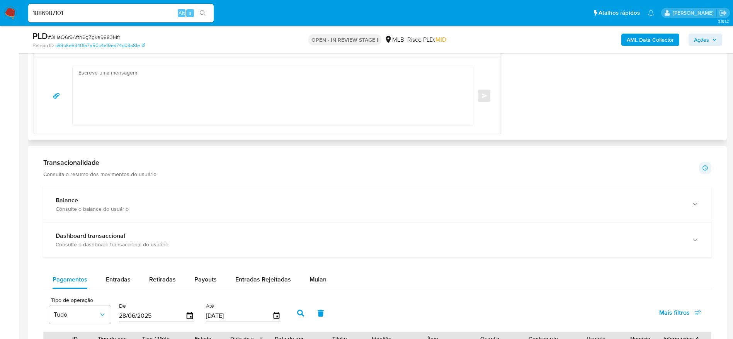
scroll to position [348, 0]
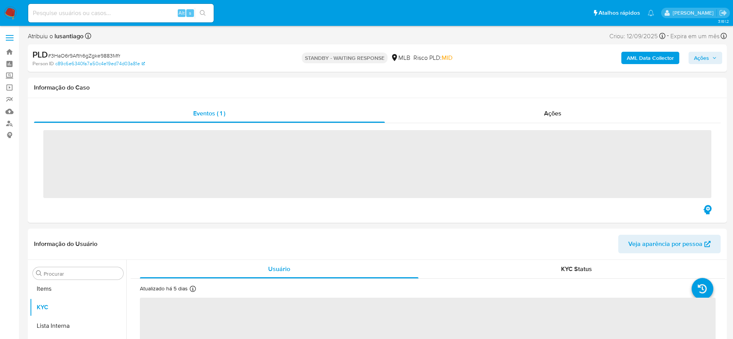
scroll to position [401, 0]
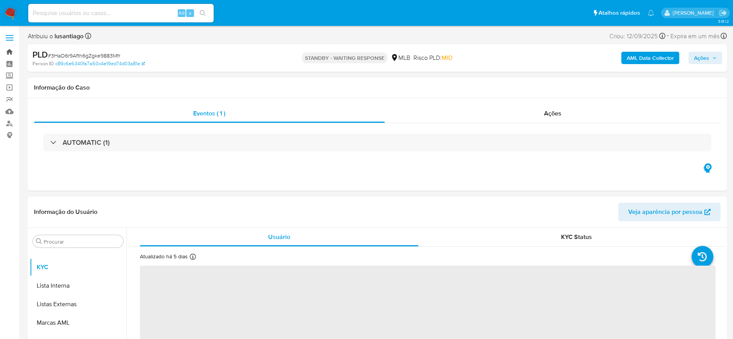
click at [10, 48] on link "Bandeja" at bounding box center [46, 52] width 92 height 12
select select "10"
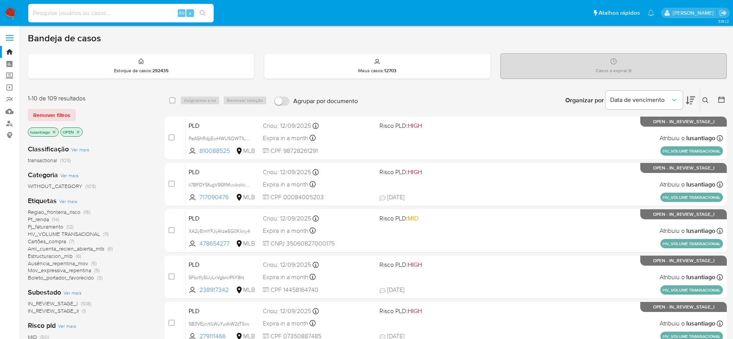
click at [123, 9] on input at bounding box center [120, 13] width 185 height 10
paste input "98526801"
type input "98526801"
click at [203, 12] on icon "search-icon" at bounding box center [203, 13] width 6 height 6
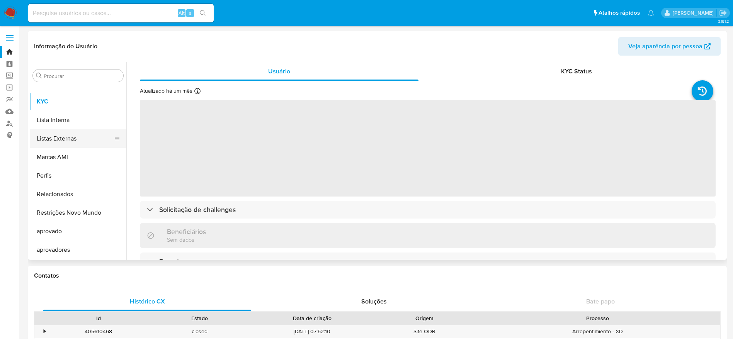
select select "10"
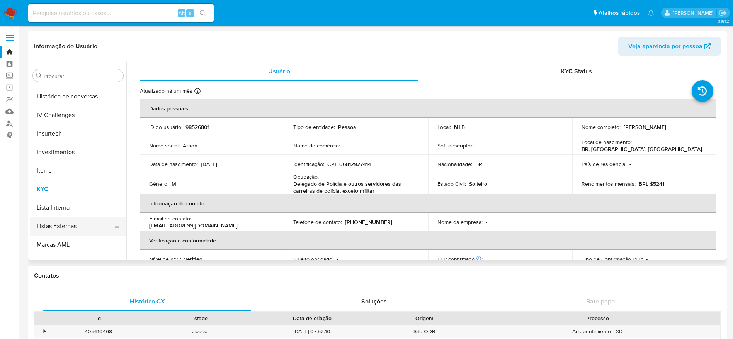
scroll to position [285, 0]
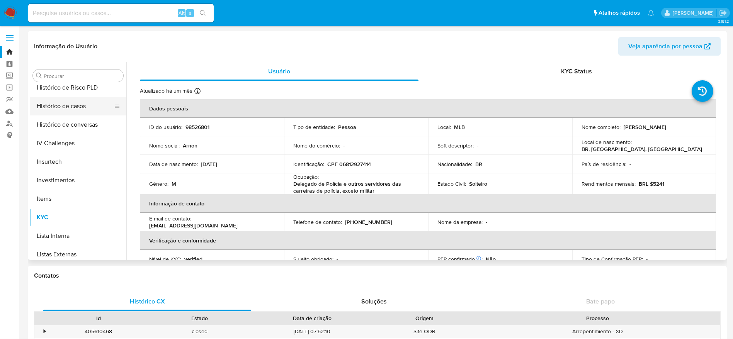
click at [65, 108] on button "Histórico de casos" at bounding box center [75, 106] width 90 height 19
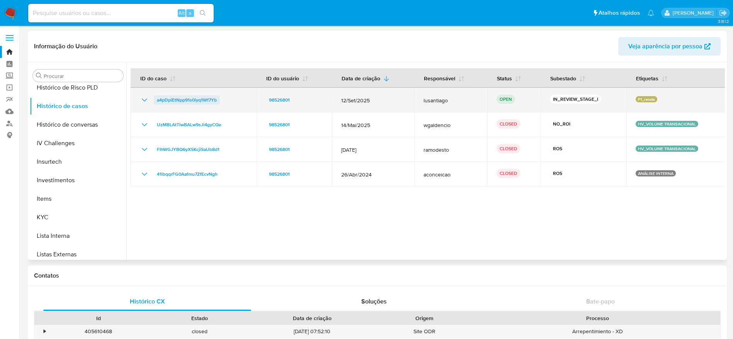
click at [196, 98] on span "a4pDpiEtNpp91s0iyq1Wf7Yb" at bounding box center [187, 99] width 60 height 9
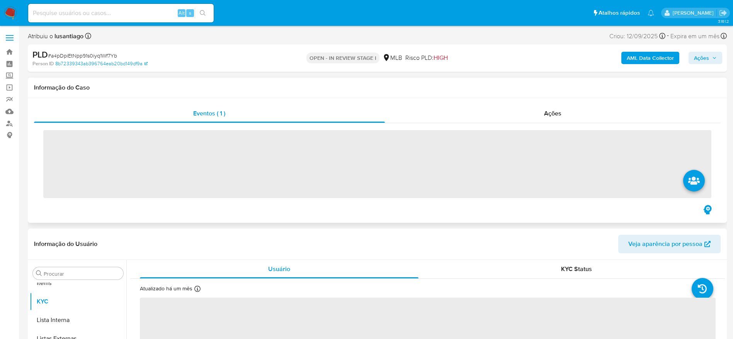
scroll to position [401, 0]
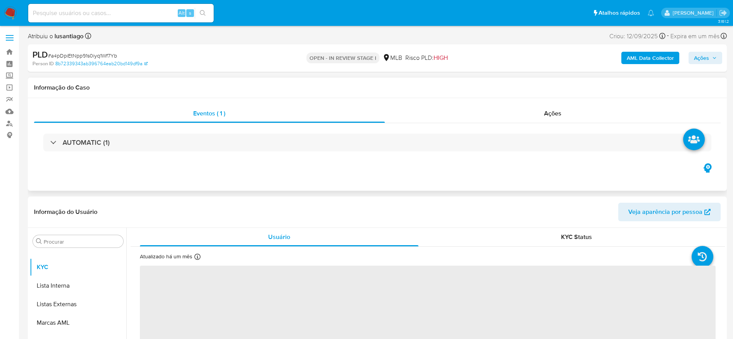
select select "10"
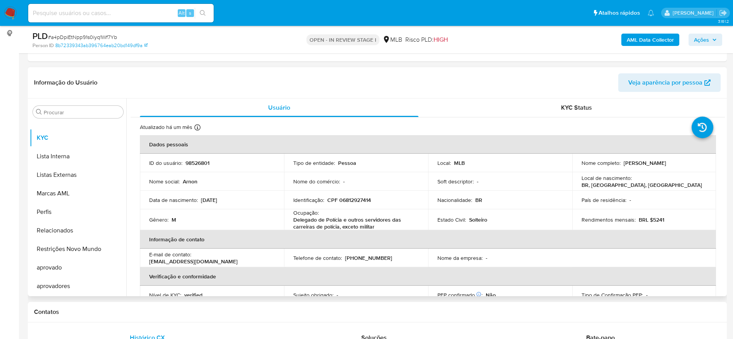
scroll to position [116, 0]
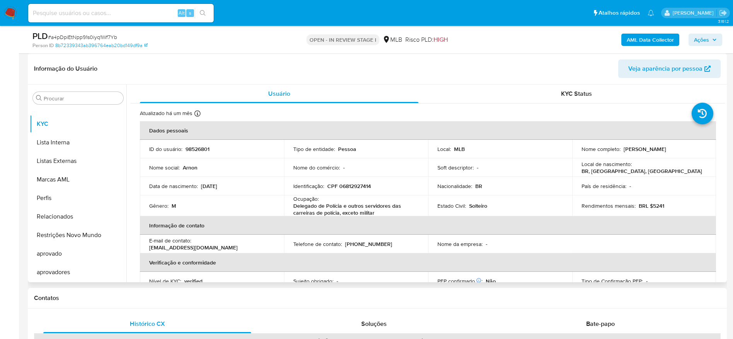
click at [348, 186] on p "CPF 06812927414" at bounding box center [349, 186] width 44 height 7
copy p "06812927414"
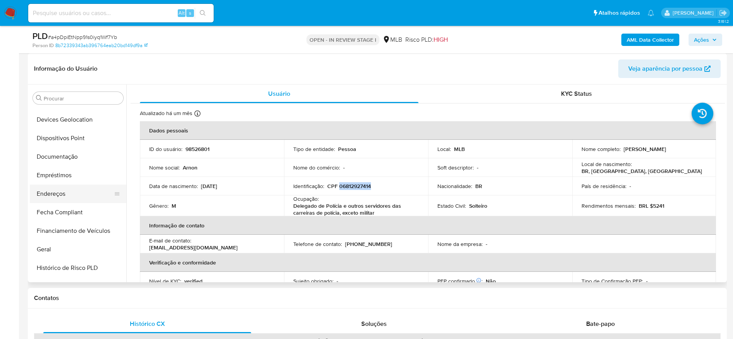
scroll to position [111, 0]
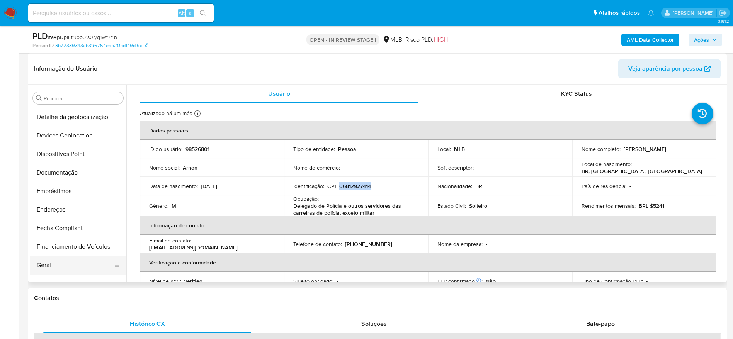
click at [57, 265] on button "Geral" at bounding box center [75, 265] width 90 height 19
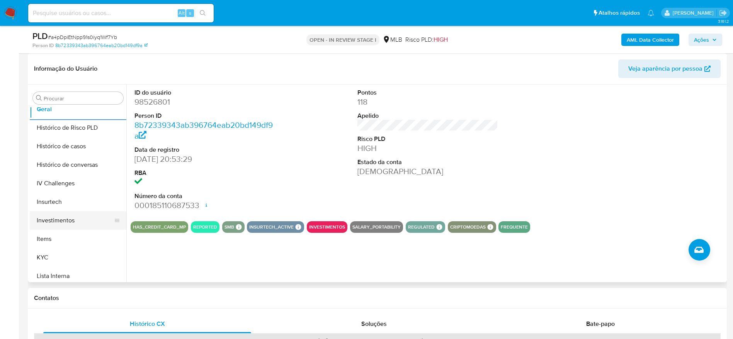
scroll to position [285, 0]
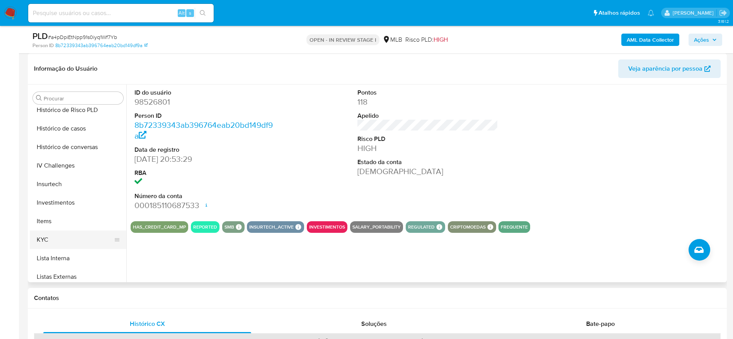
click at [46, 239] on button "KYC" at bounding box center [75, 240] width 90 height 19
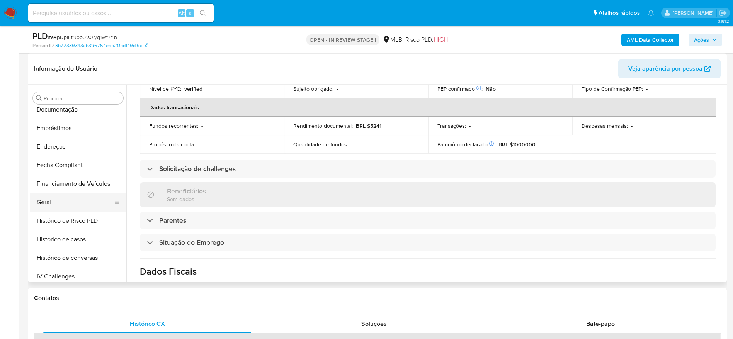
scroll to position [169, 0]
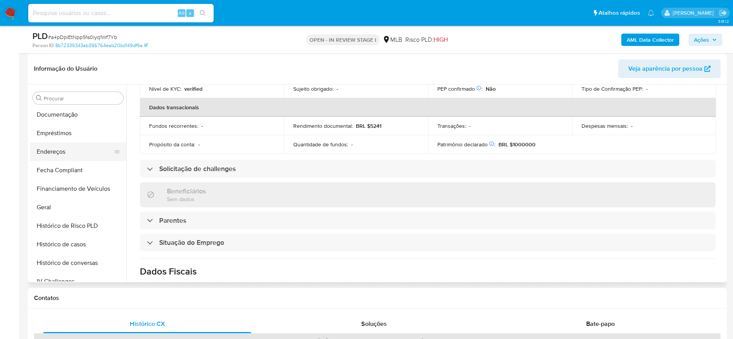
click at [61, 147] on button "Endereços" at bounding box center [75, 152] width 90 height 19
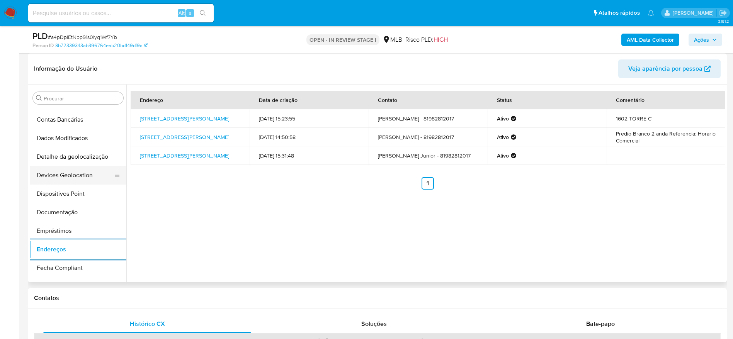
scroll to position [53, 0]
click at [85, 172] on button "Detalhe da geolocalização" at bounding box center [75, 175] width 90 height 19
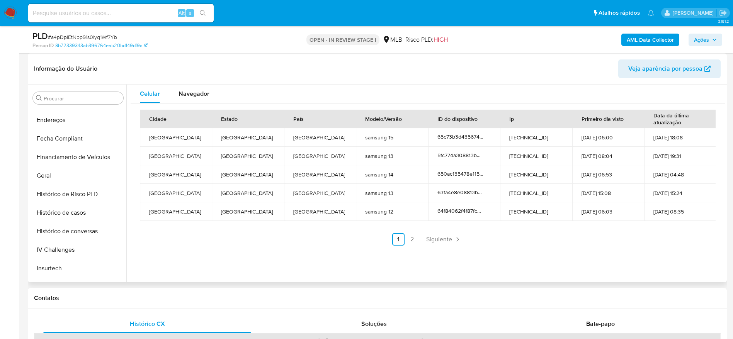
scroll to position [401, 0]
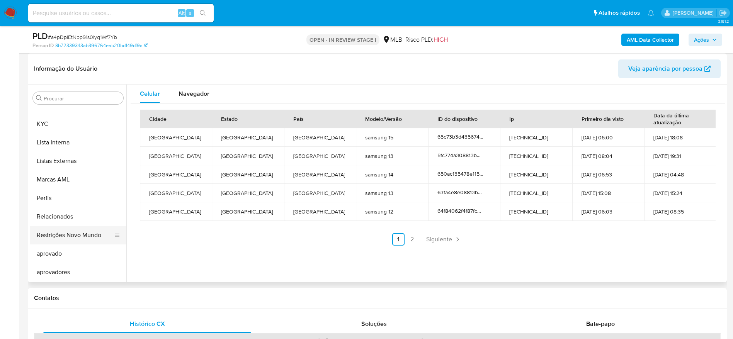
click at [69, 235] on button "Restrições Novo Mundo" at bounding box center [75, 235] width 90 height 19
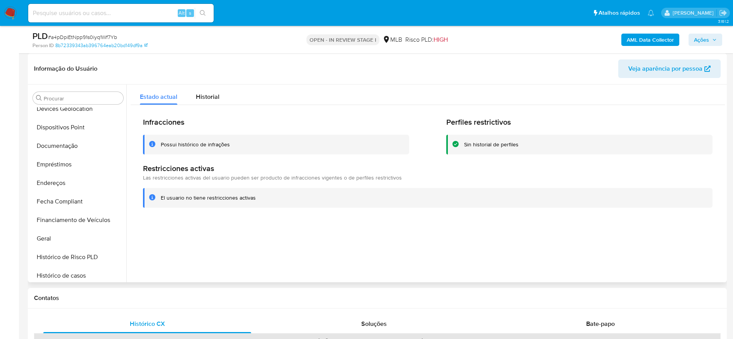
scroll to position [111, 0]
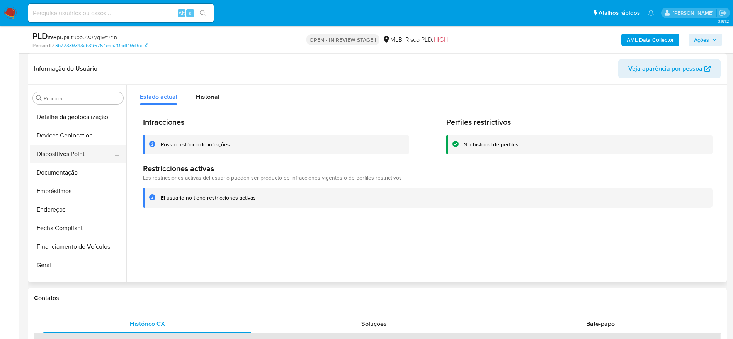
click at [71, 149] on button "Dispositivos Point" at bounding box center [75, 154] width 90 height 19
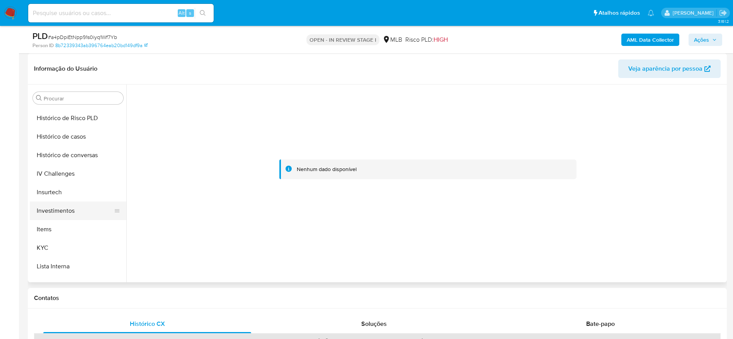
scroll to position [285, 0]
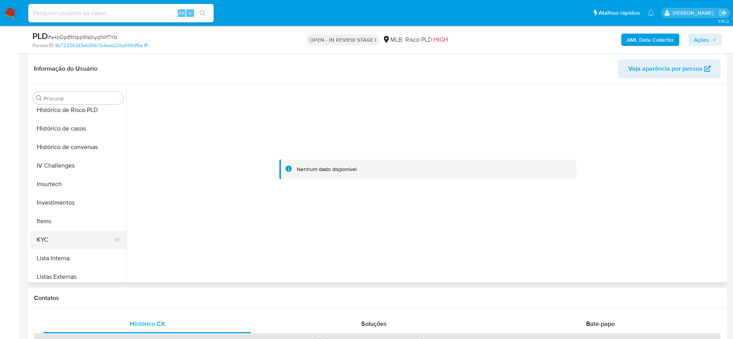
click at [49, 238] on button "KYC" at bounding box center [75, 240] width 90 height 19
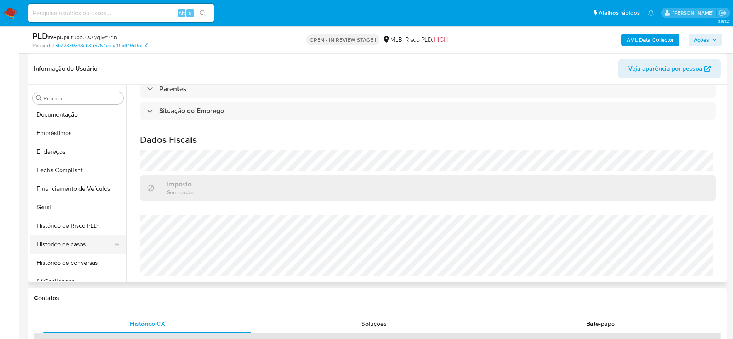
scroll to position [111, 0]
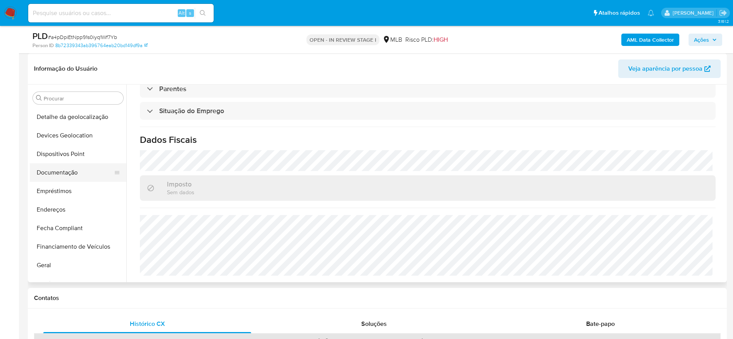
click at [71, 179] on button "Documentação" at bounding box center [75, 172] width 90 height 19
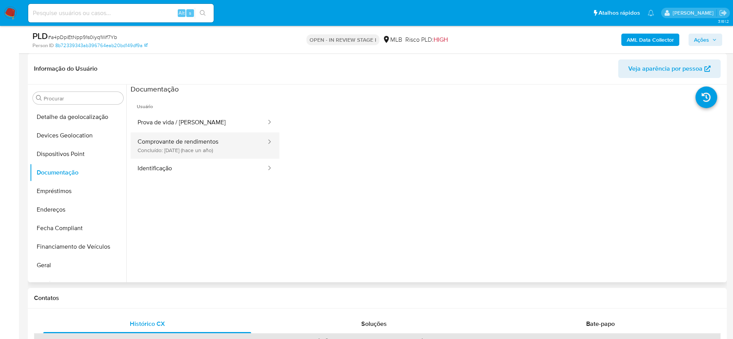
click at [212, 146] on button "Comprovante de rendimentos Concluído: 13/05/2024 (hace un año)" at bounding box center [199, 145] width 136 height 26
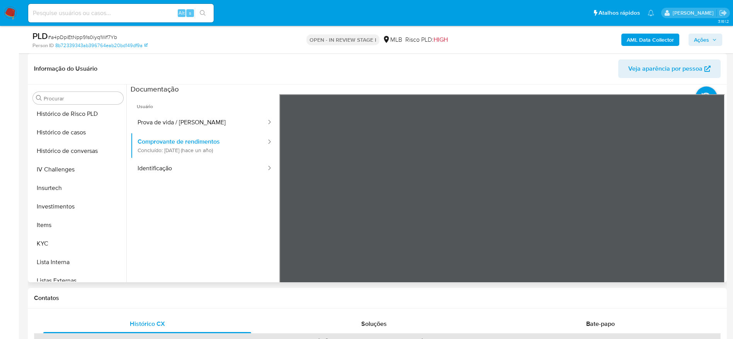
scroll to position [285, 0]
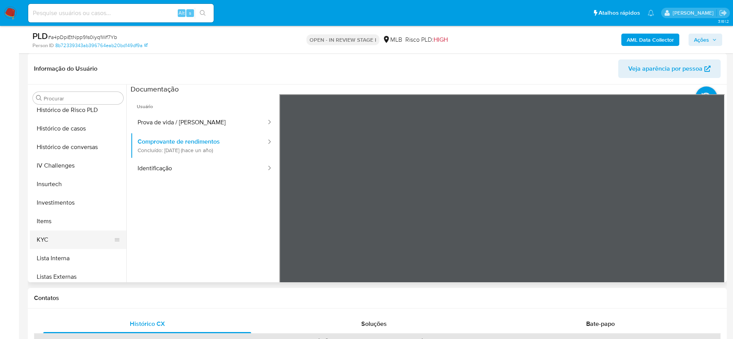
click at [57, 234] on button "KYC" at bounding box center [75, 240] width 90 height 19
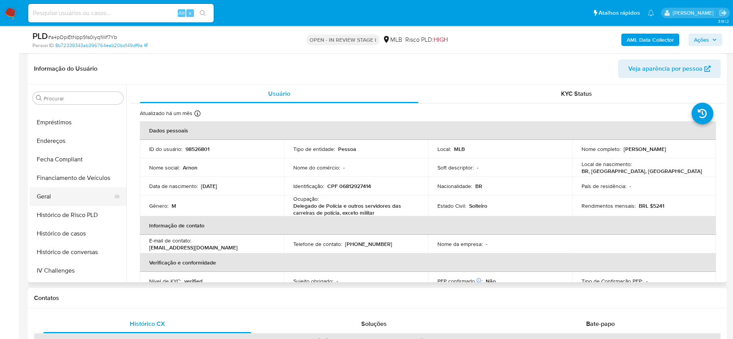
scroll to position [169, 0]
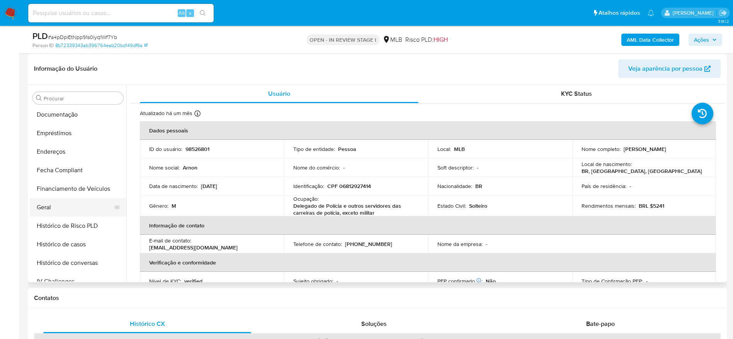
click at [55, 205] on button "Geral" at bounding box center [75, 207] width 90 height 19
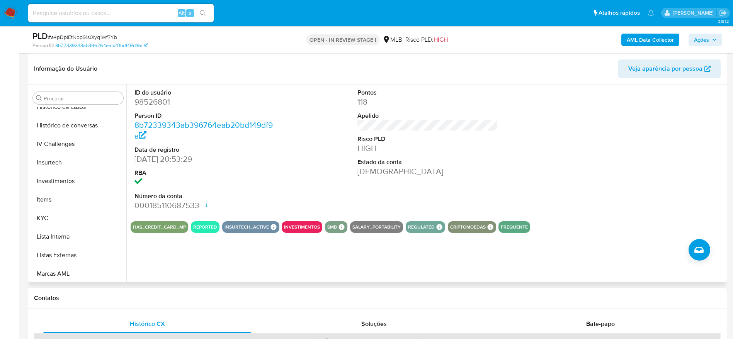
scroll to position [343, 0]
click at [65, 178] on button "KYC" at bounding box center [75, 182] width 90 height 19
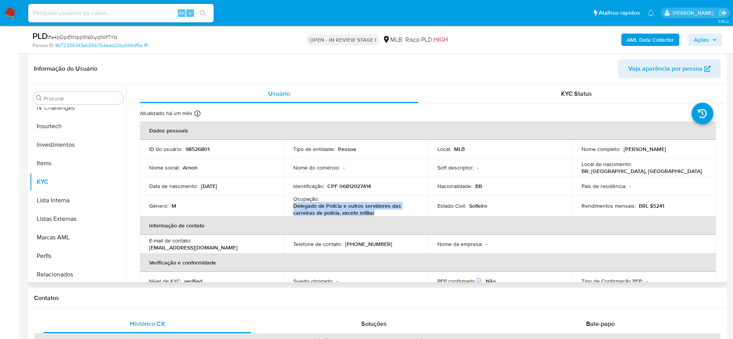
drag, startPoint x: 378, startPoint y: 214, endPoint x: 292, endPoint y: 206, distance: 86.1
click at [293, 206] on p "Delegado de Polícia e outros servidores das carreiras de polícia, exceto militar" at bounding box center [354, 209] width 122 height 14
copy p "Delegado de Polícia e outros servidores das carreiras de polícia, exceto militar"
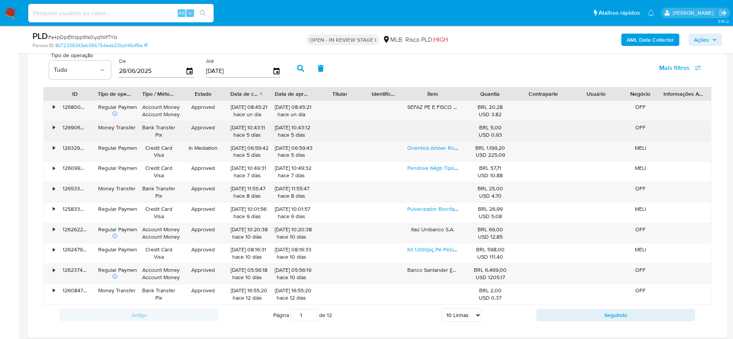
scroll to position [695, 0]
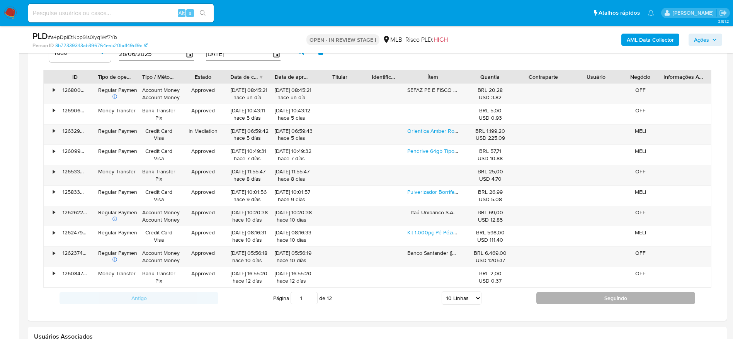
click at [576, 297] on button "Seguindo" at bounding box center [615, 298] width 159 height 12
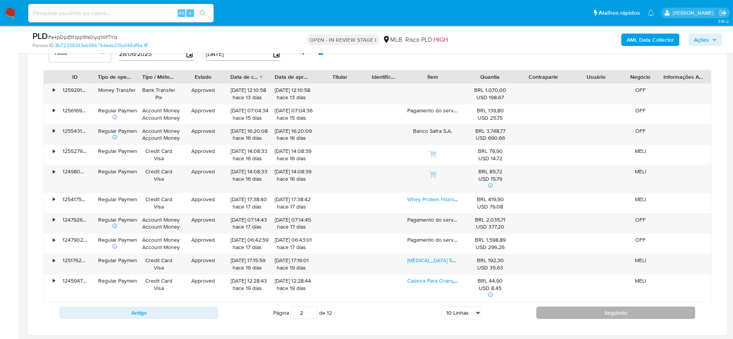
click at [557, 309] on button "Seguindo" at bounding box center [615, 313] width 159 height 12
type input "3"
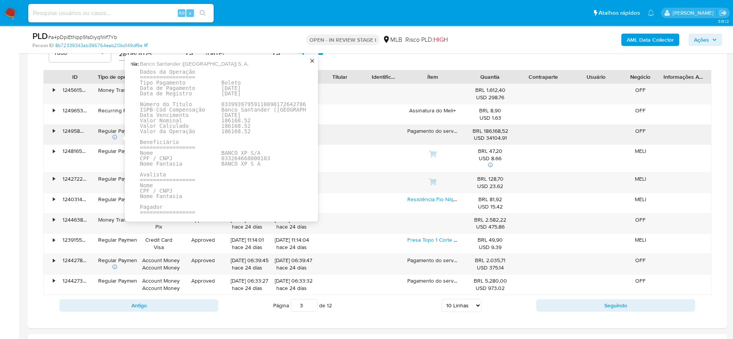
scroll to position [0, 48]
click at [238, 157] on pre "Dados da Operação ================= Tipo Pagamento Boleto Data de Pagamento 05/…" at bounding box center [254, 166] width 234 height 195
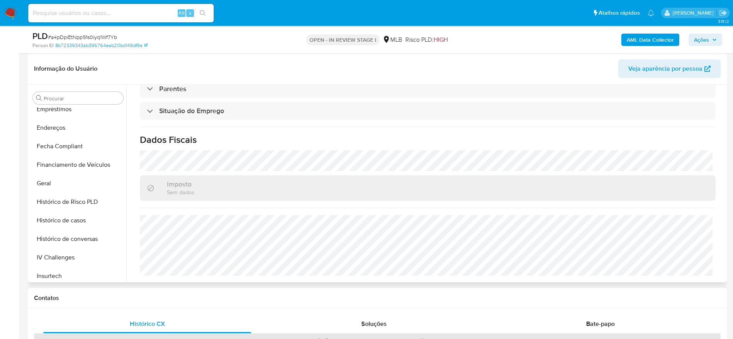
scroll to position [169, 0]
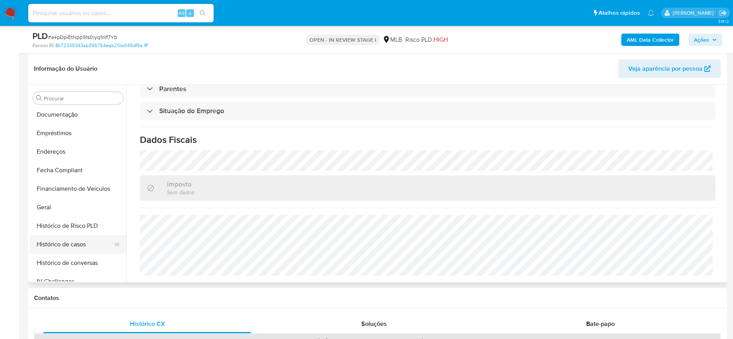
click at [78, 243] on button "Histórico de casos" at bounding box center [75, 244] width 90 height 19
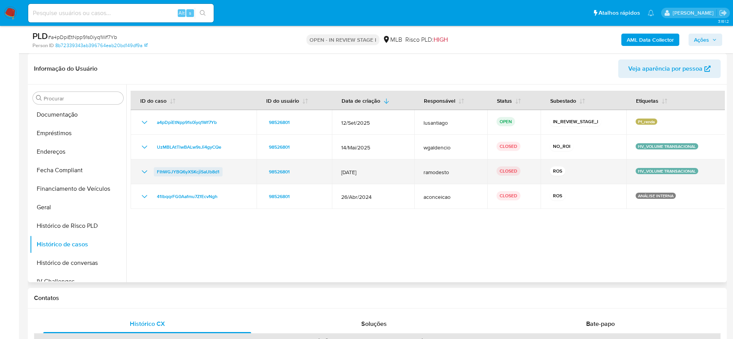
click at [208, 172] on span "FIhWGJYBQ6yXSKcjiSaUb8d1" at bounding box center [188, 171] width 63 height 9
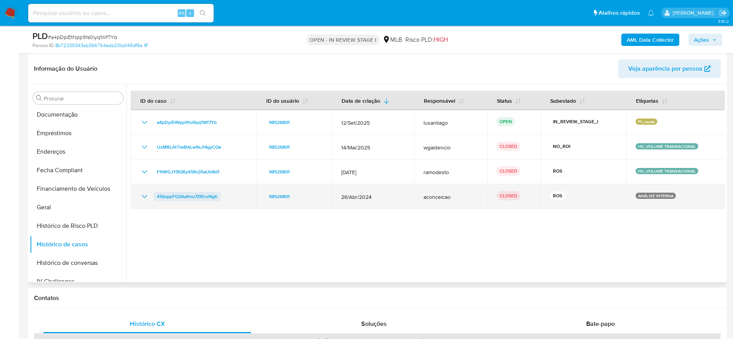
click at [192, 193] on span "41lbqqrFG0Aafmu7ZfEcvNgh" at bounding box center [187, 196] width 61 height 9
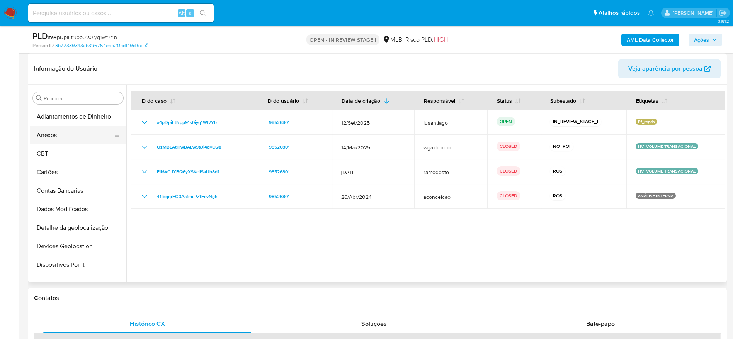
click at [61, 136] on button "Anexos" at bounding box center [75, 135] width 90 height 19
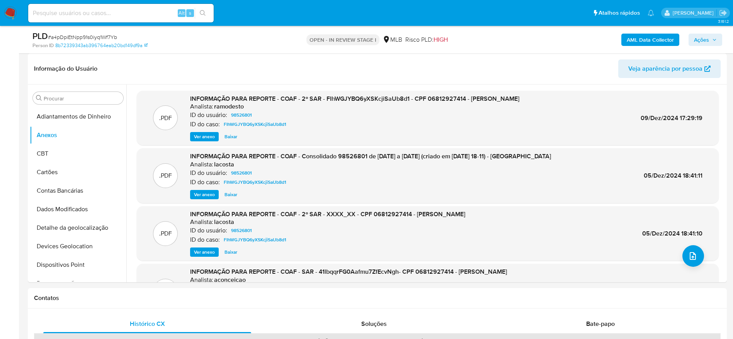
click at [708, 39] on span "Ações" at bounding box center [701, 40] width 15 height 12
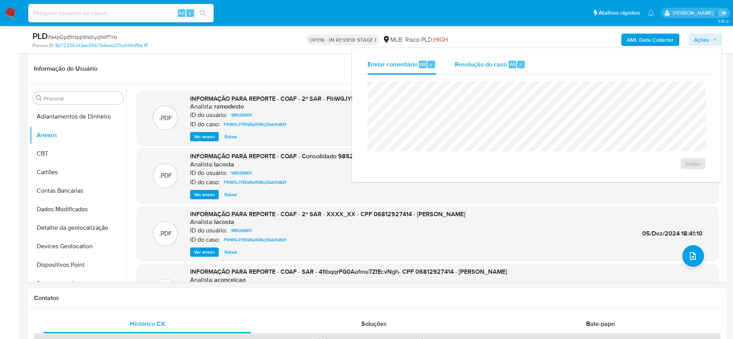
click at [483, 63] on span "Resolução do caso" at bounding box center [481, 63] width 52 height 9
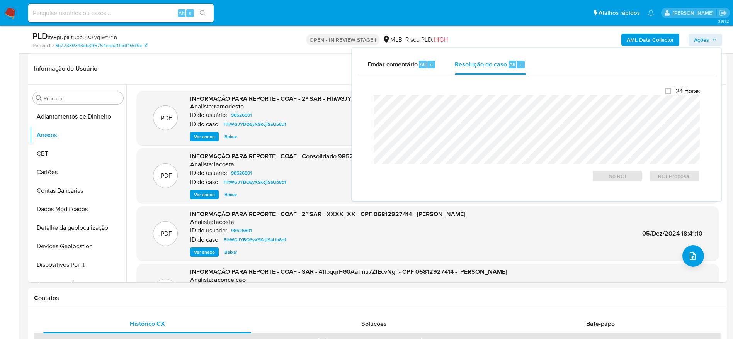
click at [647, 37] on b "AML Data Collector" at bounding box center [649, 40] width 47 height 12
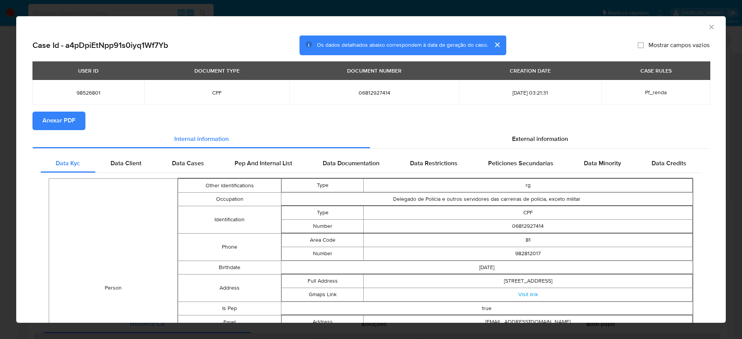
click at [67, 118] on span "Anexar PDF" at bounding box center [58, 120] width 33 height 17
click at [707, 26] on icon "Fechar a janela" at bounding box center [711, 27] width 8 height 8
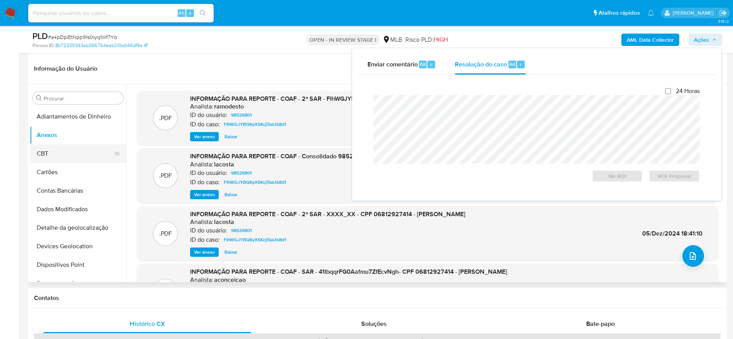
click at [70, 153] on button "CBT" at bounding box center [75, 153] width 90 height 19
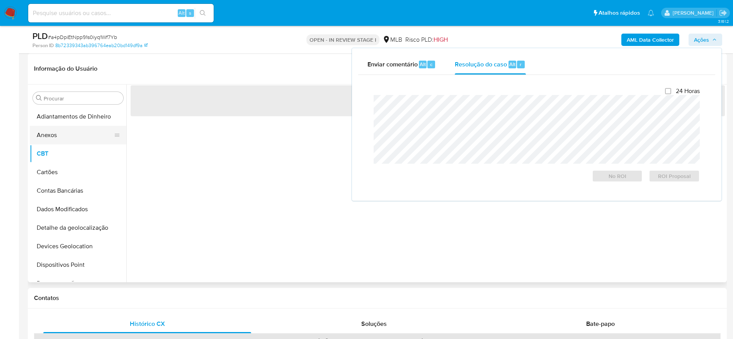
click at [71, 139] on button "Anexos" at bounding box center [75, 135] width 90 height 19
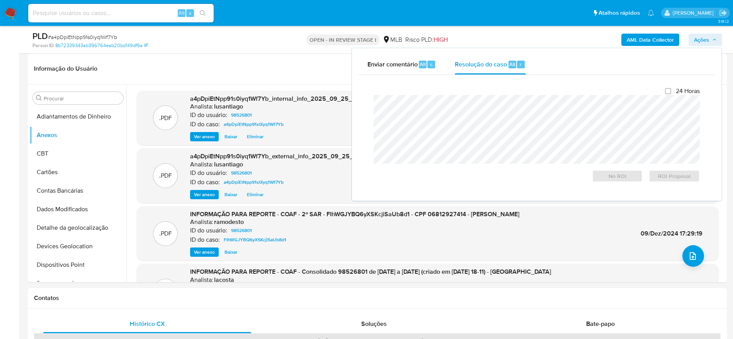
click at [706, 41] on span "Ações" at bounding box center [701, 40] width 15 height 12
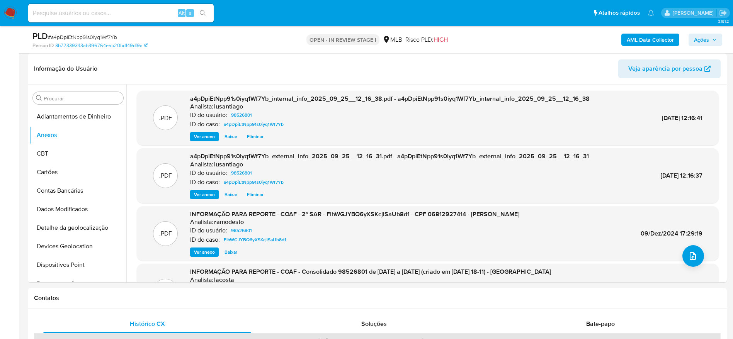
click at [704, 39] on span "Ações" at bounding box center [701, 40] width 15 height 12
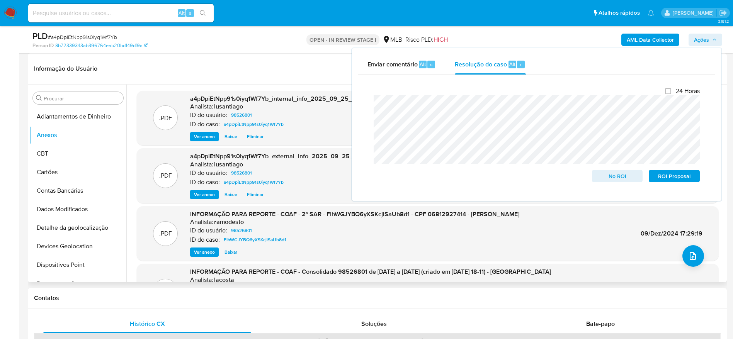
click at [239, 62] on header "Informação do Usuário Veja aparência por pessoa" at bounding box center [377, 68] width 686 height 19
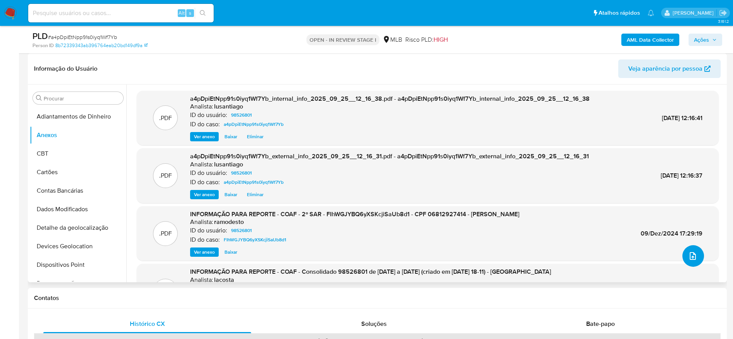
click at [682, 252] on button "upload-file" at bounding box center [693, 256] width 22 height 22
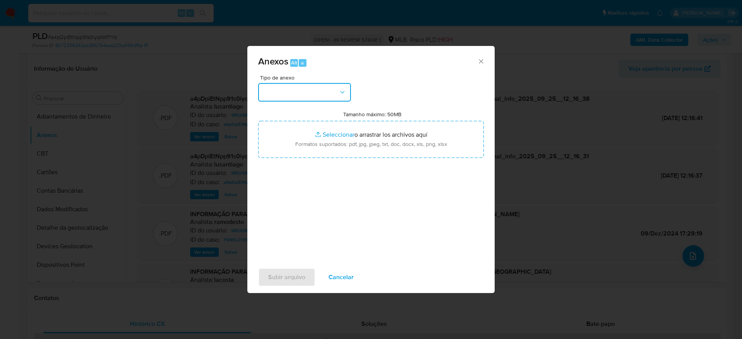
click at [303, 97] on button "button" at bounding box center [304, 92] width 93 height 19
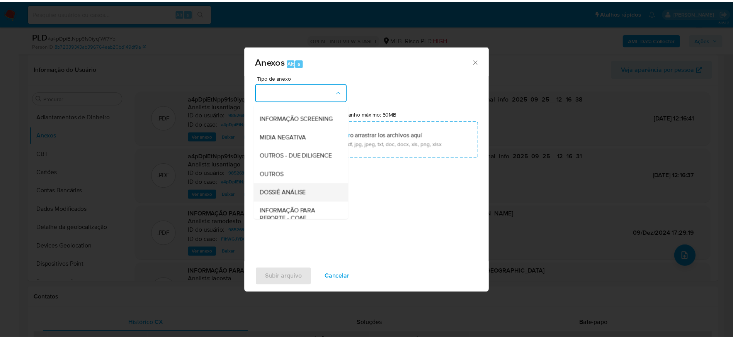
scroll to position [119, 0]
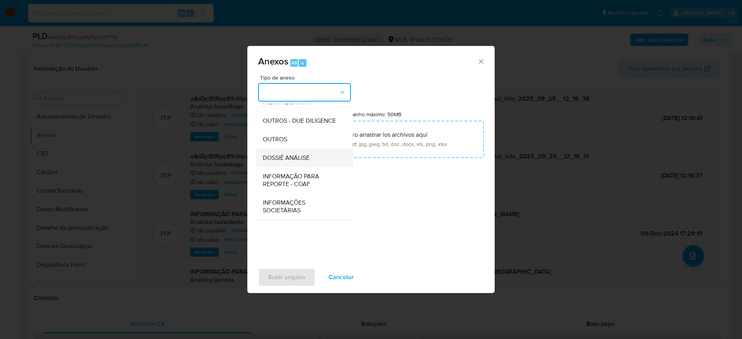
click at [291, 157] on span "DOSSIÊ ANÁLISE" at bounding box center [286, 158] width 47 height 8
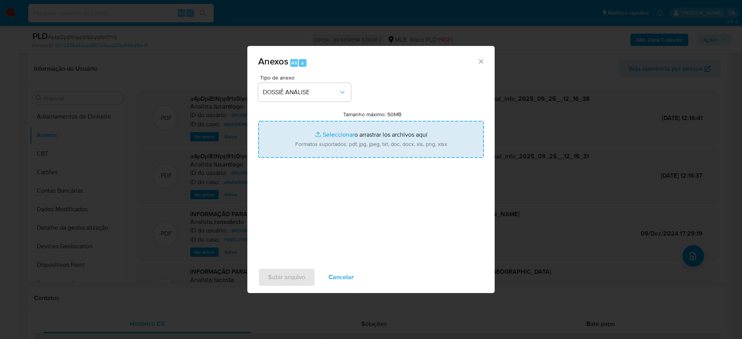
type input "C:\fakepath\3° SAR - (XXXXX) - CPF 06812927414 - JOSE ARNON CARDOSO SILVA JUNIO…"
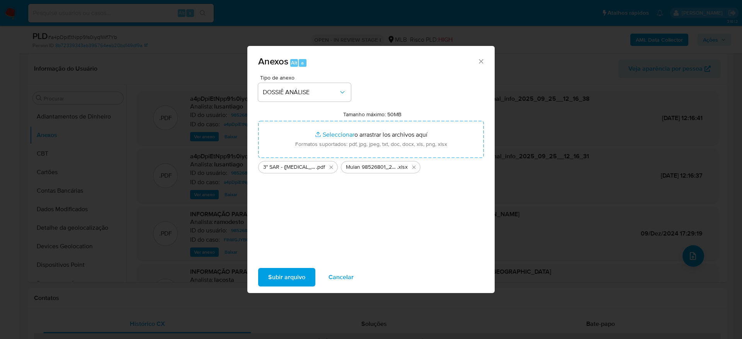
click at [280, 277] on span "Subir arquivo" at bounding box center [286, 277] width 37 height 17
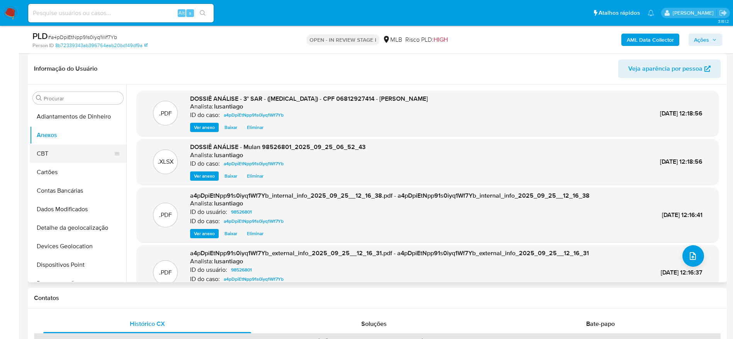
click at [60, 160] on button "CBT" at bounding box center [75, 153] width 90 height 19
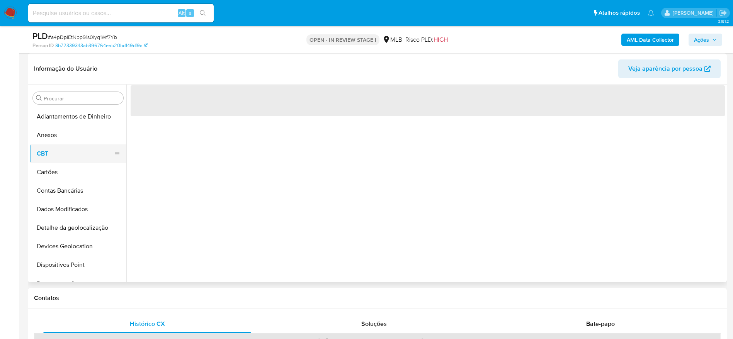
click at [61, 147] on button "CBT" at bounding box center [75, 153] width 90 height 19
click at [61, 137] on button "Anexos" at bounding box center [75, 135] width 90 height 19
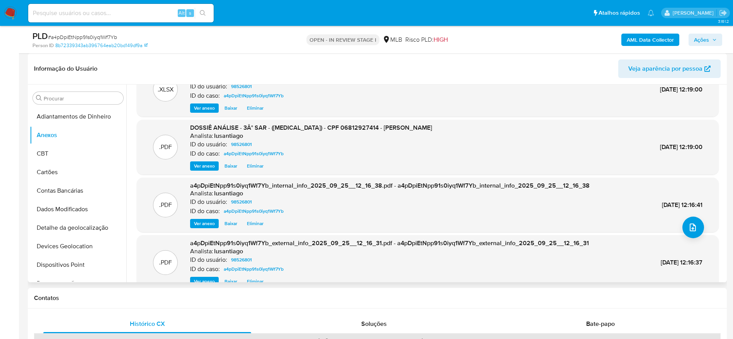
scroll to position [0, 0]
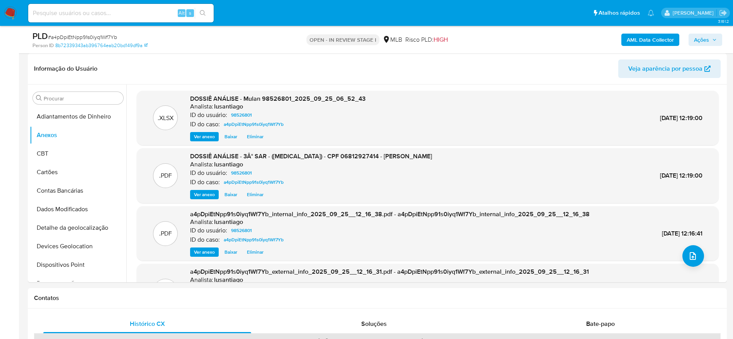
click at [706, 39] on span "Ações" at bounding box center [701, 40] width 15 height 12
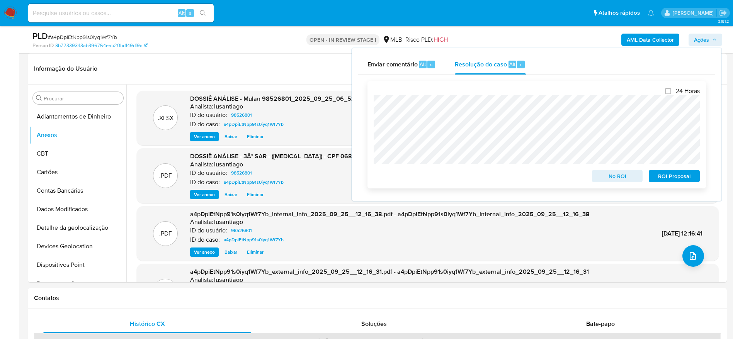
click at [679, 178] on span "ROI Proposal" at bounding box center [674, 176] width 40 height 11
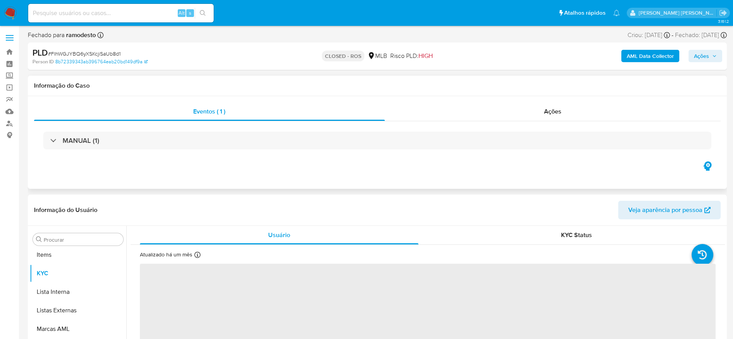
select select "10"
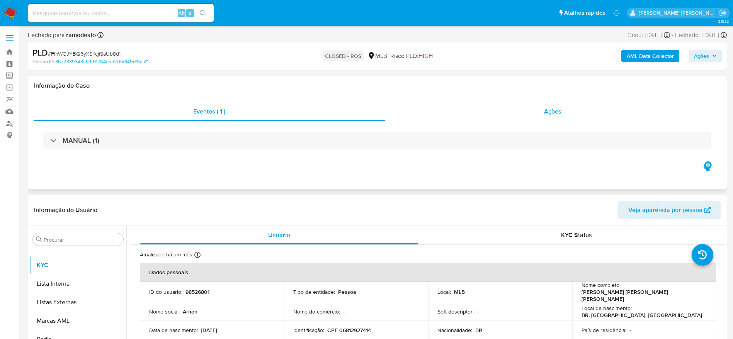
click at [526, 105] on div "Ações" at bounding box center [553, 111] width 336 height 19
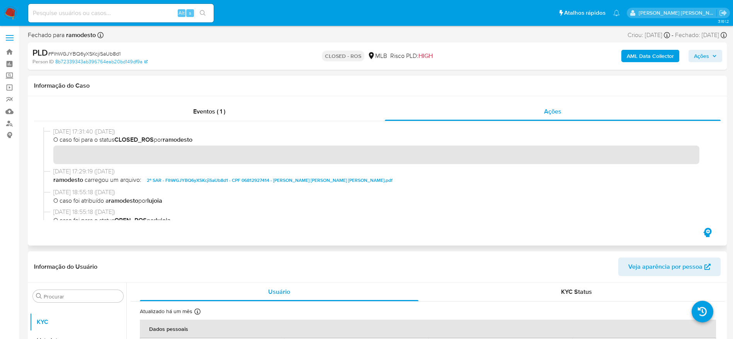
drag, startPoint x: 56, startPoint y: 130, endPoint x: 84, endPoint y: 132, distance: 28.3
click at [84, 132] on span "[DATE] 17:31:40 ([DATE])" at bounding box center [380, 131] width 655 height 8
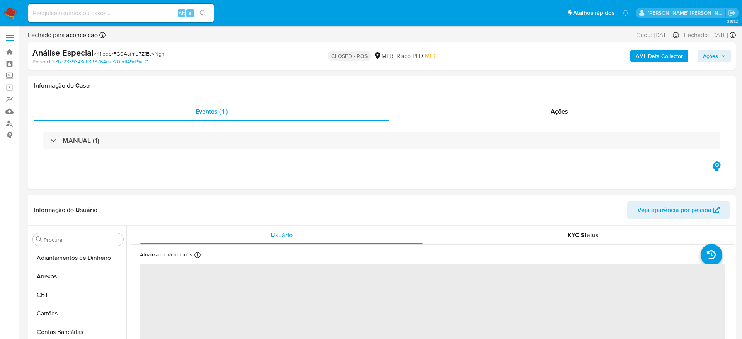
select select "10"
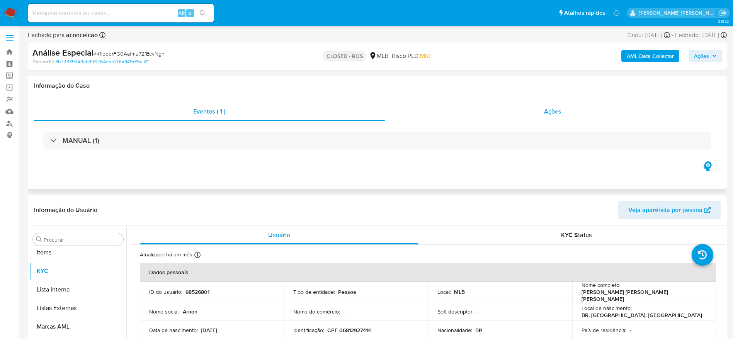
scroll to position [401, 0]
click at [497, 115] on div "Ações" at bounding box center [553, 111] width 336 height 19
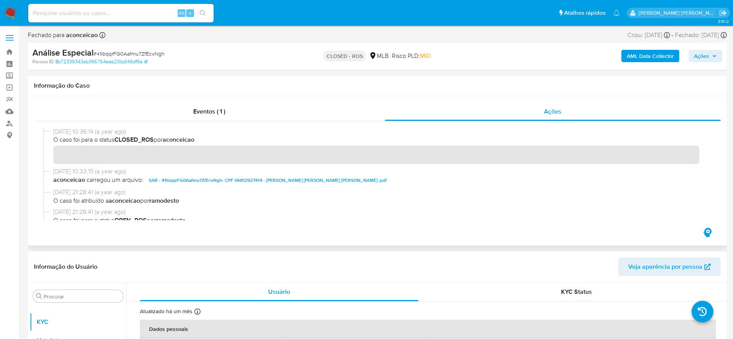
drag, startPoint x: 52, startPoint y: 133, endPoint x: 83, endPoint y: 135, distance: 31.7
click at [83, 135] on div "[DATE] 10:36:14 (a year ago) O caso foi para o status CLOSED_ROS por aconceicao" at bounding box center [377, 147] width 668 height 40
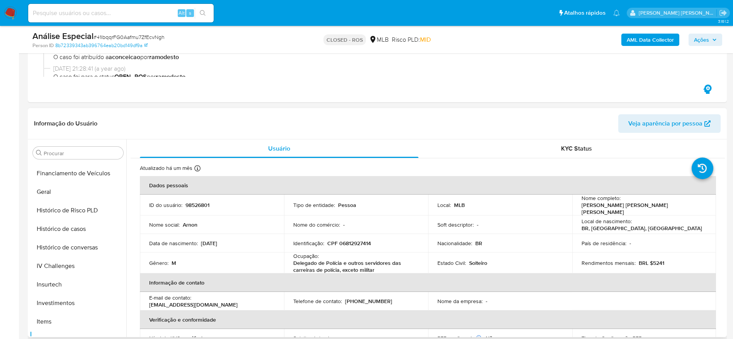
scroll to position [0, 0]
click at [61, 188] on button "Anexos" at bounding box center [75, 190] width 90 height 19
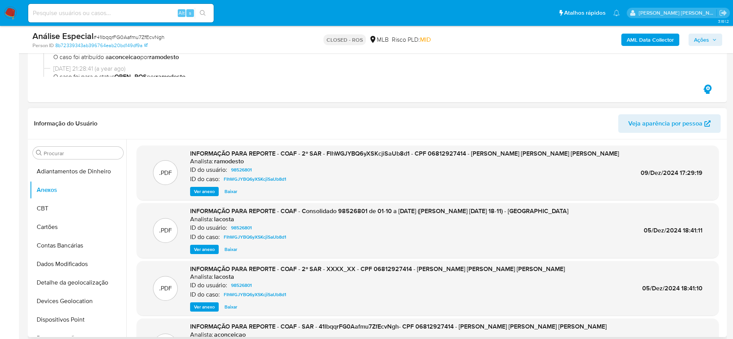
click at [207, 191] on span "Ver anexo" at bounding box center [204, 192] width 21 height 8
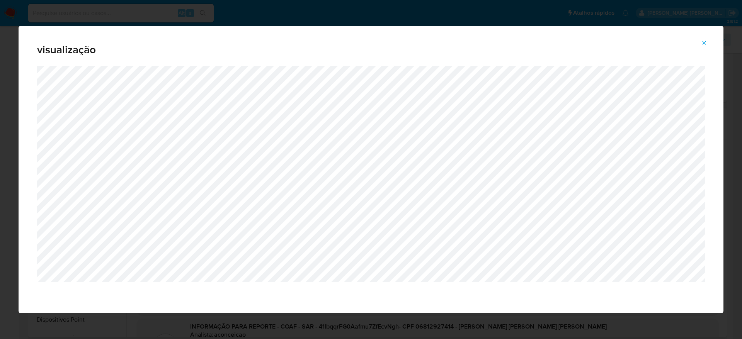
drag, startPoint x: 701, startPoint y: 41, endPoint x: 670, endPoint y: 56, distance: 34.9
click at [701, 41] on icon "Attachment preview" at bounding box center [704, 43] width 6 height 6
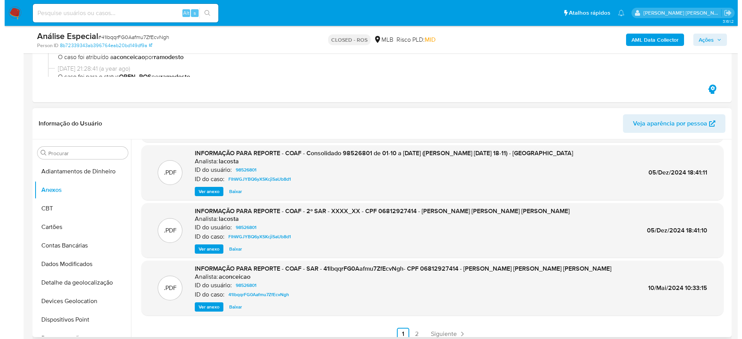
scroll to position [65, 0]
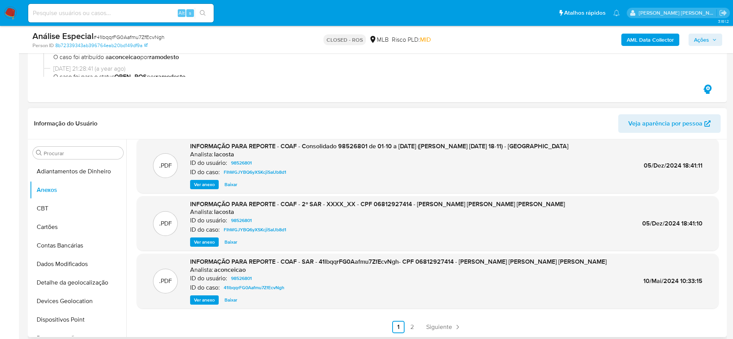
click at [203, 301] on span "Ver anexo" at bounding box center [204, 300] width 21 height 8
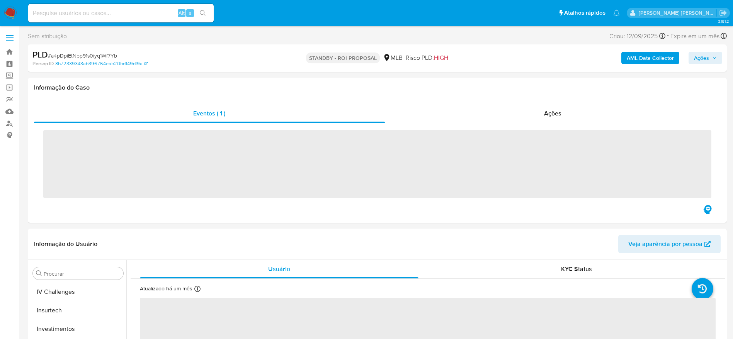
scroll to position [401, 0]
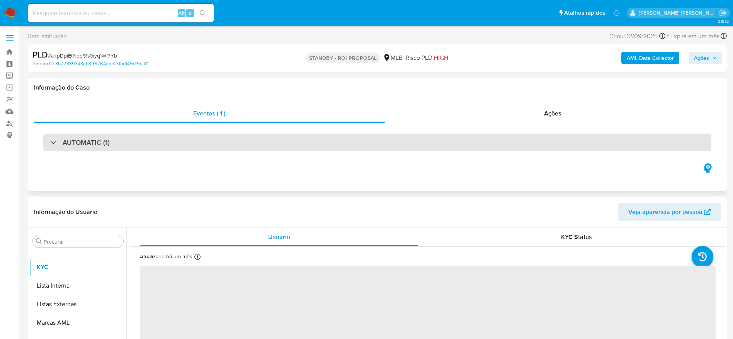
select select "10"
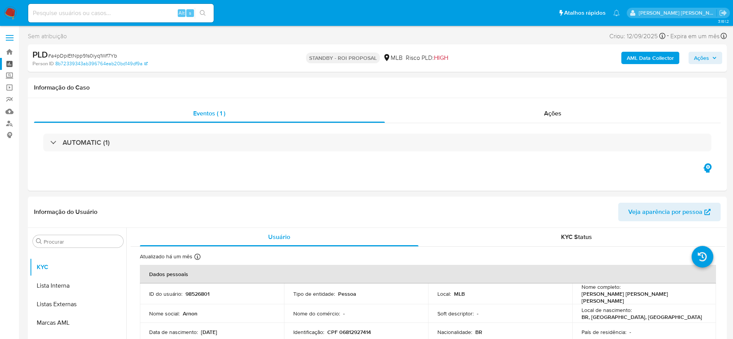
click at [10, 62] on link "Painel" at bounding box center [46, 64] width 92 height 12
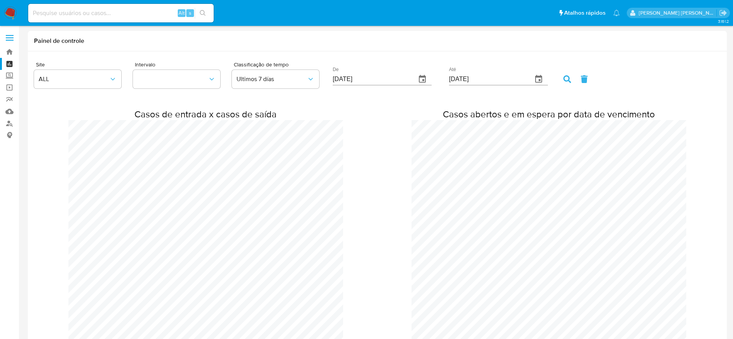
scroll to position [1493, 733]
drag, startPoint x: 112, startPoint y: 19, endPoint x: 111, endPoint y: 12, distance: 7.9
click at [111, 15] on div "Alt s" at bounding box center [120, 13] width 185 height 19
click at [111, 12] on input at bounding box center [120, 13] width 185 height 10
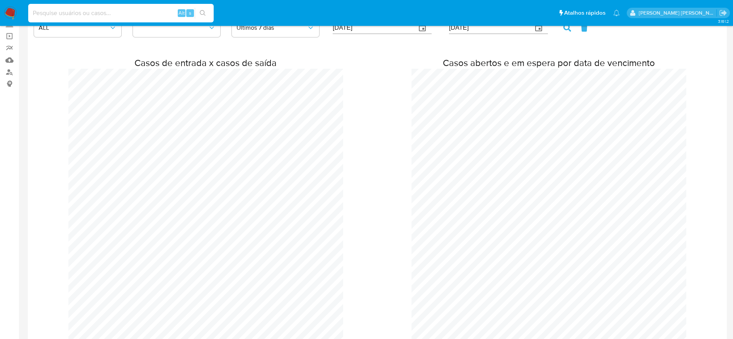
scroll to position [0, 0]
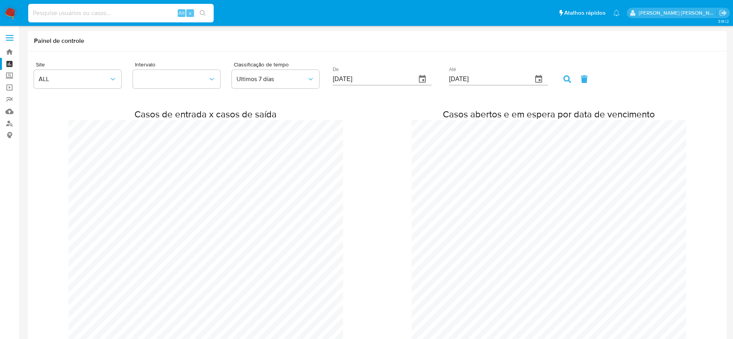
click at [110, 14] on input at bounding box center [120, 13] width 185 height 10
paste input "128423071"
type input "128423071"
click at [203, 14] on icon "search-icon" at bounding box center [203, 13] width 6 height 6
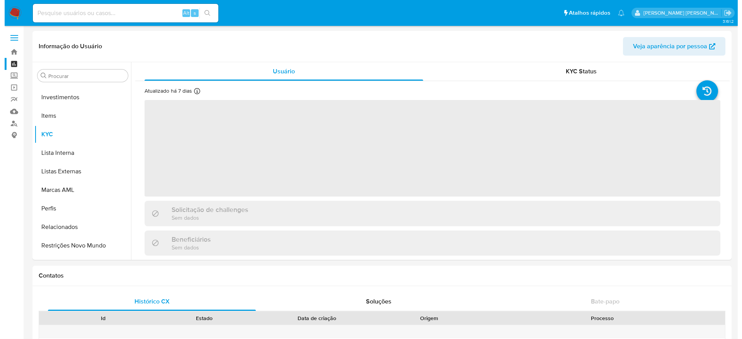
scroll to position [401, 0]
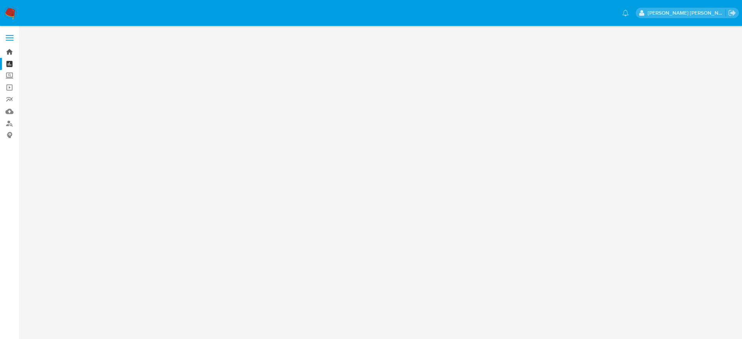
click at [8, 53] on link "Bandeja" at bounding box center [46, 52] width 92 height 12
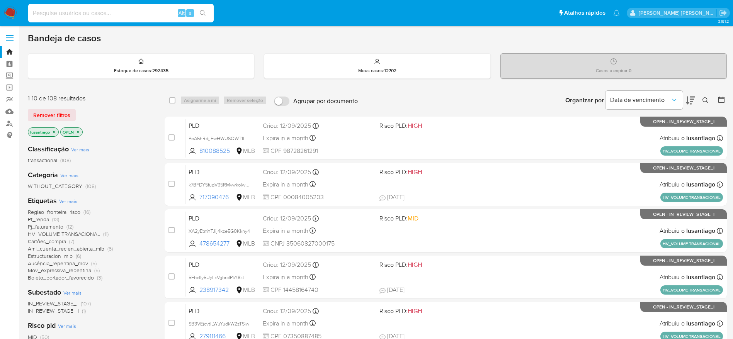
click at [90, 13] on input at bounding box center [120, 13] width 185 height 10
paste input "128423071"
type input "128423071"
click at [205, 12] on icon "search-icon" at bounding box center [203, 13] width 6 height 6
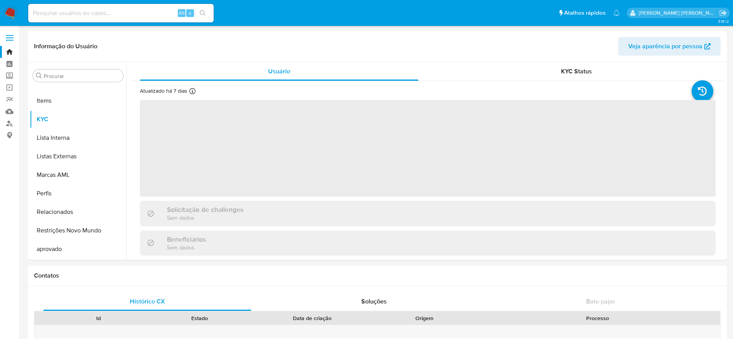
scroll to position [401, 0]
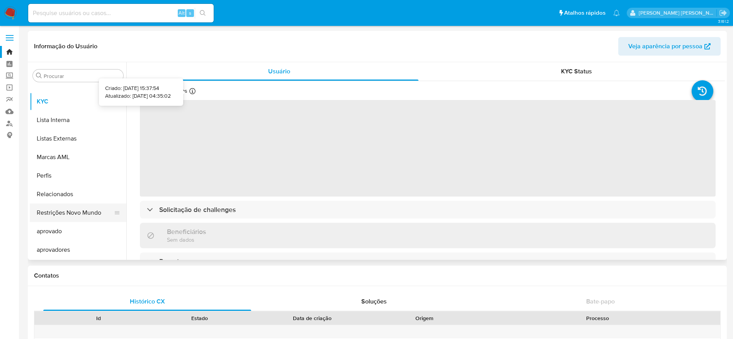
select select "10"
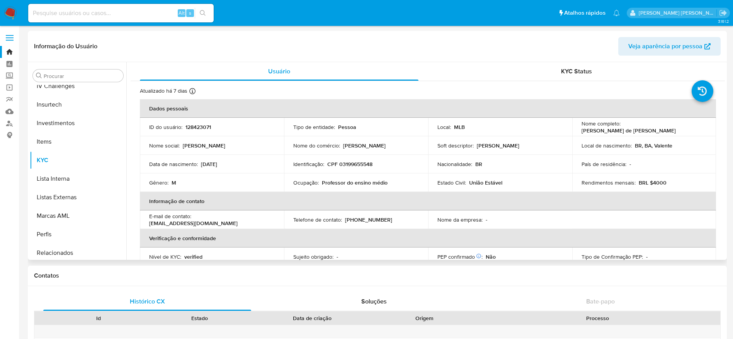
scroll to position [285, 0]
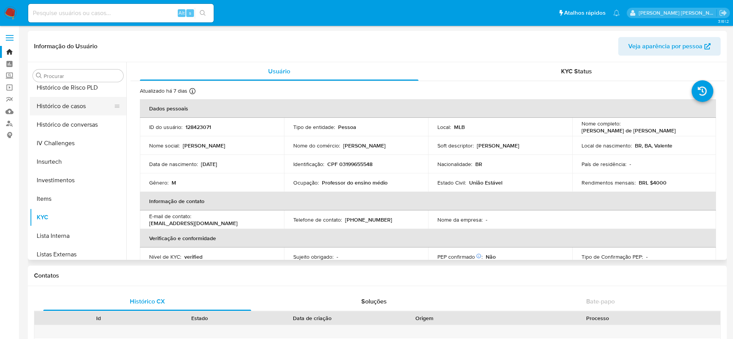
click at [72, 107] on button "Histórico de casos" at bounding box center [75, 106] width 90 height 19
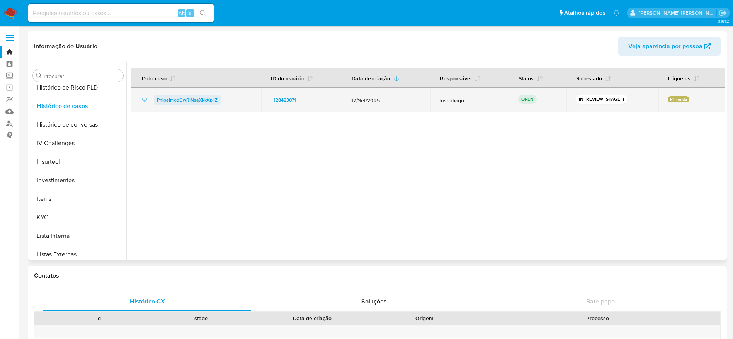
click at [194, 98] on span "PnjpelmodGwRINseXkkXpijZ" at bounding box center [187, 99] width 61 height 9
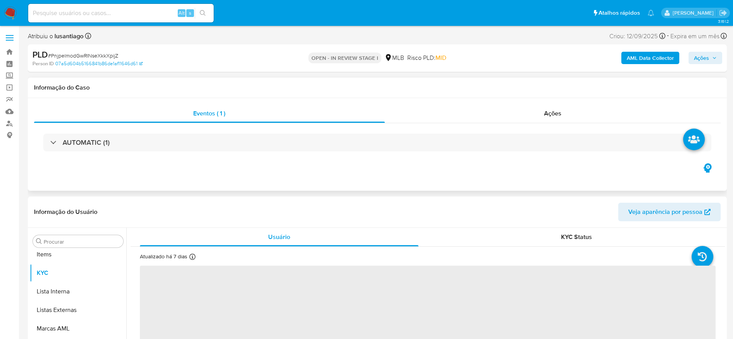
scroll to position [401, 0]
select select "10"
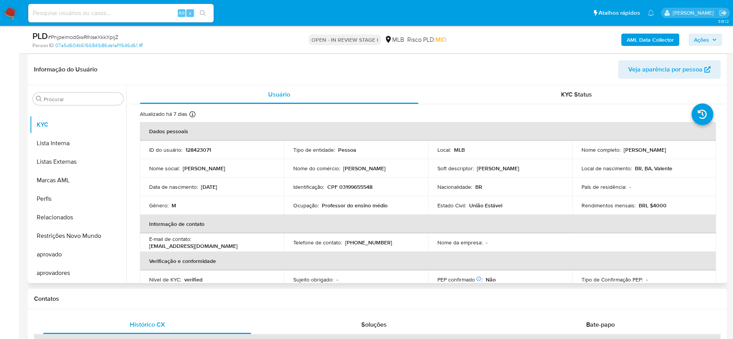
scroll to position [116, 0]
click at [348, 187] on p "CPF 03199655548" at bounding box center [349, 186] width 45 height 7
copy p "03199655548"
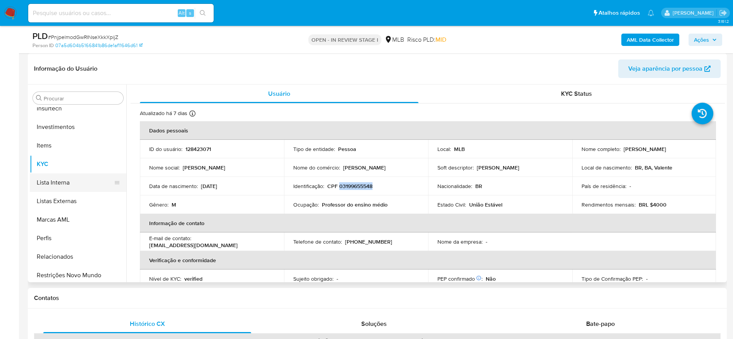
scroll to position [285, 0]
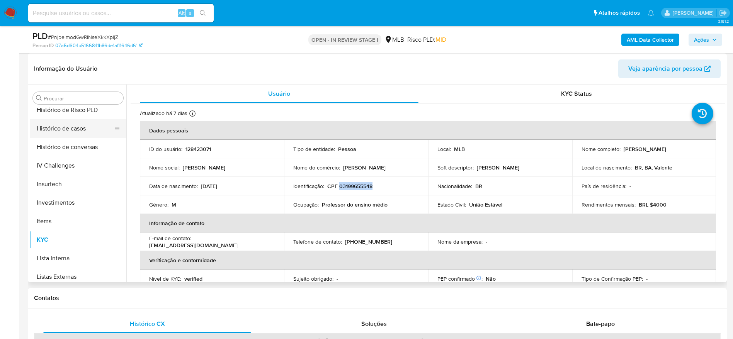
click at [79, 123] on button "Histórico de casos" at bounding box center [75, 128] width 90 height 19
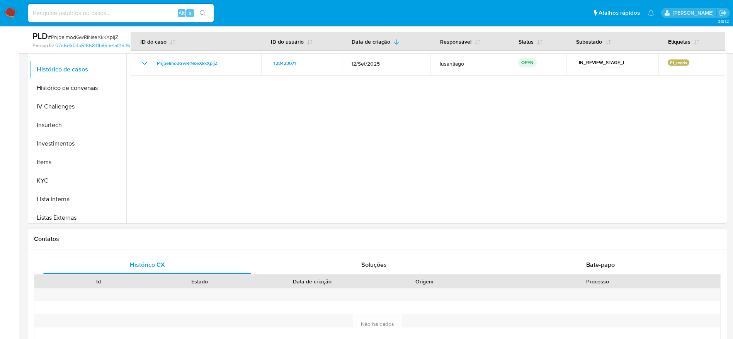
scroll to position [232, 0]
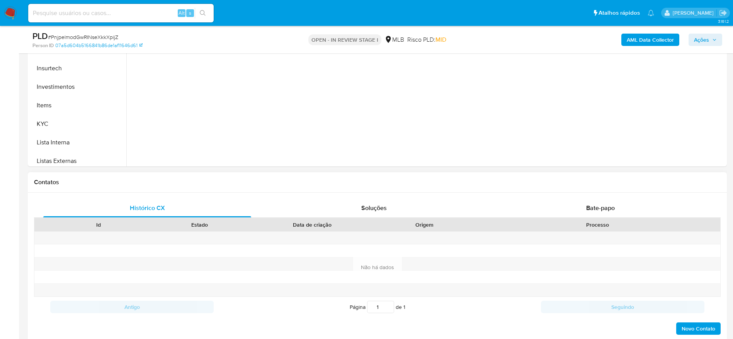
click at [592, 197] on div "Histórico CX Soluções Bate-papo Id Estado Data de criação Origem Processo Antig…" at bounding box center [377, 267] width 699 height 149
click at [589, 208] on span "Bate-papo" at bounding box center [600, 208] width 29 height 9
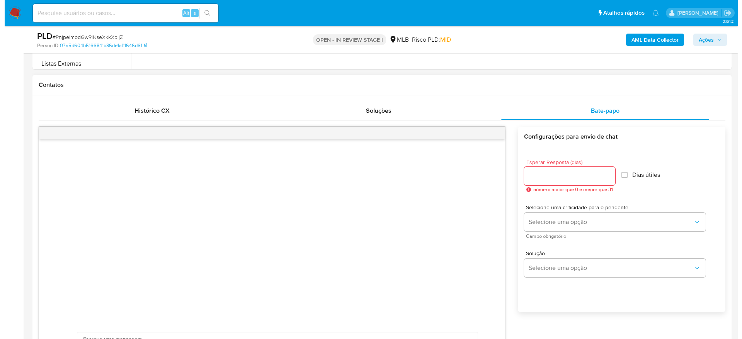
scroll to position [348, 0]
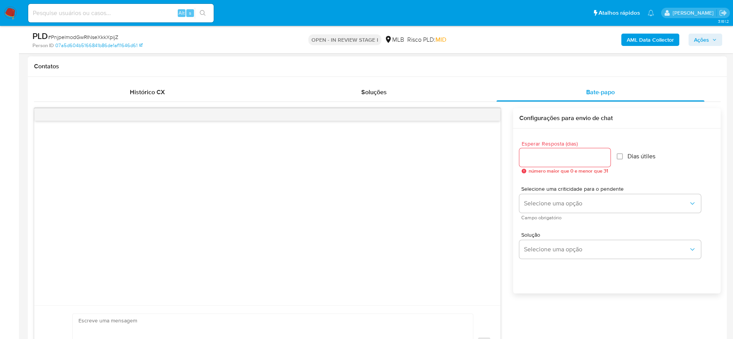
click at [551, 162] on input "Esperar Resposta (dias)" at bounding box center [564, 158] width 91 height 10
type input "3"
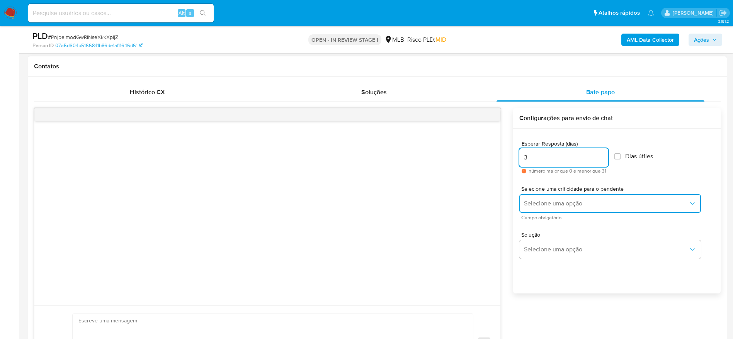
click at [569, 203] on span "Selecione uma opção" at bounding box center [606, 204] width 165 height 8
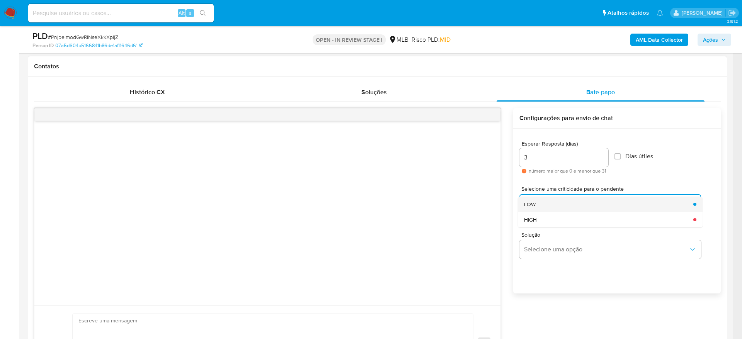
click at [564, 202] on div "LOW" at bounding box center [606, 204] width 165 height 15
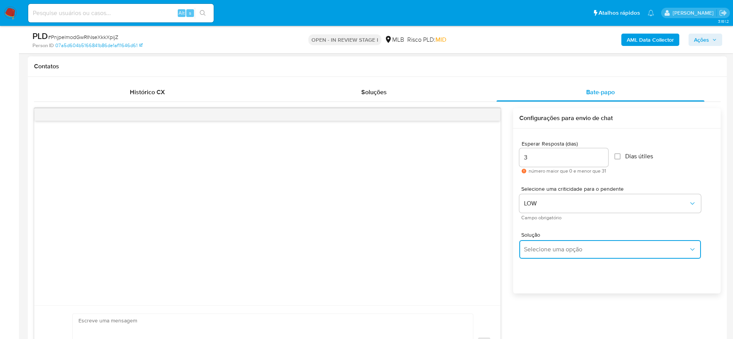
click at [565, 251] on span "Selecione uma opção" at bounding box center [606, 250] width 165 height 8
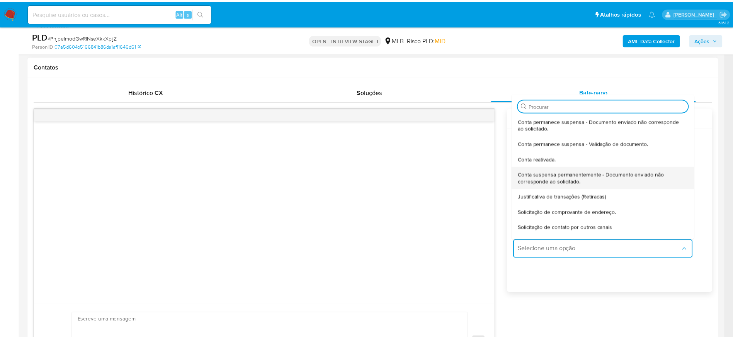
scroll to position [58, 0]
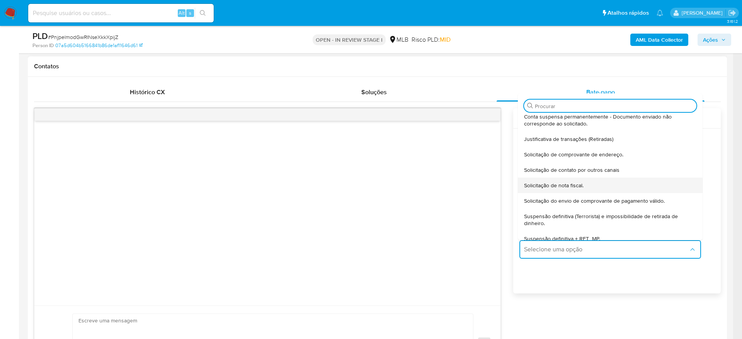
click at [578, 186] on span "Solicitação de nota fiscal." at bounding box center [553, 185] width 59 height 7
type textarea "Olá,Suspendemos a sua conta para uma verificação adicional de segurança.Por fav…"
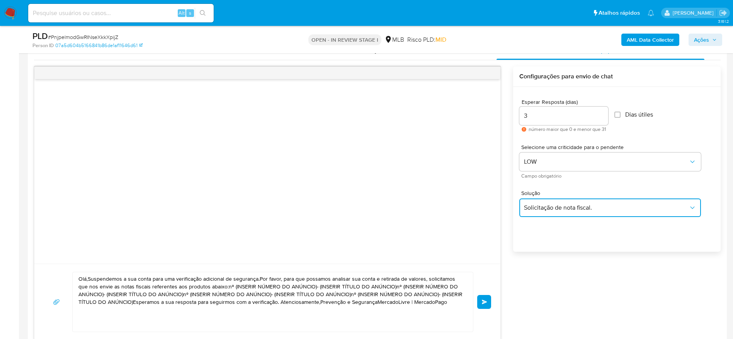
scroll to position [463, 0]
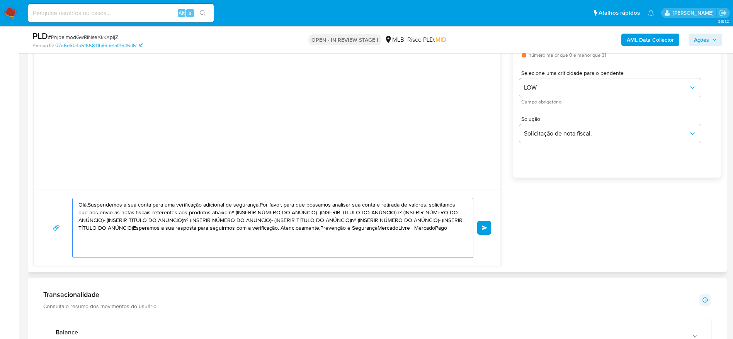
click at [281, 217] on textarea "Olá,Suspendemos a sua conta para uma verificação adicional de segurança.Por fav…" at bounding box center [270, 227] width 385 height 59
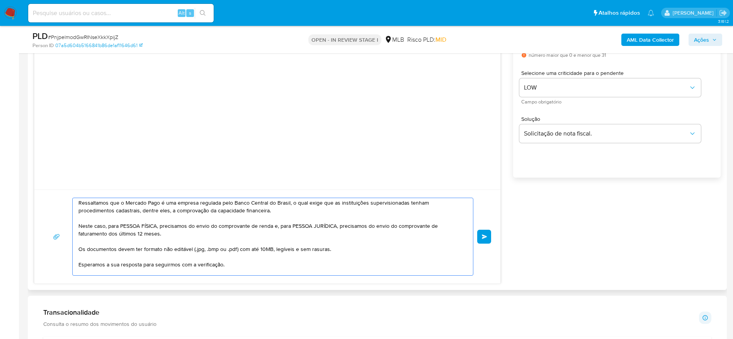
scroll to position [56, 0]
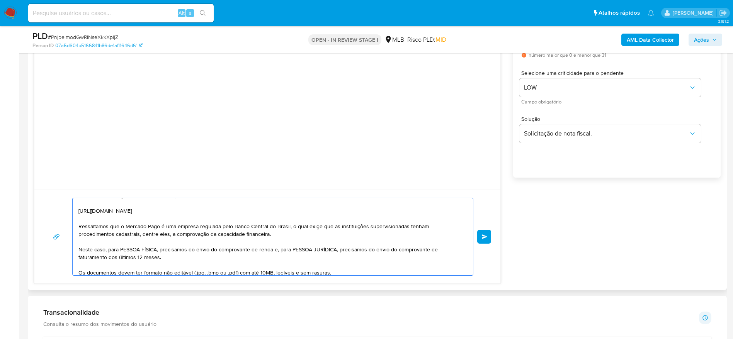
drag, startPoint x: 107, startPoint y: 251, endPoint x: 158, endPoint y: 252, distance: 50.6
click at [158, 252] on textarea "Olá! Estamos realizando uma verificação adicional de segurança em contas de usu…" at bounding box center [270, 236] width 385 height 77
click at [158, 243] on textarea "Olá! Estamos realizando uma verificação adicional de segurança em contas de usu…" at bounding box center [270, 236] width 385 height 77
drag, startPoint x: 110, startPoint y: 251, endPoint x: 160, endPoint y: 251, distance: 49.8
click at [160, 251] on textarea "Olá! Estamos realizando uma verificação adicional de segurança em contas de usu…" at bounding box center [270, 236] width 385 height 77
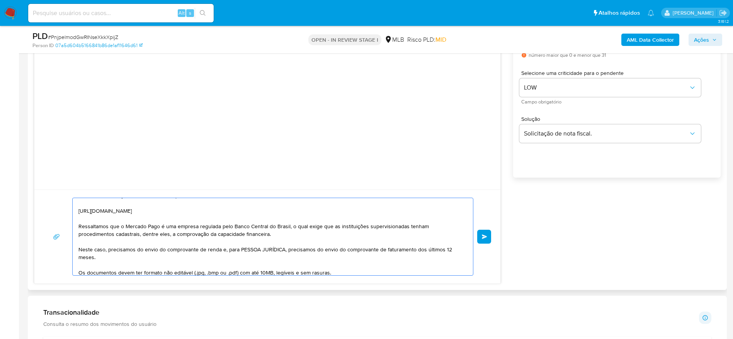
drag, startPoint x: 221, startPoint y: 251, endPoint x: 216, endPoint y: 258, distance: 8.1
click at [216, 258] on textarea "Olá! Estamos realizando uma verificação adicional de segurança em contas de usu…" at bounding box center [270, 236] width 385 height 77
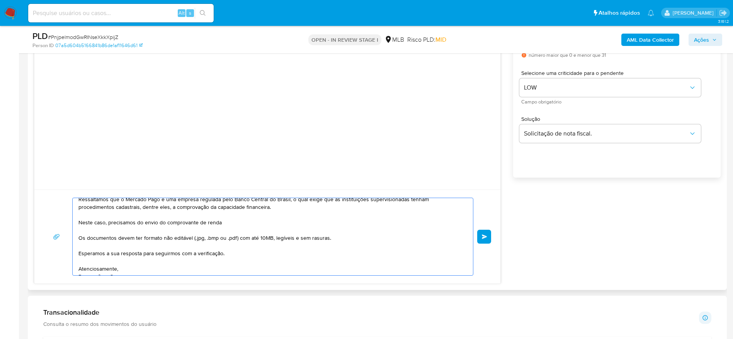
scroll to position [106, 0]
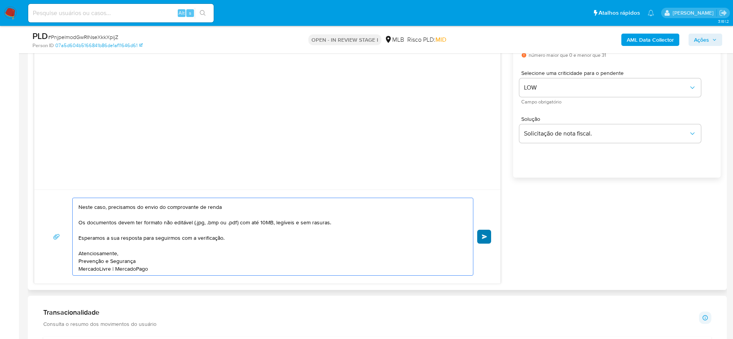
type textarea "Olá! Estamos realizando uma verificação adicional de segurança em contas de usu…"
click at [485, 235] on span "common.send" at bounding box center [484, 236] width 5 height 5
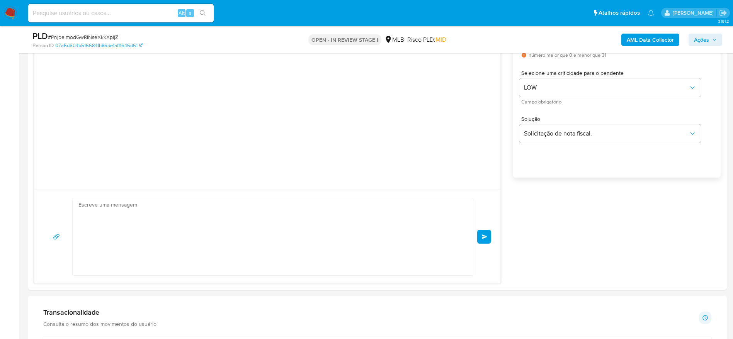
scroll to position [0, 0]
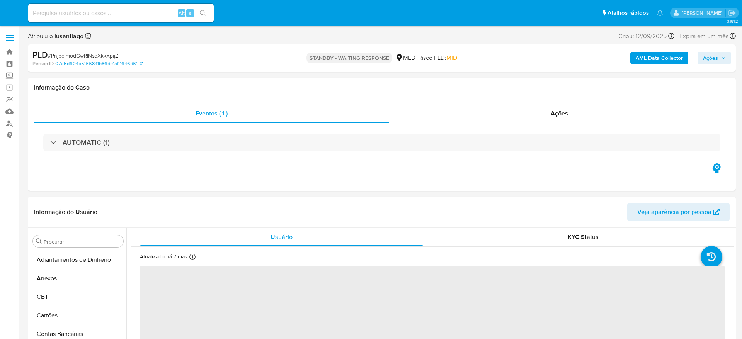
select select "10"
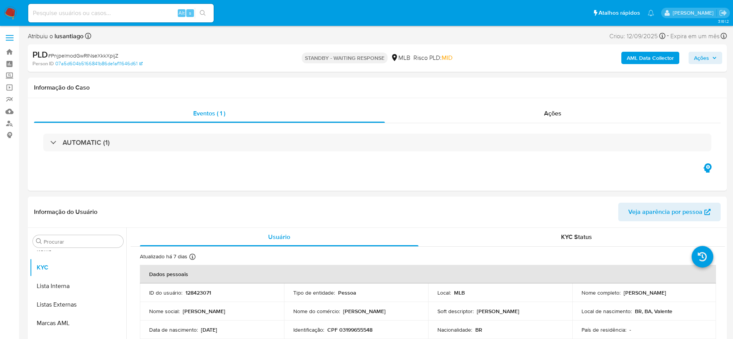
click at [112, 15] on input at bounding box center [120, 13] width 185 height 10
paste input "128423071"
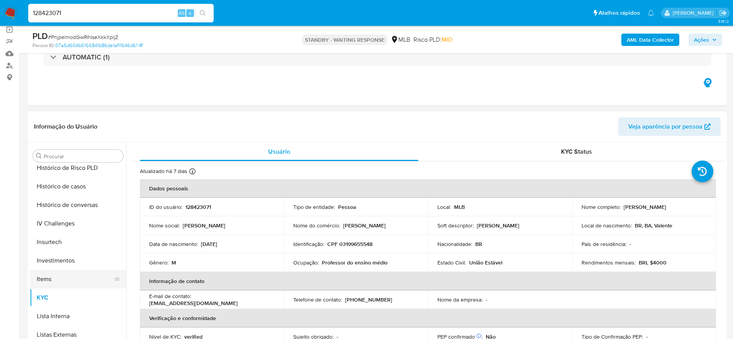
scroll to position [227, 0]
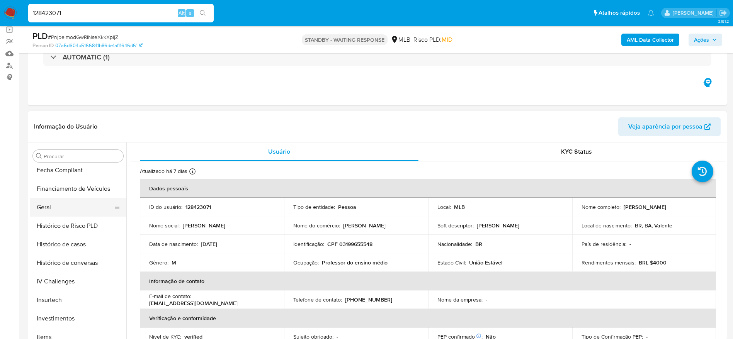
type input "128423071"
click at [60, 205] on button "Geral" at bounding box center [75, 207] width 90 height 19
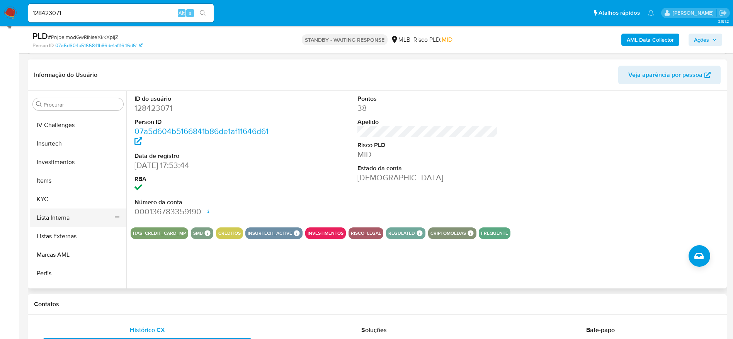
scroll to position [343, 0]
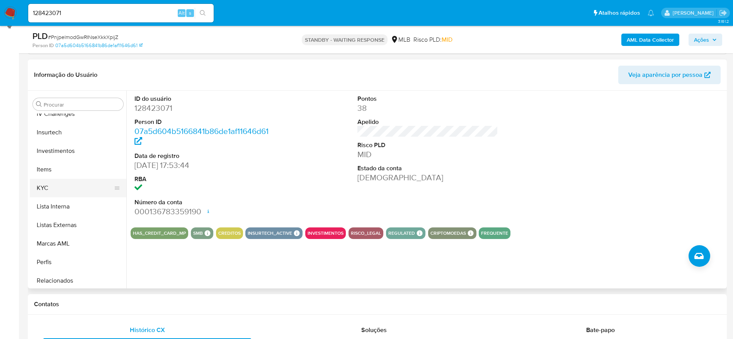
click at [49, 192] on button "KYC" at bounding box center [75, 188] width 90 height 19
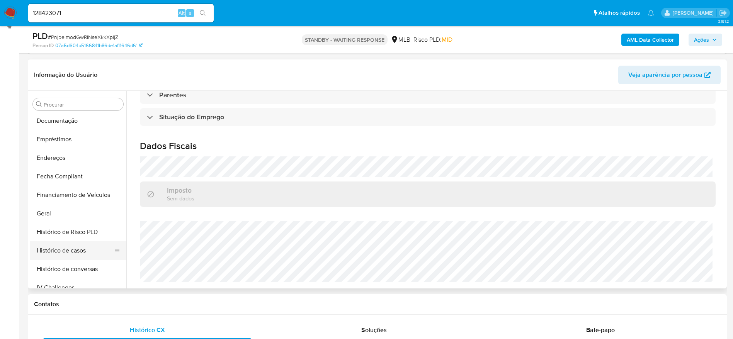
scroll to position [111, 0]
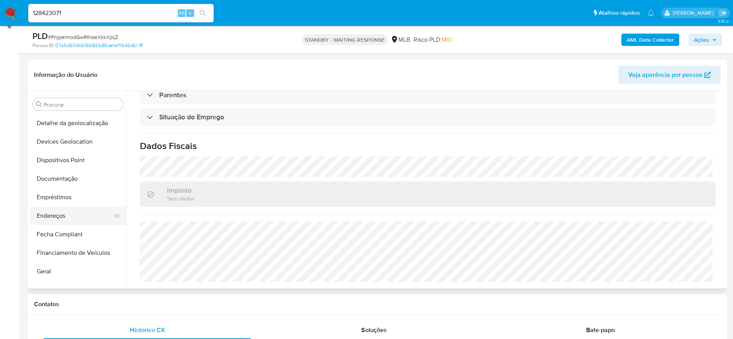
click at [72, 215] on button "Endereços" at bounding box center [75, 216] width 90 height 19
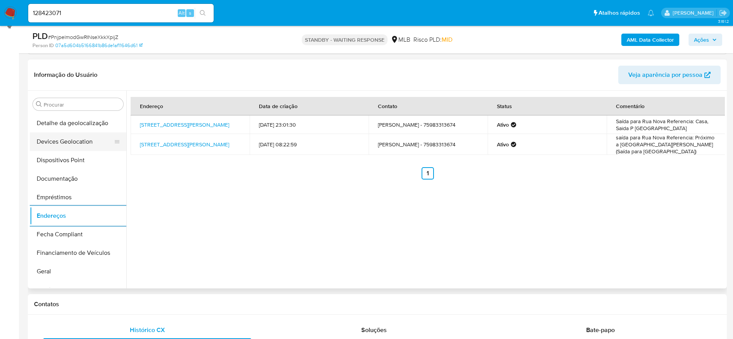
scroll to position [53, 0]
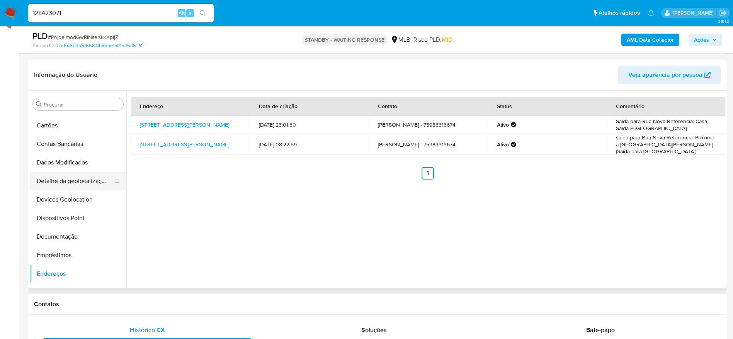
click at [73, 181] on button "Detalhe da geolocalização" at bounding box center [75, 181] width 90 height 19
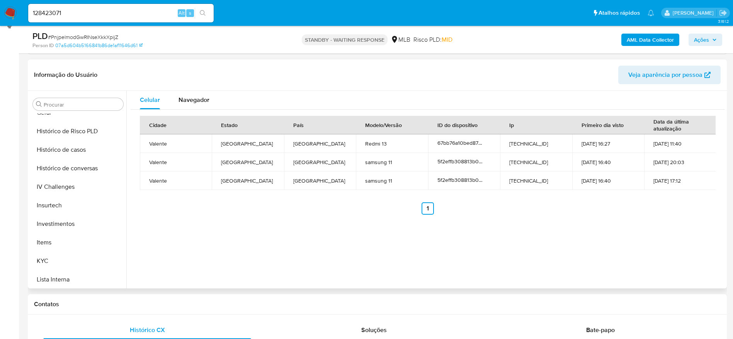
scroll to position [401, 0]
click at [71, 280] on button "aprovadores" at bounding box center [75, 278] width 90 height 19
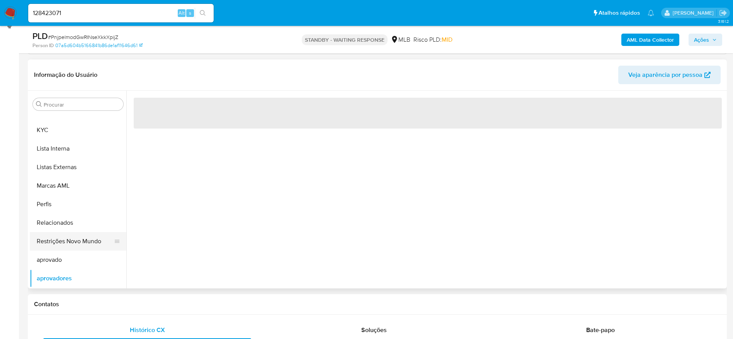
click at [74, 234] on button "Restrições Novo Mundo" at bounding box center [75, 241] width 90 height 19
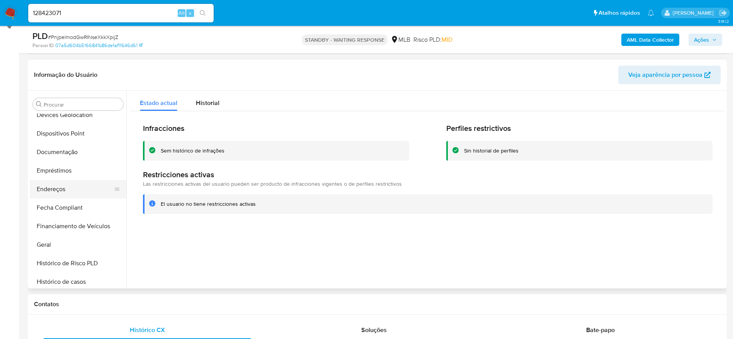
scroll to position [111, 0]
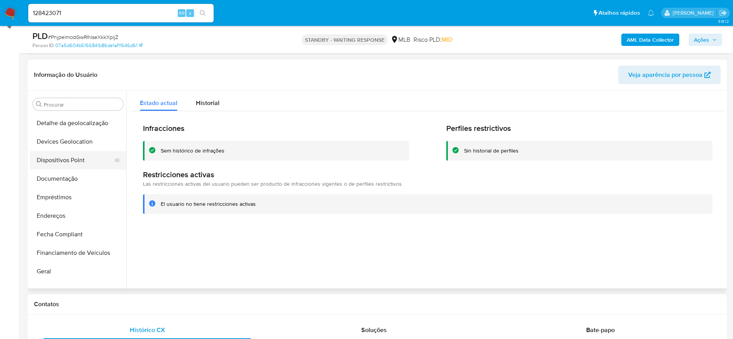
click at [70, 158] on button "Dispositivos Point" at bounding box center [75, 160] width 90 height 19
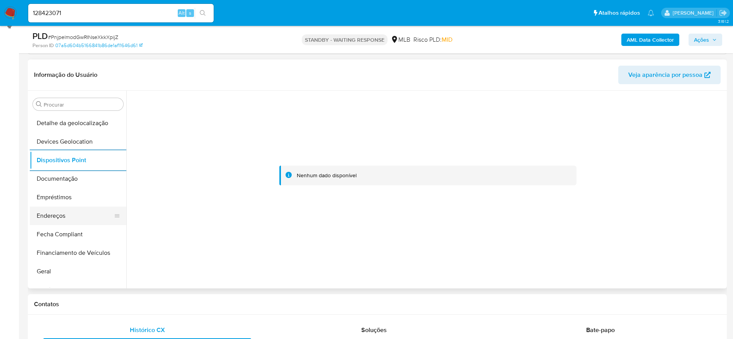
click at [68, 217] on button "Endereços" at bounding box center [75, 216] width 90 height 19
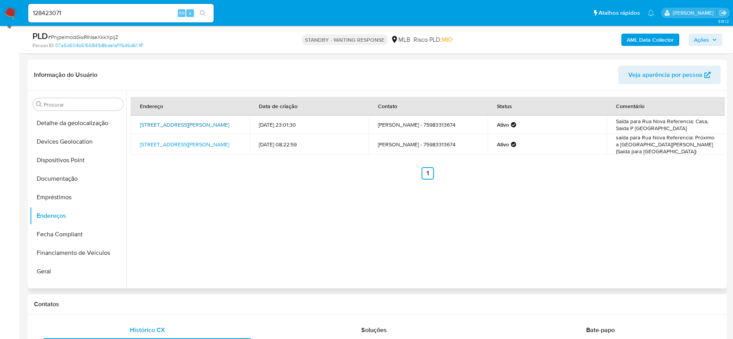
click at [164, 127] on link "Rua Delfim Mota 102, Valente, Bahia, 48893124, Brasil 102" at bounding box center [184, 125] width 89 height 8
click at [205, 144] on link "Rua Delfim Mota Bairro Cidade Nova 102, Valente, Bahia, 48893124, Brasil 102" at bounding box center [184, 145] width 89 height 8
drag, startPoint x: 136, startPoint y: 119, endPoint x: 226, endPoint y: 124, distance: 89.4
click at [226, 124] on td "Rua Delfim Mota 102, Valente, Bahia, 48893124, Brasil 102" at bounding box center [190, 124] width 119 height 19
copy link "Rua Delfim Mota 102, Valente, Bahia"
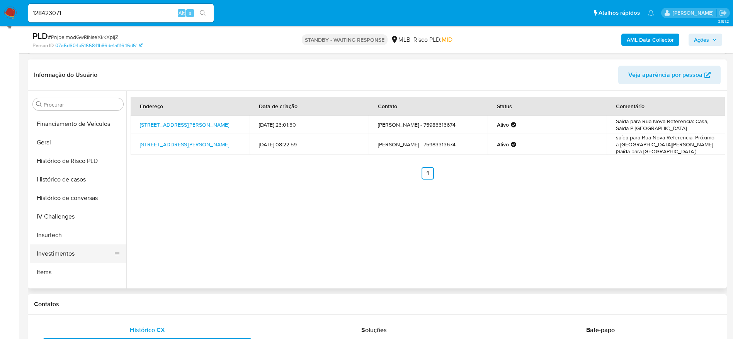
scroll to position [285, 0]
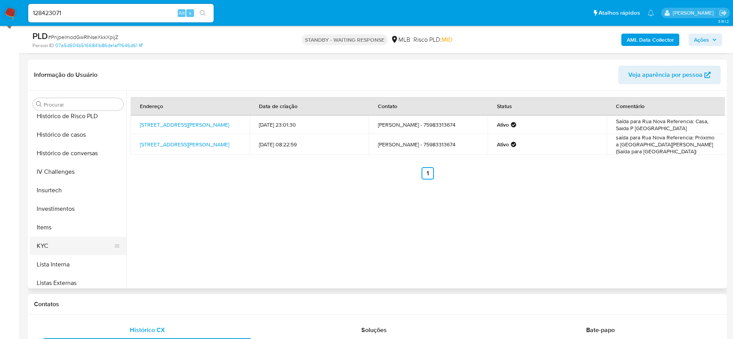
click at [56, 242] on button "KYC" at bounding box center [75, 246] width 90 height 19
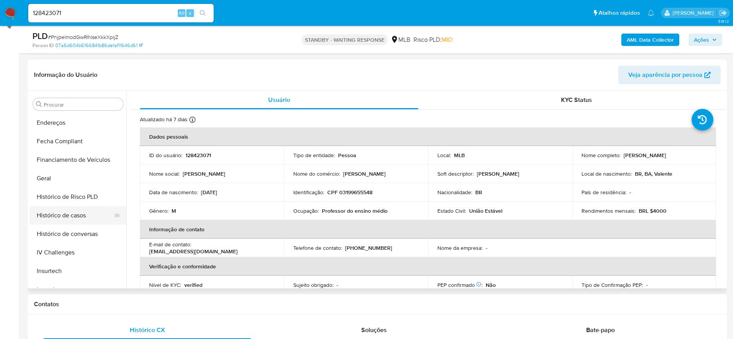
scroll to position [169, 0]
click at [57, 208] on button "Geral" at bounding box center [75, 213] width 90 height 19
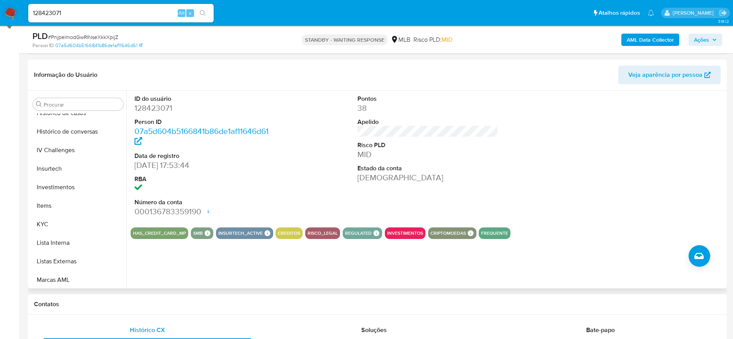
scroll to position [343, 0]
click at [58, 187] on button "KYC" at bounding box center [75, 188] width 90 height 19
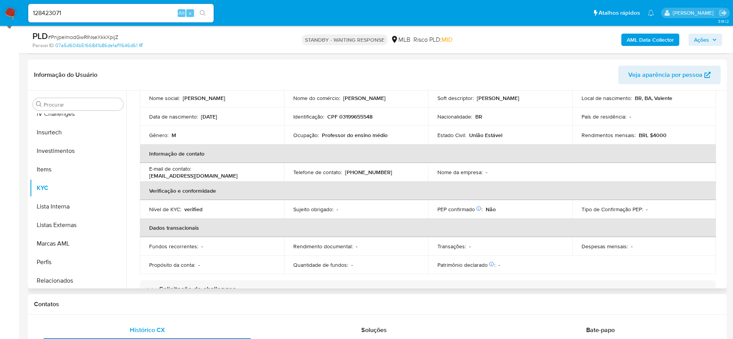
scroll to position [58, 0]
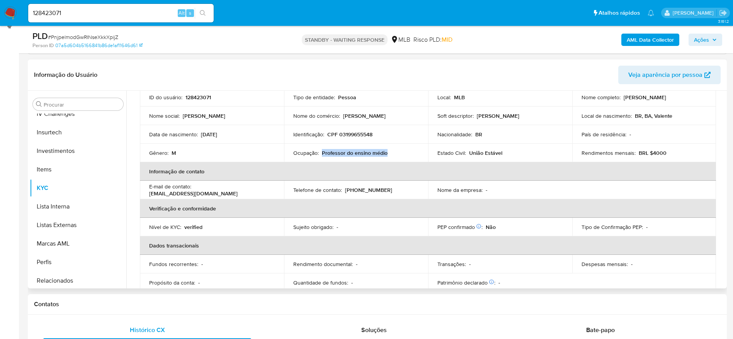
drag, startPoint x: 388, startPoint y: 156, endPoint x: 321, endPoint y: 153, distance: 67.6
click at [321, 153] on div "Ocupação : Professor do ensino médio" at bounding box center [356, 152] width 126 height 7
copy p "Professor do ensino médio"
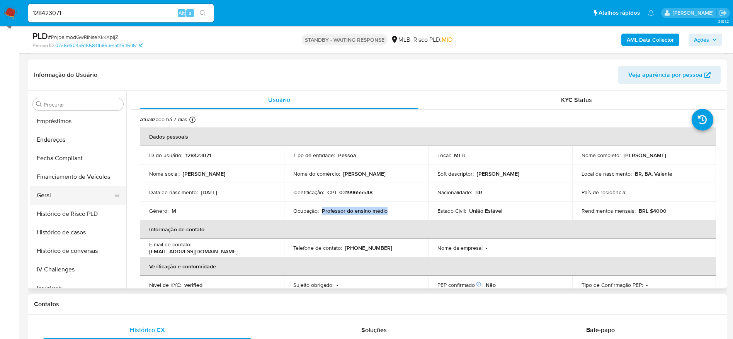
scroll to position [169, 0]
click at [58, 141] on button "Empréstimos" at bounding box center [75, 139] width 90 height 19
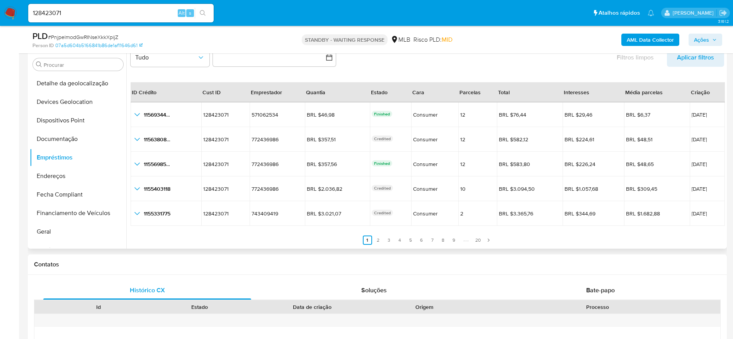
scroll to position [168, 0]
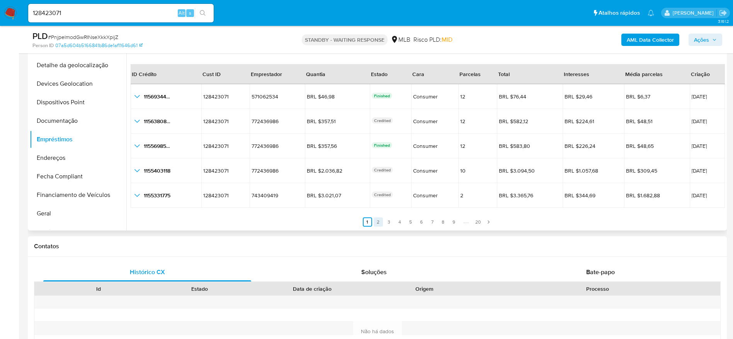
click at [375, 220] on link "2" at bounding box center [377, 221] width 9 height 9
click at [390, 218] on link "3" at bounding box center [393, 221] width 9 height 9
click at [405, 221] on link "4" at bounding box center [404, 221] width 9 height 9
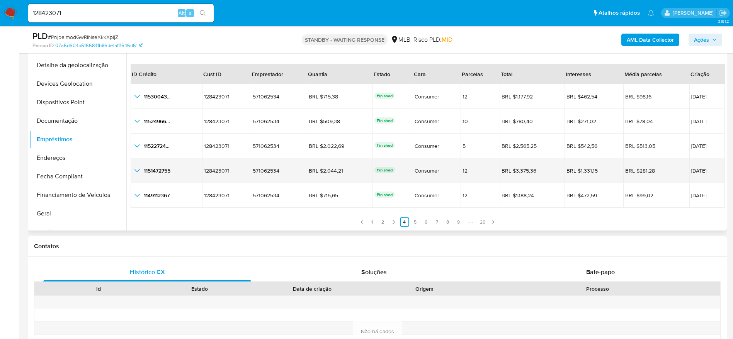
drag, startPoint x: 702, startPoint y: 171, endPoint x: 668, endPoint y: 174, distance: 34.2
click at [689, 174] on td "19/09/2025" at bounding box center [707, 170] width 36 height 25
drag, startPoint x: 339, startPoint y: 170, endPoint x: 316, endPoint y: 173, distance: 23.3
click at [316, 173] on div "BRL $2.044,21" at bounding box center [330, 170] width 43 height 7
click at [136, 171] on icon "button_show_hidden_detail_by_id_3" at bounding box center [136, 170] width 9 height 9
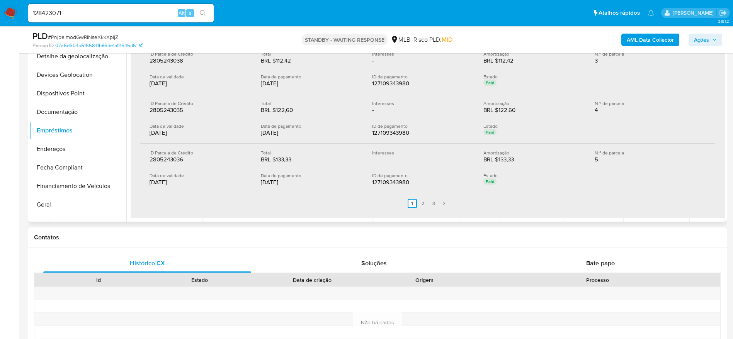
scroll to position [293, 0]
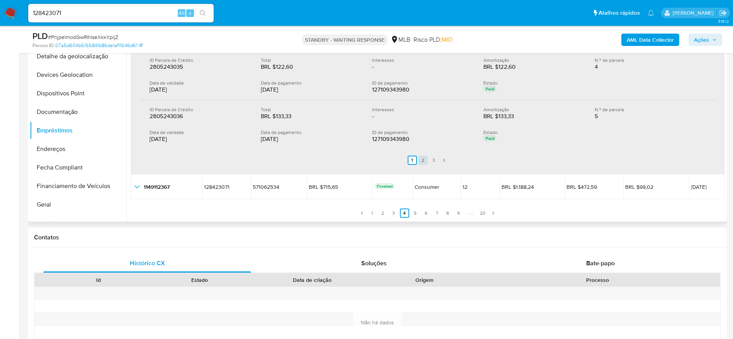
click at [419, 159] on link "2" at bounding box center [422, 160] width 9 height 9
click at [435, 157] on link "3" at bounding box center [438, 160] width 9 height 9
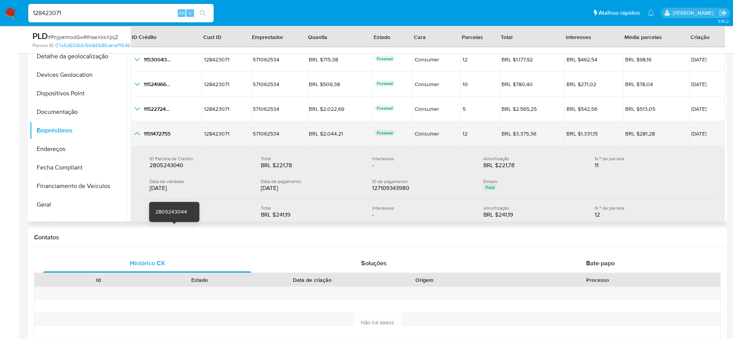
scroll to position [29, 0]
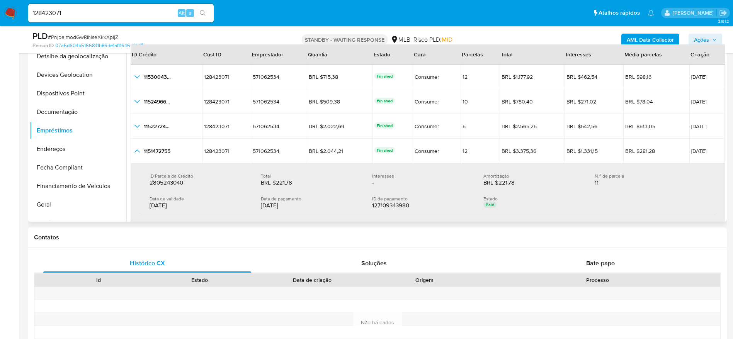
drag, startPoint x: 293, startPoint y: 206, endPoint x: 260, endPoint y: 207, distance: 32.9
click at [261, 207] on div "22/09/2025" at bounding box center [310, 206] width 99 height 8
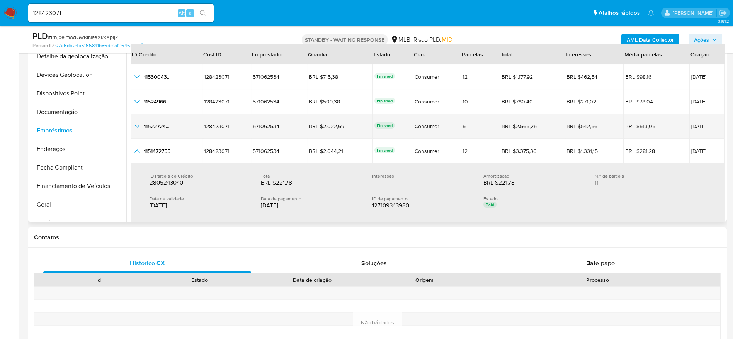
click at [136, 128] on icon "button_show_hidden_detail_by_id_2" at bounding box center [136, 126] width 9 height 9
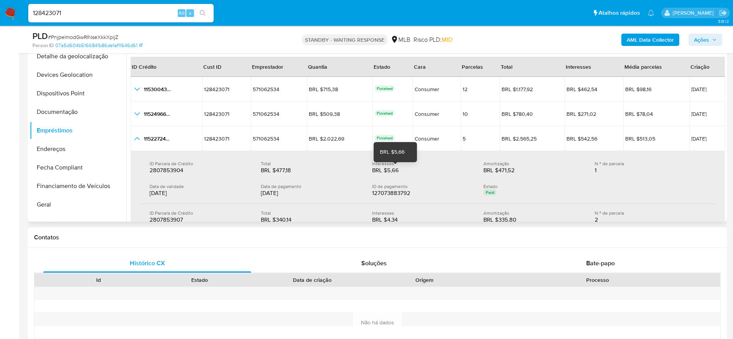
scroll to position [14, 0]
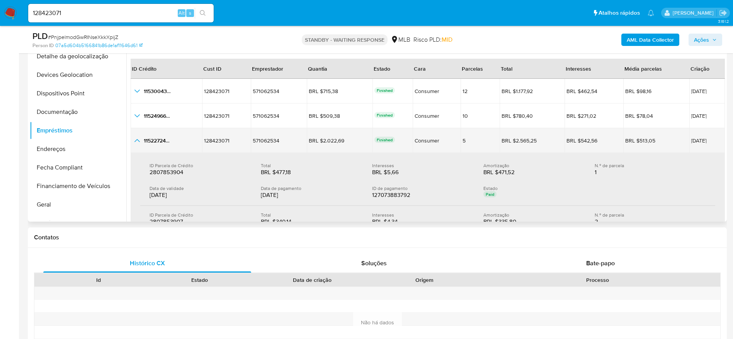
drag, startPoint x: 701, startPoint y: 139, endPoint x: 671, endPoint y: 144, distance: 30.1
click at [689, 144] on td "20/09/2025" at bounding box center [707, 140] width 36 height 25
drag, startPoint x: 336, startPoint y: 140, endPoint x: 316, endPoint y: 140, distance: 20.5
click at [316, 140] on div "BRL $2.022,69" at bounding box center [330, 140] width 43 height 7
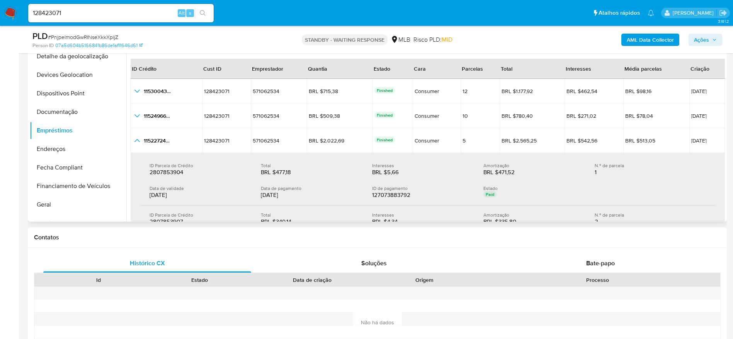
drag, startPoint x: 296, startPoint y: 196, endPoint x: 260, endPoint y: 199, distance: 36.1
click at [261, 199] on div "Data de pagamento 21/09/2025" at bounding box center [316, 192] width 111 height 14
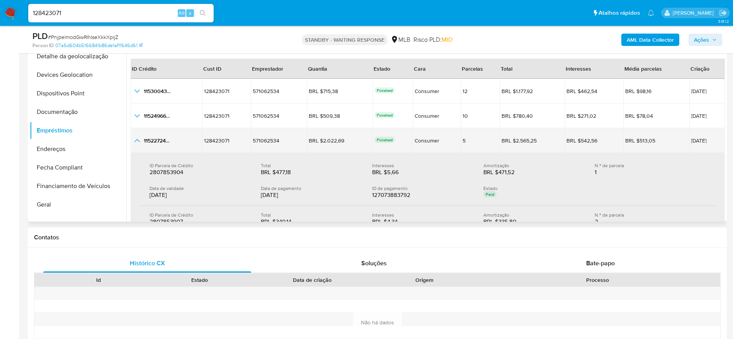
click at [137, 140] on icon "button_show_hidden_detail_by_id_2" at bounding box center [136, 140] width 5 height 3
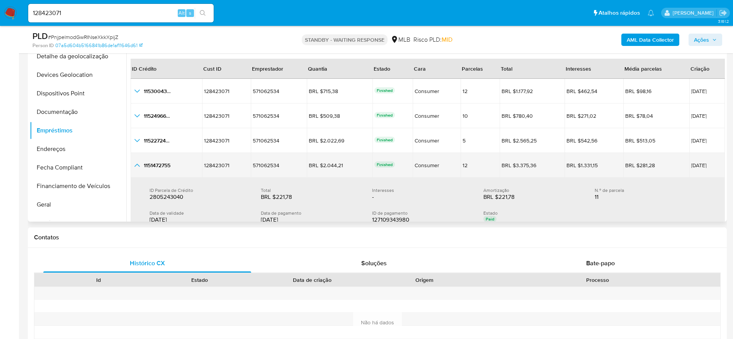
click at [138, 167] on icon "button_show_hidden_detail_by_id_3" at bounding box center [136, 165] width 9 height 9
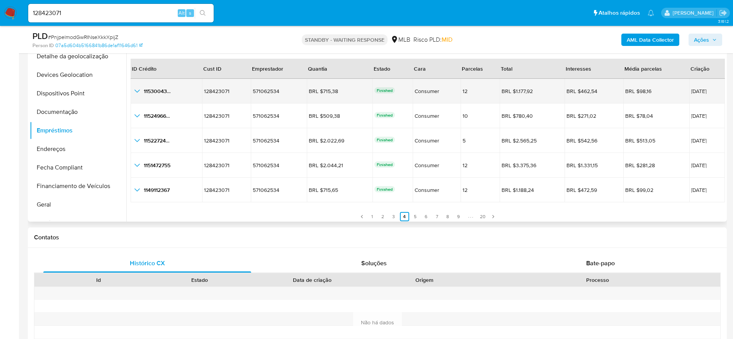
click at [137, 88] on icon "button_show_hidden_detail_by_id_0" at bounding box center [136, 91] width 9 height 9
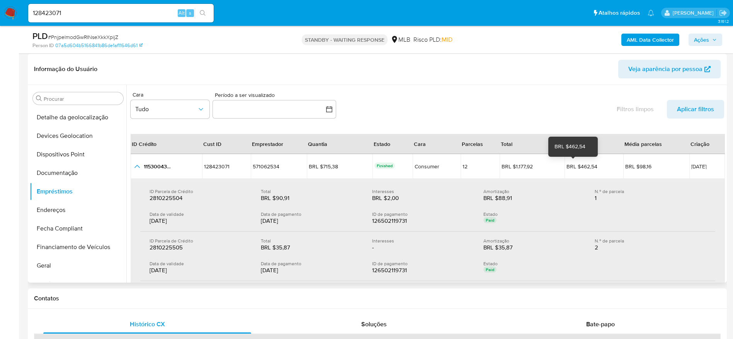
scroll to position [119, 0]
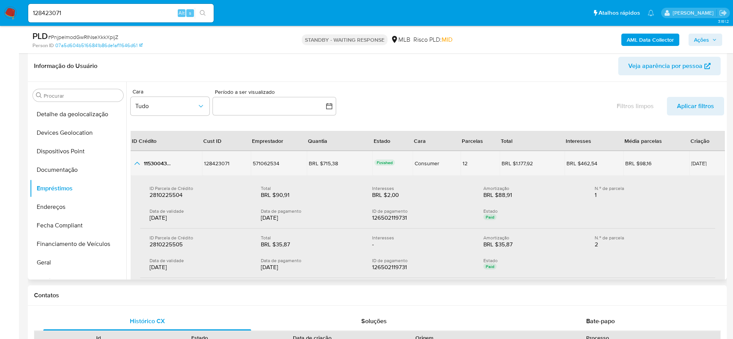
drag, startPoint x: 699, startPoint y: 163, endPoint x: 671, endPoint y: 164, distance: 29.0
click at [691, 164] on span "20/09/2025" at bounding box center [707, 163] width 32 height 5
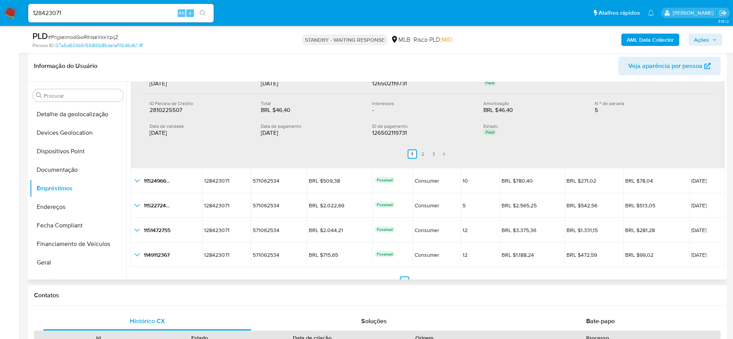
scroll to position [0, 0]
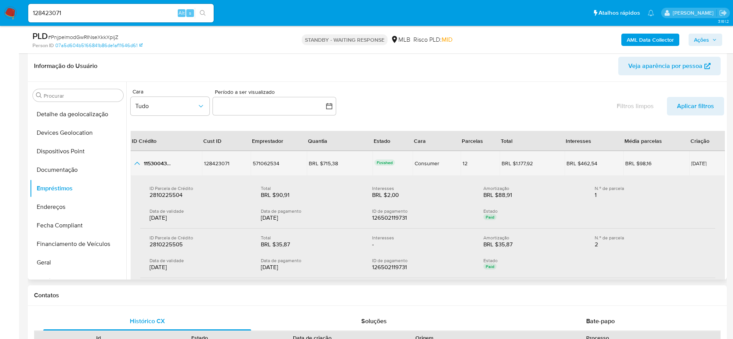
drag, startPoint x: 331, startPoint y: 164, endPoint x: 317, endPoint y: 168, distance: 15.0
click at [317, 168] on td "BRL $715,38 BRL $715,38" at bounding box center [340, 163] width 66 height 25
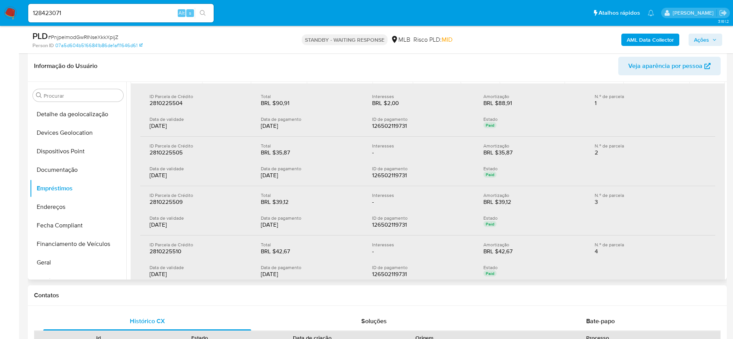
scroll to position [116, 0]
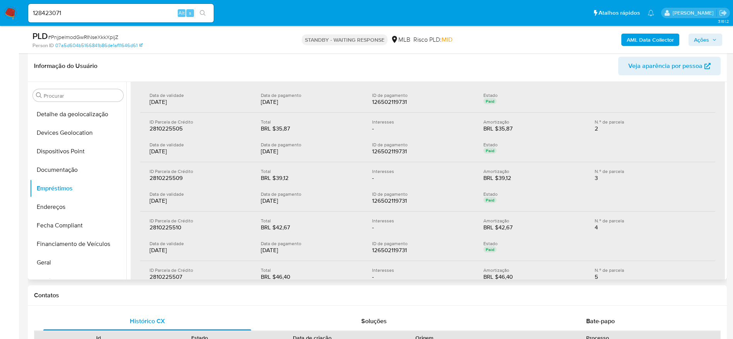
drag, startPoint x: 291, startPoint y: 250, endPoint x: 258, endPoint y: 251, distance: 32.8
click at [258, 251] on div "Data de validade 21/09/2025 Data de pagamento 21/09/2025 ID de pagamento 126502…" at bounding box center [427, 248] width 556 height 14
click at [267, 251] on div "21/09/2025" at bounding box center [310, 250] width 99 height 8
drag, startPoint x: 294, startPoint y: 249, endPoint x: 260, endPoint y: 251, distance: 34.5
click at [260, 251] on div "Data de validade 21/09/2025 Data de pagamento 21/09/2025 ID de pagamento 126502…" at bounding box center [427, 248] width 556 height 14
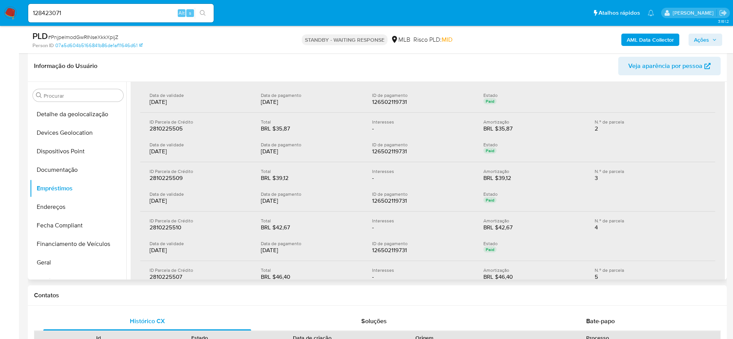
click at [298, 246] on div "21/09/2025" at bounding box center [310, 250] width 99 height 8
drag, startPoint x: 289, startPoint y: 250, endPoint x: 261, endPoint y: 251, distance: 28.6
click at [261, 251] on div "21/09/2025" at bounding box center [310, 250] width 99 height 8
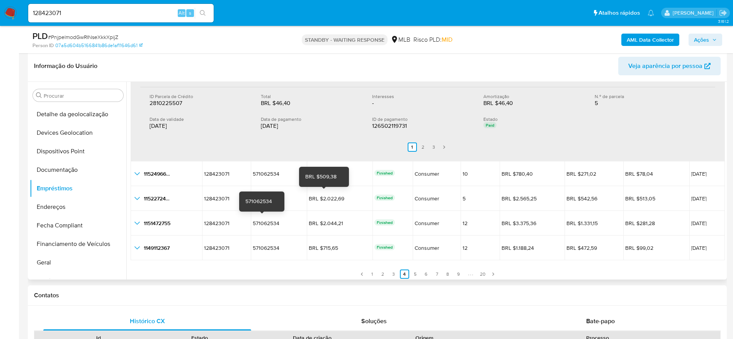
scroll to position [293, 0]
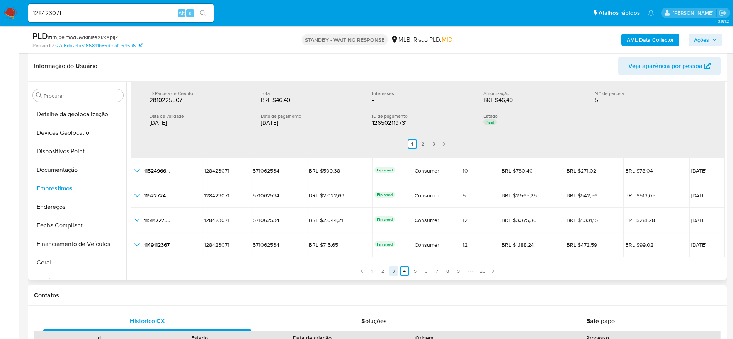
click at [393, 271] on link "3" at bounding box center [393, 271] width 9 height 9
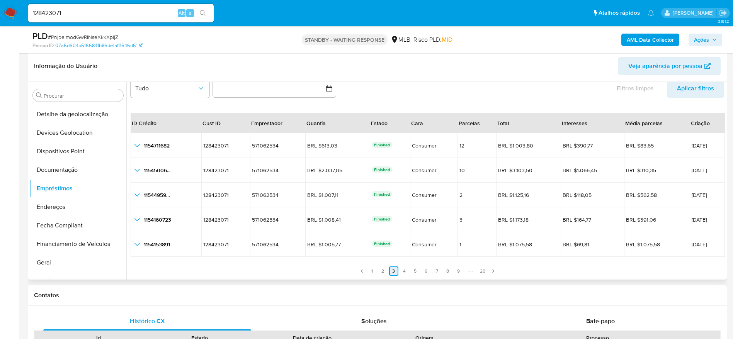
scroll to position [18, 0]
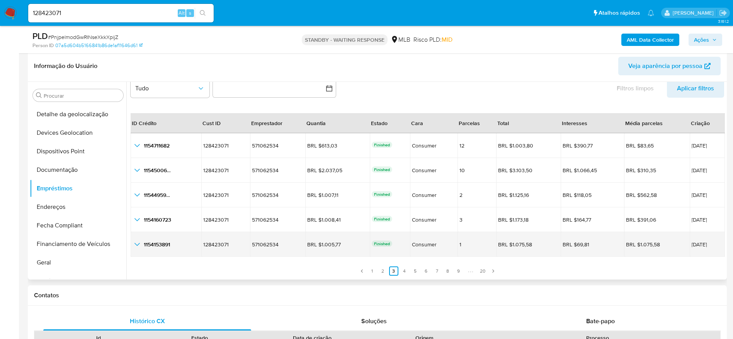
drag, startPoint x: 521, startPoint y: 246, endPoint x: 500, endPoint y: 248, distance: 20.6
click at [500, 248] on td "BRL $1.075,58 BRL $1.075,58" at bounding box center [528, 244] width 65 height 25
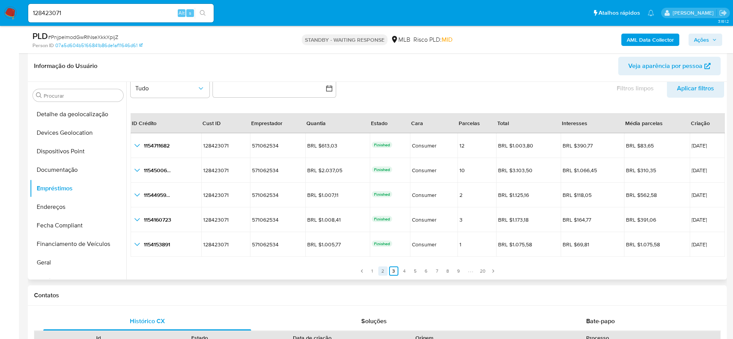
click at [385, 271] on link "2" at bounding box center [382, 271] width 9 height 9
click at [402, 269] on link "4" at bounding box center [404, 271] width 9 height 9
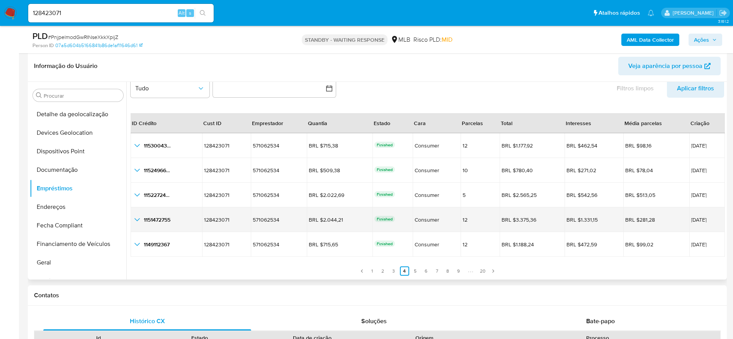
click at [700, 221] on span "19/09/2025" at bounding box center [707, 219] width 32 height 5
drag, startPoint x: 701, startPoint y: 221, endPoint x: 670, endPoint y: 222, distance: 31.7
click at [689, 222] on td "19/09/2025" at bounding box center [707, 219] width 36 height 25
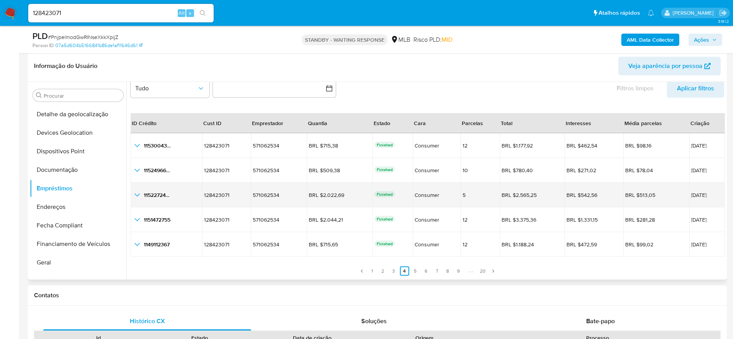
drag, startPoint x: 701, startPoint y: 195, endPoint x: 670, endPoint y: 195, distance: 30.9
click at [689, 195] on td "20/09/2025" at bounding box center [707, 195] width 36 height 25
drag, startPoint x: 339, startPoint y: 195, endPoint x: 316, endPoint y: 198, distance: 23.4
click at [316, 198] on div "BRL $2.022,69" at bounding box center [330, 195] width 43 height 7
click at [137, 195] on icon "button_show_hidden_detail_by_id_2" at bounding box center [136, 194] width 9 height 9
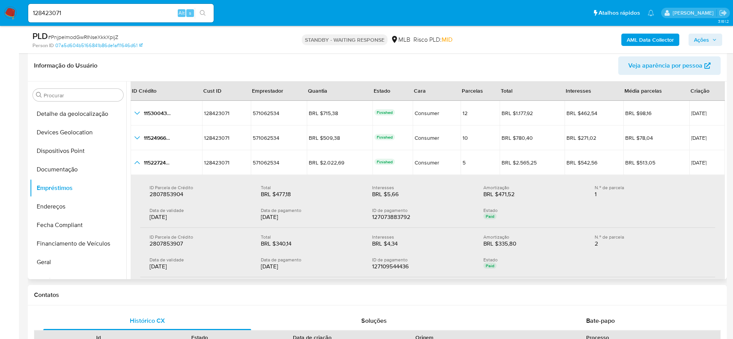
scroll to position [61, 0]
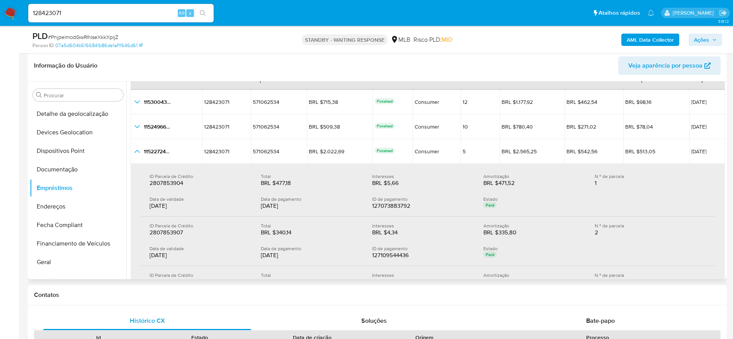
drag, startPoint x: 295, startPoint y: 256, endPoint x: 262, endPoint y: 258, distance: 33.3
click at [262, 258] on div "22/09/2025" at bounding box center [310, 255] width 99 height 8
drag, startPoint x: 260, startPoint y: 258, endPoint x: 293, endPoint y: 255, distance: 32.9
click at [293, 255] on div "Data de validade 22/09/2025 Data de pagamento 22/09/2025 ID de pagamento 127109…" at bounding box center [427, 253] width 556 height 14
click at [293, 255] on div "22/09/2025" at bounding box center [310, 255] width 99 height 8
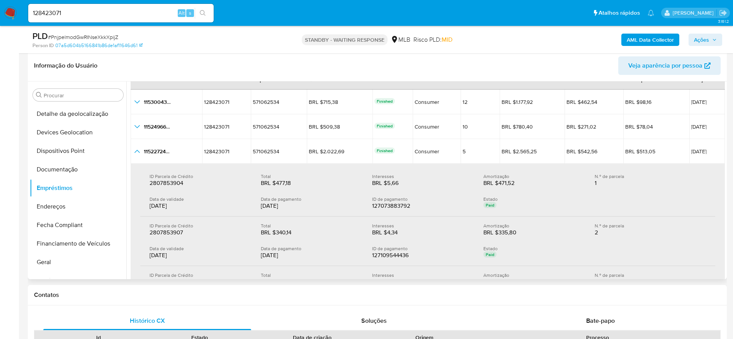
drag, startPoint x: 290, startPoint y: 255, endPoint x: 261, endPoint y: 256, distance: 29.8
click at [261, 256] on div "22/09/2025" at bounding box center [310, 255] width 99 height 8
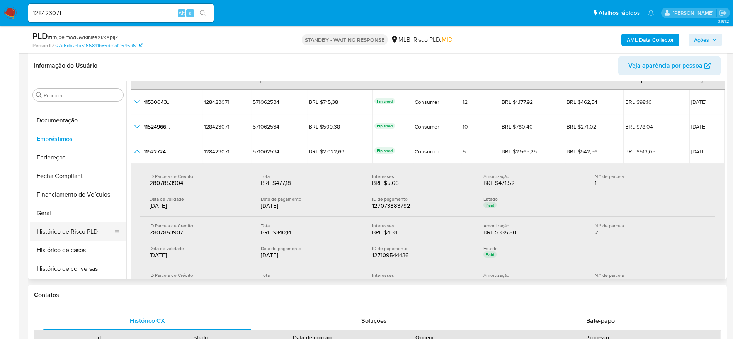
scroll to position [174, 0]
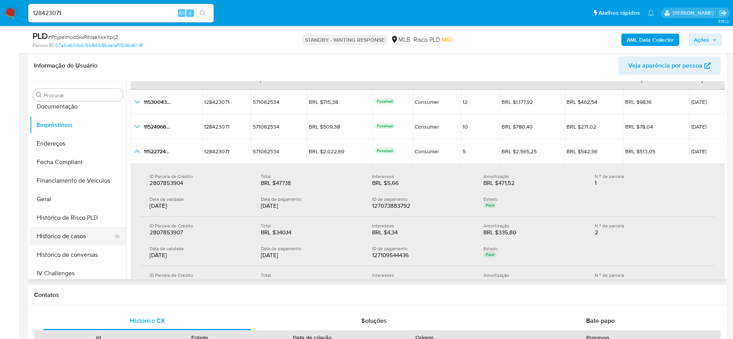
click at [77, 231] on button "Histórico de casos" at bounding box center [75, 236] width 90 height 19
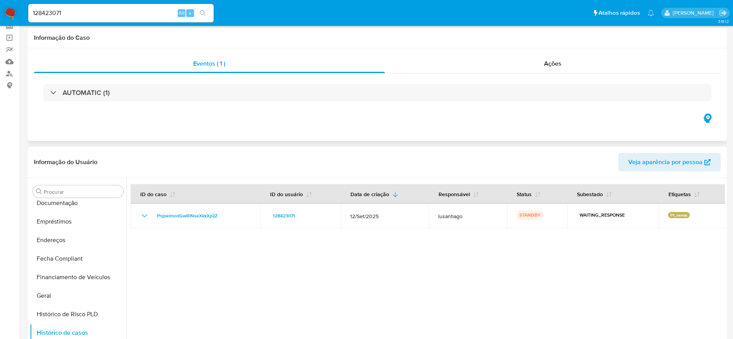
scroll to position [0, 0]
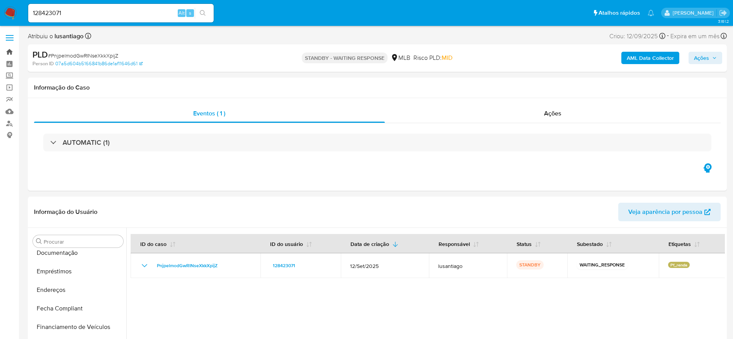
click at [10, 53] on link "Bandeja" at bounding box center [46, 52] width 92 height 12
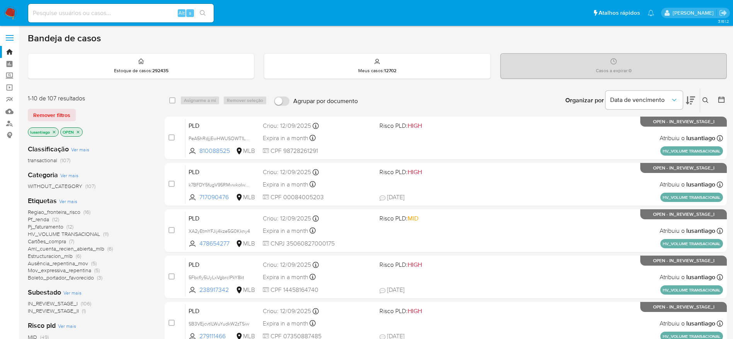
click at [53, 232] on span "HV_VOLUME TRANSACIONAL" at bounding box center [64, 234] width 72 height 8
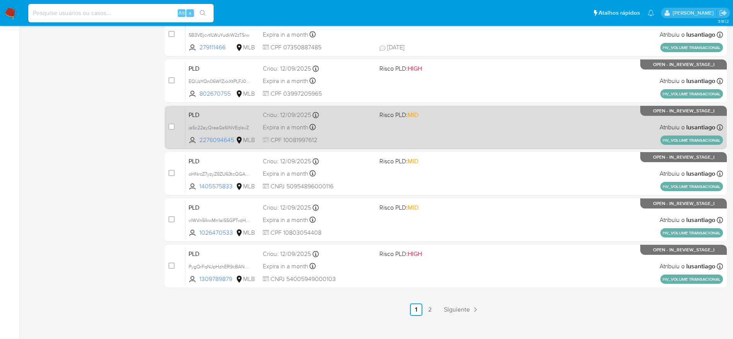
scroll to position [290, 0]
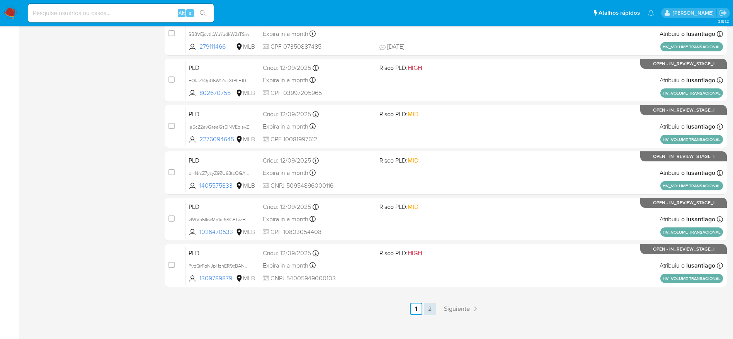
click at [429, 310] on link "2" at bounding box center [430, 309] width 12 height 12
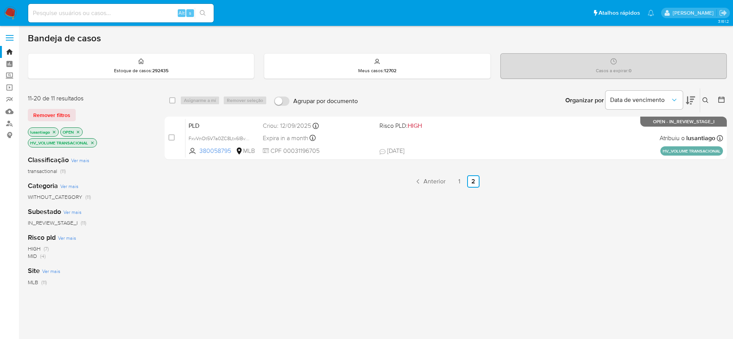
click at [92, 141] on icon "close-filter" at bounding box center [92, 143] width 5 height 5
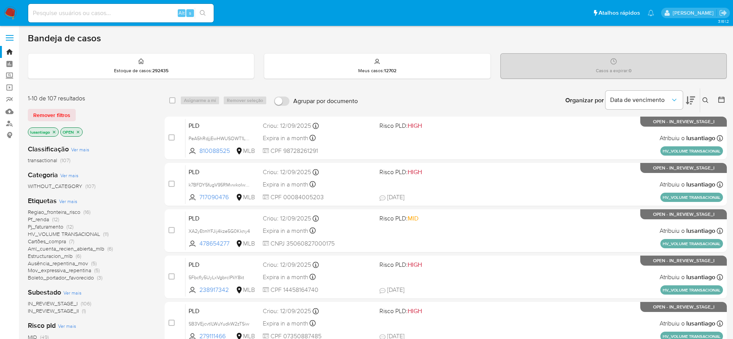
click at [70, 211] on span "Regiao_fronteira_risco" at bounding box center [54, 212] width 53 height 8
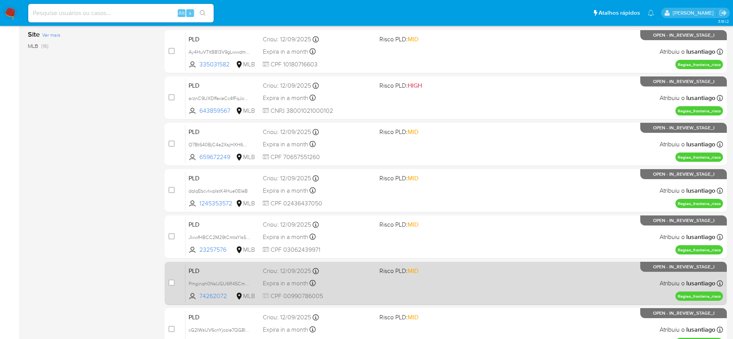
scroll to position [299, 0]
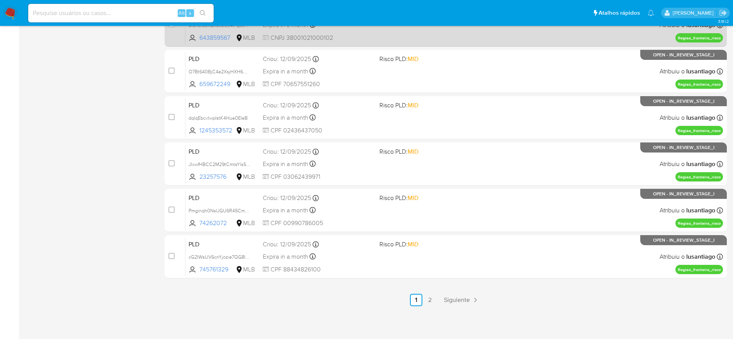
click at [426, 304] on link "2" at bounding box center [430, 300] width 12 height 12
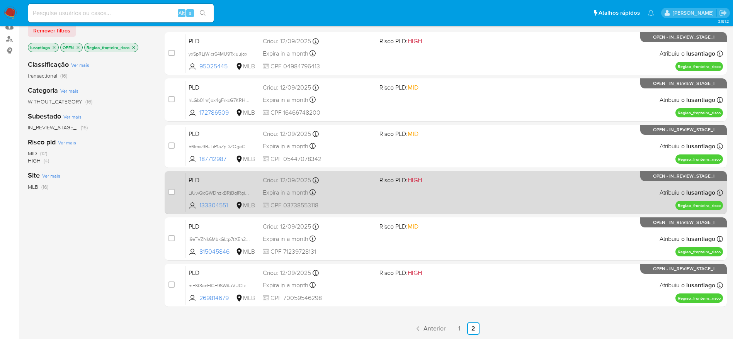
scroll to position [131, 0]
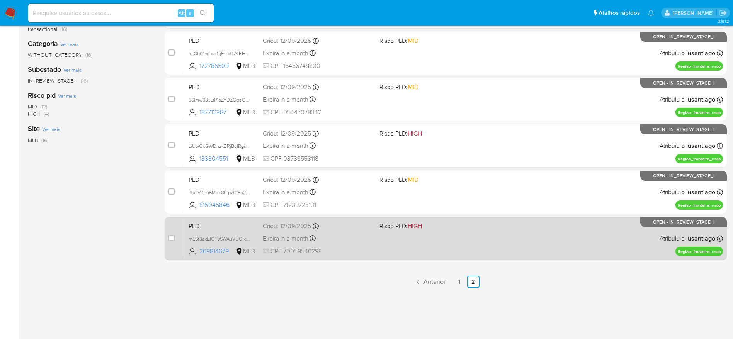
click at [353, 236] on div "Expira in a month Expira em 27/10/2025 00:10:26" at bounding box center [318, 238] width 110 height 10
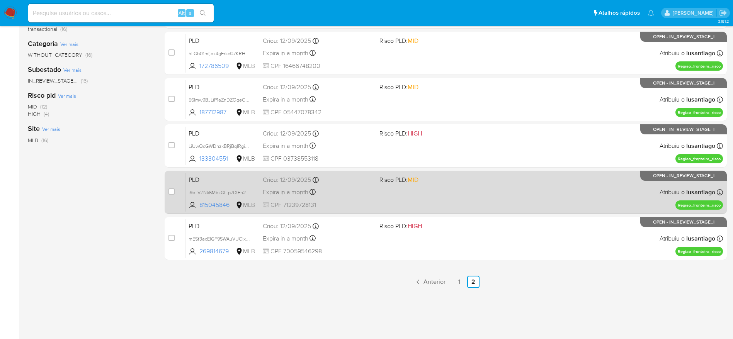
click at [355, 190] on div "Expira in a month Expira em 27/10/2025 00:11:13" at bounding box center [318, 192] width 110 height 10
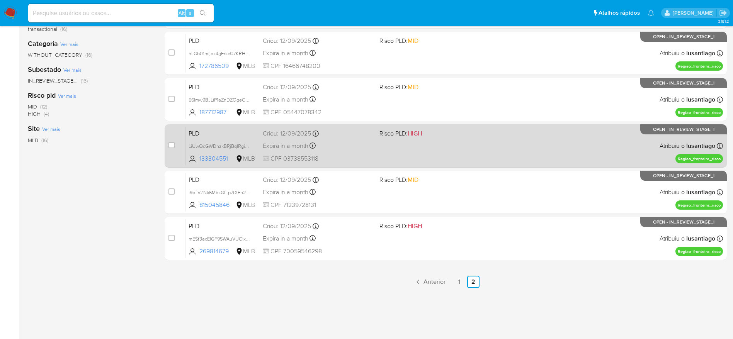
click at [337, 145] on div "Expira in a month Expira em 27/10/2025 00:11:15" at bounding box center [318, 146] width 110 height 10
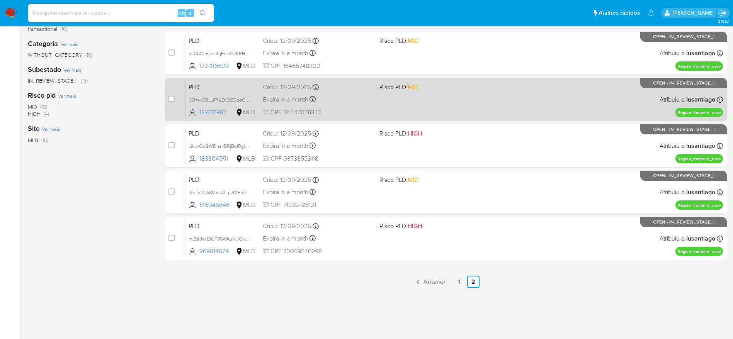
click at [345, 105] on div "PLD 56lmw9BJLiP1aZnDZOgeCb01 187712987 MLB Risco PLD: MID Criou: 12/09/2025 Cri…" at bounding box center [453, 99] width 537 height 39
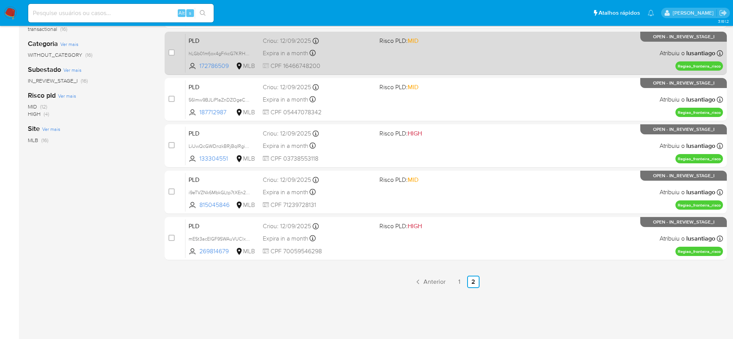
click at [345, 60] on div "PLD hLGb01mfjox4gFrkcG7KRHmZ 172786509 MLB Risco PLD: MID Criou: 12/09/2025 Cri…" at bounding box center [453, 53] width 537 height 39
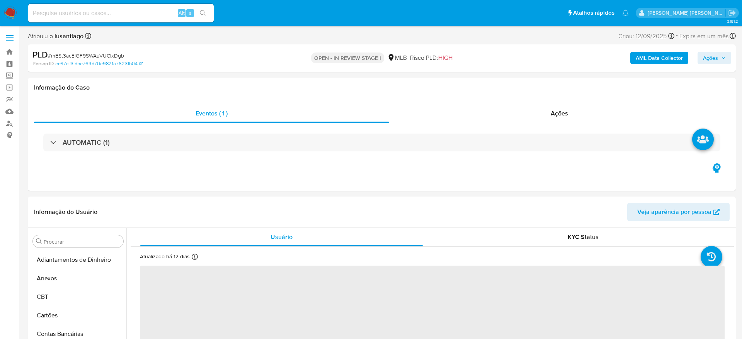
select select "10"
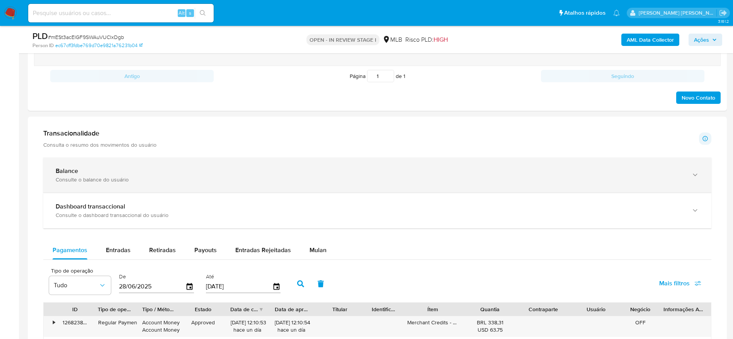
scroll to position [463, 0]
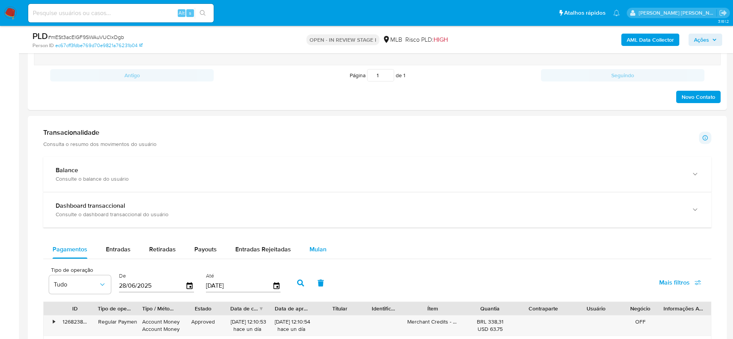
click at [319, 247] on span "Mulan" at bounding box center [317, 249] width 17 height 9
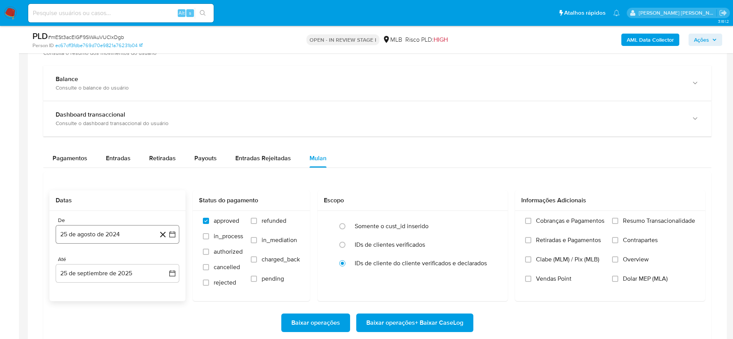
scroll to position [637, 0]
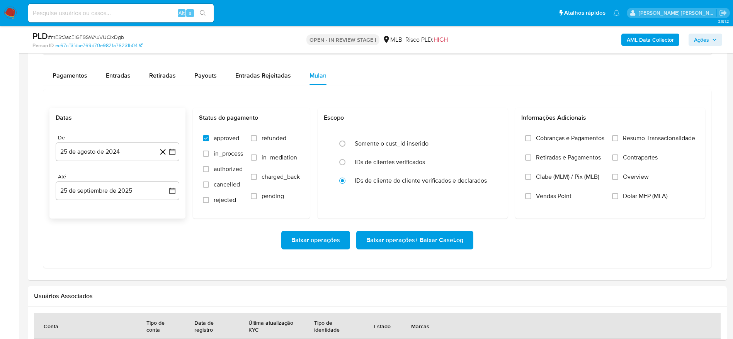
drag, startPoint x: 92, startPoint y: 148, endPoint x: 117, endPoint y: 161, distance: 28.0
click at [93, 149] on button "25 de agosto de 2024" at bounding box center [118, 152] width 124 height 19
click at [122, 178] on span "agosto 2024" at bounding box center [113, 180] width 35 height 8
click at [163, 178] on icon "Año siguiente" at bounding box center [163, 179] width 9 height 9
click at [118, 251] on span "ago" at bounding box center [117, 251] width 10 height 6
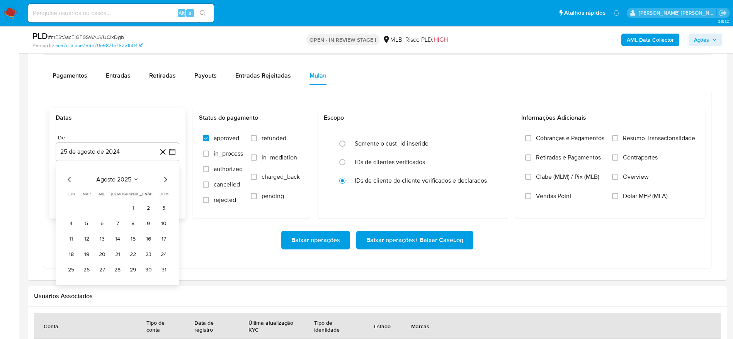
click at [133, 207] on button "1" at bounding box center [133, 208] width 12 height 12
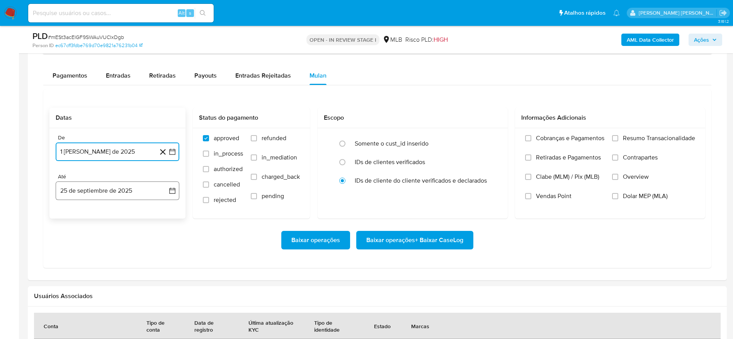
click at [114, 188] on button "25 de septiembre de 2025" at bounding box center [118, 191] width 124 height 19
click at [104, 290] on button "24" at bounding box center [102, 293] width 12 height 12
click at [637, 132] on div "Cobranças e Pagamentos Retiradas e Pagamentos Clabe (MLM) / Pix (MLB) Vendas Po…" at bounding box center [610, 173] width 190 height 90
click at [622, 137] on label "Resumo Transacionalidade" at bounding box center [653, 143] width 83 height 19
click at [618, 137] on input "Resumo Transacionalidade" at bounding box center [615, 138] width 6 height 6
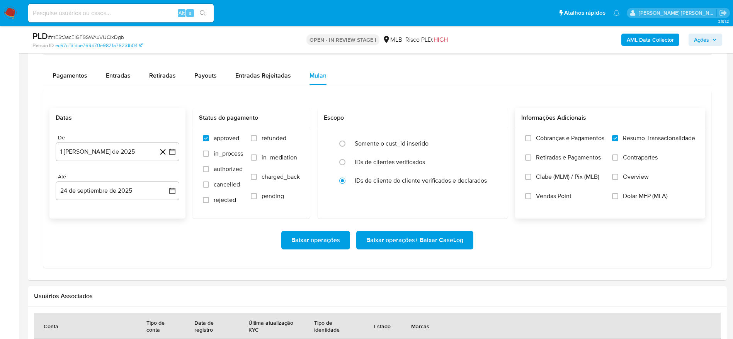
click at [434, 239] on span "Baixar operações + Baixar CaseLog" at bounding box center [414, 240] width 97 height 17
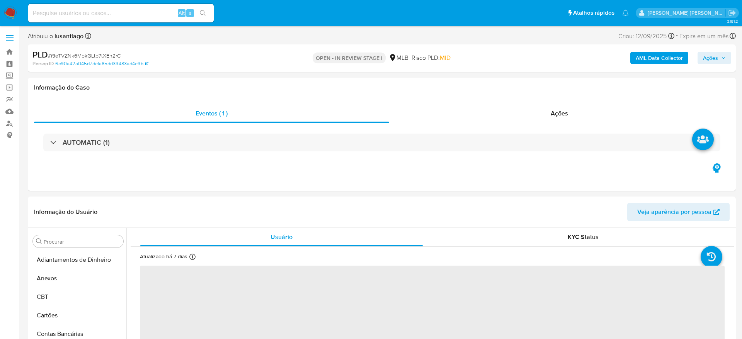
select select "10"
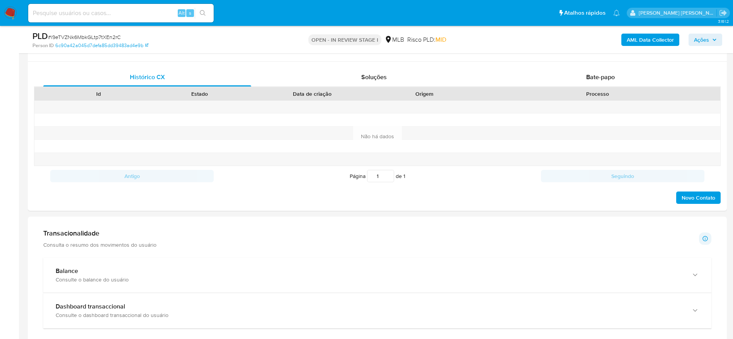
scroll to position [406, 0]
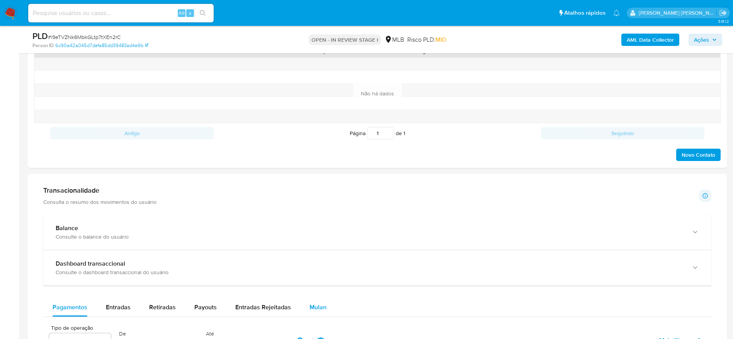
click at [326, 303] on button "Mulan" at bounding box center [318, 307] width 36 height 19
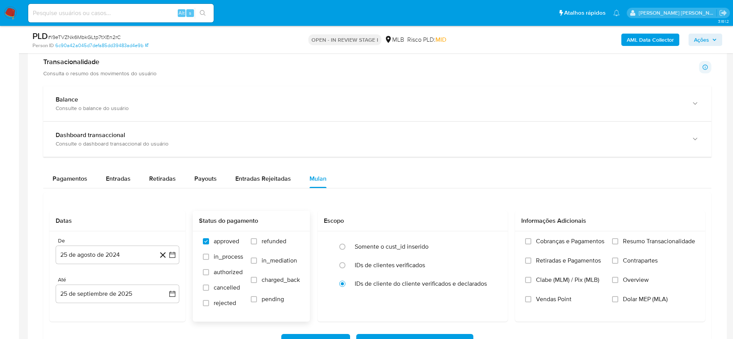
scroll to position [637, 0]
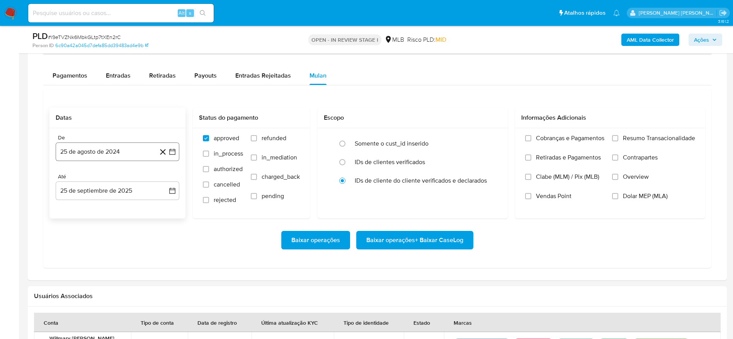
click at [104, 154] on button "25 de agosto de 2024" at bounding box center [118, 152] width 124 height 19
click at [122, 181] on span "agosto 2024" at bounding box center [113, 180] width 35 height 8
click at [165, 180] on icon "Año siguiente" at bounding box center [163, 179] width 9 height 9
click at [120, 249] on span "ago" at bounding box center [117, 251] width 10 height 6
click at [131, 207] on button "1" at bounding box center [133, 208] width 12 height 12
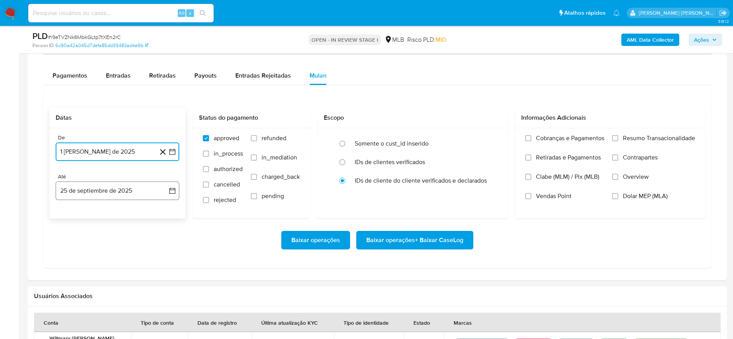
click at [101, 190] on button "25 de septiembre de 2025" at bounding box center [118, 191] width 124 height 19
click at [104, 292] on button "24" at bounding box center [102, 293] width 12 height 12
click at [630, 135] on span "Resumo Transacionalidade" at bounding box center [659, 138] width 72 height 8
click at [618, 135] on input "Resumo Transacionalidade" at bounding box center [615, 138] width 6 height 6
click at [435, 237] on span "Baixar operações + Baixar CaseLog" at bounding box center [414, 240] width 97 height 17
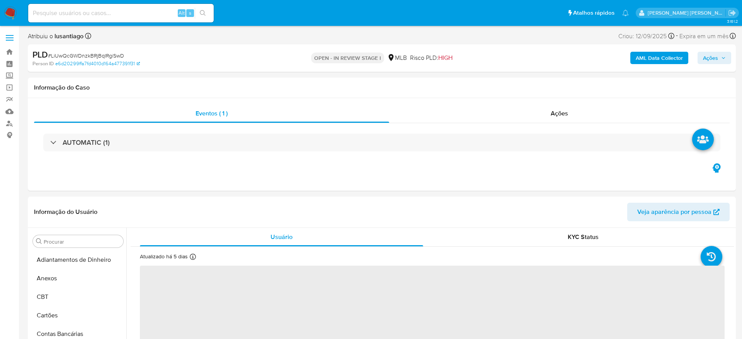
select select "10"
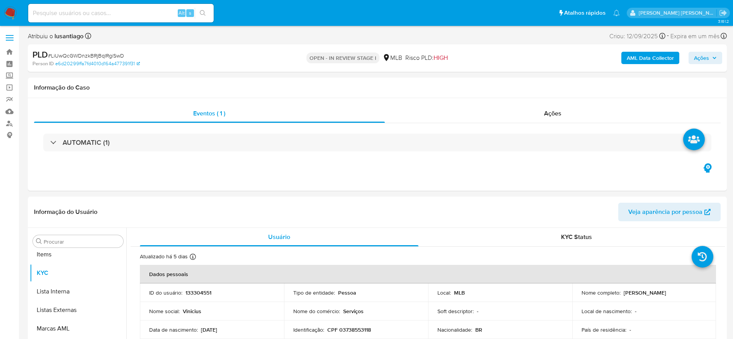
scroll to position [401, 0]
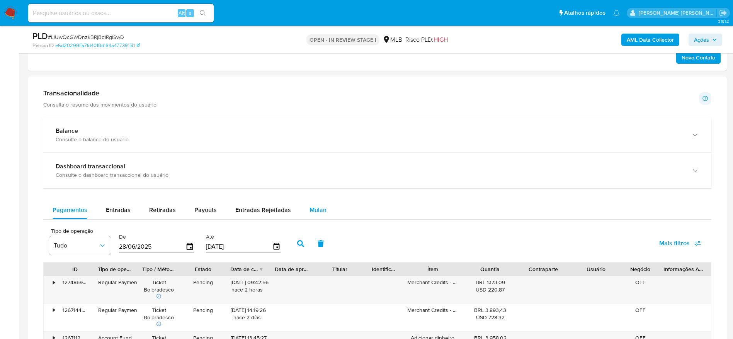
click at [322, 207] on span "Mulan" at bounding box center [317, 209] width 17 height 9
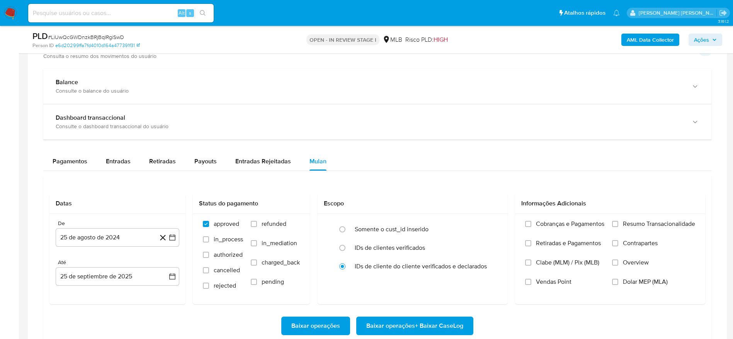
scroll to position [579, 0]
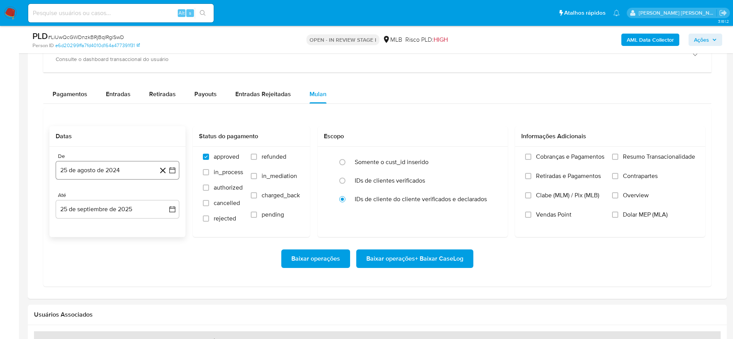
click at [105, 163] on button "25 de agosto de 2024" at bounding box center [118, 170] width 124 height 19
click at [112, 195] on span "agosto 2024" at bounding box center [113, 198] width 35 height 8
click at [164, 197] on icon "Año siguiente" at bounding box center [164, 197] width 3 height 5
click at [121, 270] on span "ago" at bounding box center [117, 270] width 10 height 6
click at [132, 223] on button "1" at bounding box center [133, 227] width 12 height 12
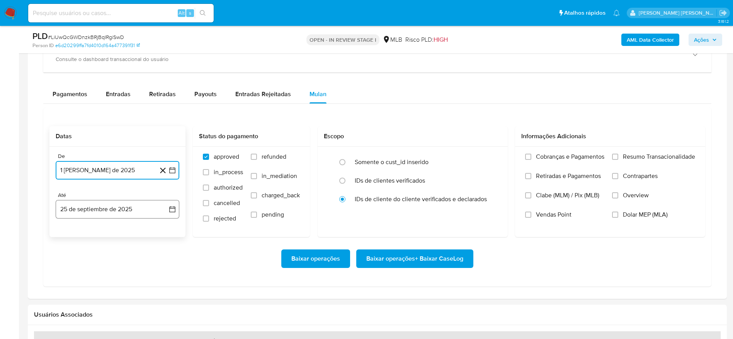
click at [113, 202] on button "25 de septiembre de 2025" at bounding box center [118, 209] width 124 height 19
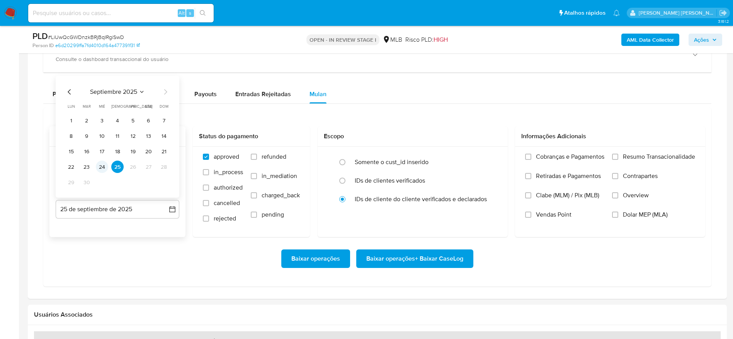
click at [103, 165] on button "24" at bounding box center [102, 167] width 12 height 12
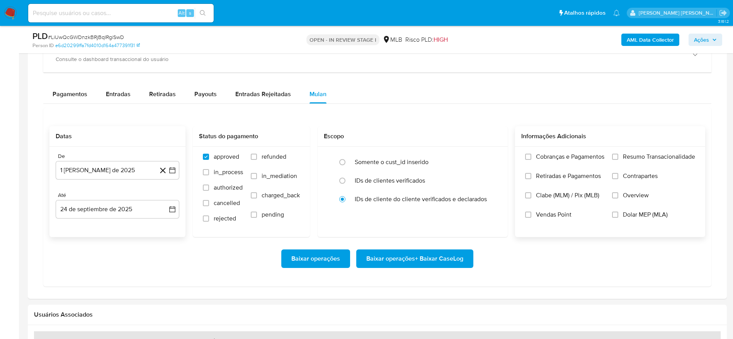
click at [647, 159] on span "Resumo Transacionalidade" at bounding box center [659, 157] width 72 height 8
click at [618, 159] on input "Resumo Transacionalidade" at bounding box center [615, 157] width 6 height 6
click at [429, 260] on span "Baixar operações + Baixar CaseLog" at bounding box center [414, 258] width 97 height 17
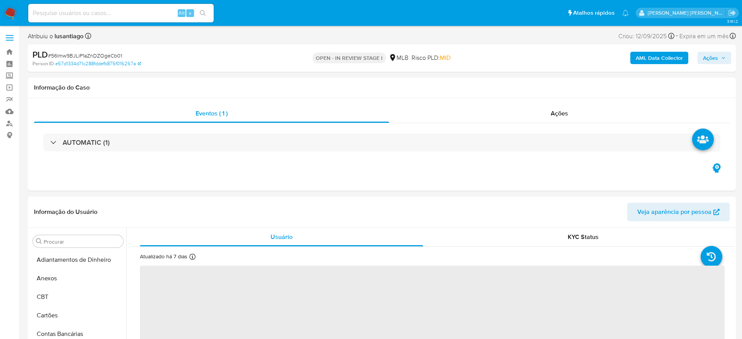
select select "10"
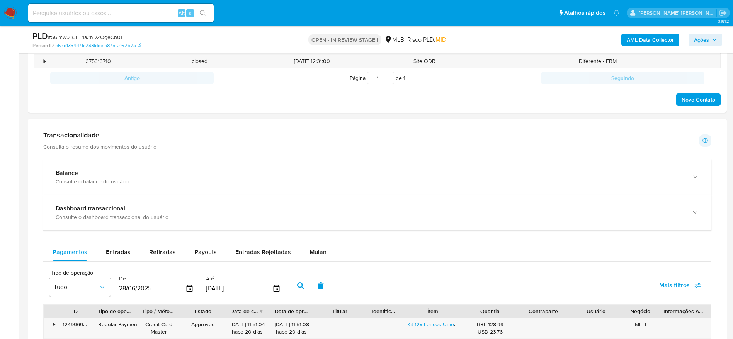
scroll to position [463, 0]
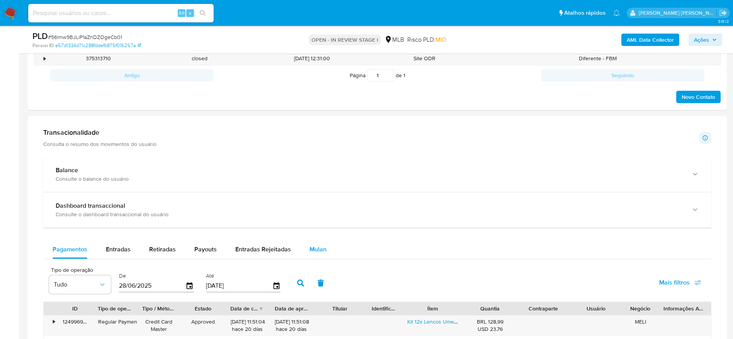
drag, startPoint x: 314, startPoint y: 254, endPoint x: 304, endPoint y: 245, distance: 13.5
click at [314, 253] on div "Mulan" at bounding box center [317, 249] width 17 height 19
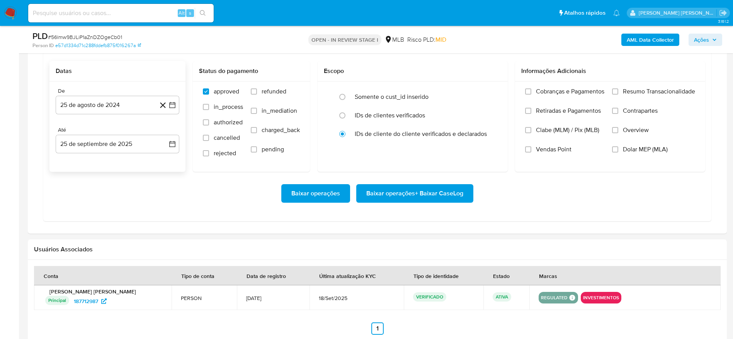
scroll to position [695, 0]
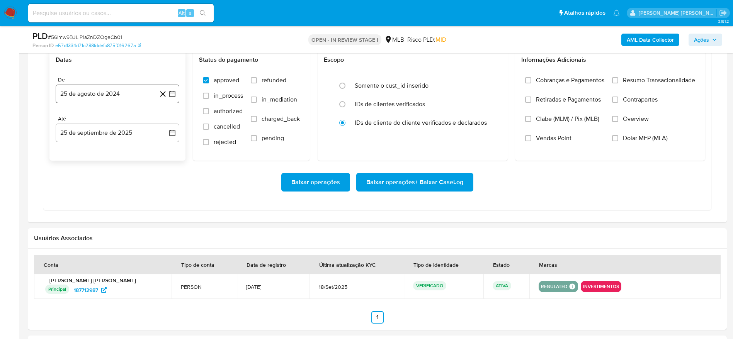
click at [84, 96] on button "25 de agosto de 2024" at bounding box center [118, 94] width 124 height 19
click at [100, 120] on span "agosto 2024" at bounding box center [113, 122] width 35 height 8
click at [164, 122] on icon "Año siguiente" at bounding box center [163, 121] width 9 height 9
click at [119, 195] on span "ago" at bounding box center [117, 193] width 10 height 6
click at [133, 148] on button "1" at bounding box center [133, 150] width 12 height 12
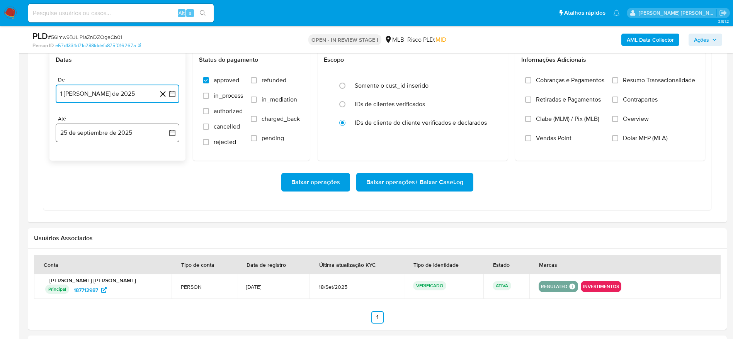
click at [76, 128] on button "25 de septiembre de 2025" at bounding box center [118, 133] width 124 height 19
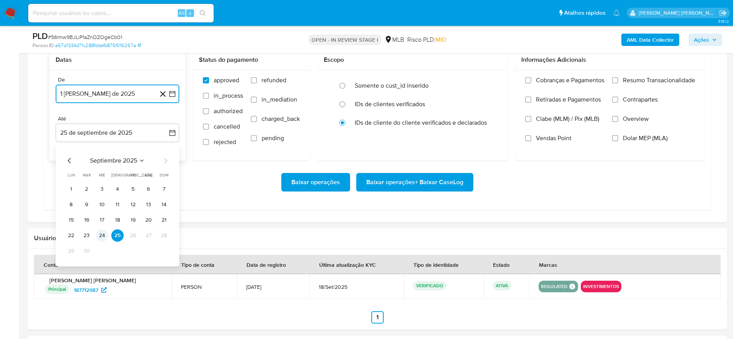
click at [103, 234] on button "24" at bounding box center [102, 235] width 12 height 12
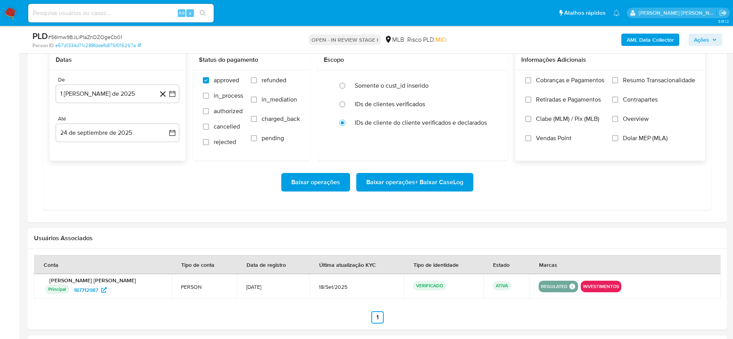
click at [660, 78] on span "Resumo Transacionalidade" at bounding box center [659, 80] width 72 height 8
click at [618, 78] on input "Resumo Transacionalidade" at bounding box center [615, 80] width 6 height 6
click at [400, 181] on span "Baixar operações + Baixar CaseLog" at bounding box center [414, 182] width 97 height 17
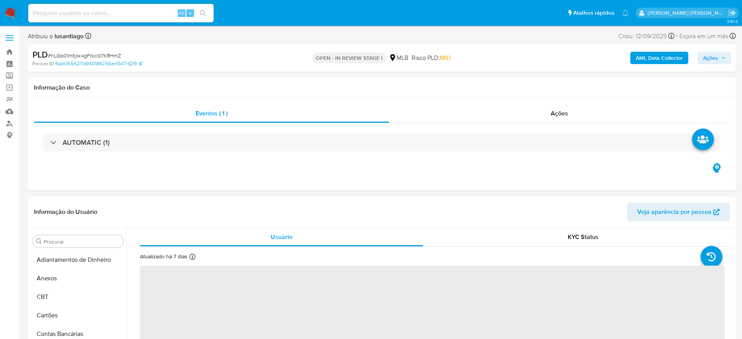
select select "10"
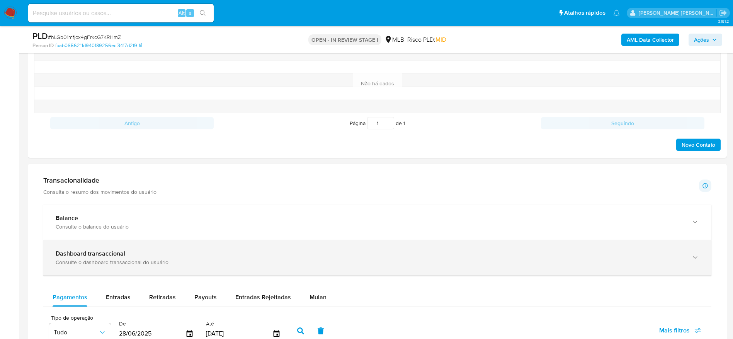
scroll to position [406, 0]
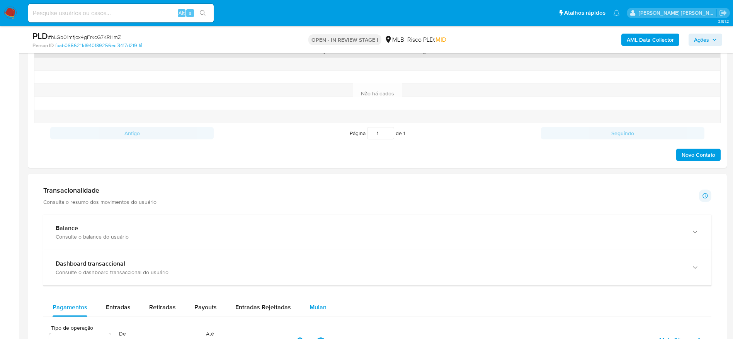
click at [316, 307] on span "Mulan" at bounding box center [317, 307] width 17 height 9
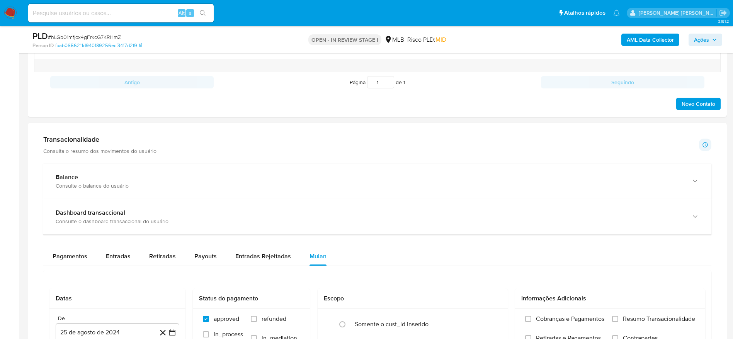
scroll to position [521, 0]
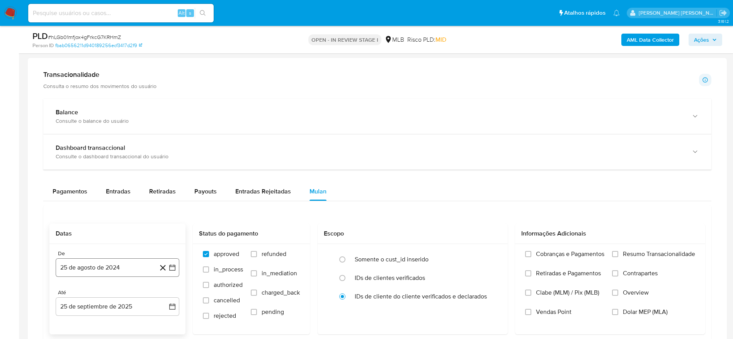
click at [106, 266] on button "25 de agosto de 2024" at bounding box center [118, 267] width 124 height 19
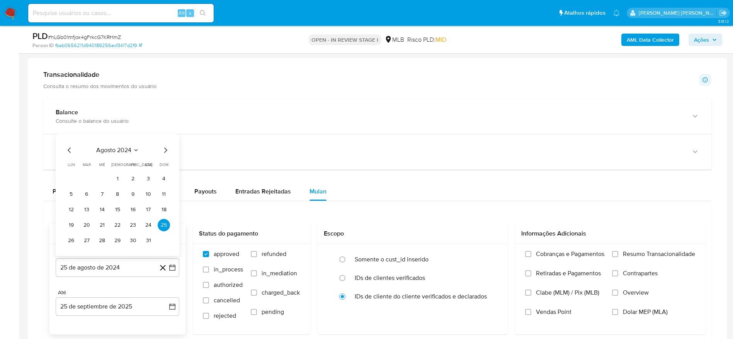
click at [122, 150] on span "agosto 2024" at bounding box center [113, 150] width 35 height 8
click at [164, 141] on icon "Año siguiente" at bounding box center [163, 141] width 9 height 9
click at [114, 217] on button "ago" at bounding box center [117, 213] width 22 height 12
click at [134, 178] on button "1" at bounding box center [133, 179] width 12 height 12
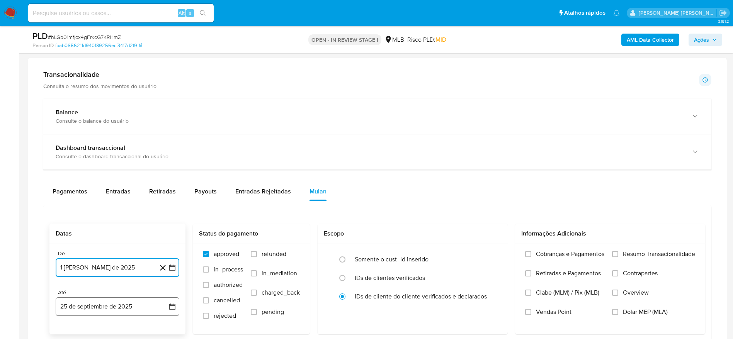
click at [87, 305] on button "25 de septiembre de 2025" at bounding box center [118, 306] width 124 height 19
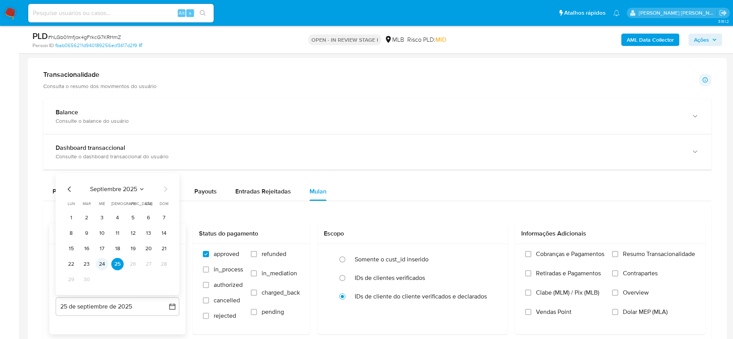
click at [100, 260] on button "24" at bounding box center [102, 264] width 12 height 12
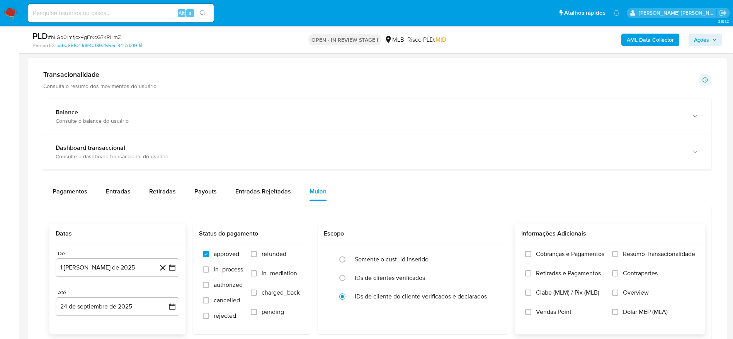
click at [633, 252] on span "Resumo Transacionalidade" at bounding box center [659, 254] width 72 height 8
click at [618, 252] on input "Resumo Transacionalidade" at bounding box center [615, 254] width 6 height 6
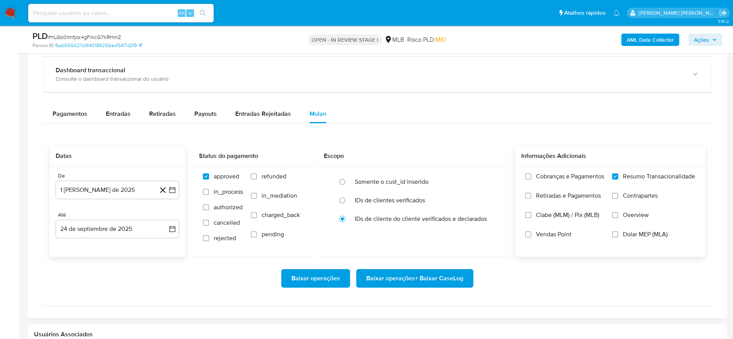
scroll to position [695, 0]
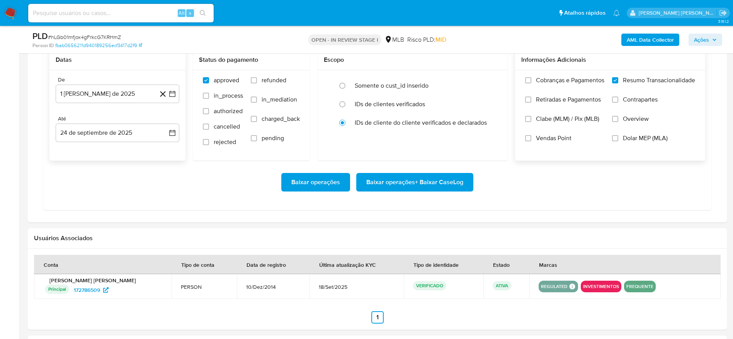
click at [407, 190] on span "Baixar operações + Baixar CaseLog" at bounding box center [414, 182] width 97 height 17
